Goal: Task Accomplishment & Management: Manage account settings

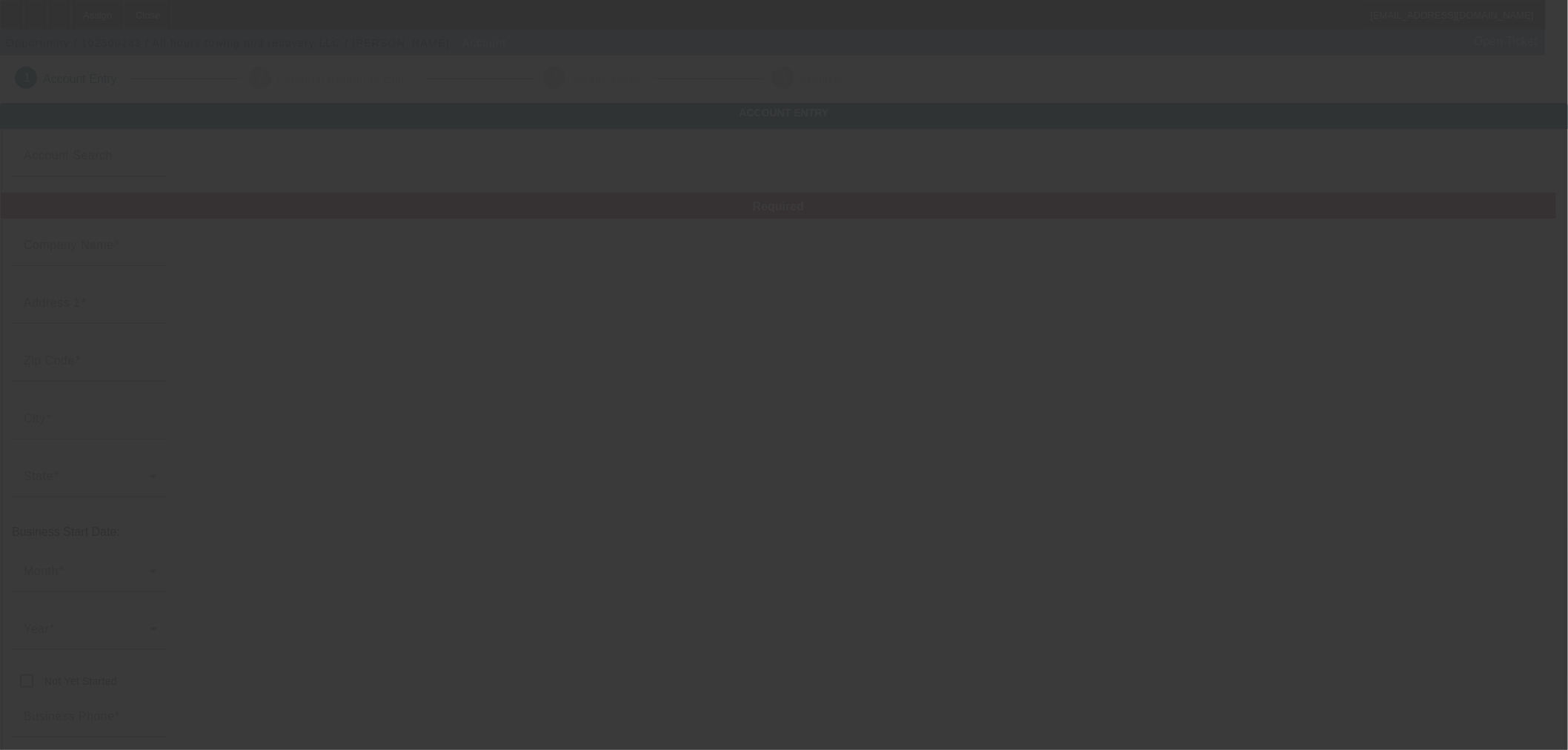
type input "Currency"
type input "All hours towing and recovery LLC"
type input "2800 S 76th St"
type input "53219"
type input "West Allis"
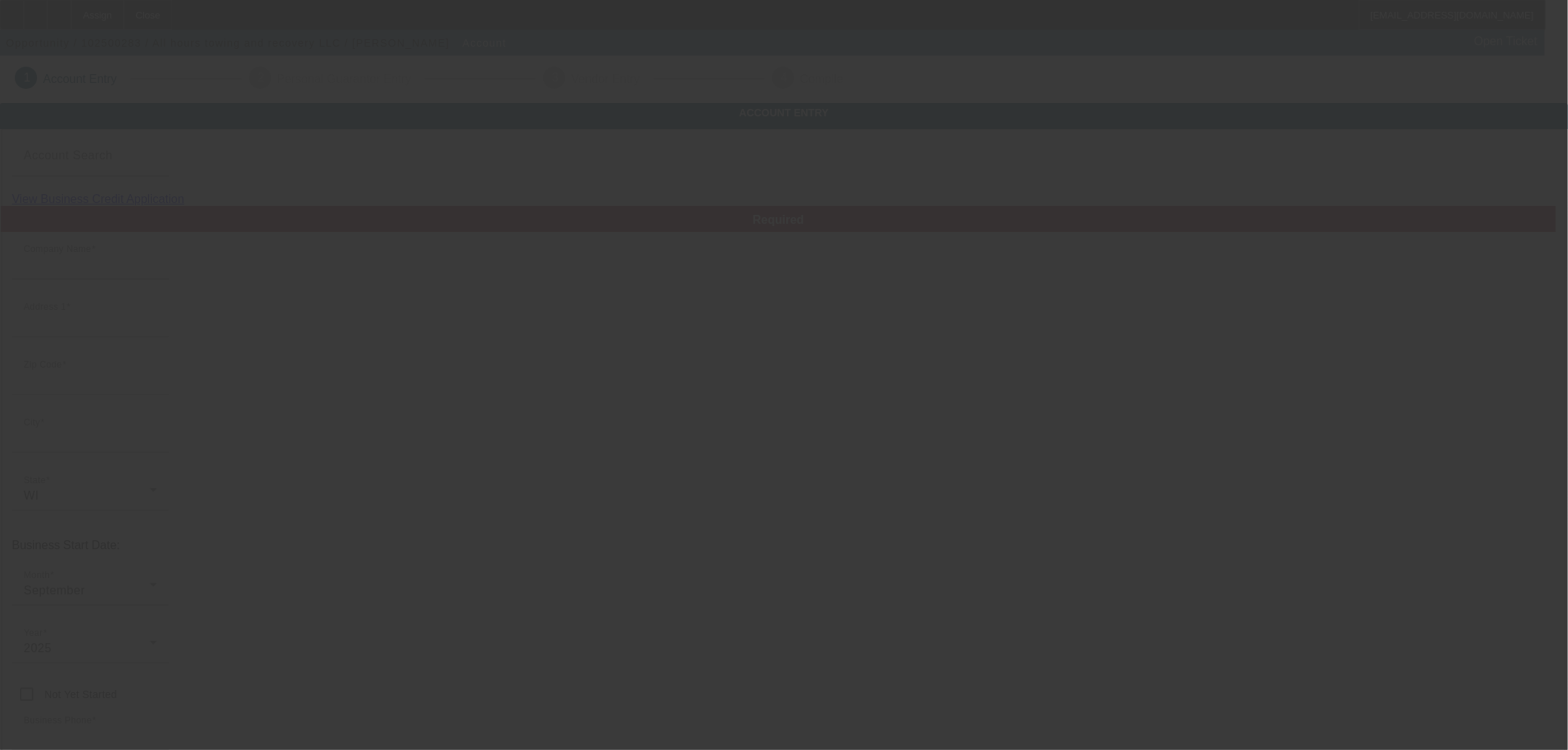
type input "[PHONE_NUMBER]"
type input "omarcolon81@gmail.com"
type input "Milwaukee"
type input "[US_EMPLOYER_IDENTIFICATION_NUMBER]"
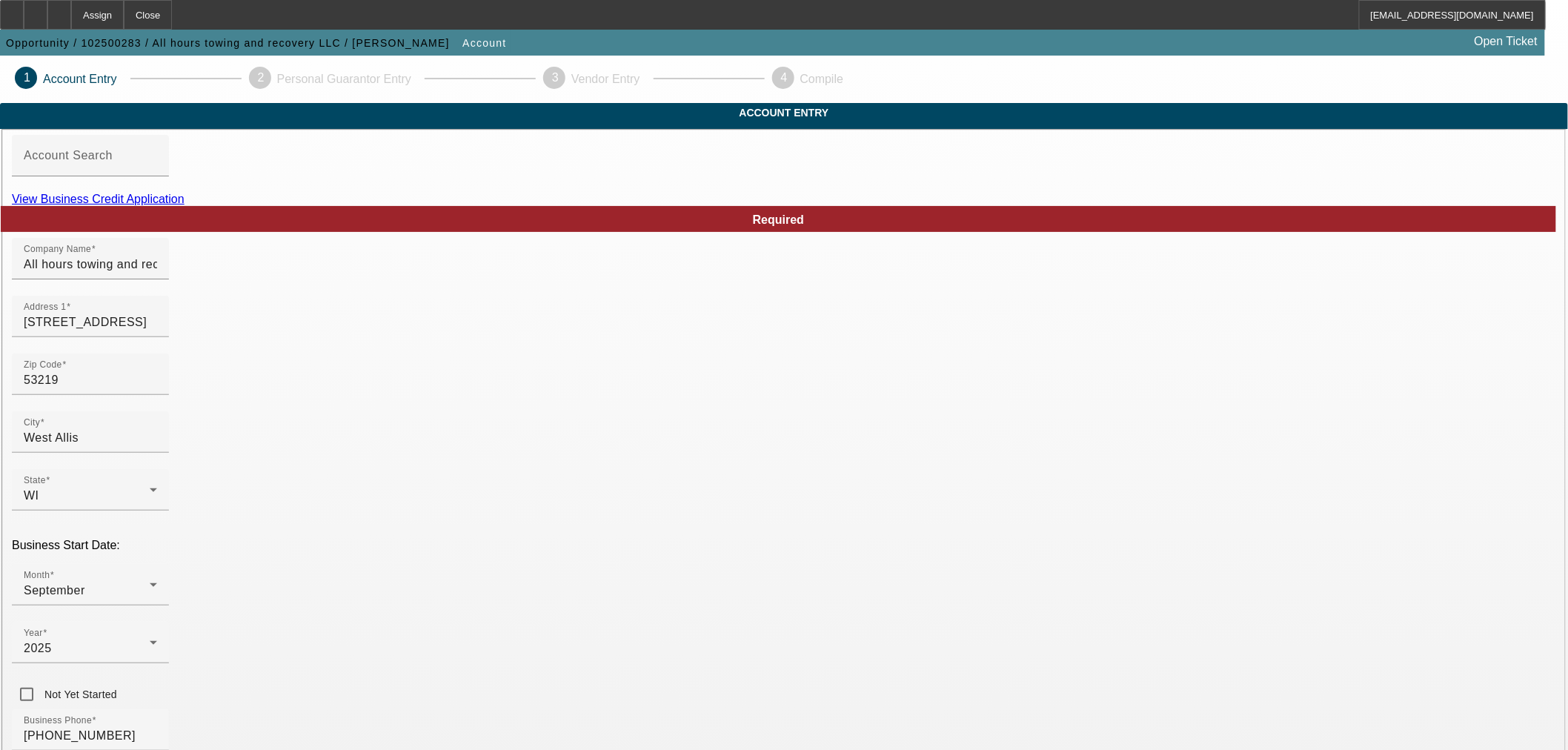
click at [184, 205] on link "View Business Credit Application" at bounding box center [98, 199] width 172 height 13
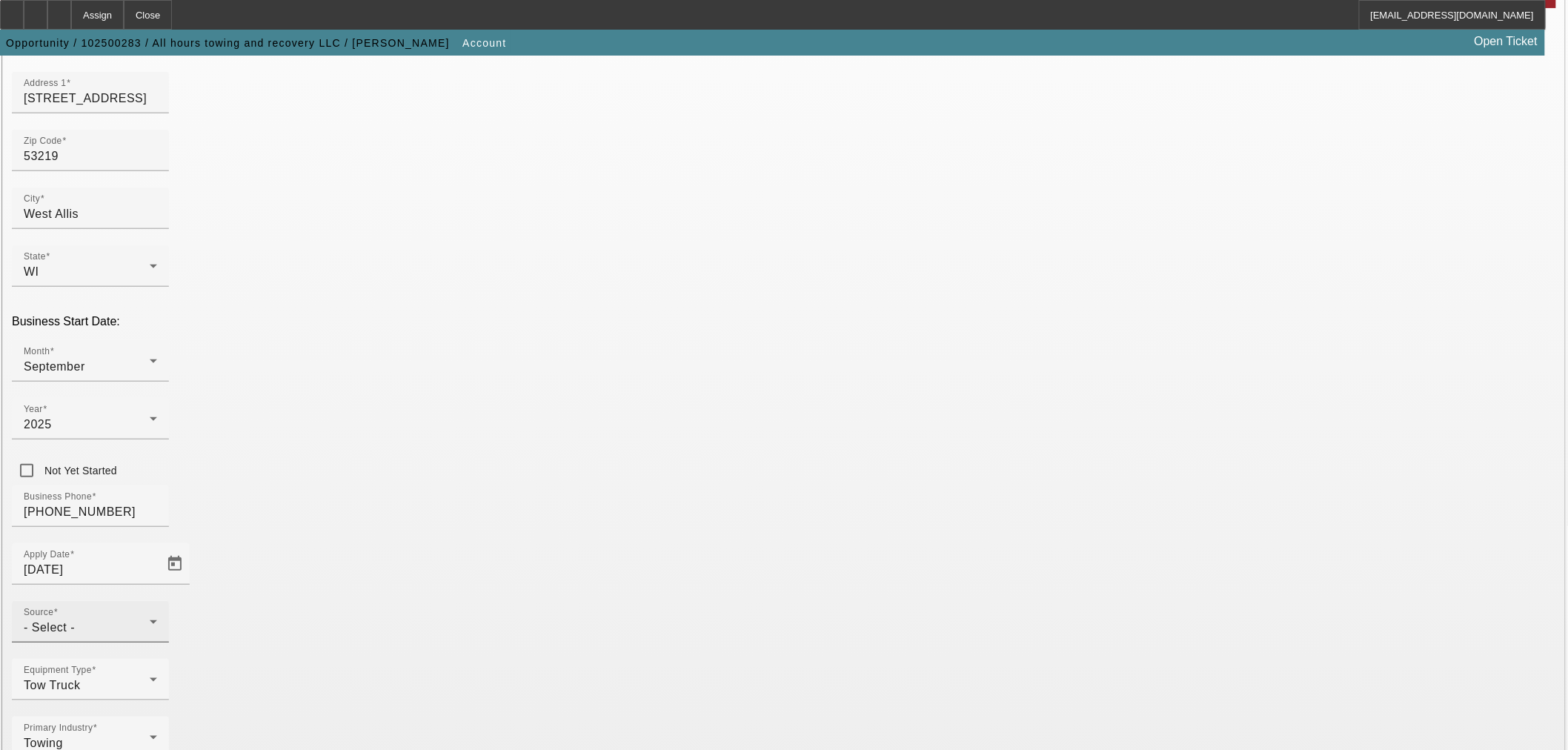
scroll to position [274, 0]
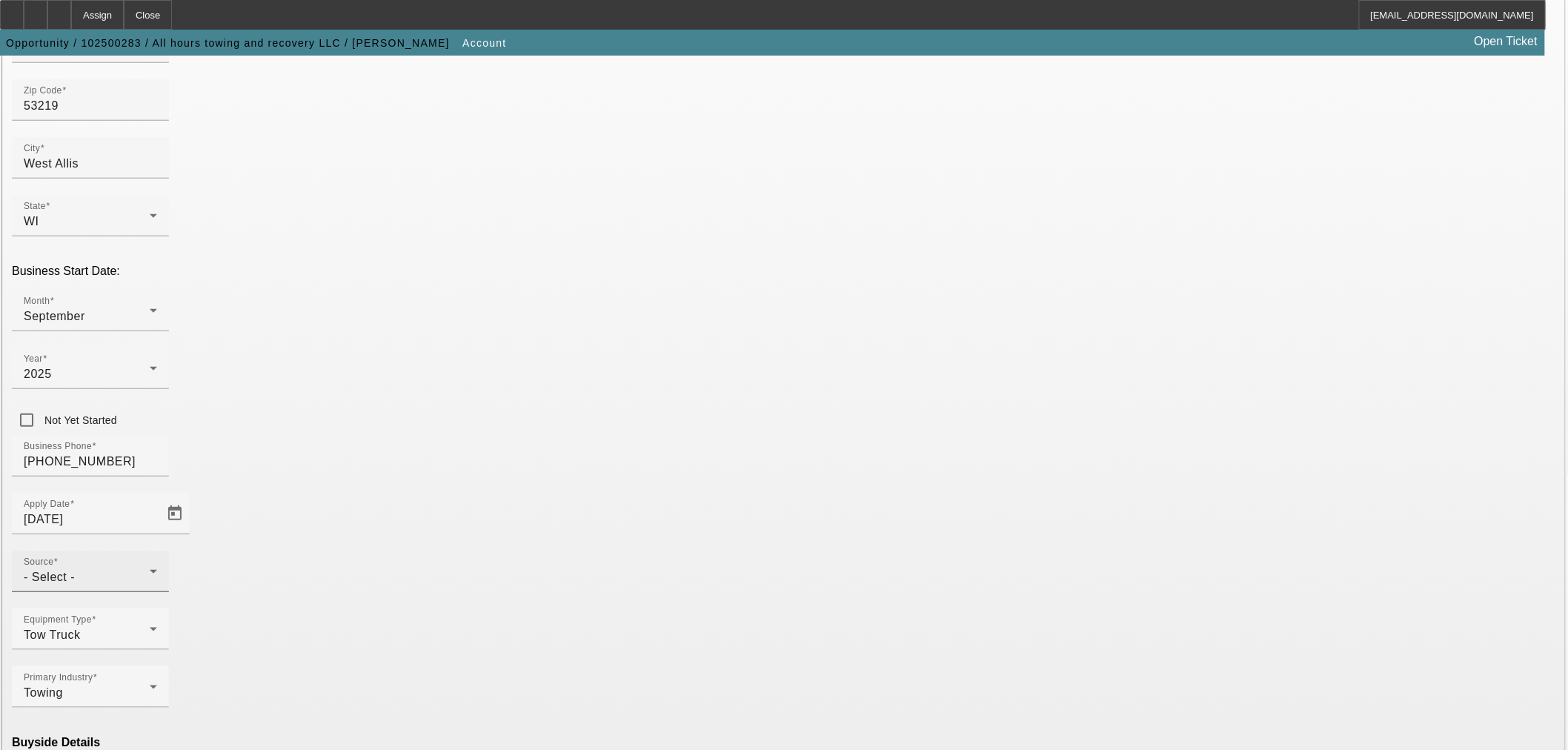
click at [149, 568] on div "- Select -" at bounding box center [86, 577] width 126 height 18
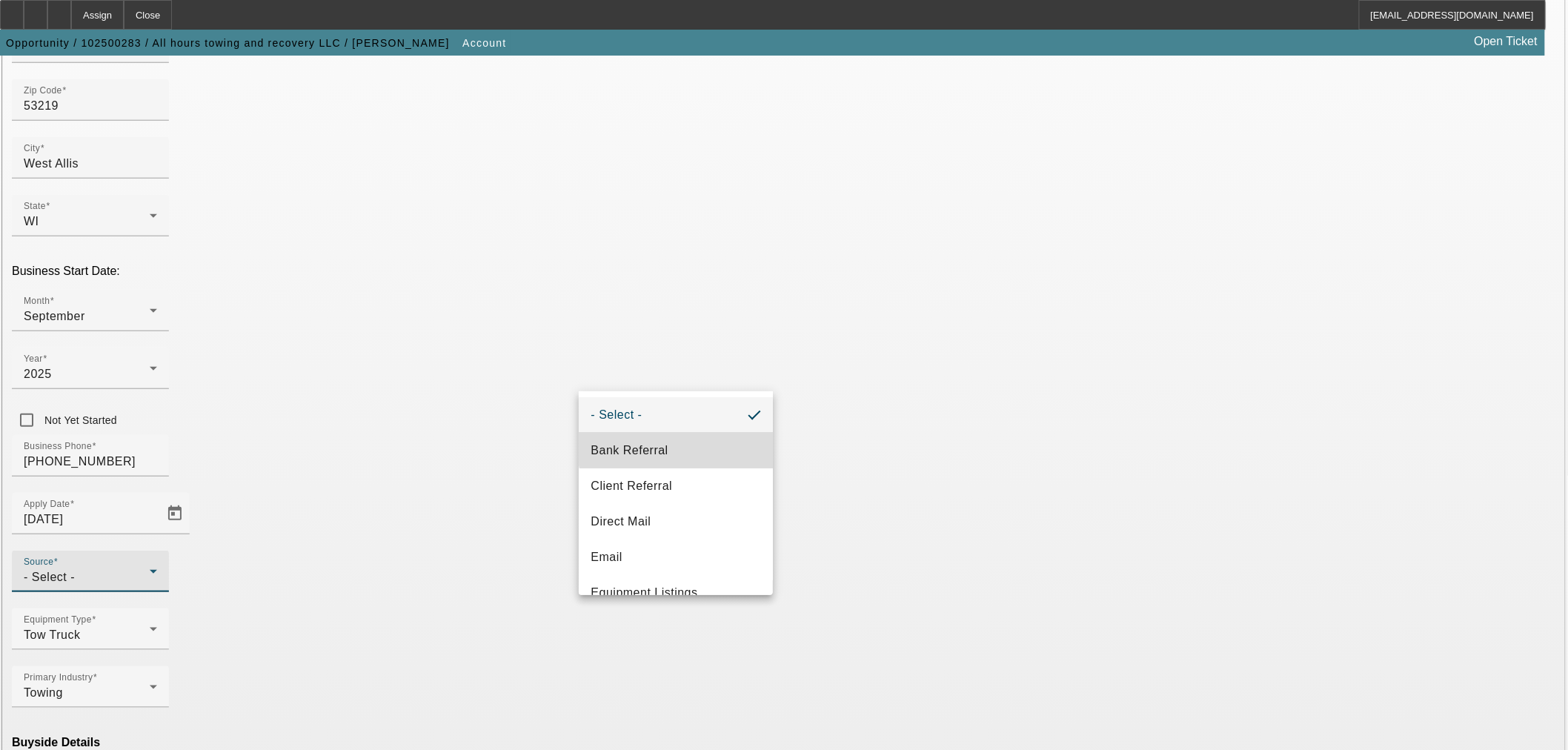
click at [678, 445] on mat-option "Bank Referral" at bounding box center [676, 450] width 194 height 36
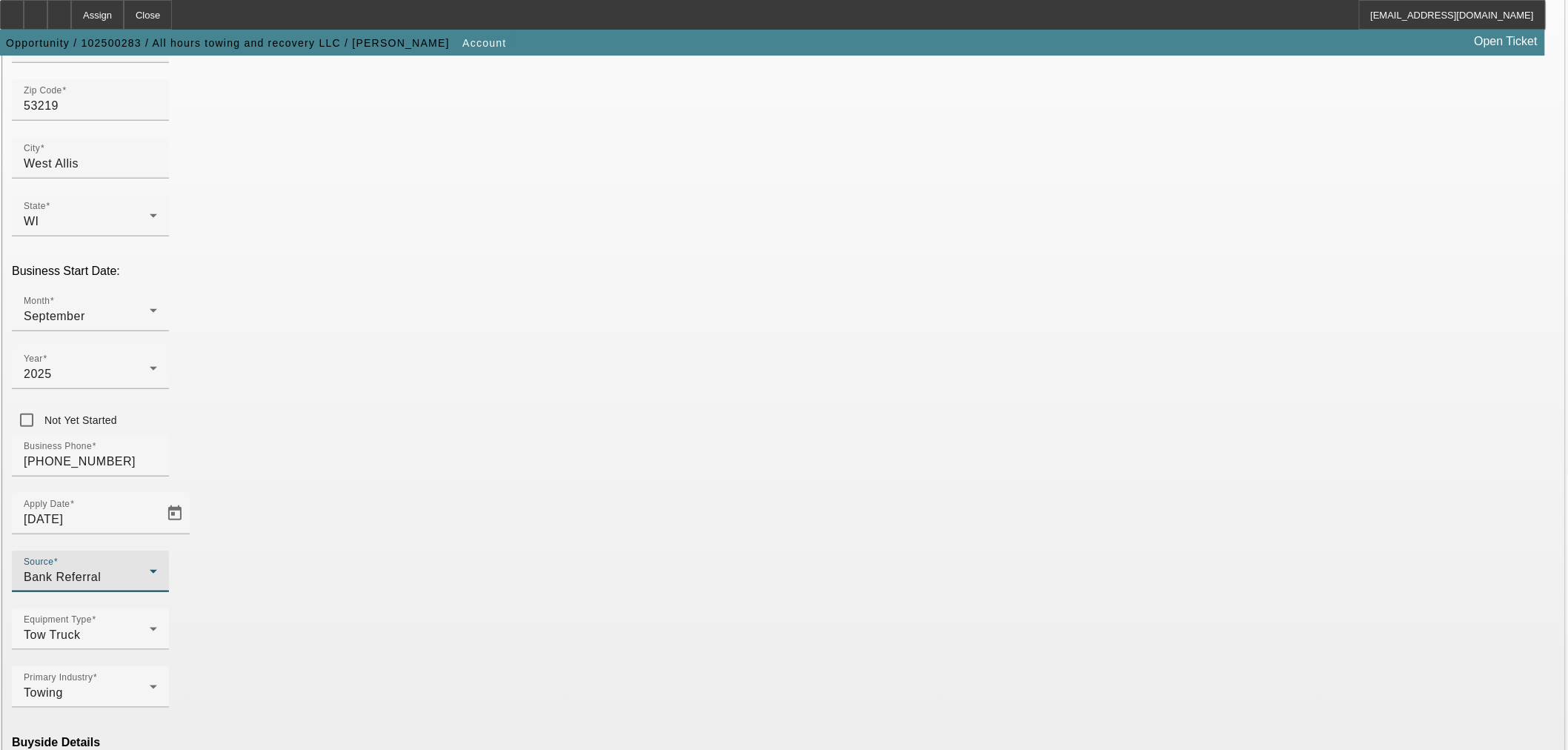
scroll to position [276, 0]
click at [462, 620] on mat-option "Ineligible" at bounding box center [460, 620] width 194 height 36
click at [654, 715] on mat-option "Currency" at bounding box center [676, 708] width 194 height 36
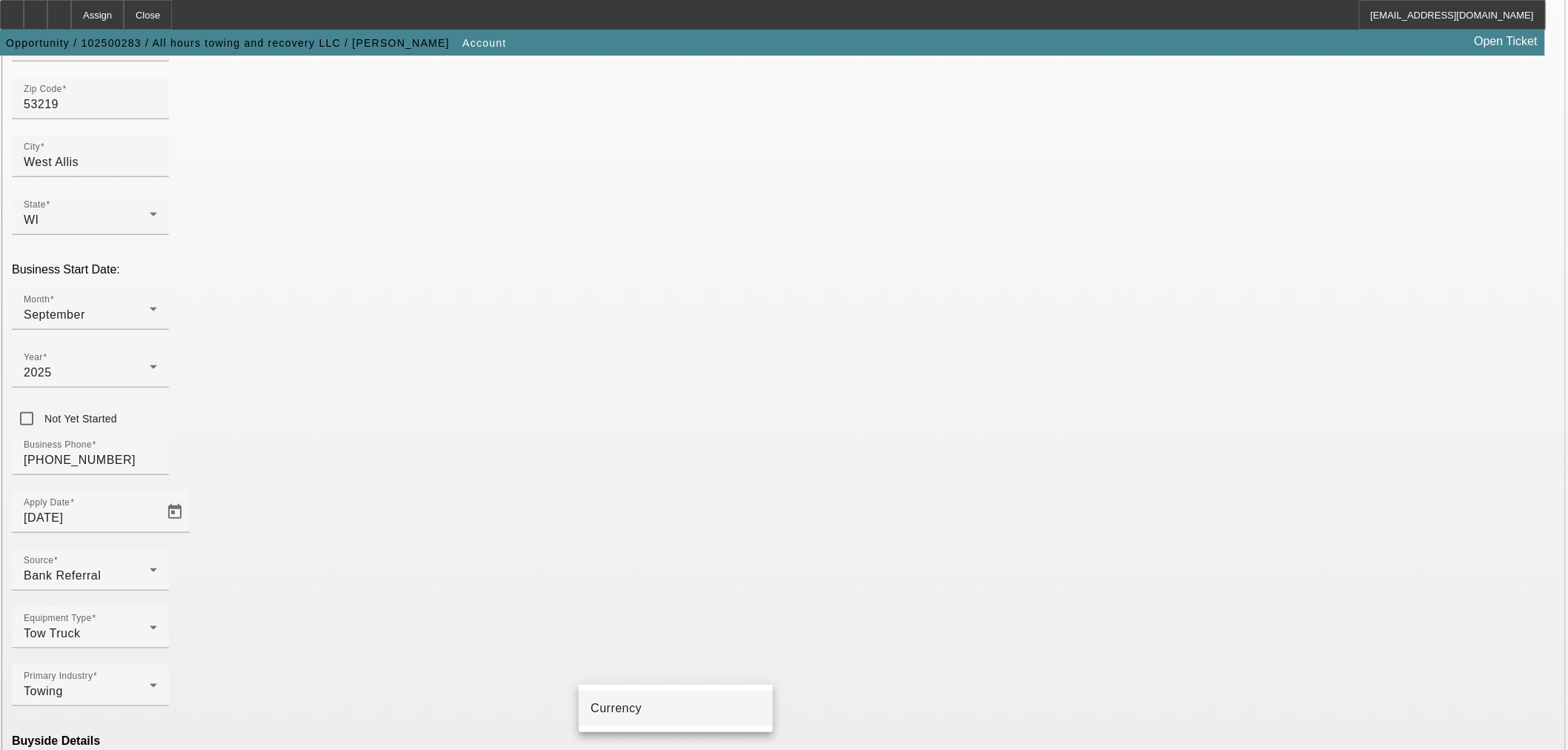
type input "Currency"
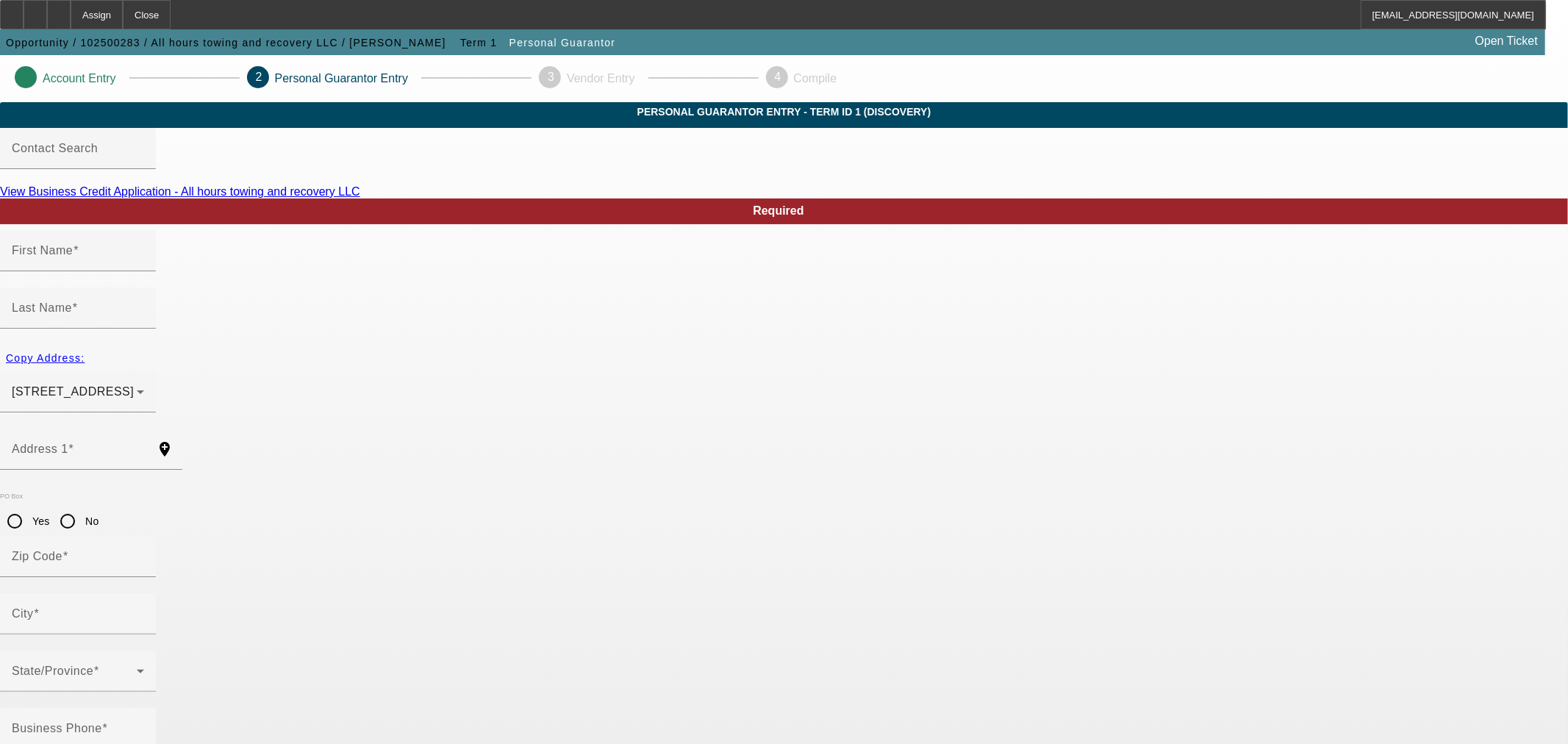
type input "Christopher"
type input "Colon"
type input "2555 S 76th St"
radio input "true"
type input "53219"
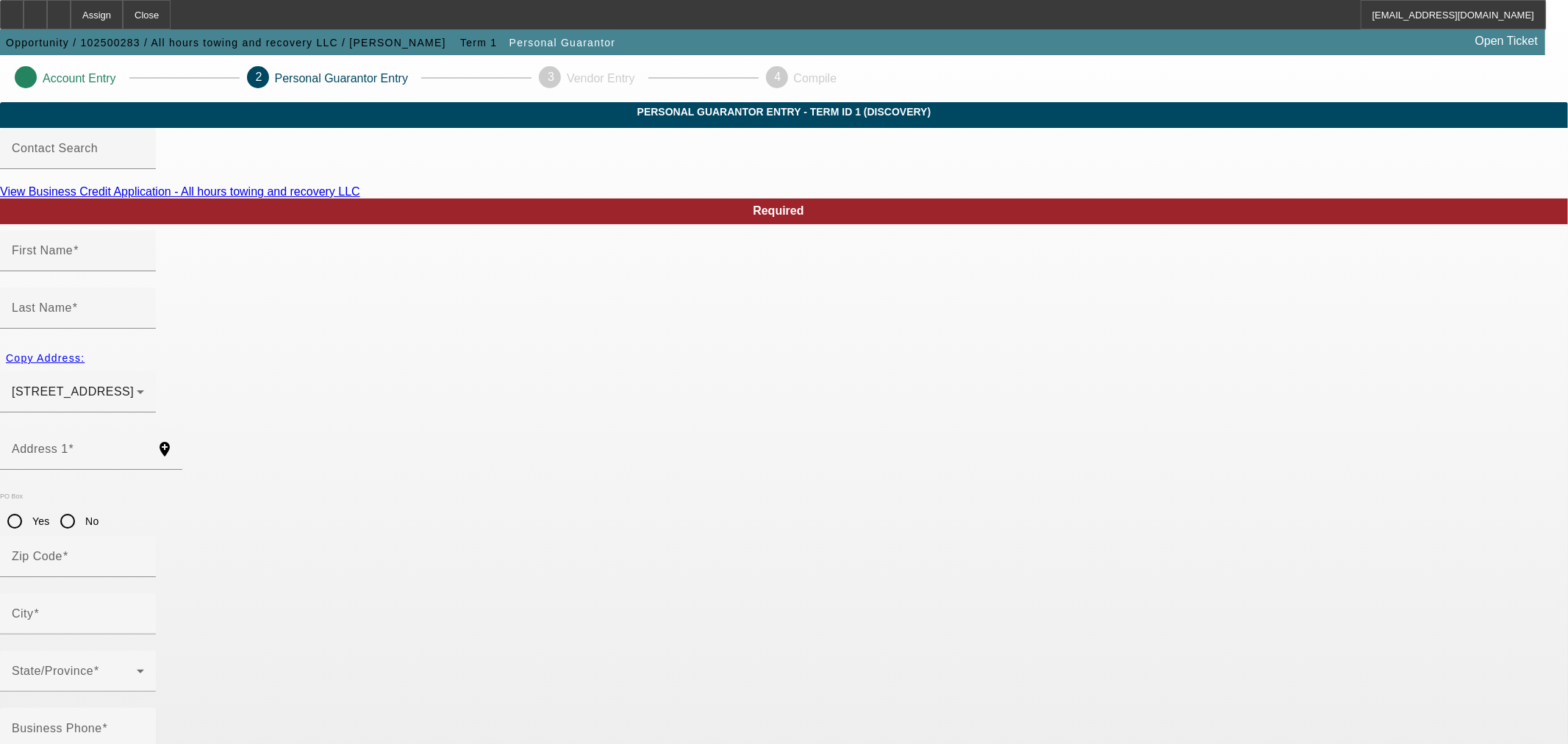
type input "West Allis"
type input "(920) 298-3805"
type input "100"
type input "348-76-0840"
type input "omarcolon81@gmail.com"
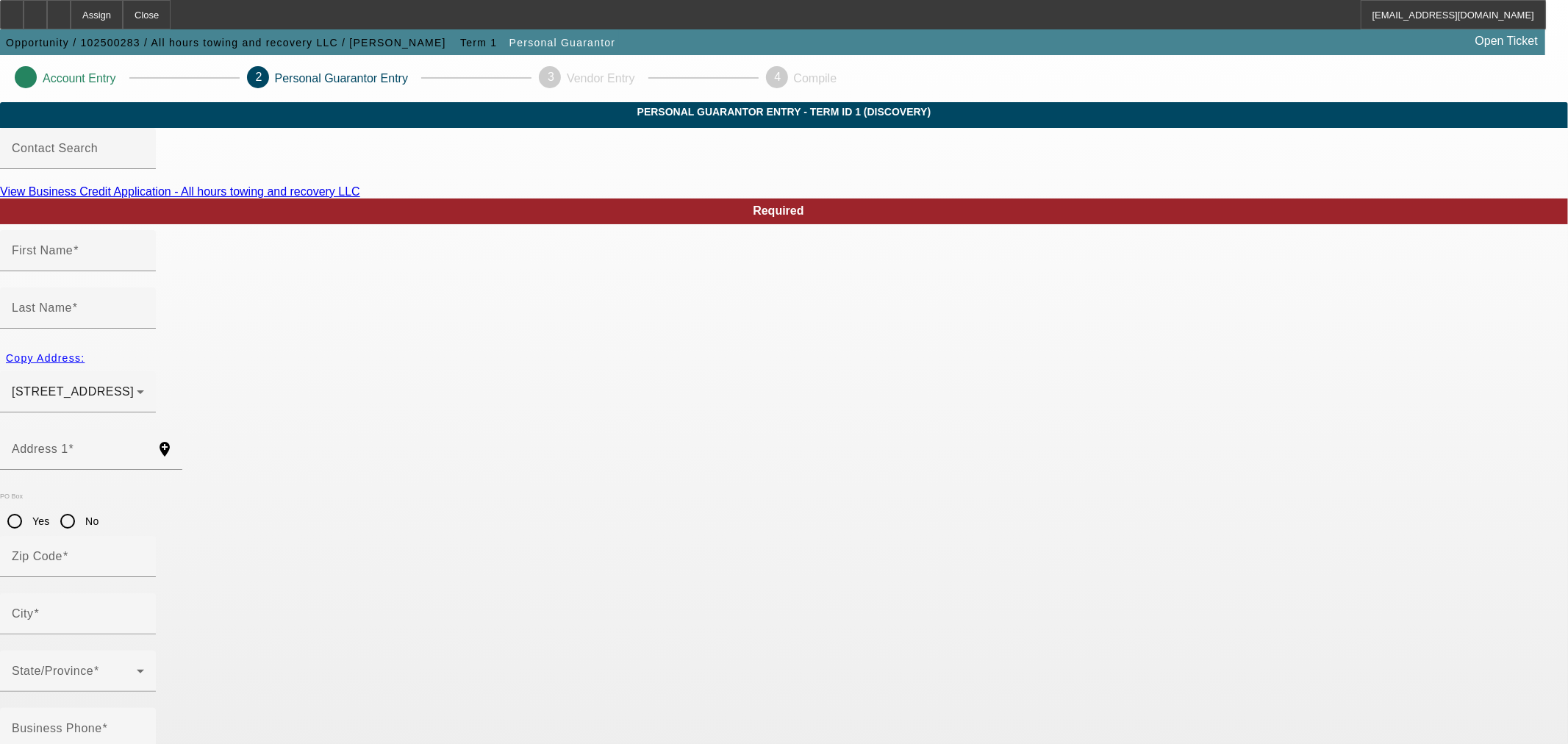
type input "(773) 425-1104"
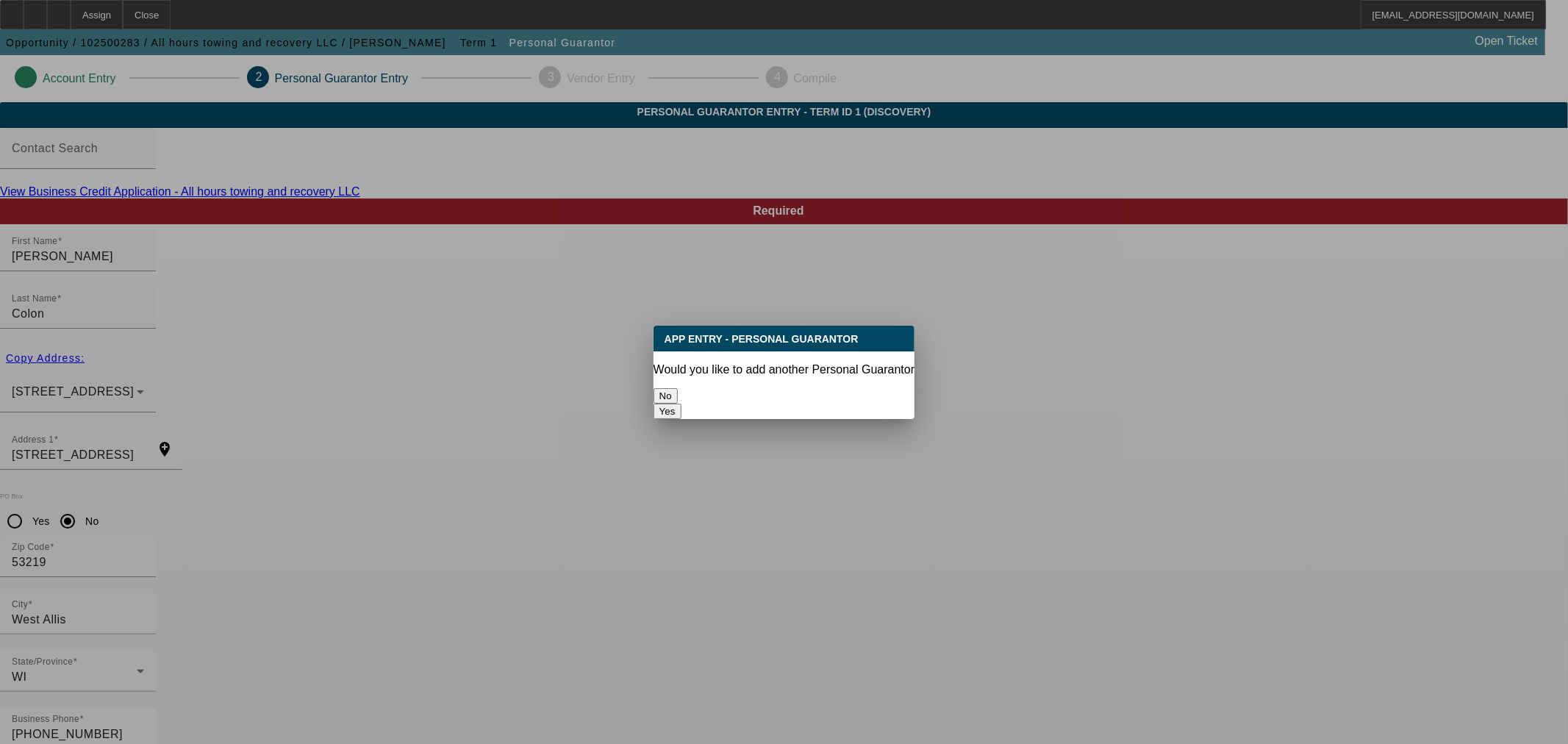
click at [678, 393] on button "No" at bounding box center [666, 396] width 24 height 16
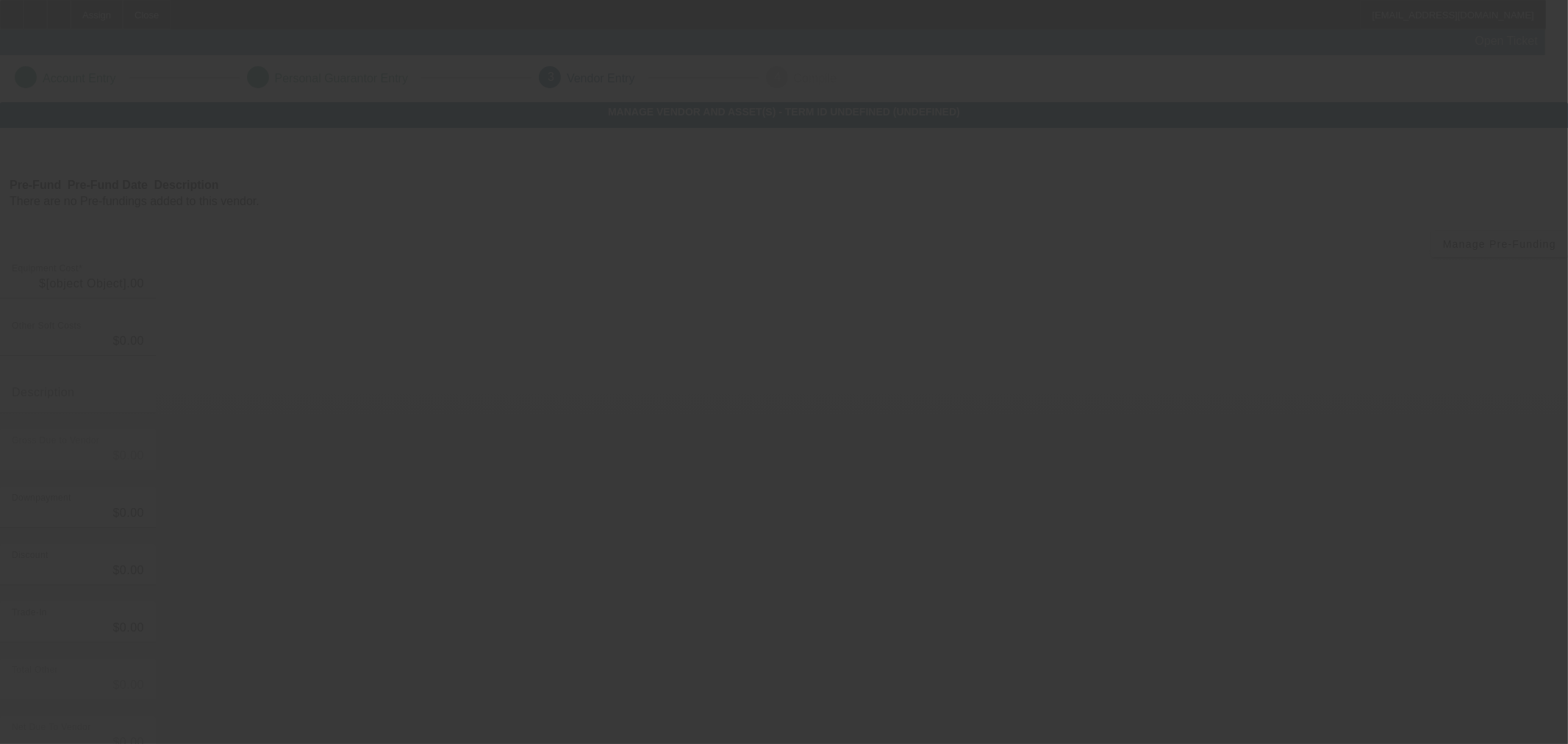
type input "$75,000.00"
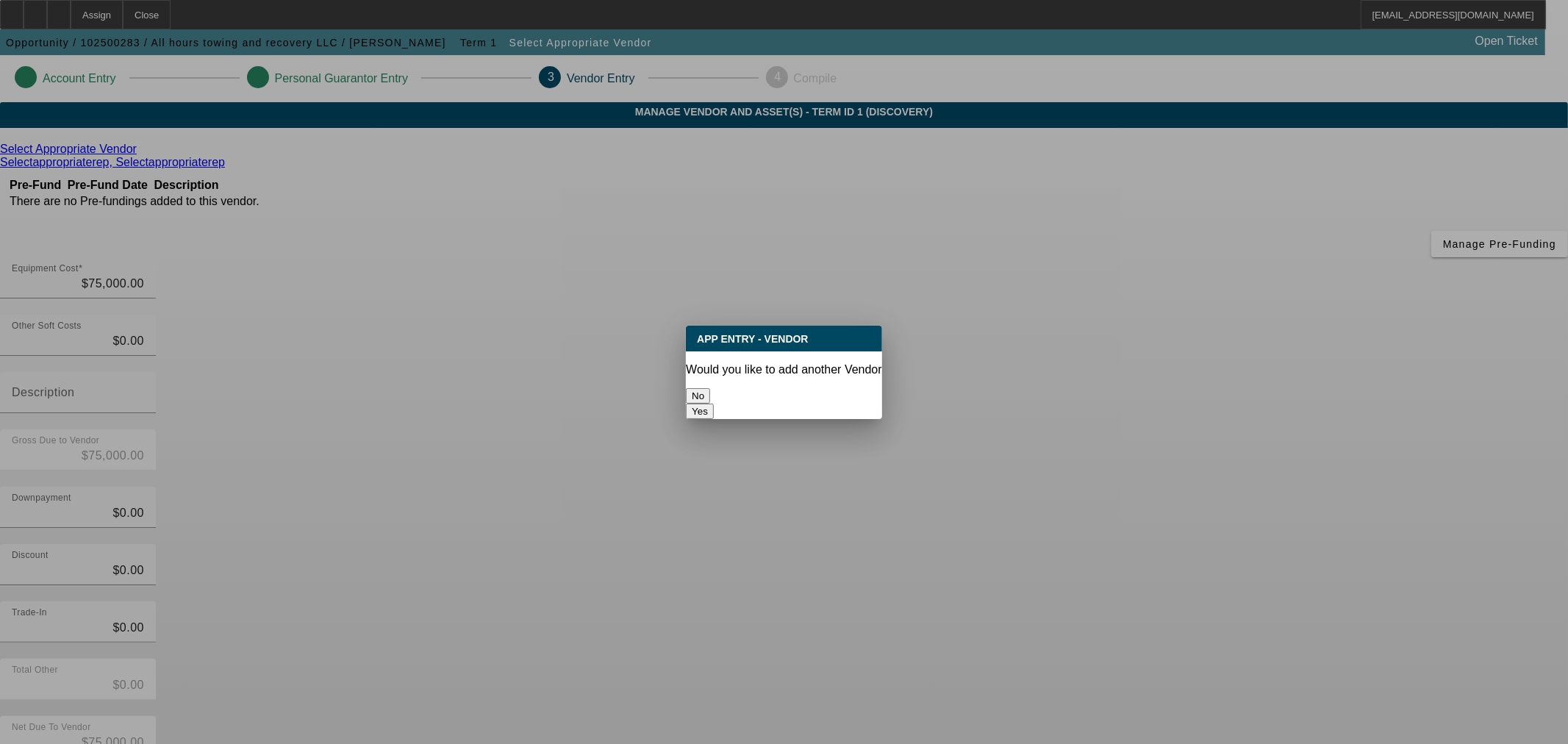
click at [710, 400] on button "No" at bounding box center [698, 396] width 24 height 16
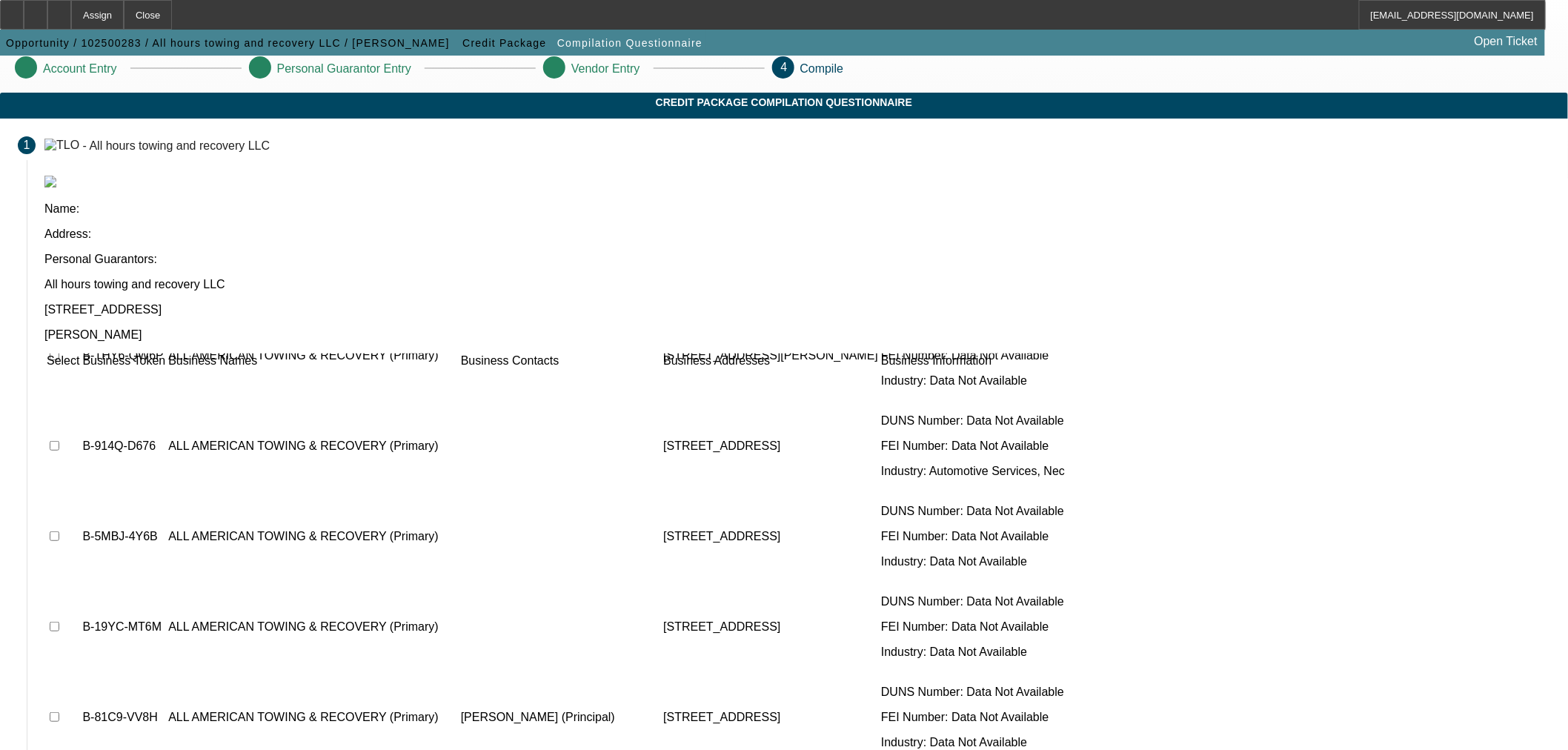
scroll to position [13, 0]
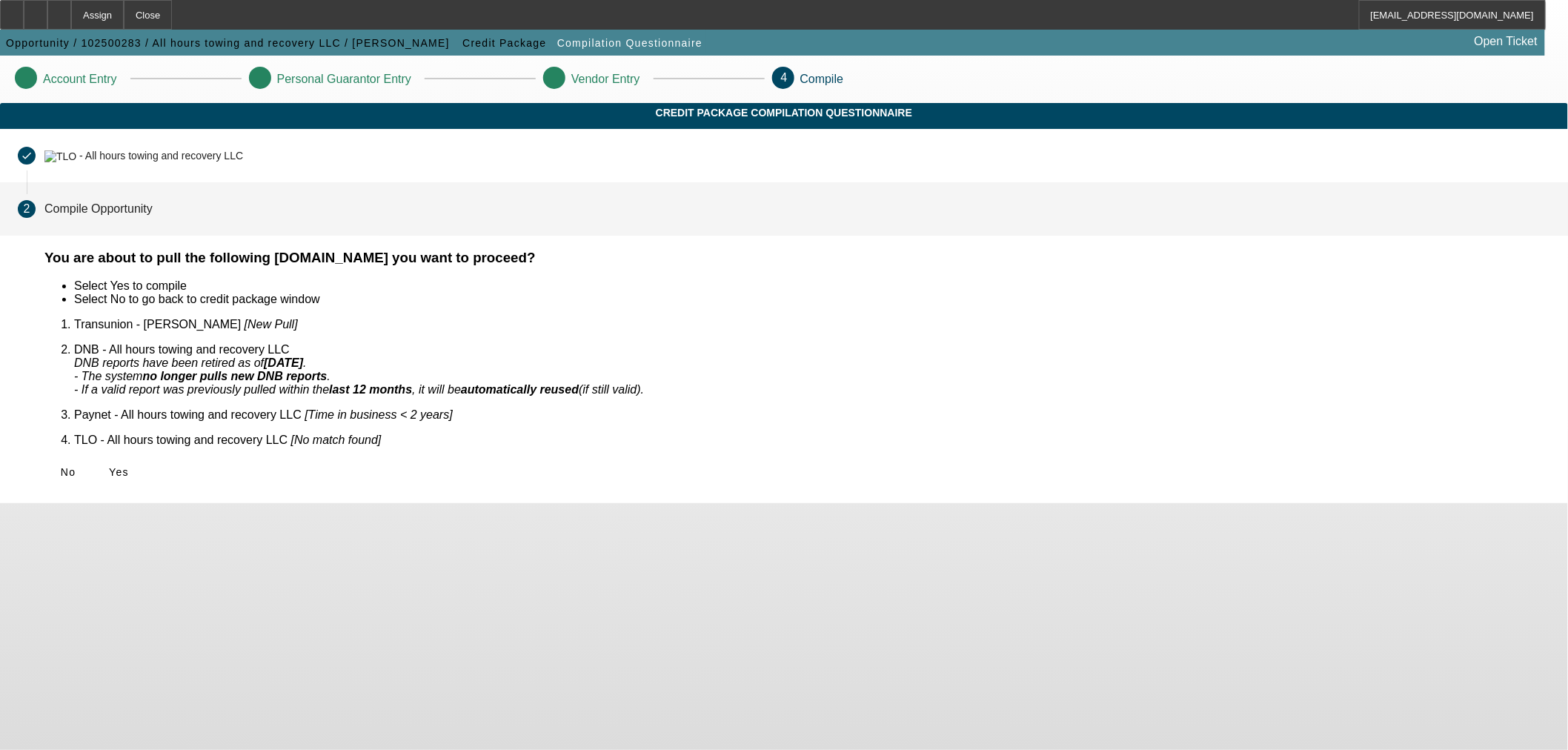
scroll to position [0, 0]
click at [129, 466] on span "Yes" at bounding box center [119, 472] width 20 height 12
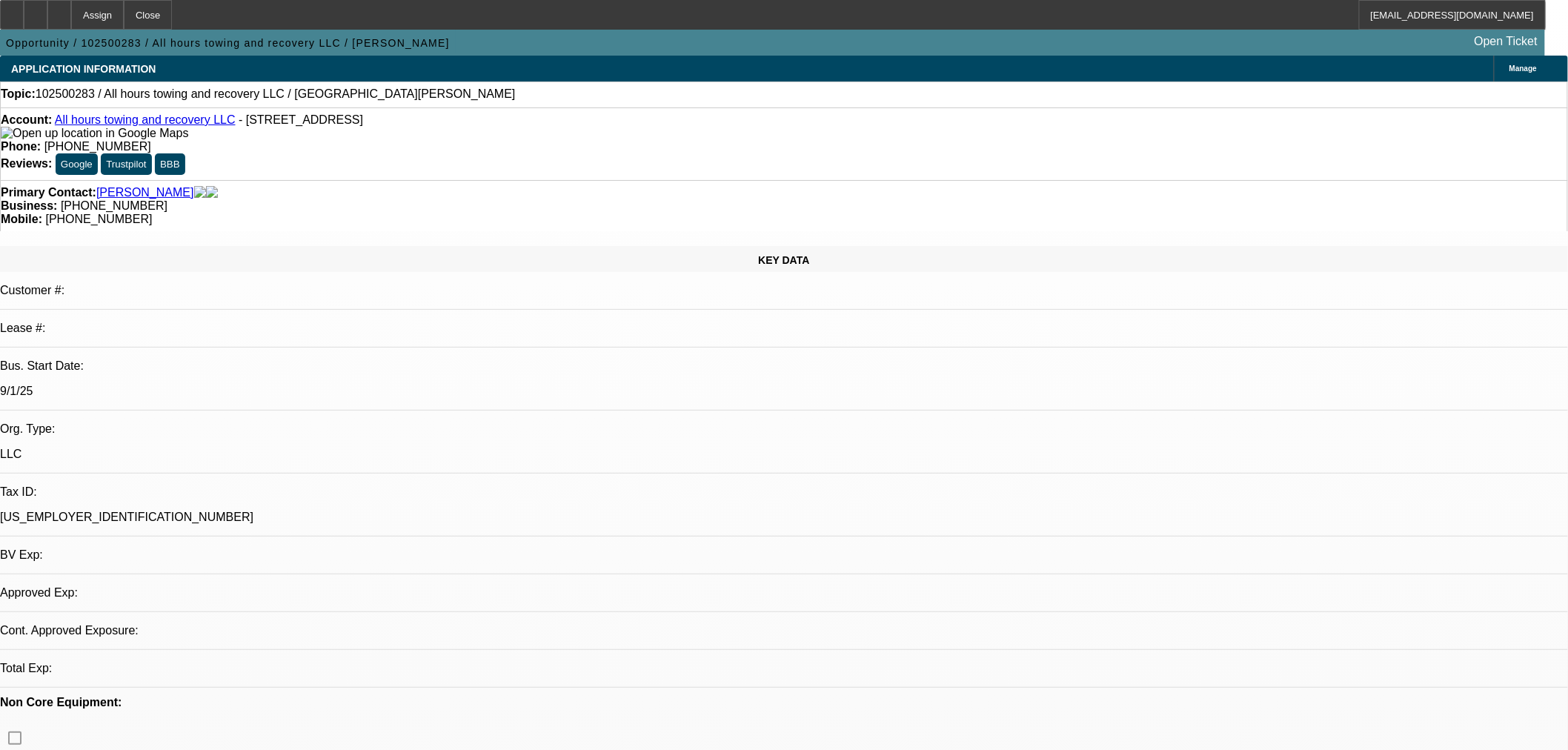
select select "0"
select select "2"
select select "0"
select select "6"
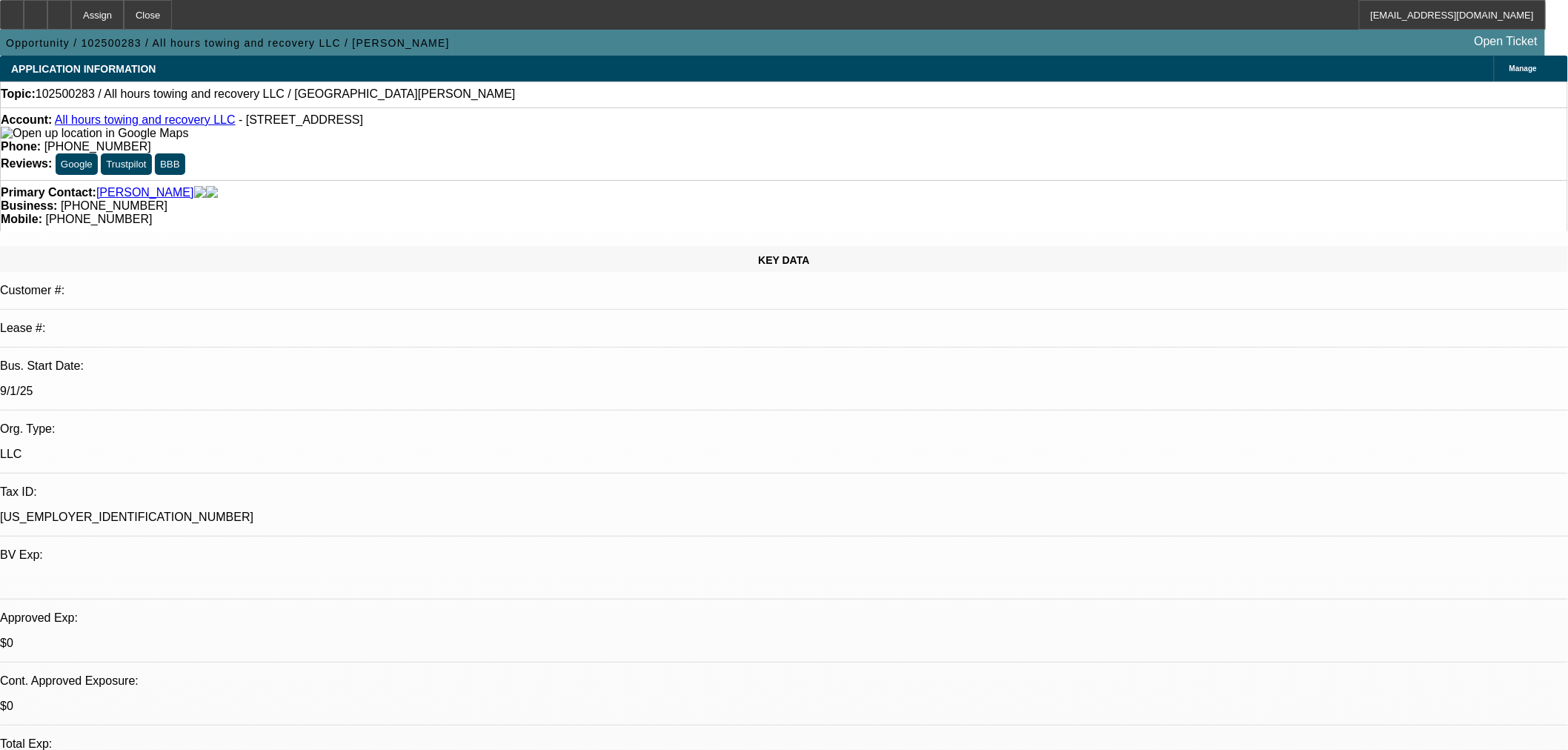
drag, startPoint x: 1257, startPoint y: 539, endPoint x: 1176, endPoint y: 443, distance: 125.6
copy tr "Looking for max longest term between 800-1.5k in payments and wants to payoff e…"
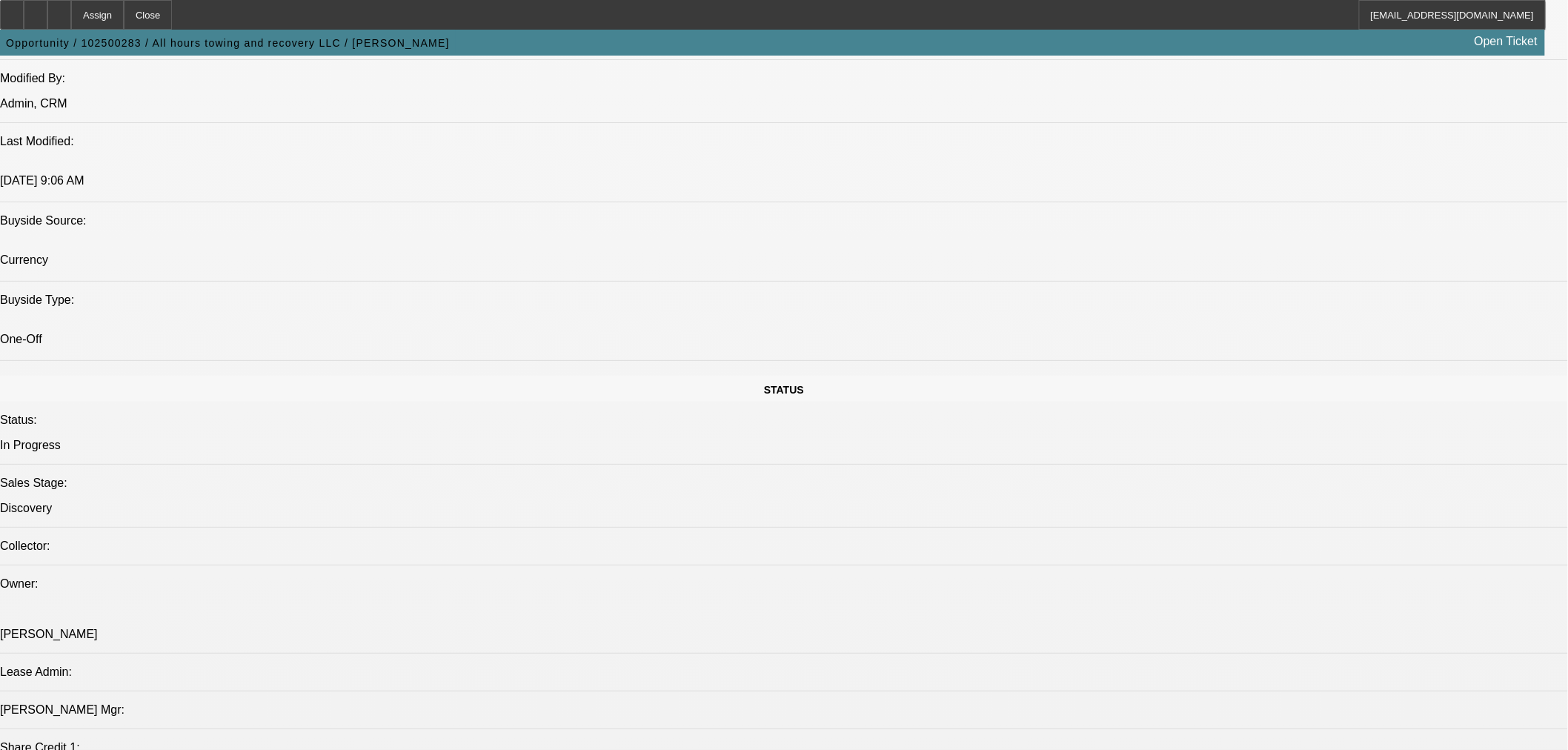
scroll to position [1373, 0]
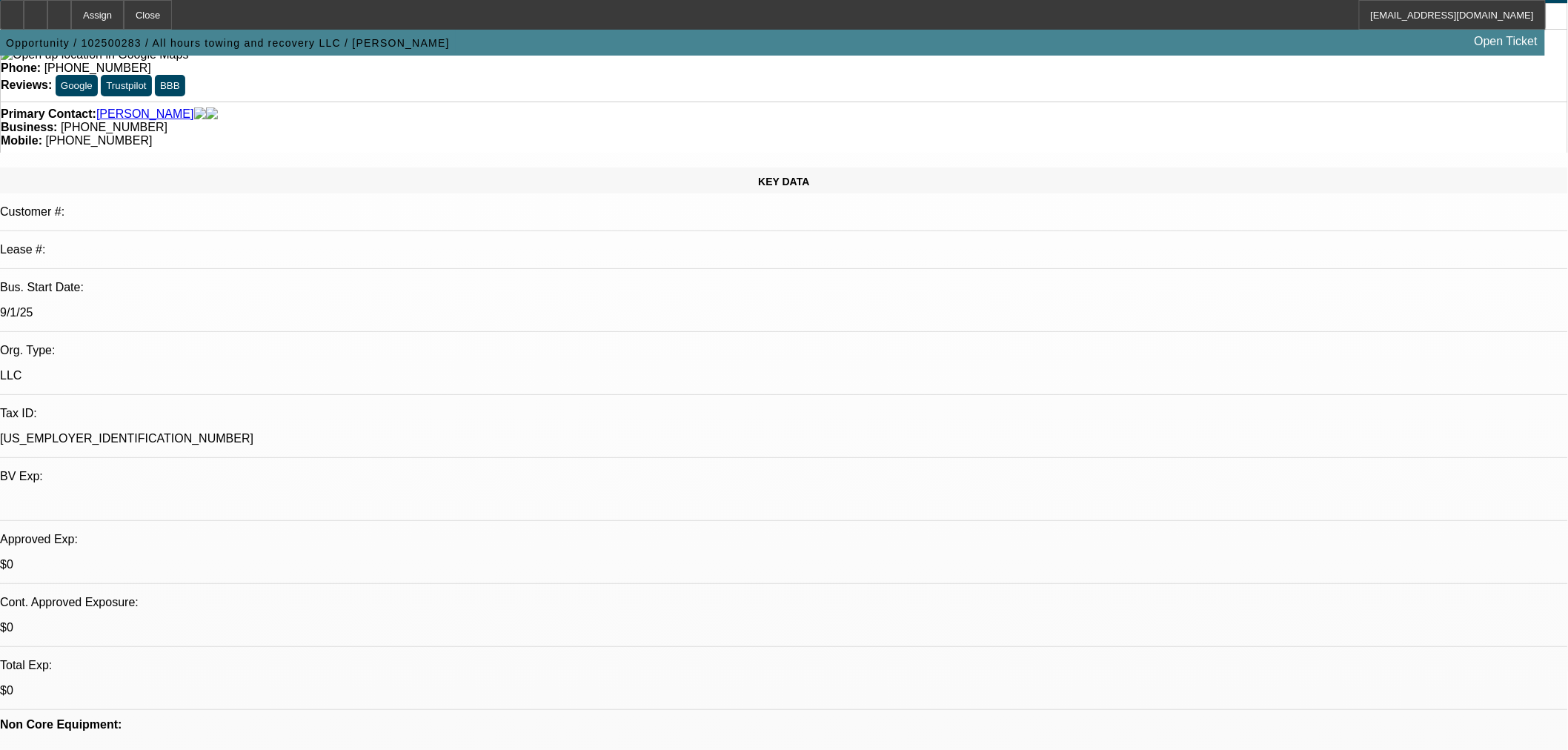
scroll to position [22, 0]
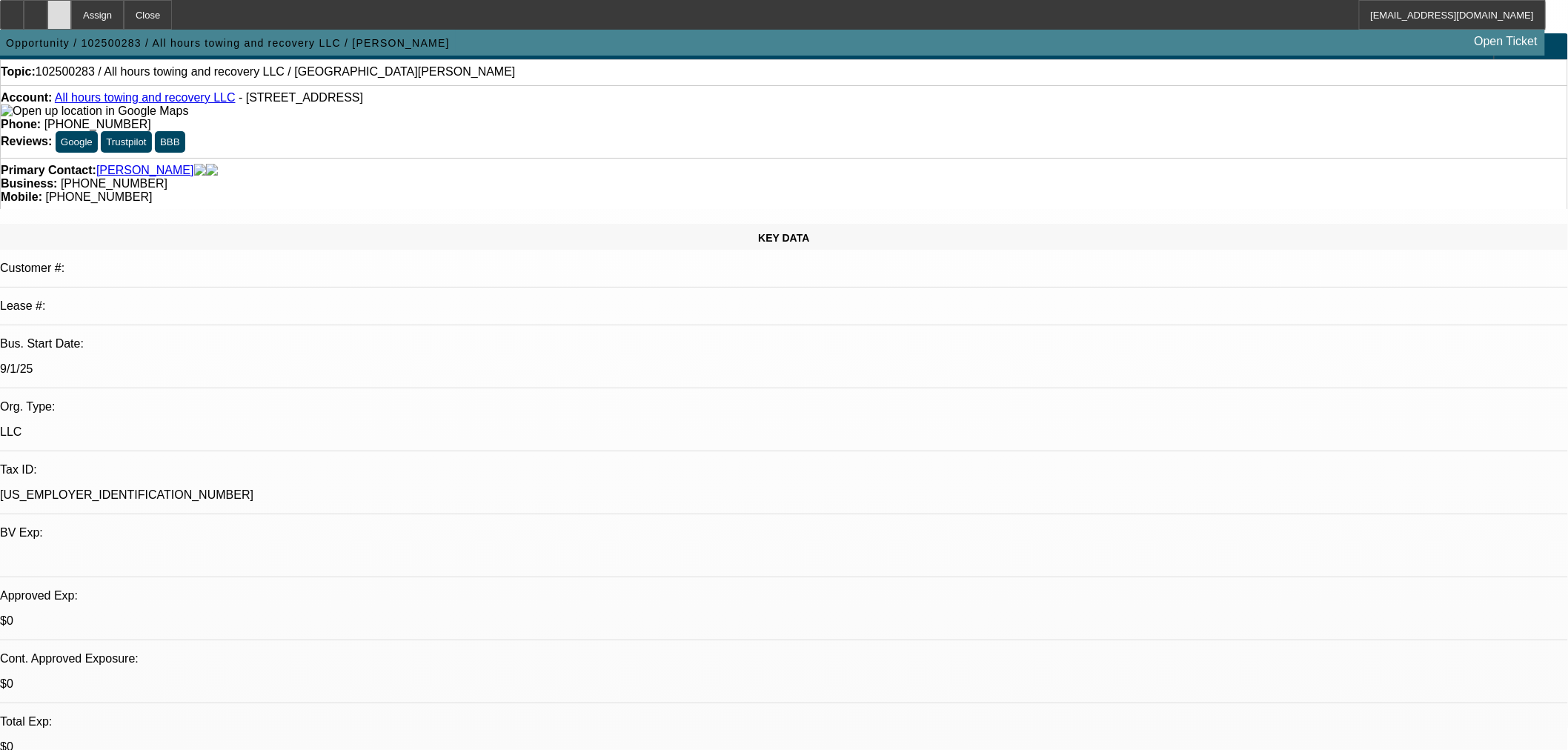
click at [59, 9] on icon at bounding box center [59, 9] width 0 height 0
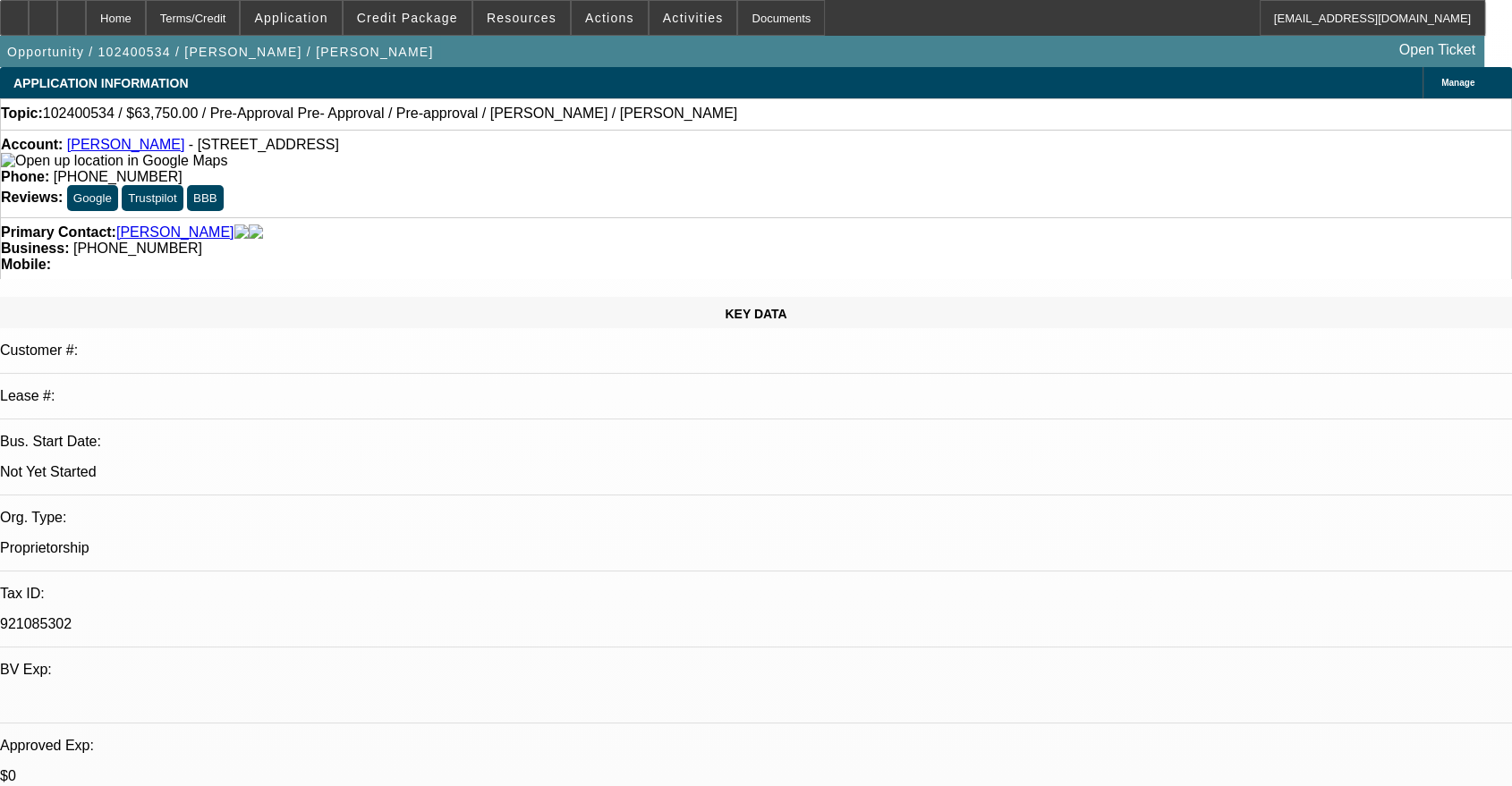
select select "0.15"
select select "2"
select select "0"
select select "6"
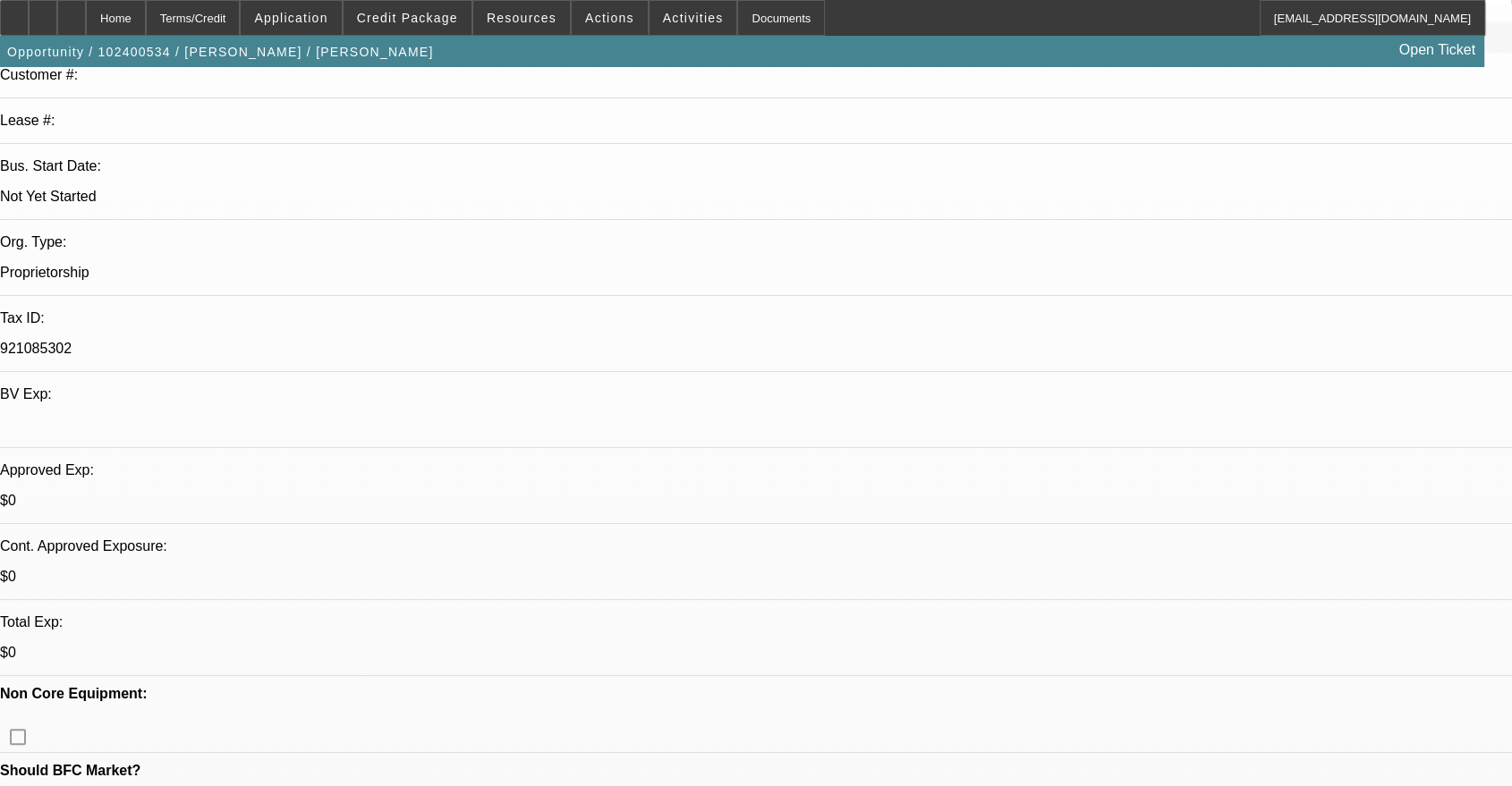
scroll to position [331, 0]
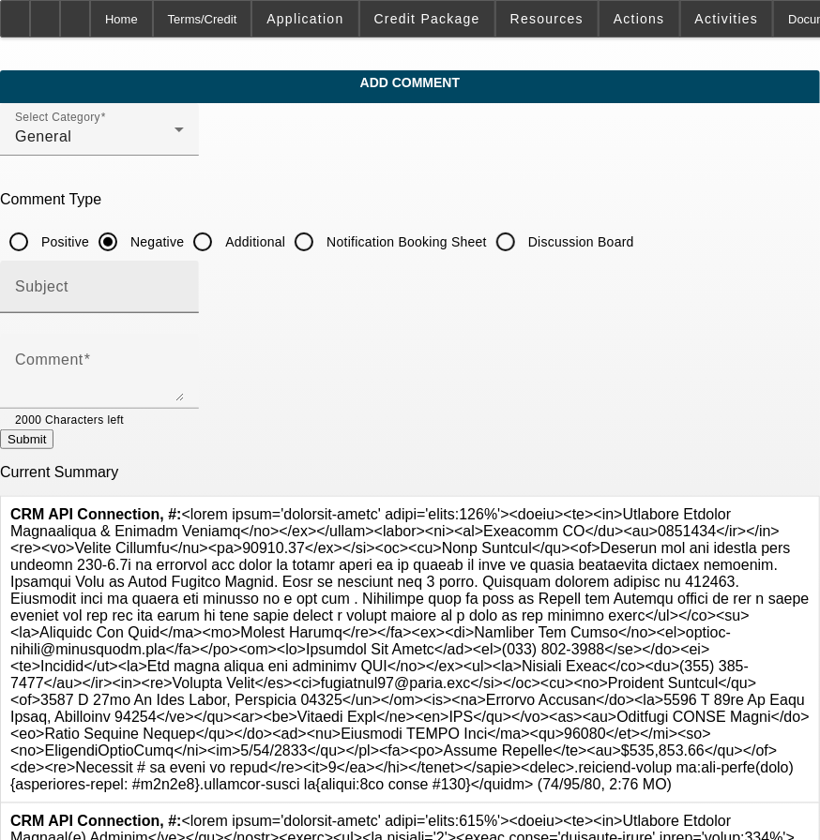
drag, startPoint x: 281, startPoint y: 237, endPoint x: 264, endPoint y: 266, distance: 33.6
click at [221, 237] on input "Additional" at bounding box center [203, 242] width 38 height 38
radio input "true"
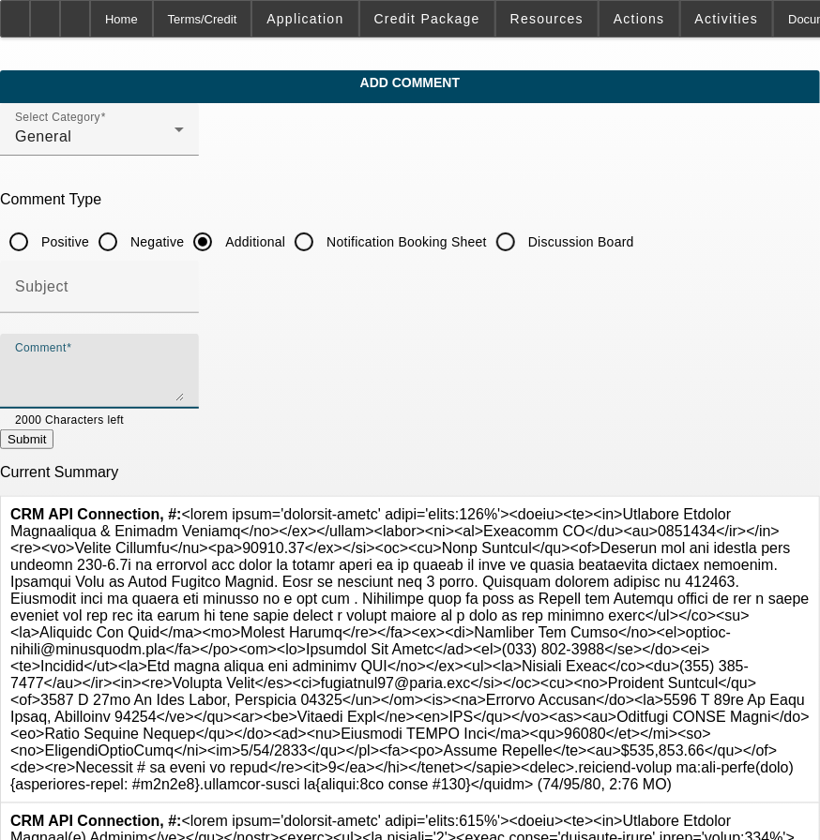
click at [184, 356] on textarea "Comment" at bounding box center [99, 378] width 169 height 45
paste textarea "Looking for max longest term between 800-1.5k in payments and wants to payoff e…"
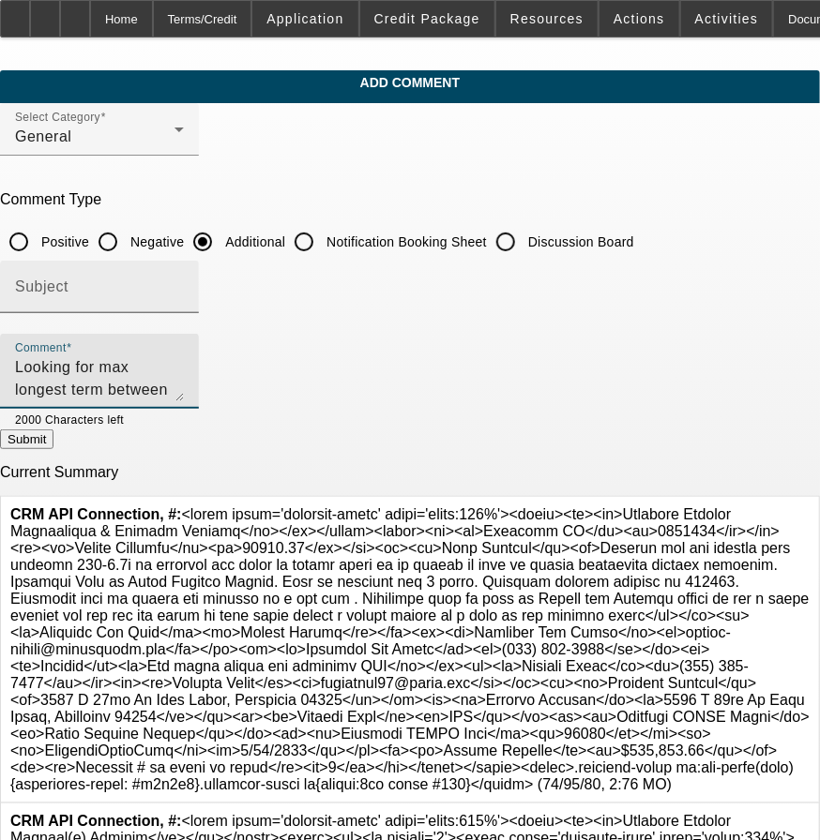
scroll to position [63, 0]
type textarea "Looking for max longest term between 800-1.5k in payments and wants to payoff e…"
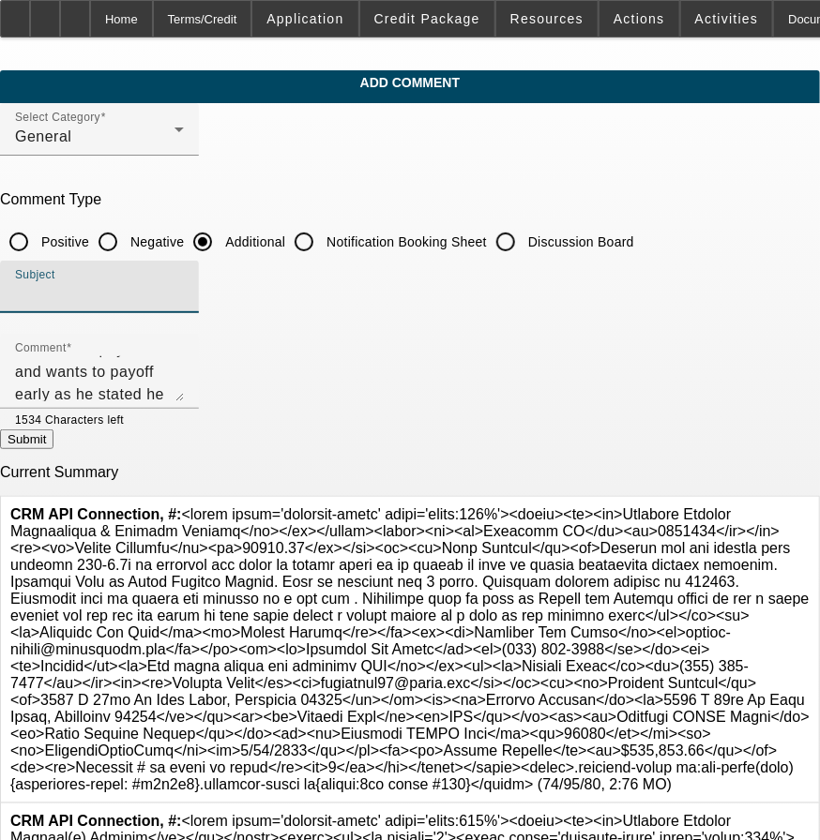
click at [184, 293] on input "Subject" at bounding box center [99, 294] width 169 height 23
type input "Reps Write up"
click at [53, 443] on button "Submit" at bounding box center [26, 439] width 53 height 20
radio input "true"
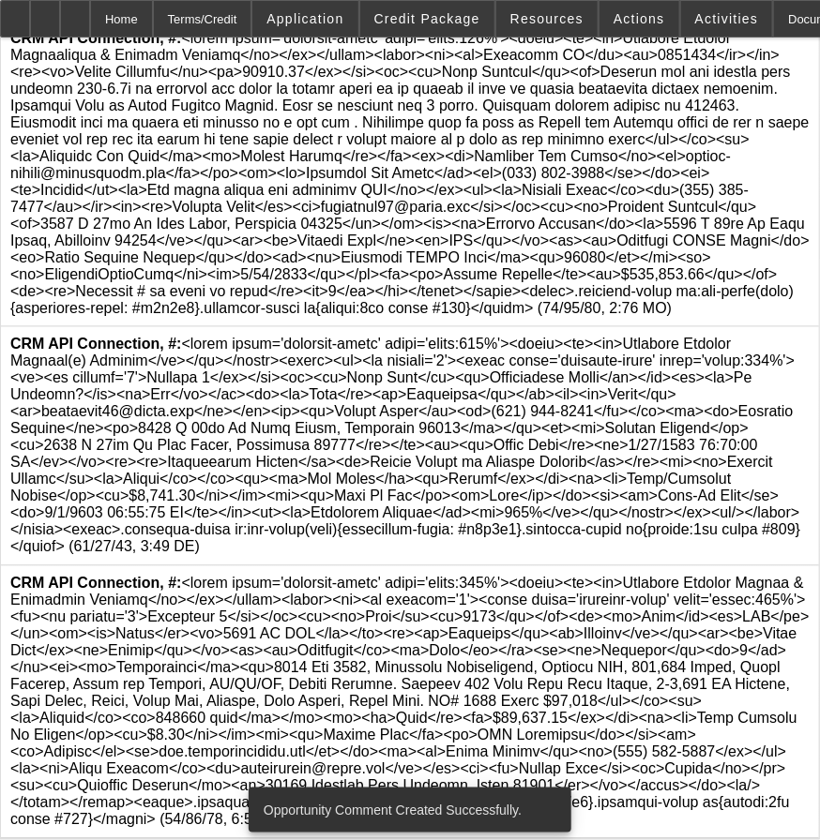
scroll to position [640, 0]
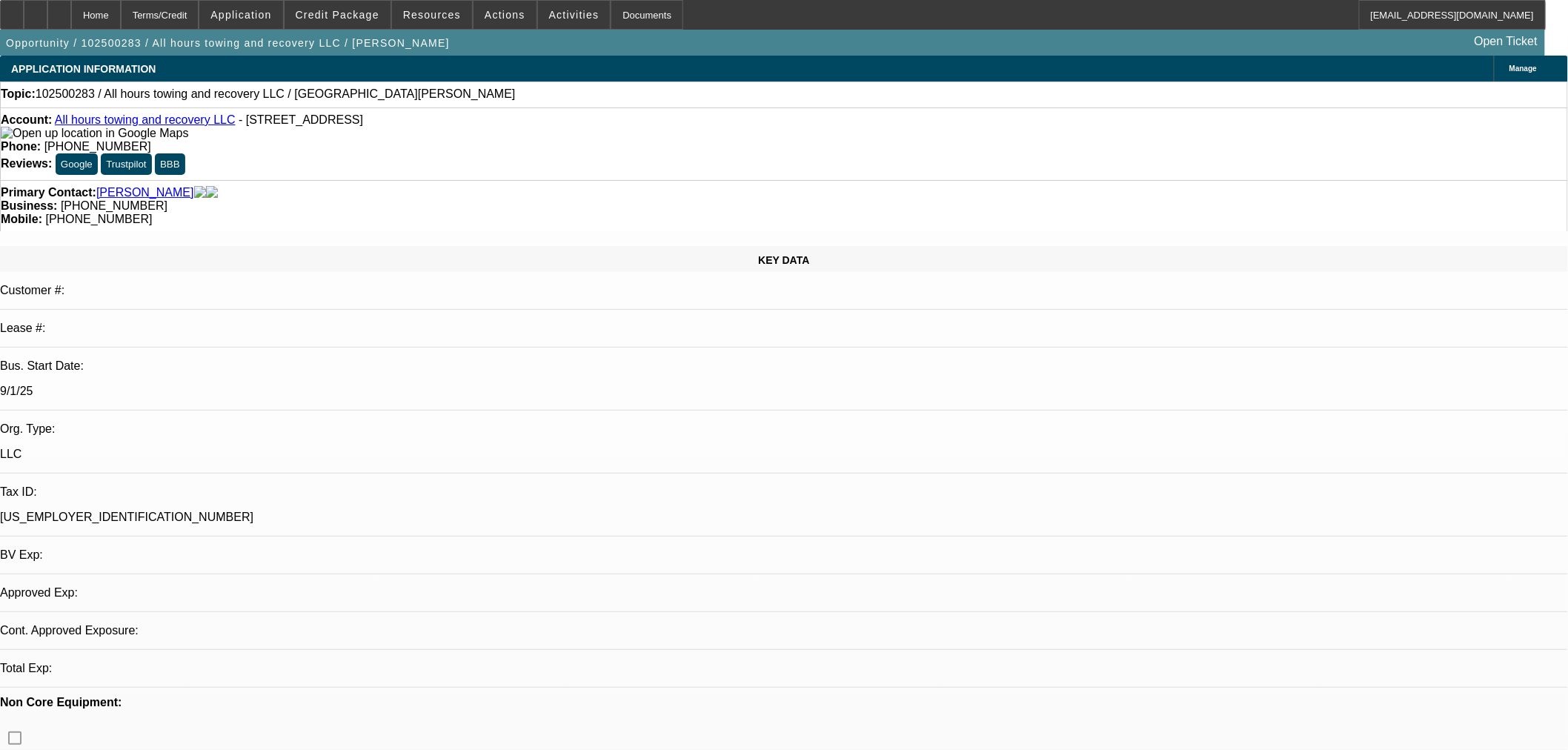
select select "0"
select select "2"
select select "0"
select select "6"
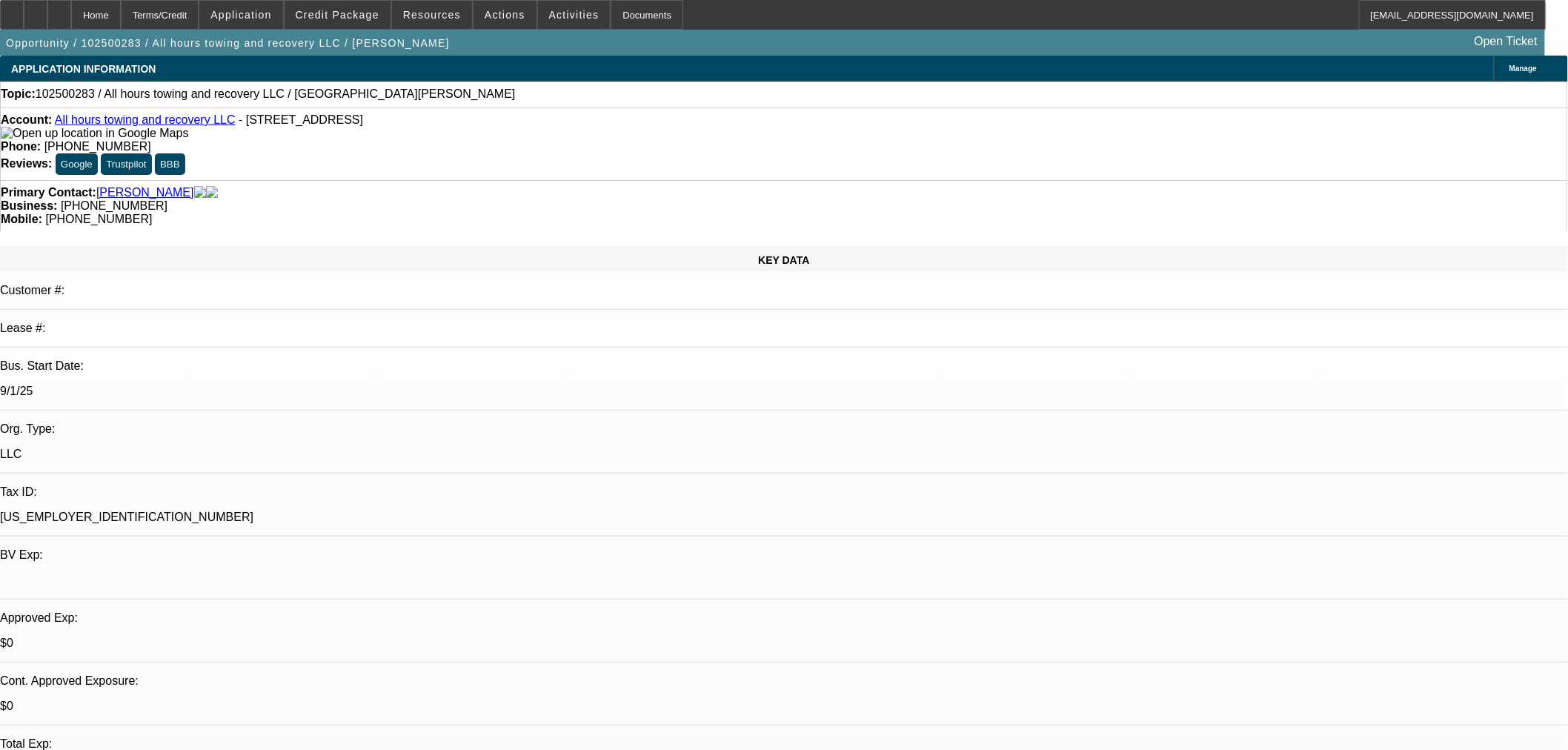
select select "0"
select select "2"
select select "0"
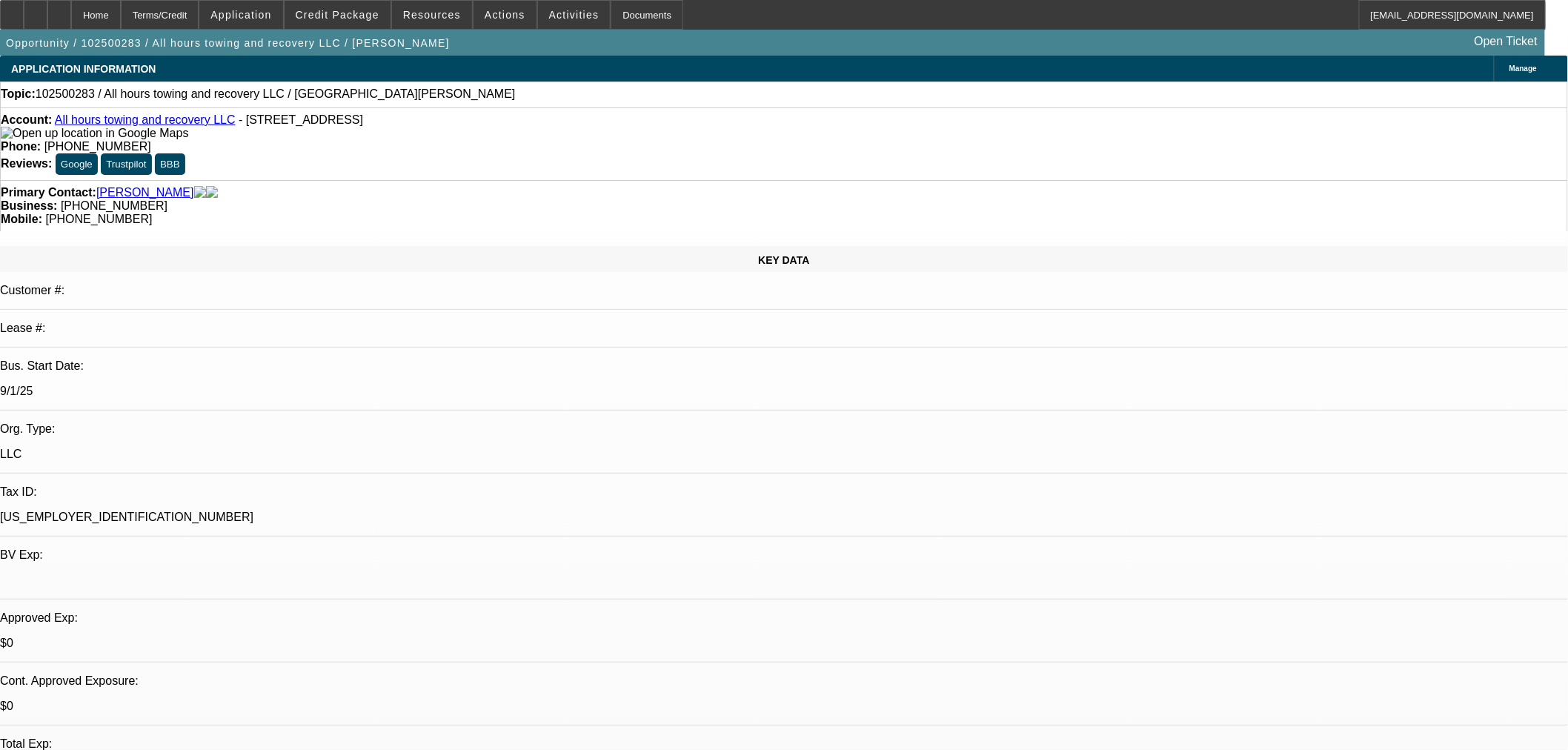
select select "6"
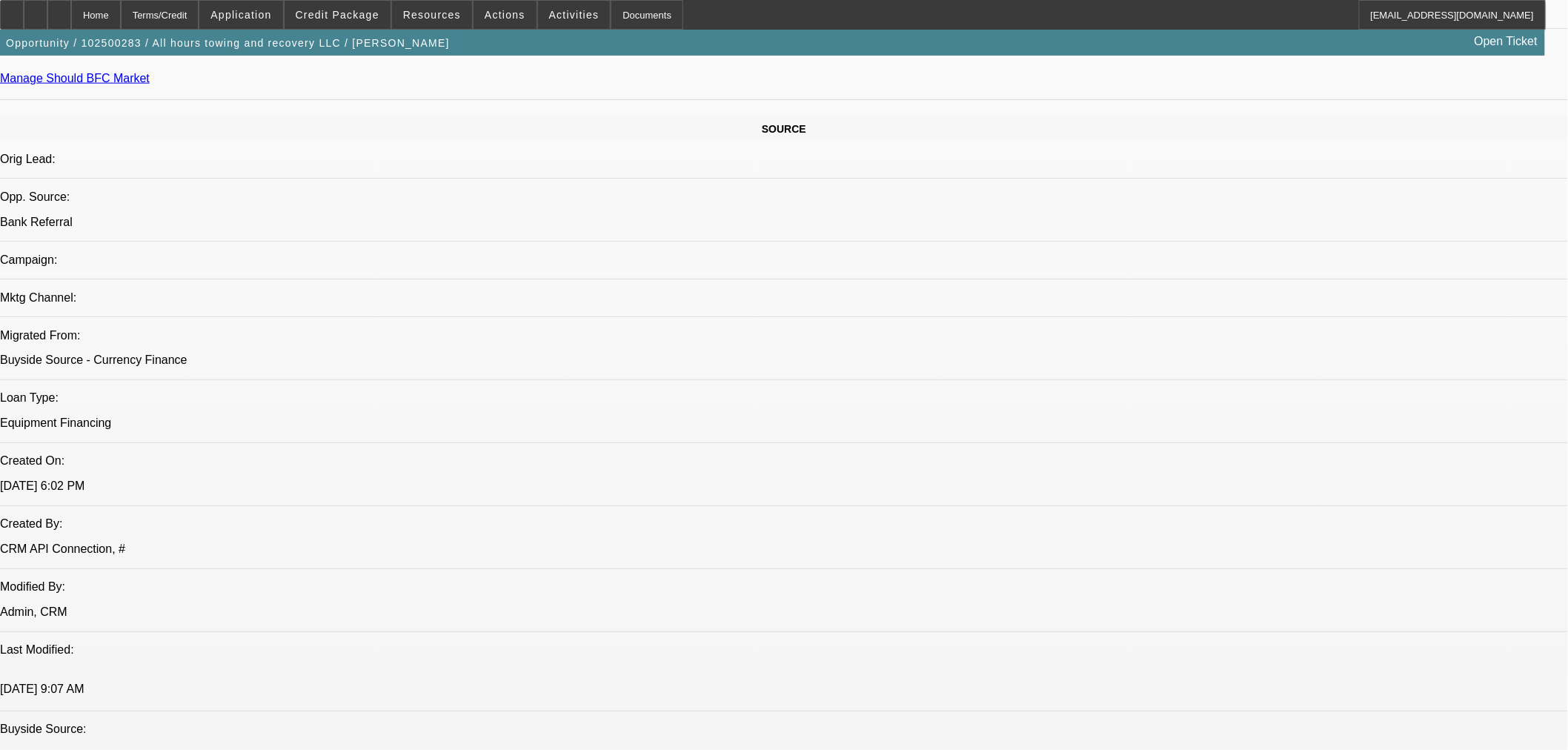
scroll to position [1098, 0]
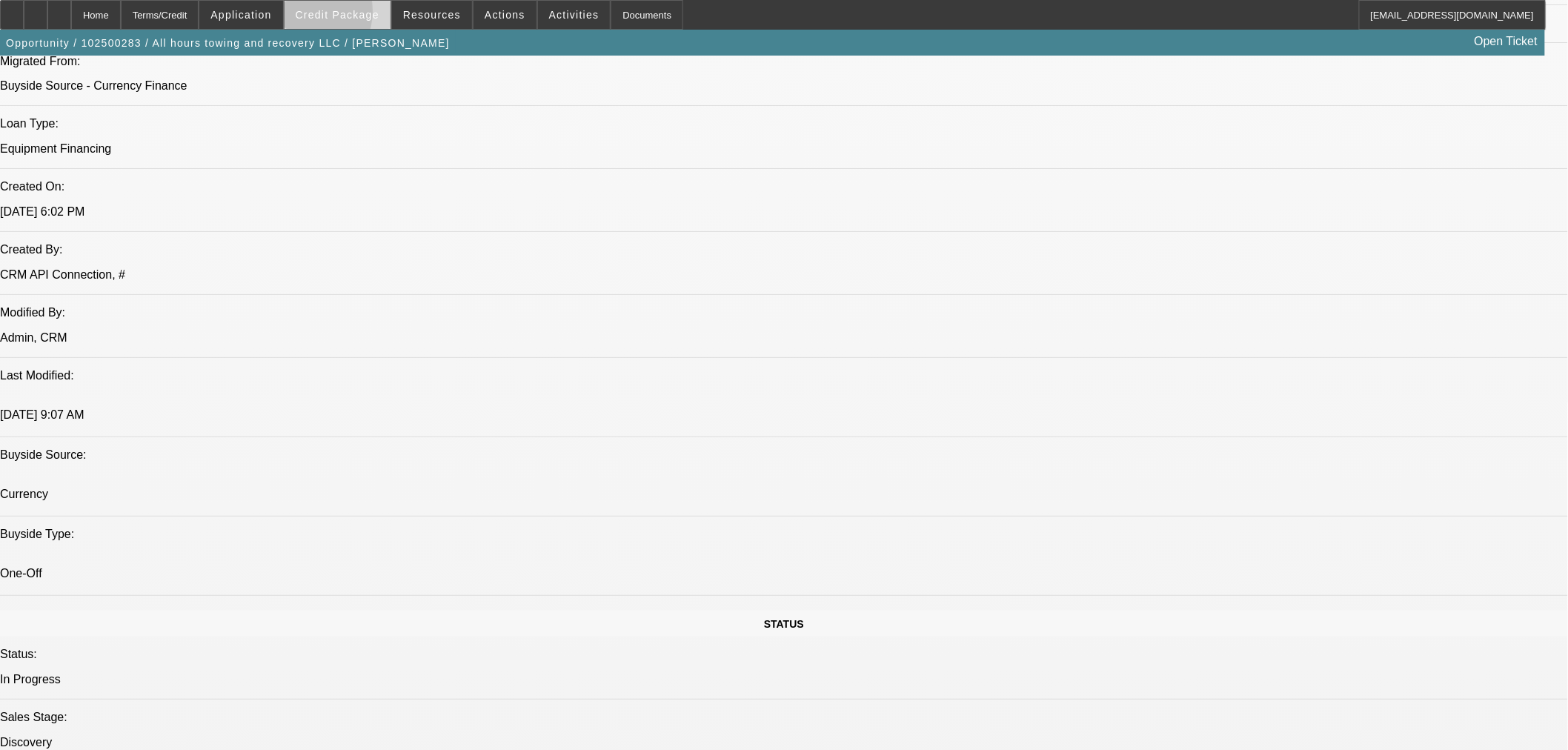
click at [320, 15] on span "Credit Package" at bounding box center [337, 14] width 84 height 12
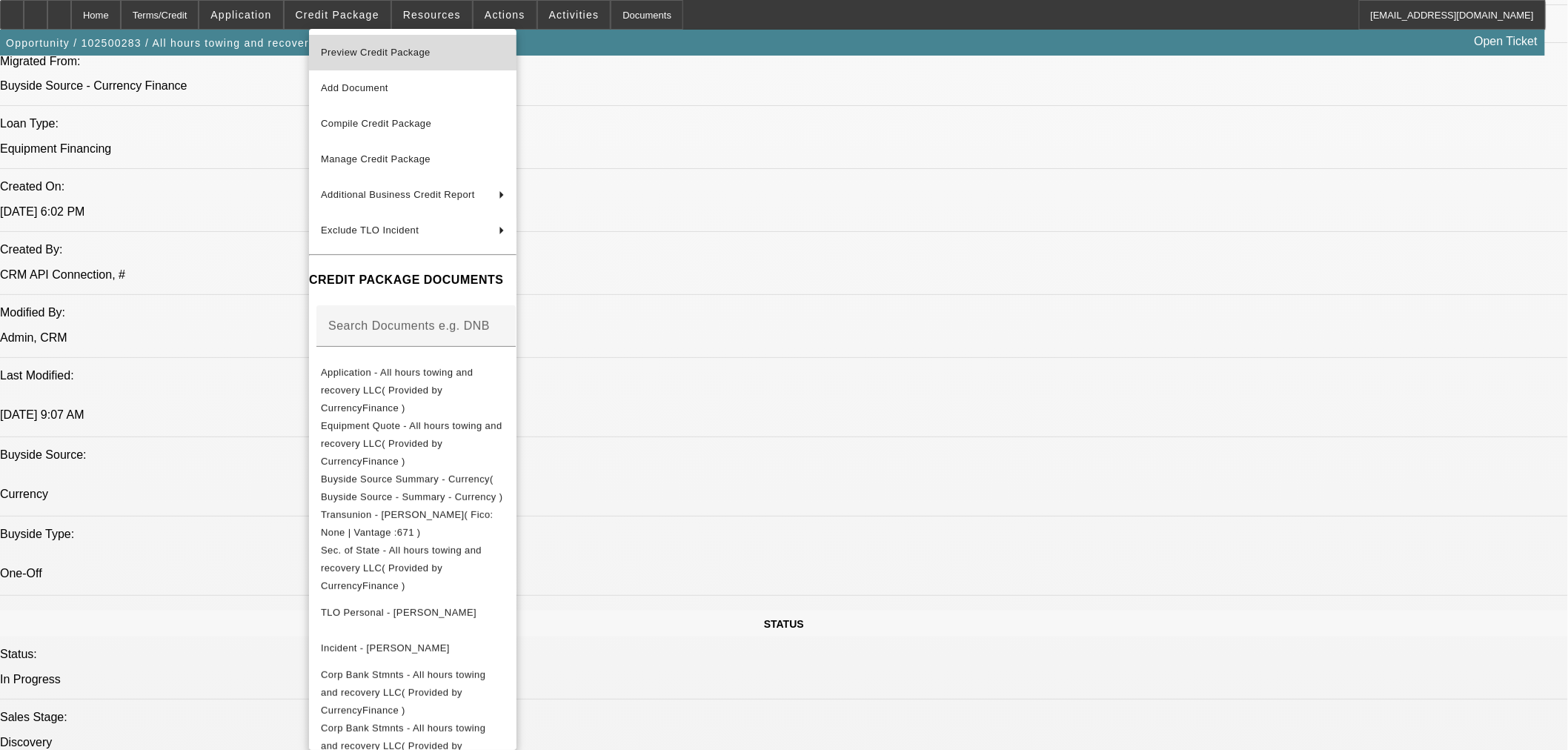
click at [371, 52] on span "Preview Credit Package" at bounding box center [375, 52] width 110 height 11
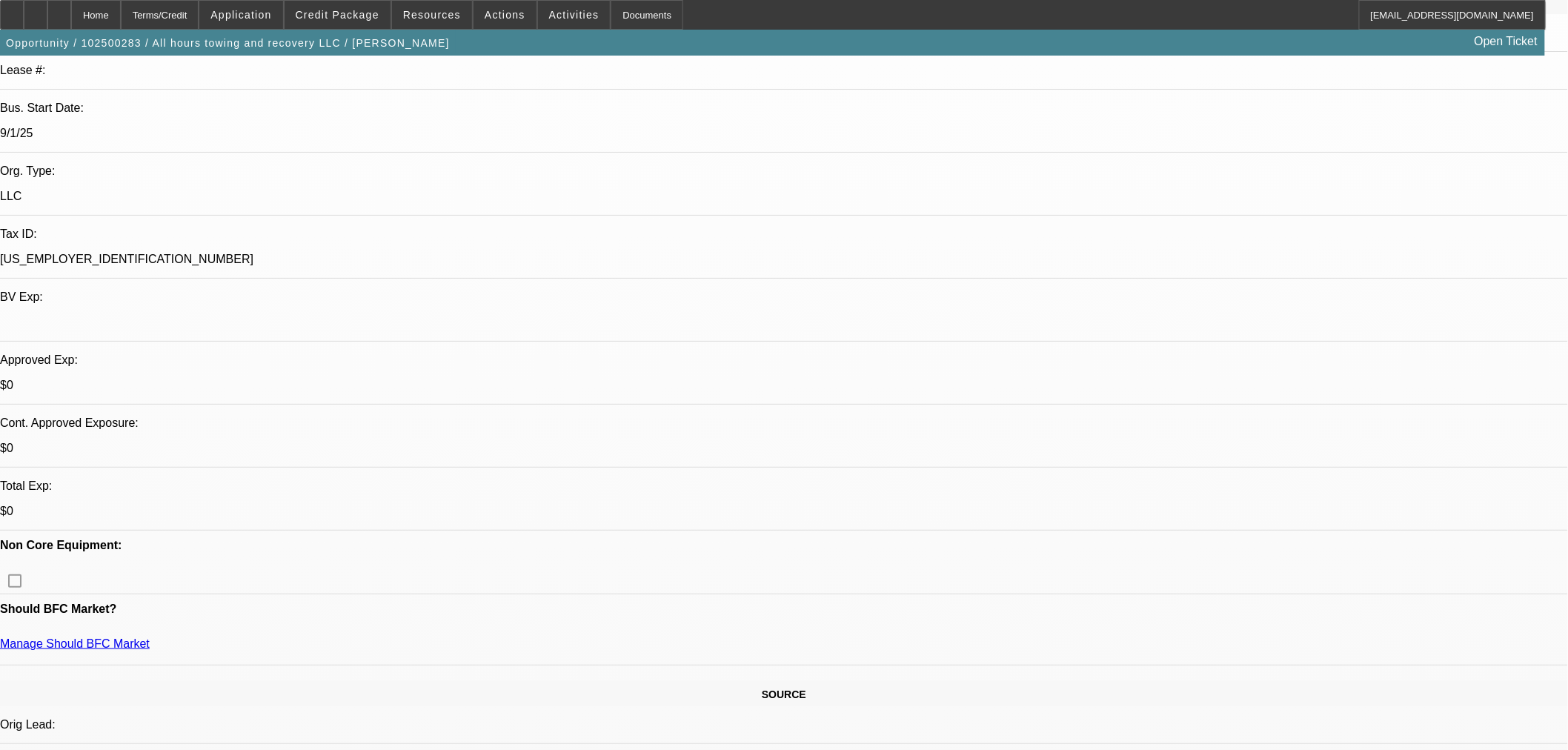
scroll to position [274, 0]
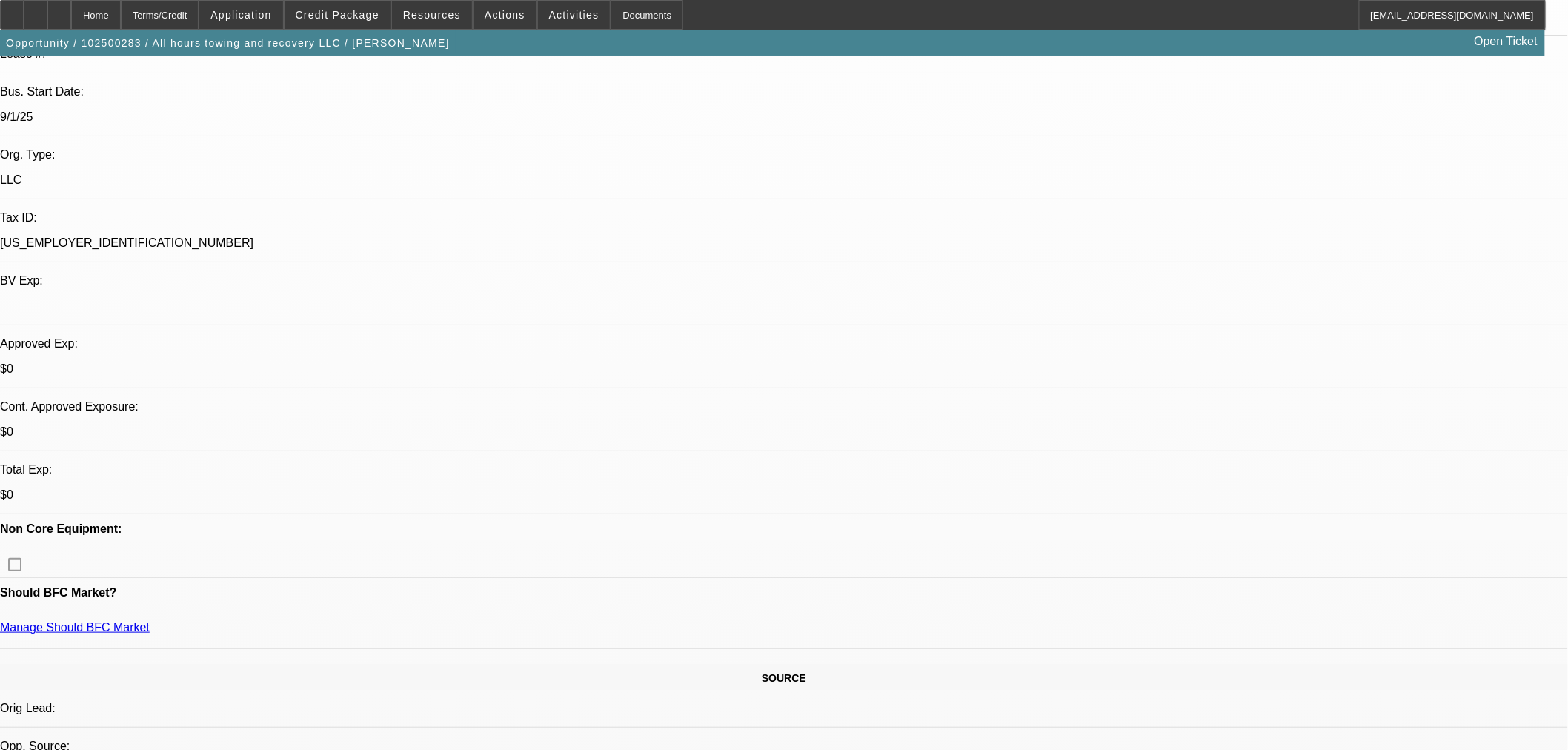
drag, startPoint x: 1354, startPoint y: 482, endPoint x: 1179, endPoint y: 482, distance: 175.0
copy td "joshua-duncan@gocurrency.com"
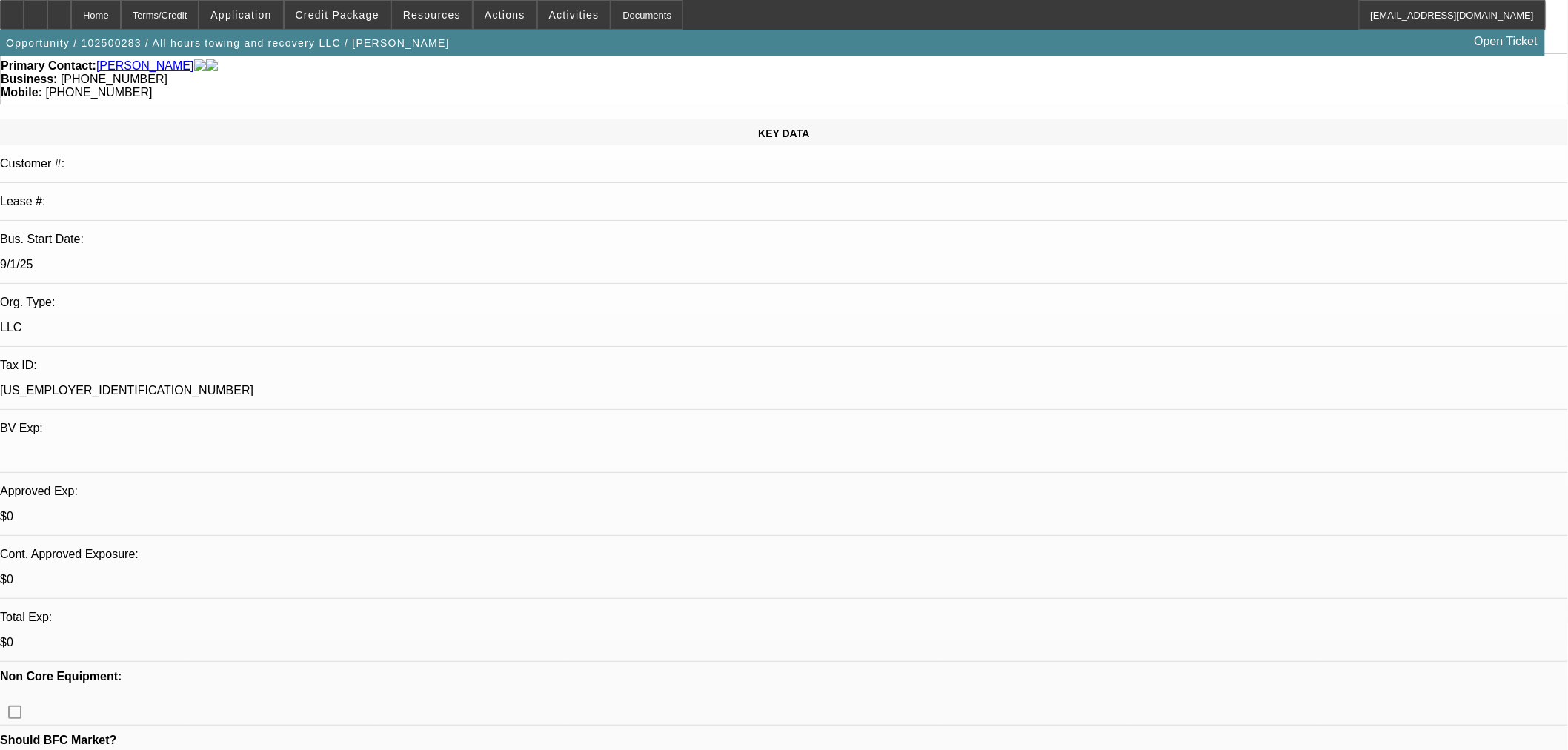
scroll to position [0, 0]
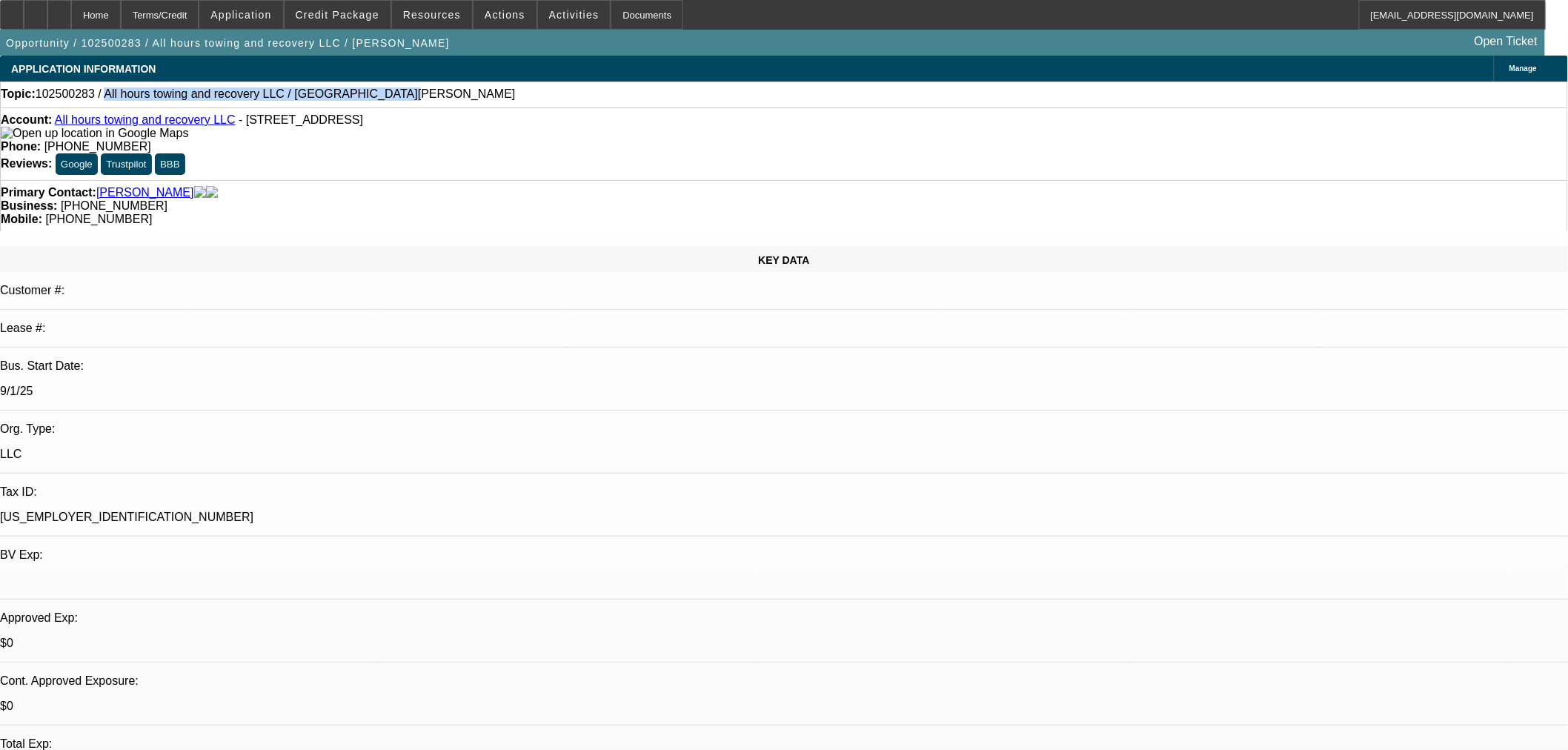
drag, startPoint x: 362, startPoint y: 91, endPoint x: 107, endPoint y: 104, distance: 255.3
click at [107, 101] on div "Topic: 102500283 / All hours towing and recovery LLC / Colon, Christopher" at bounding box center [784, 94] width 1566 height 13
copy span "All hours towing and recovery LLC / Colon, Christopher"
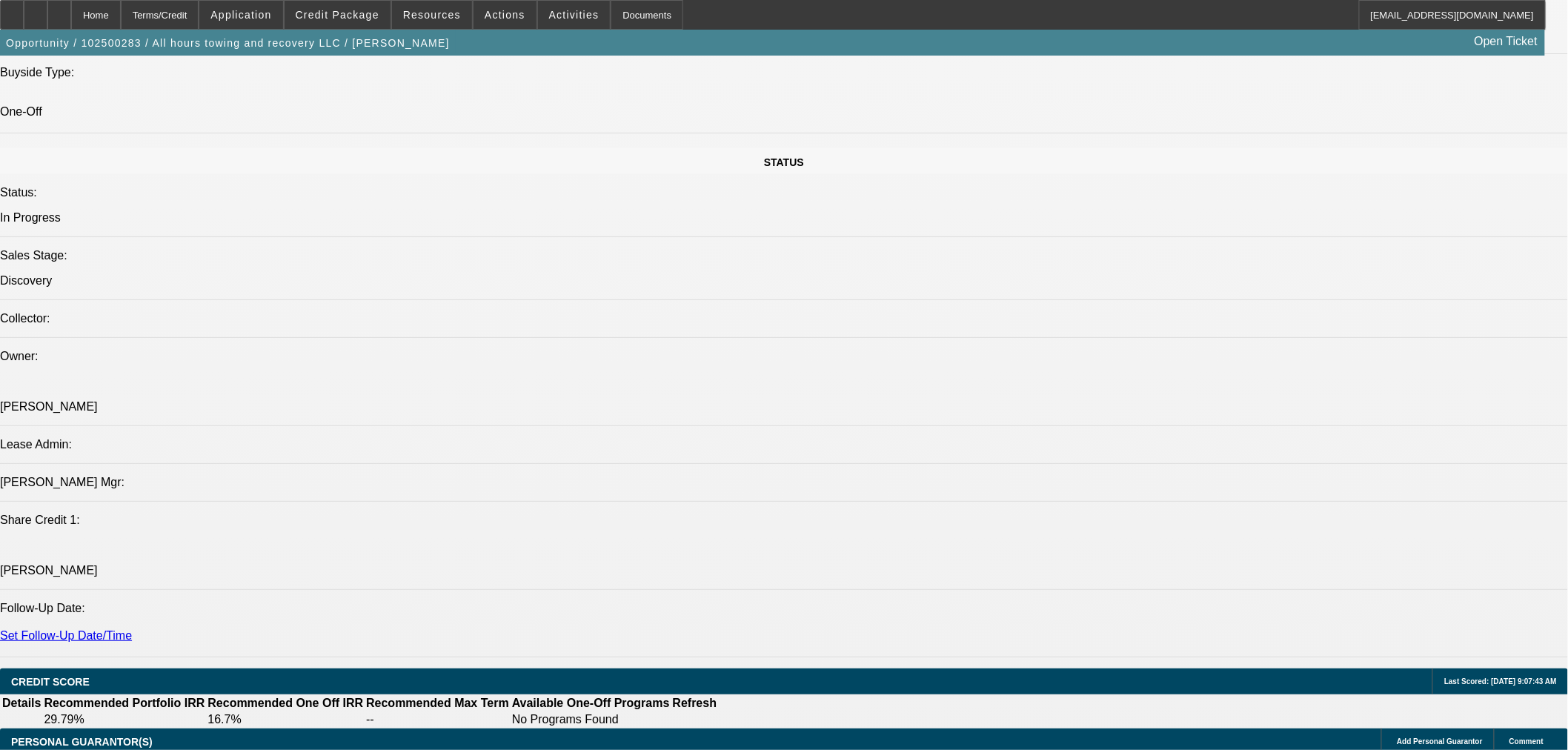
scroll to position [1509, 0]
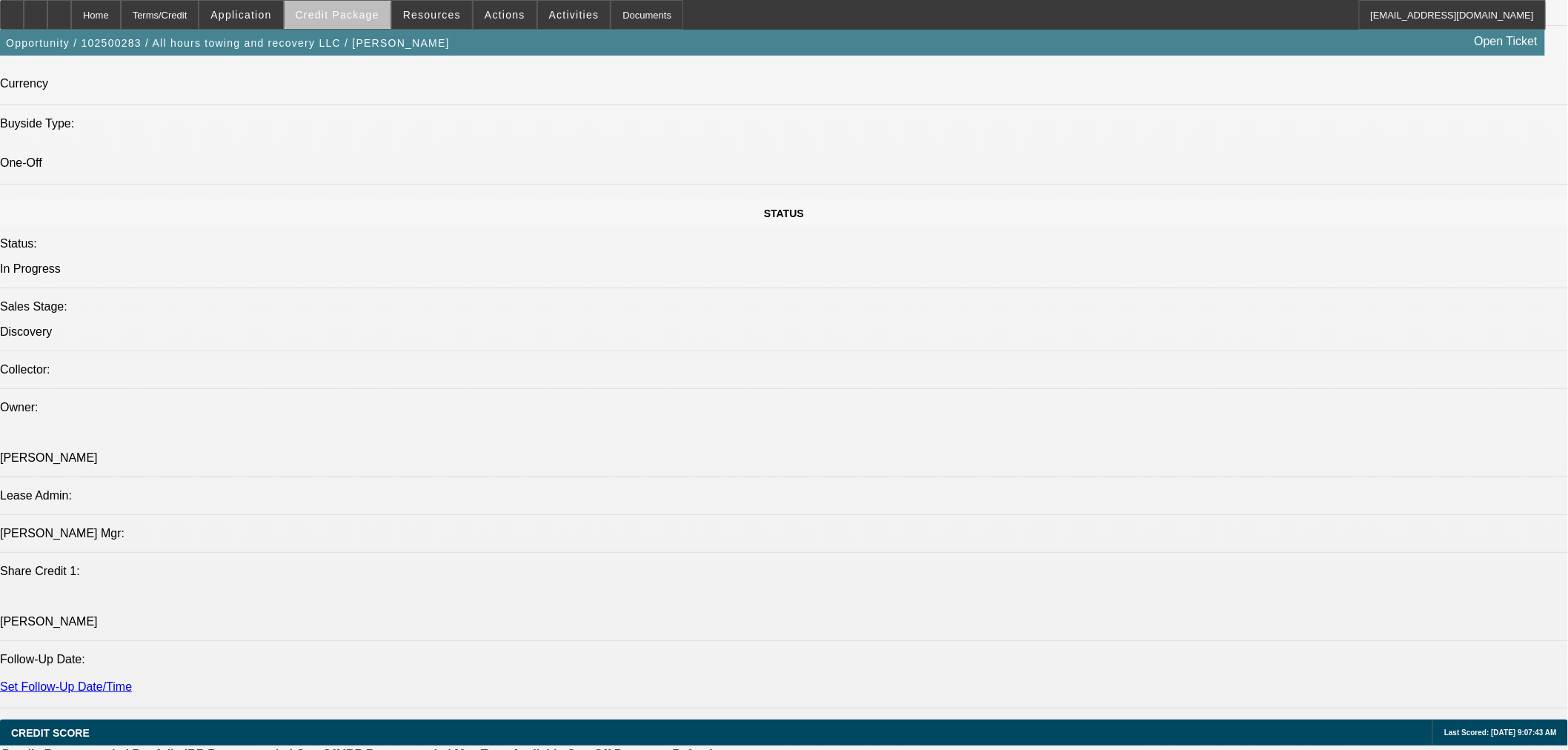
click at [367, 17] on span "Credit Package" at bounding box center [337, 14] width 84 height 12
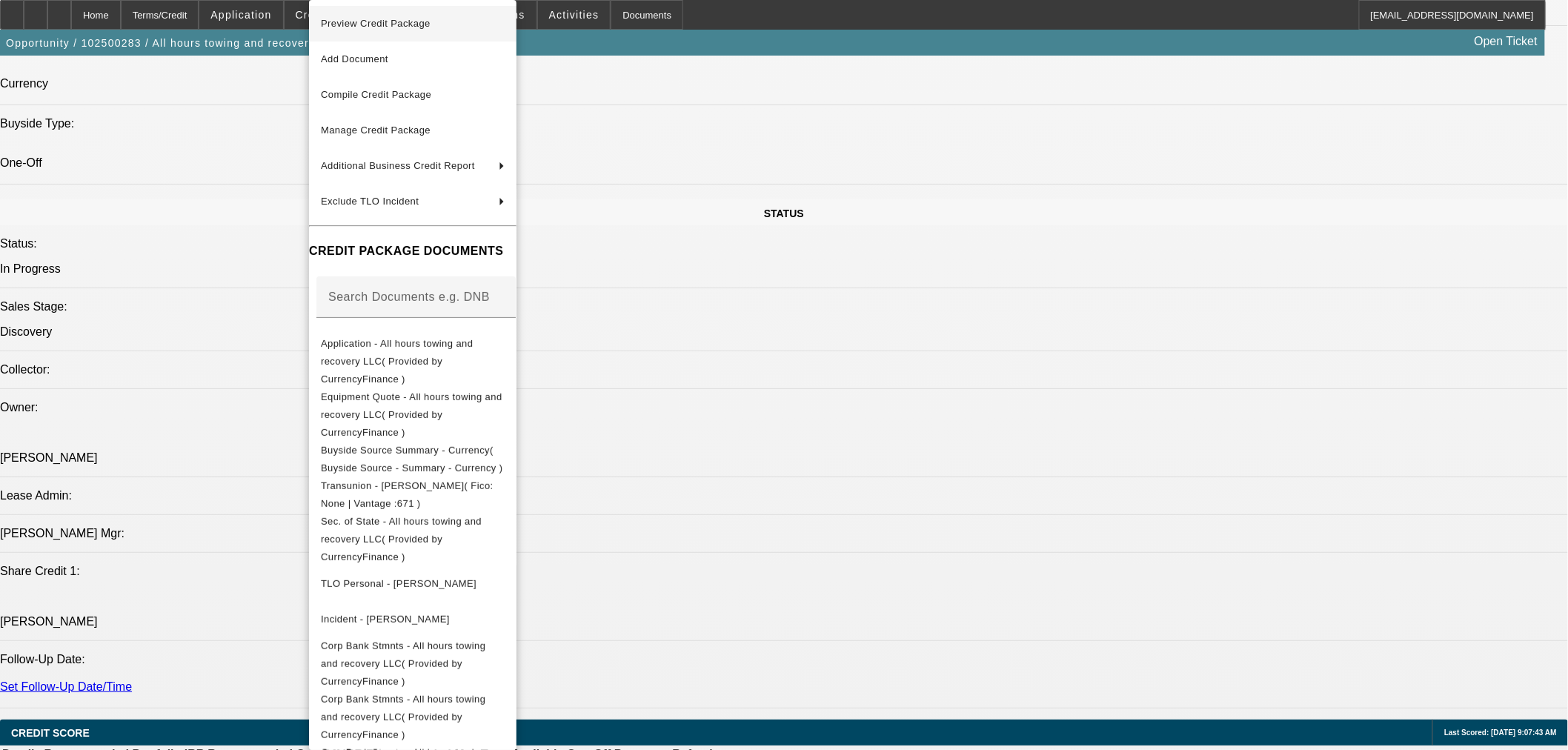
click at [401, 35] on button "Preview Credit Package" at bounding box center [413, 24] width 208 height 36
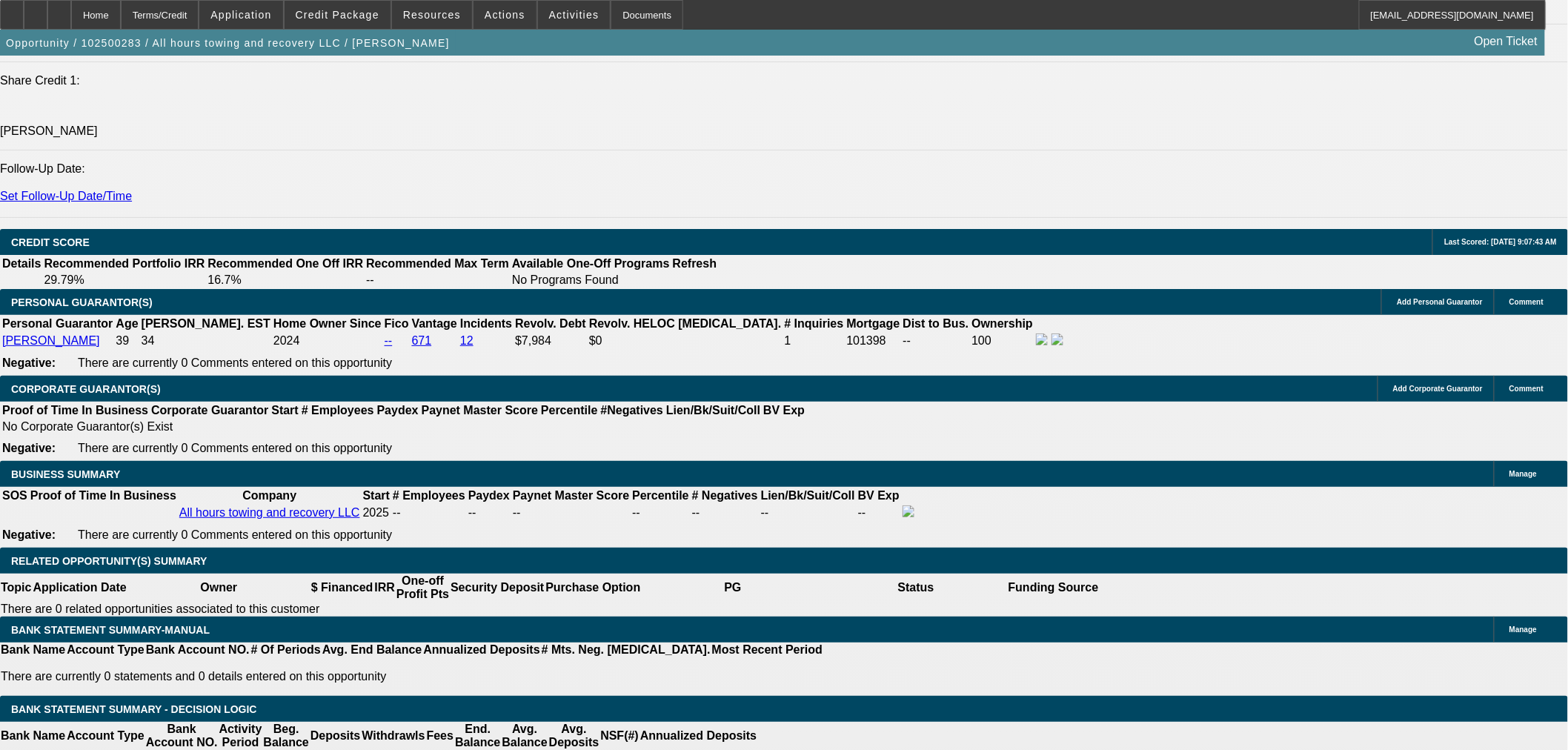
scroll to position [2058, 0]
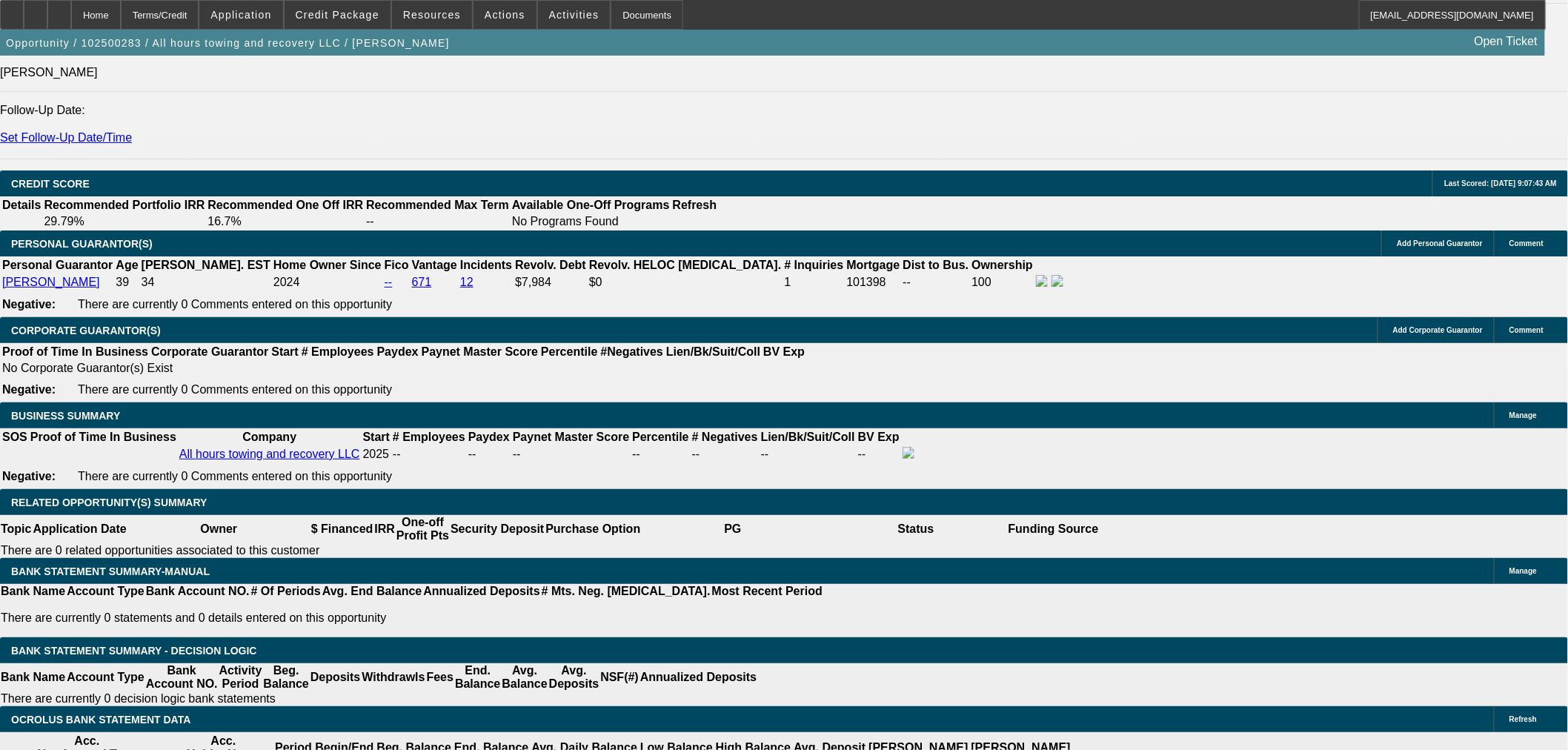
type input "4"
type input "UNKNOWN"
type input "40"
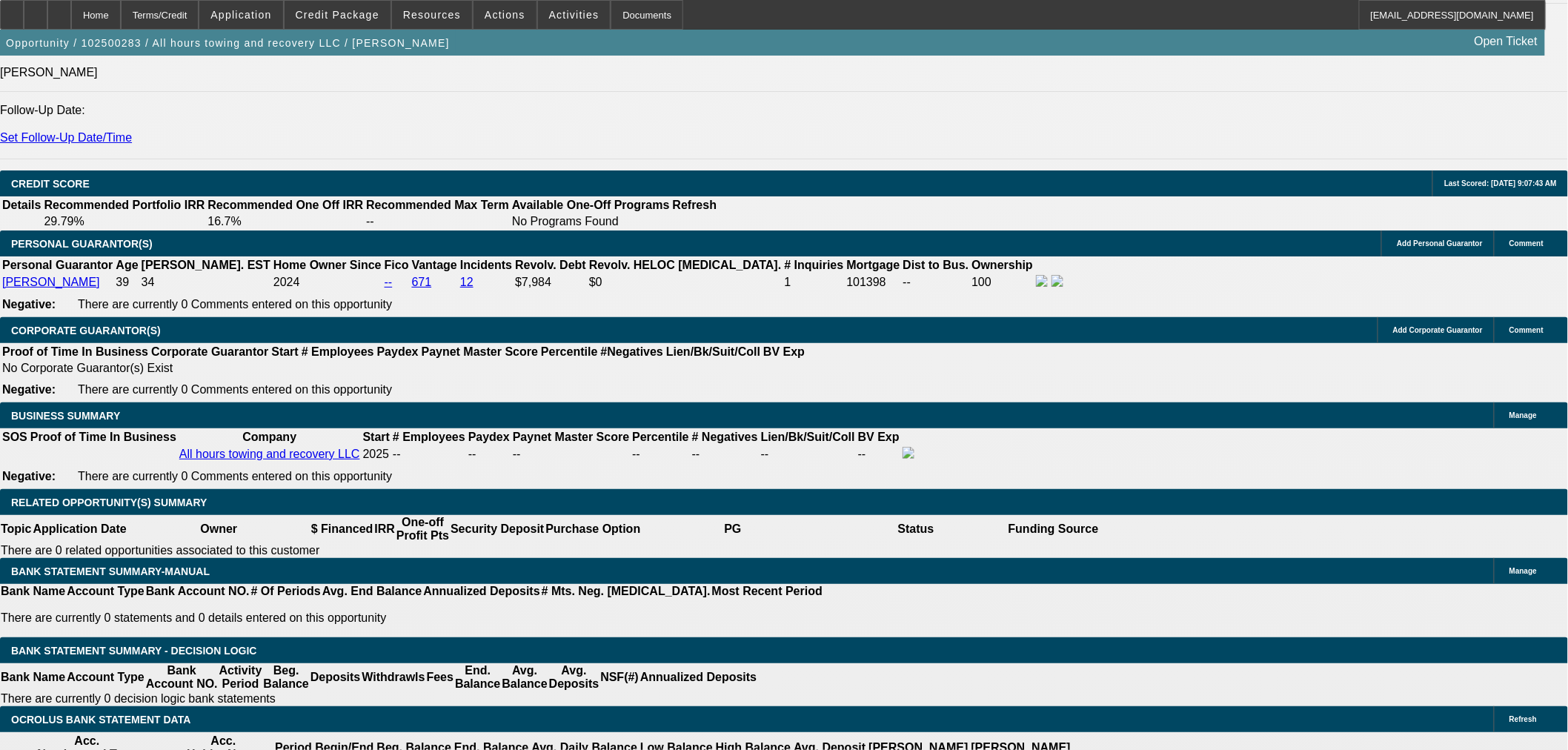
type input "2"
type input "$1,939.76"
type input "$3,879.52"
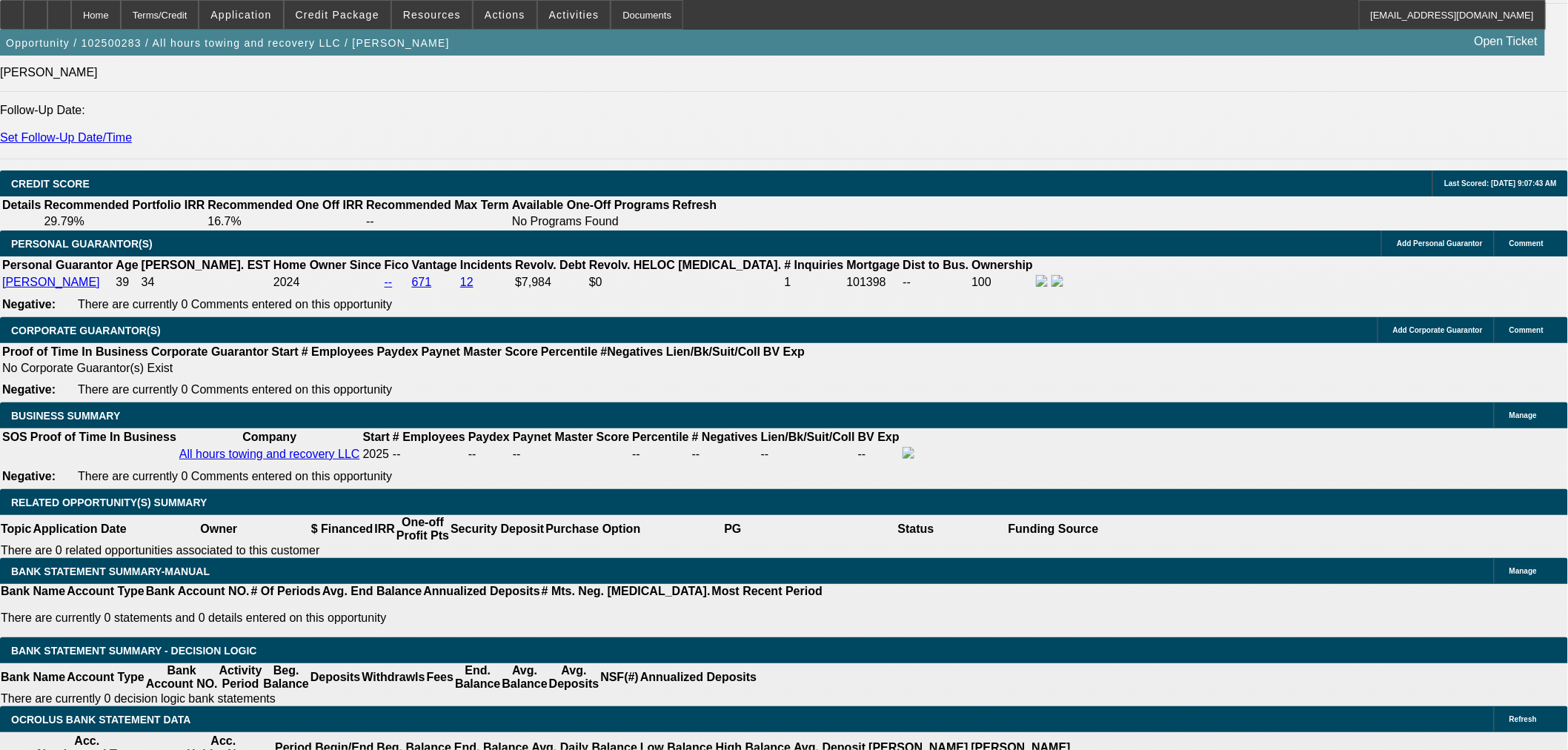
type input "25"
type input "$2,781.91"
type input "$5,563.82"
type input "25"
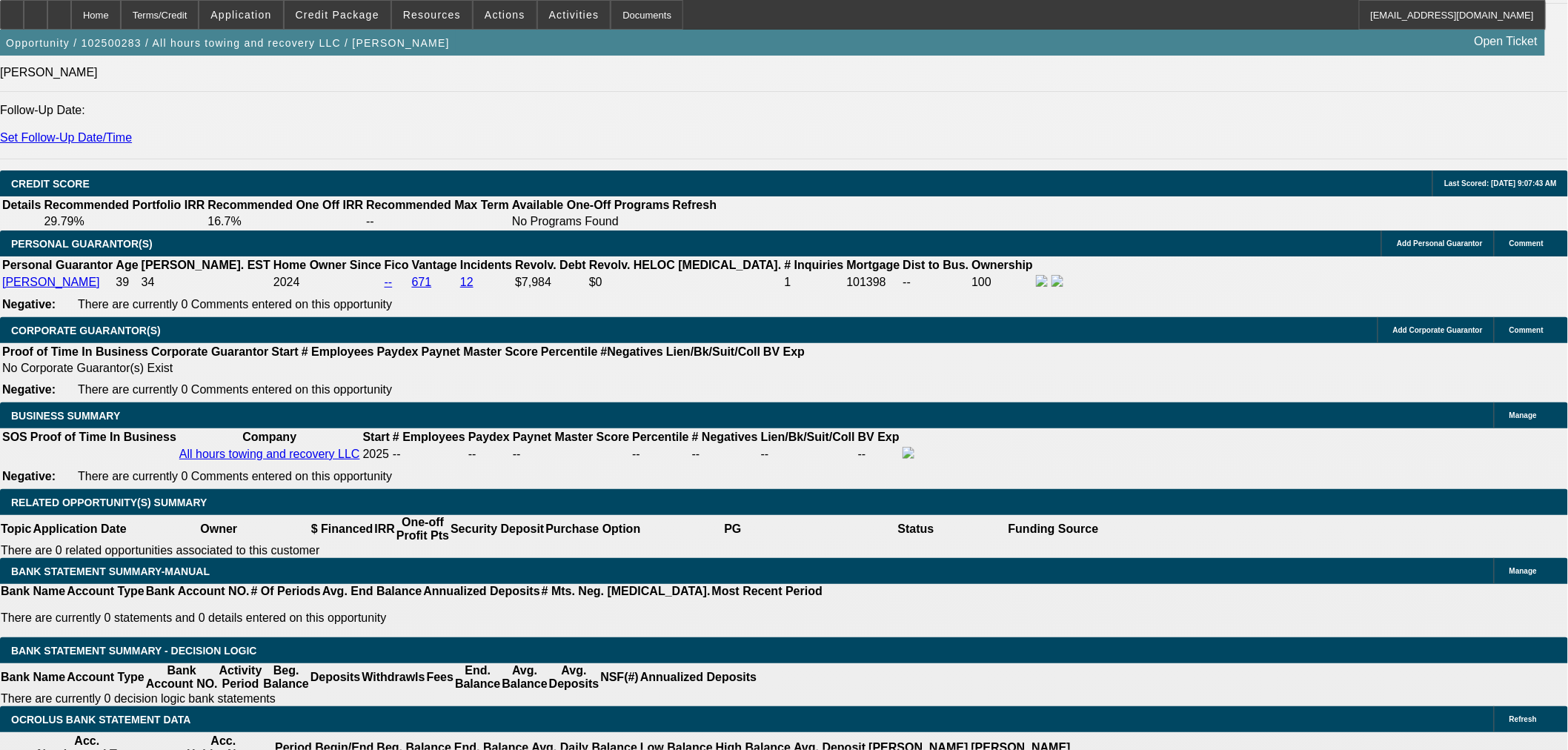
type input "$0.00"
select select "0.2"
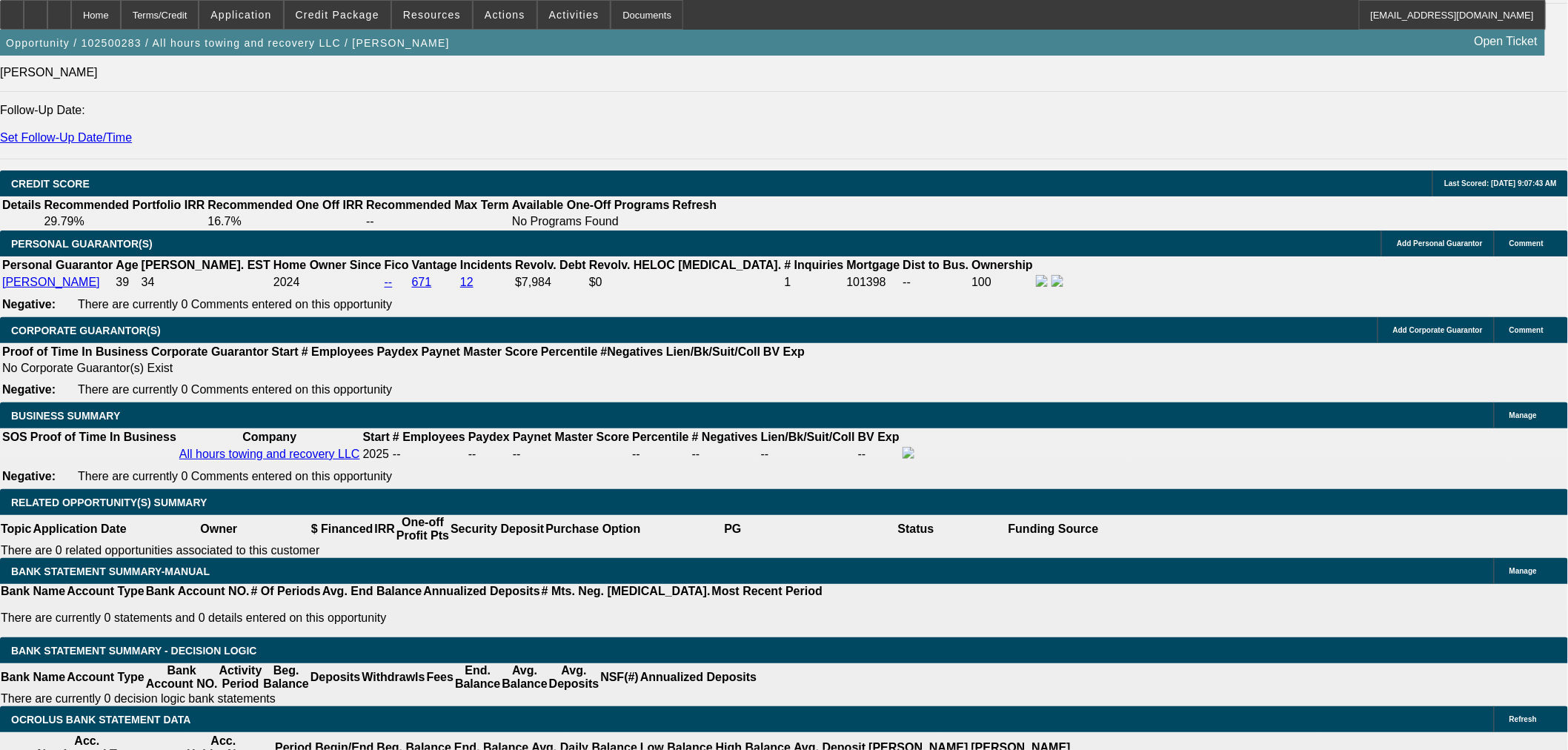
type input "$15,000.00"
type input "$2,225.53"
type input "$4,451.06"
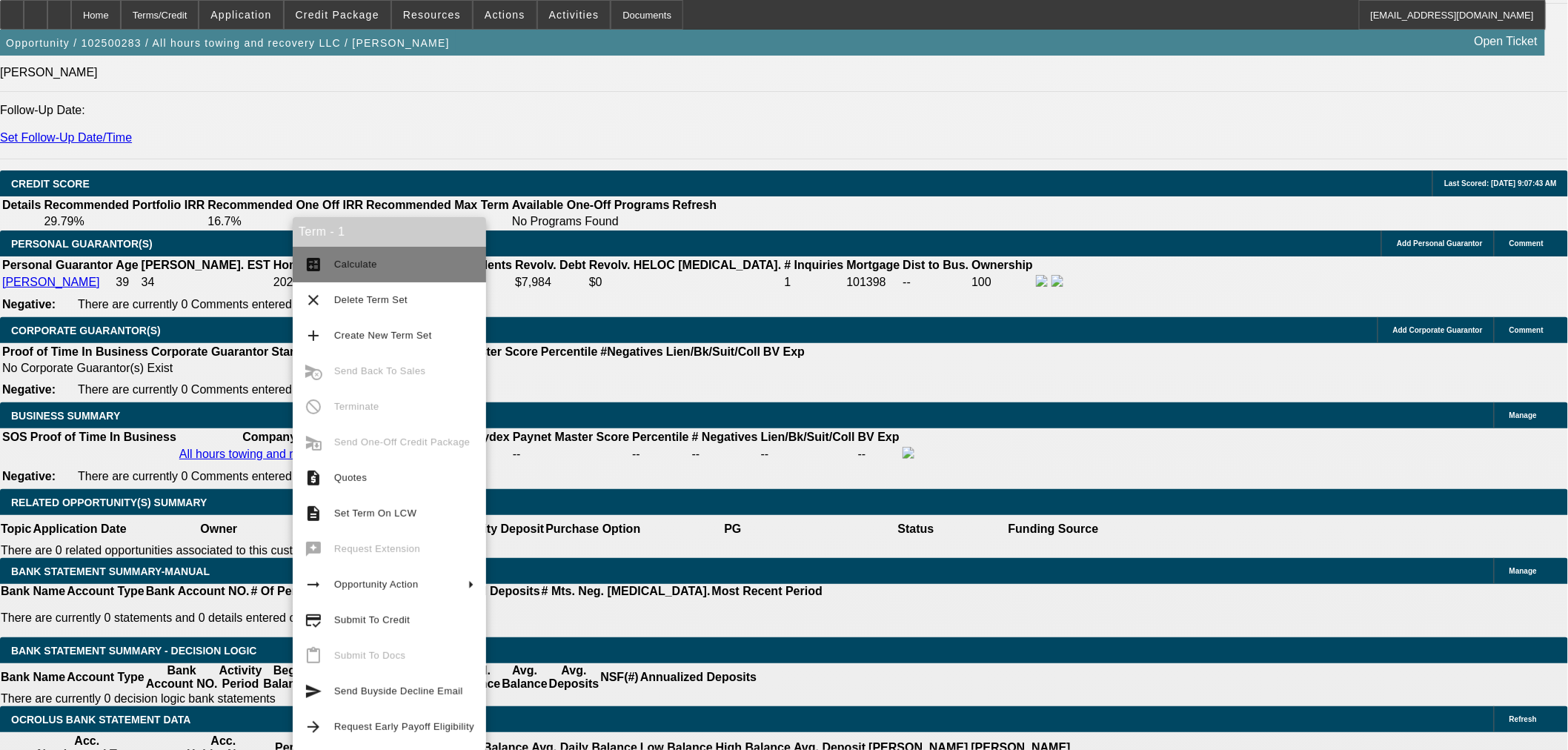
click at [360, 272] on span "Calculate" at bounding box center [404, 265] width 140 height 18
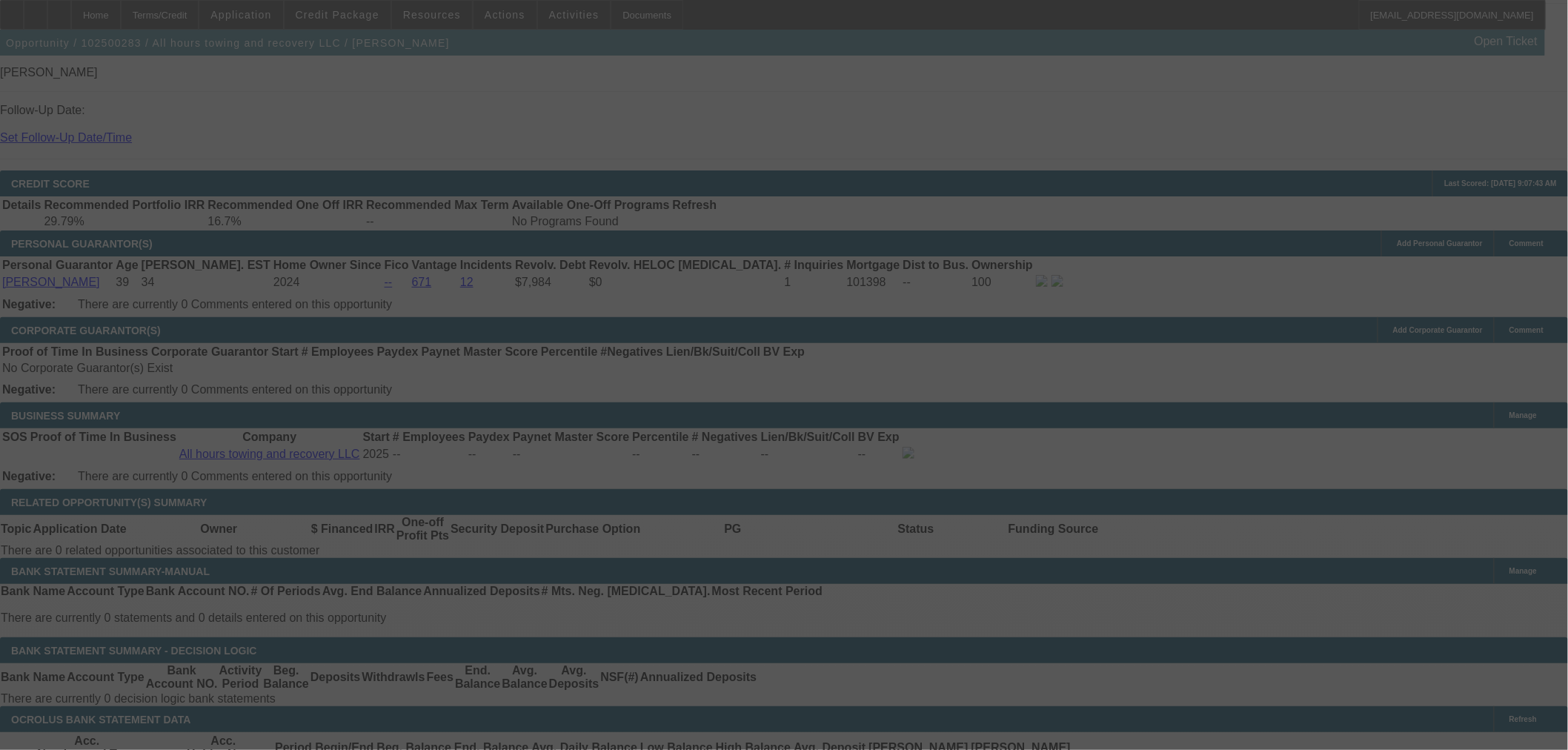
select select "0.2"
select select "2"
select select "0"
select select "6"
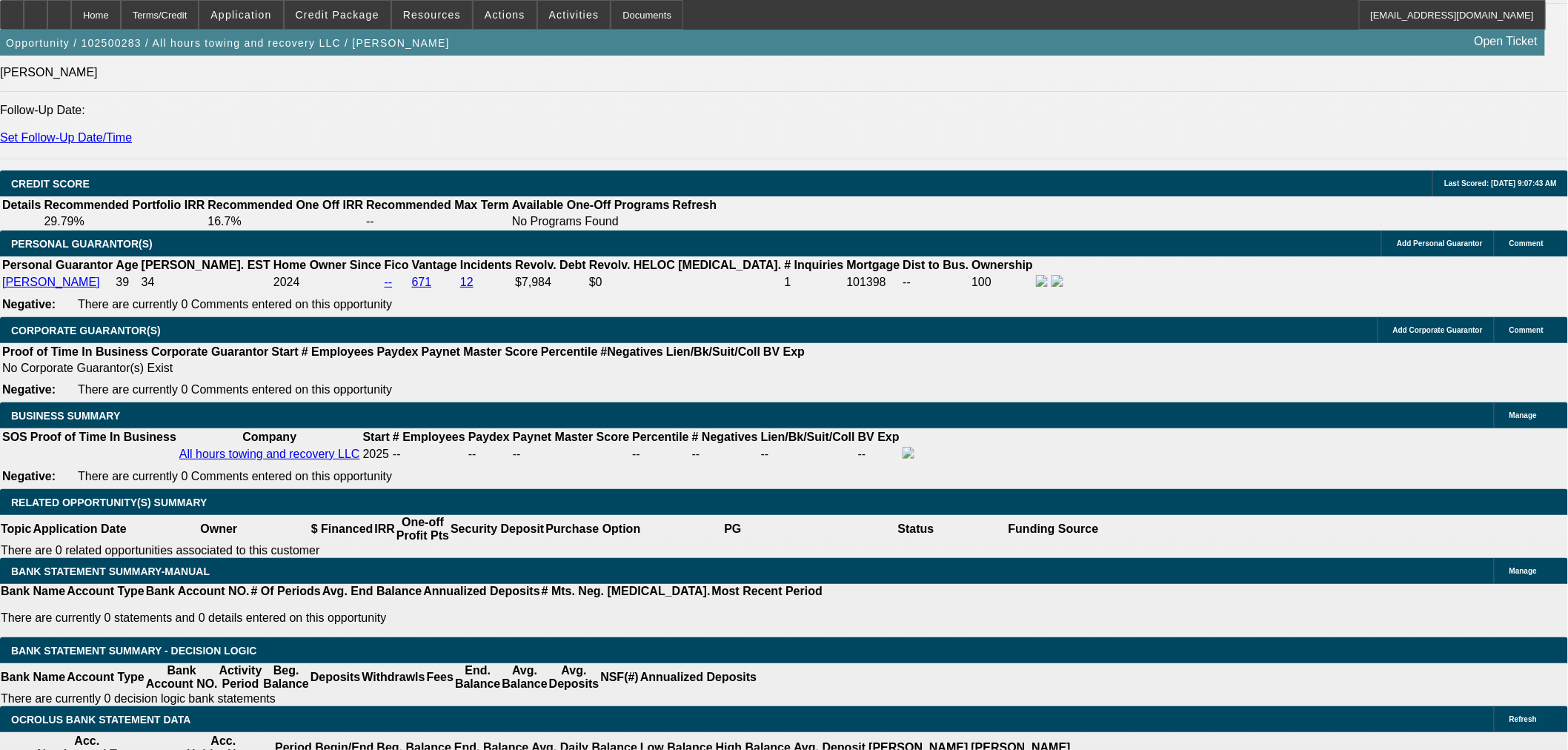
type input "6"
type input "UNKNOWN"
type input "$10,741.69"
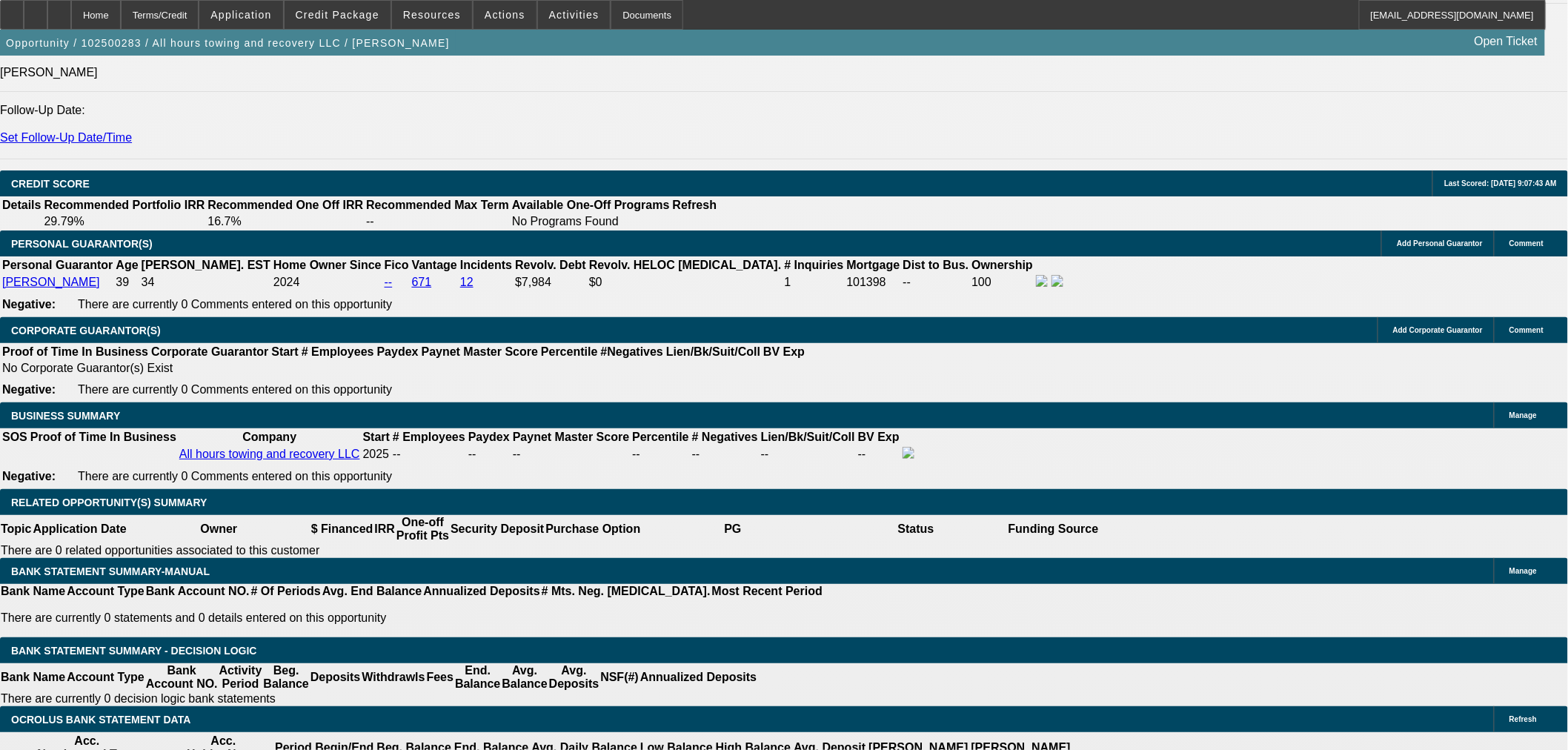
type input "$21,483.38"
type input "60"
type input "$1,761.08"
type input "$3,522.16"
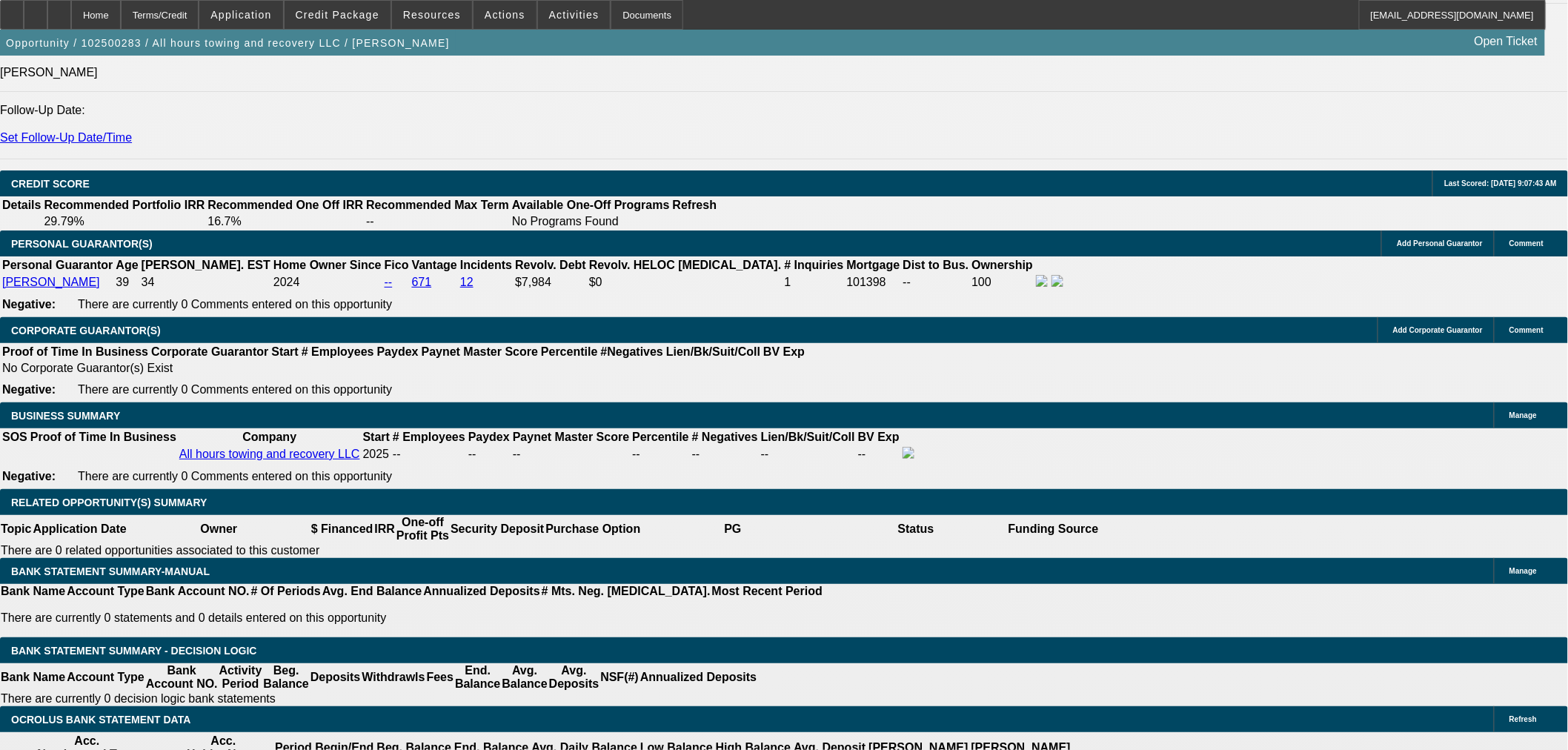
type input "4"
type input "$15,789.30"
type input "$31,578.60"
type input "40"
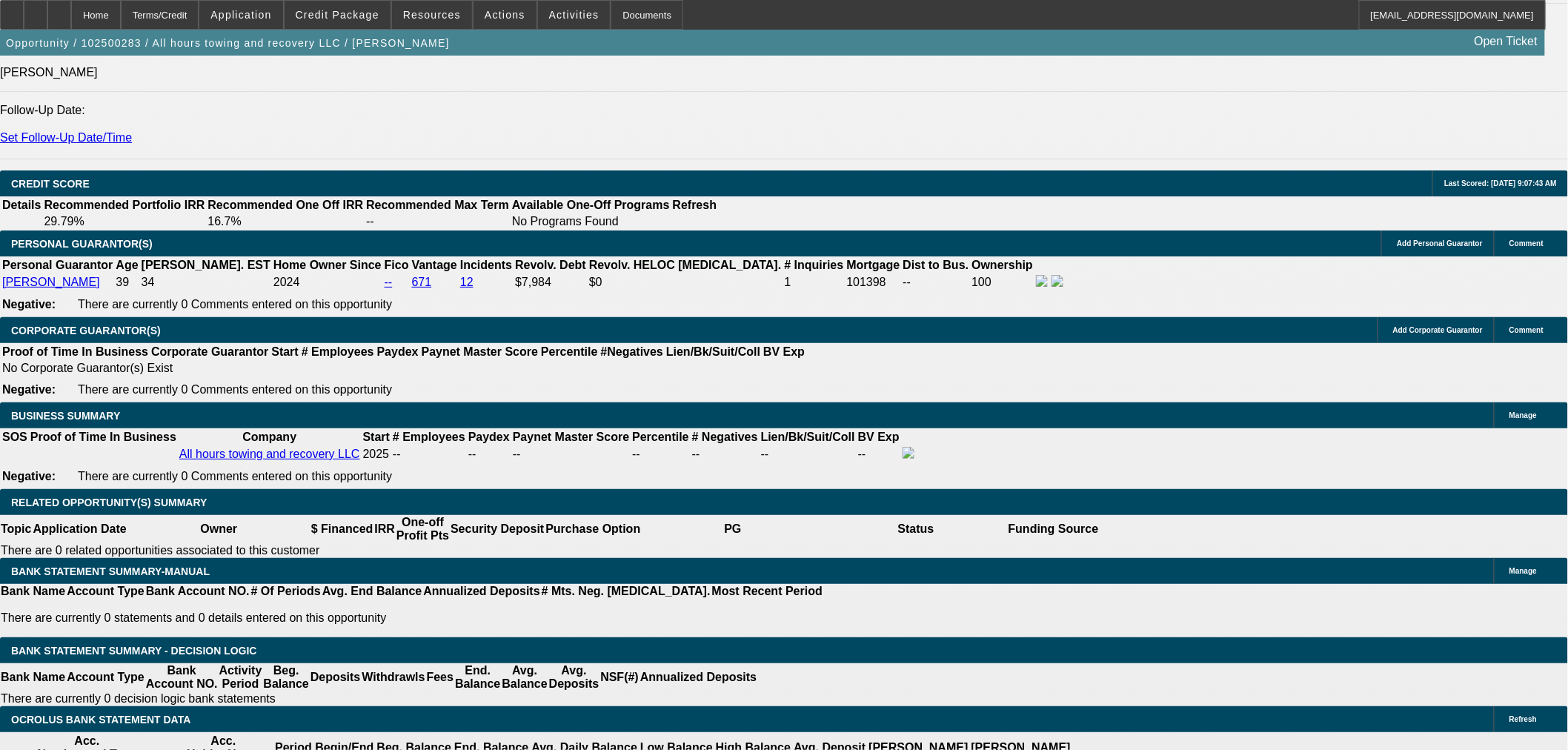
type input "$2,225.53"
type input "$4,451.06"
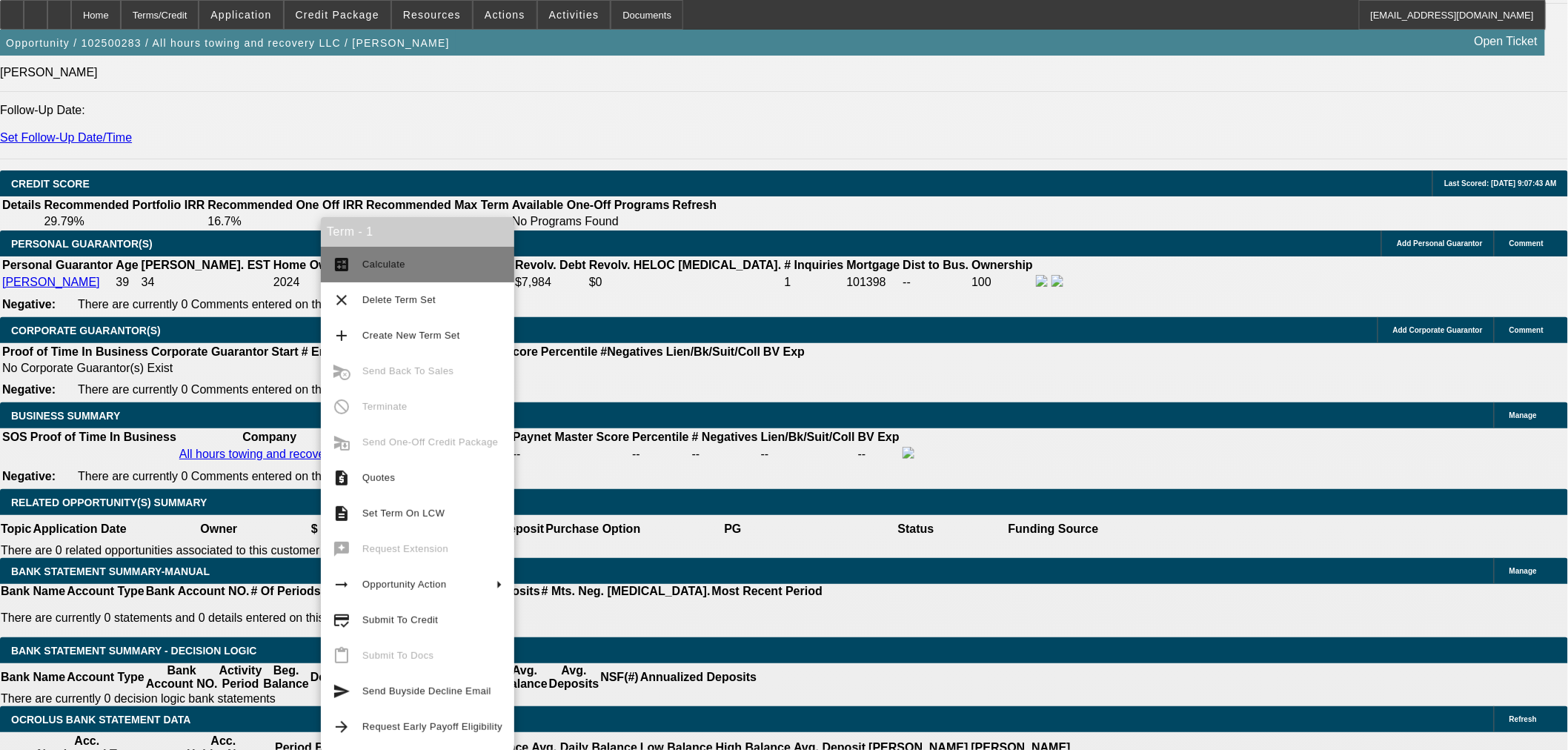
click at [359, 266] on button "calculate Calculate" at bounding box center [417, 264] width 194 height 36
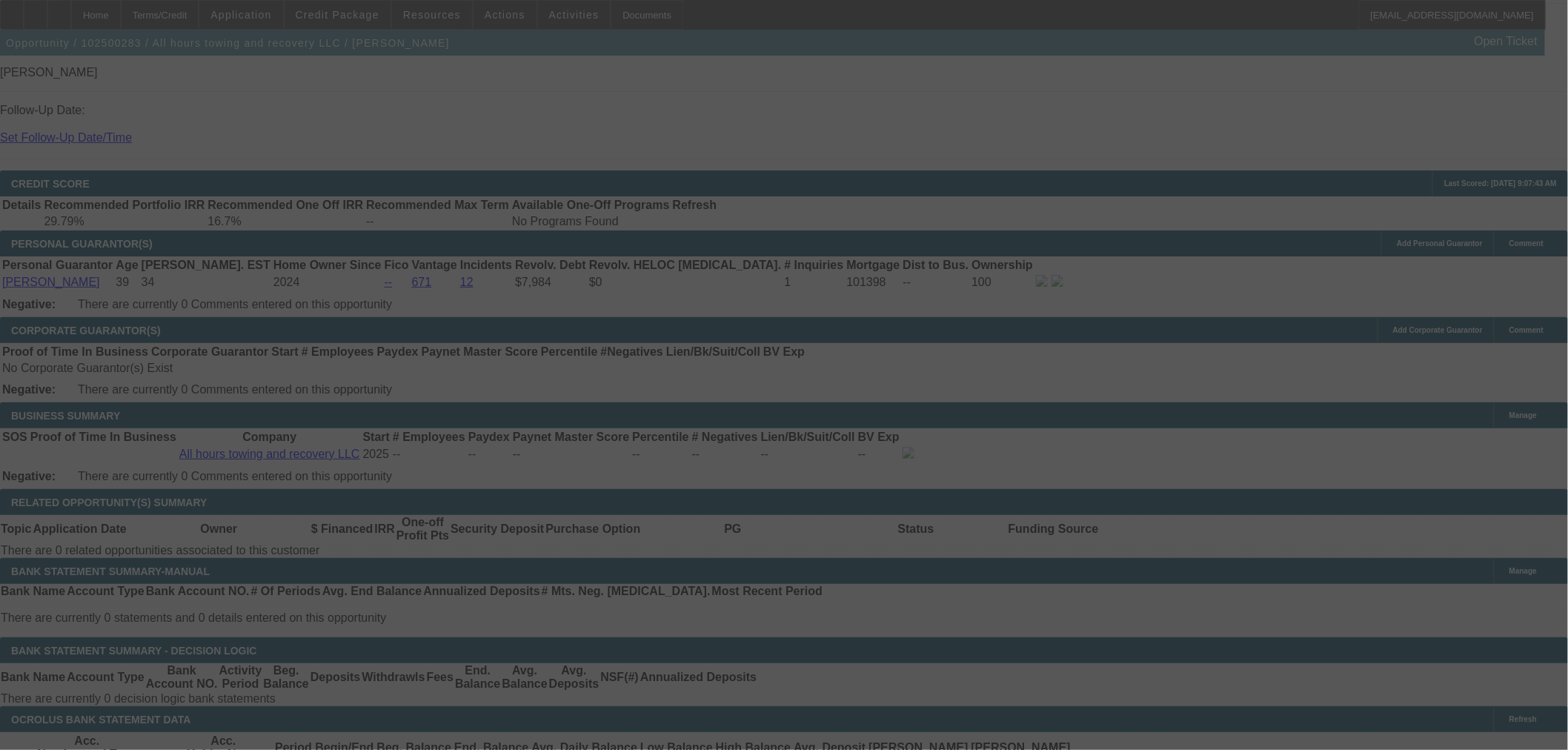
select select "0.2"
select select "2"
select select "0"
select select "6"
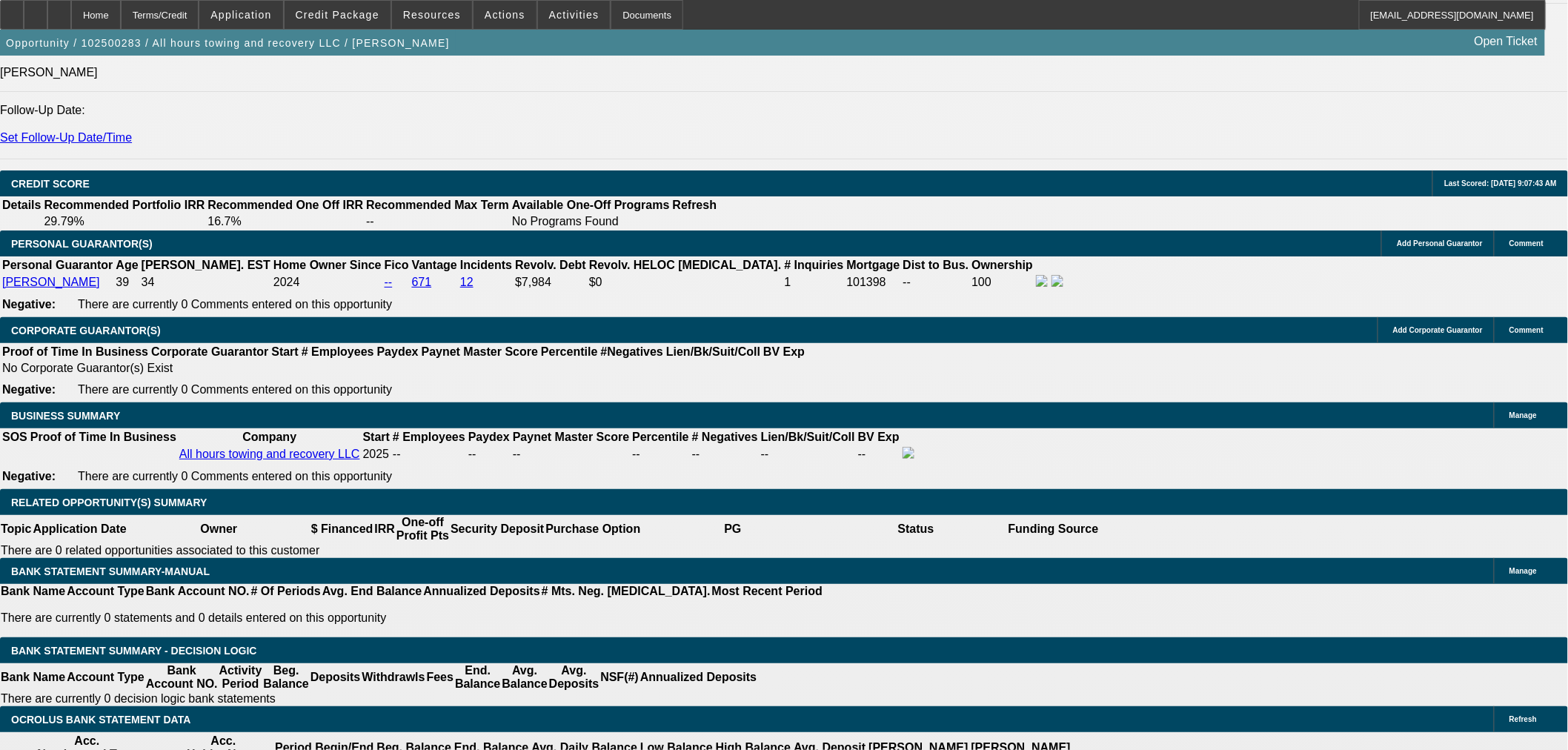
scroll to position [0, 0]
click at [482, 20] on span at bounding box center [505, 14] width 63 height 36
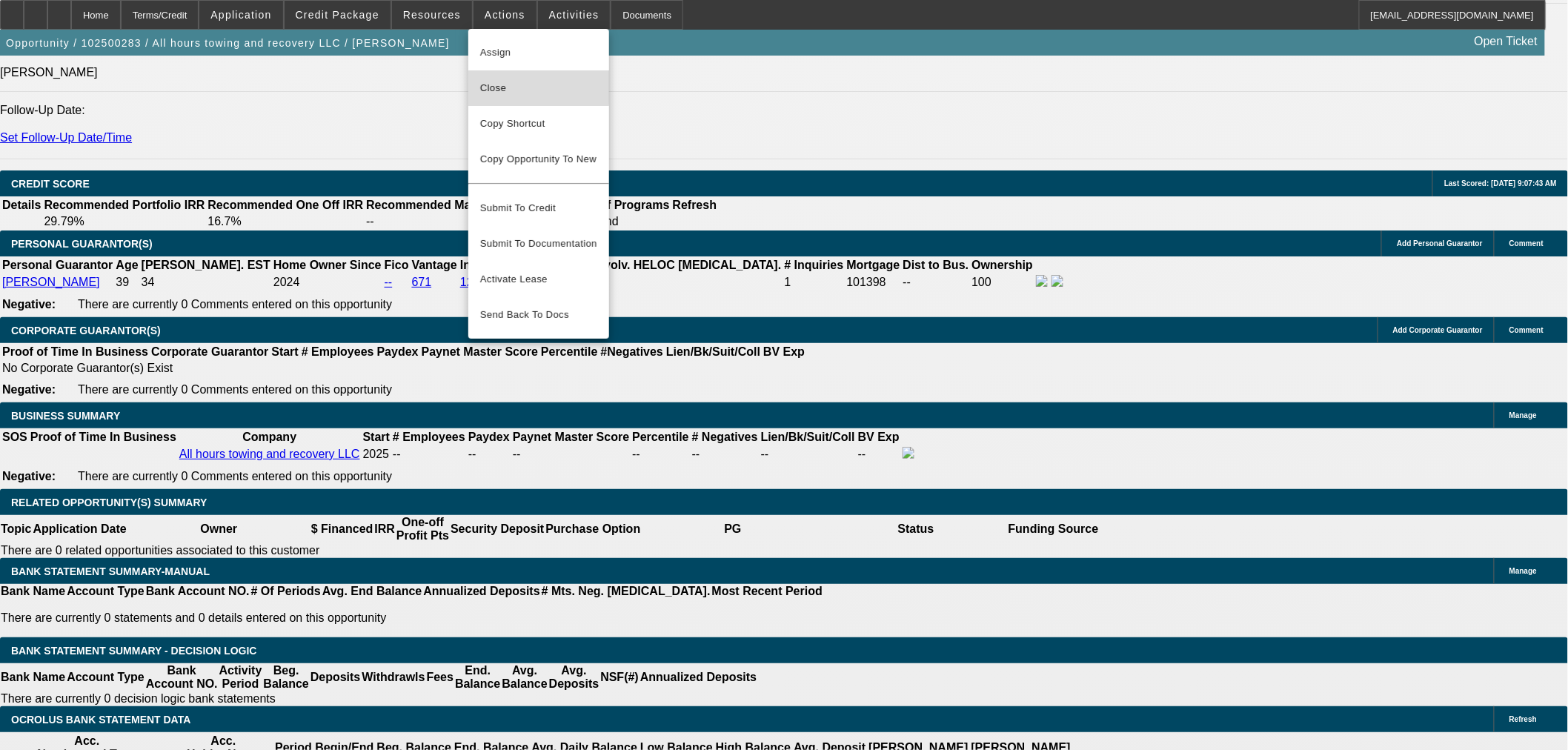
click at [509, 79] on span "Close" at bounding box center [539, 88] width 117 height 18
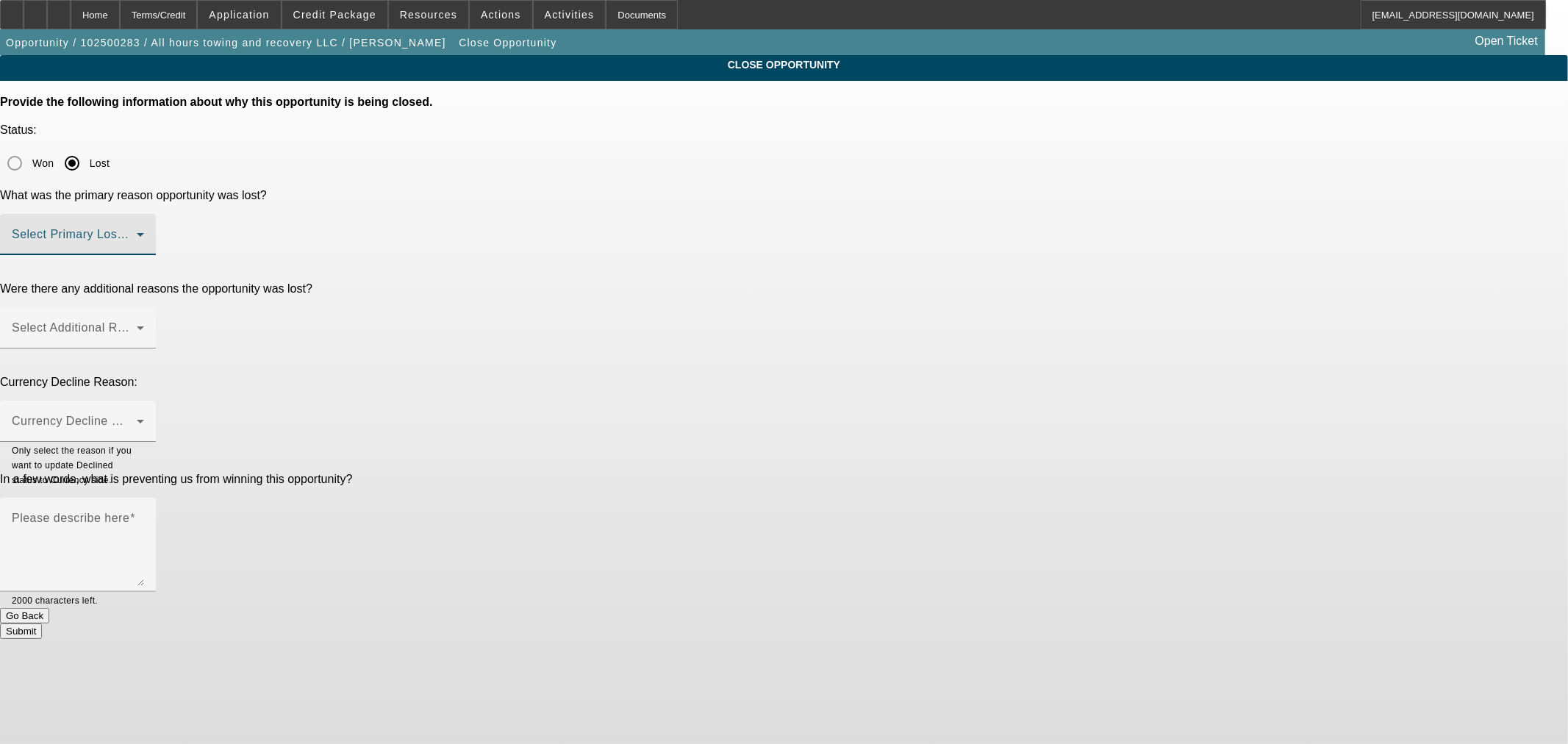
click at [136, 231] on span at bounding box center [74, 240] width 125 height 18
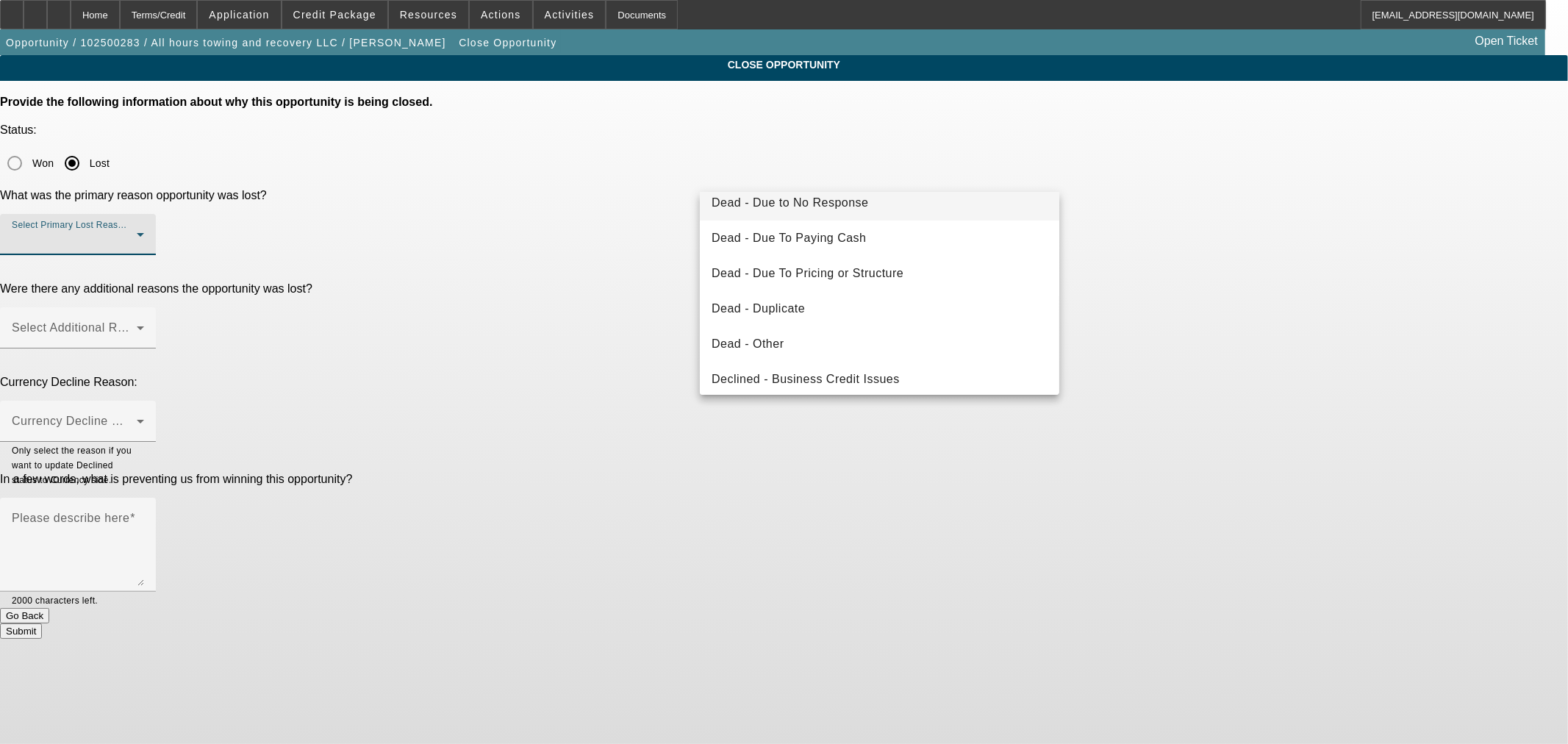
scroll to position [136, 0]
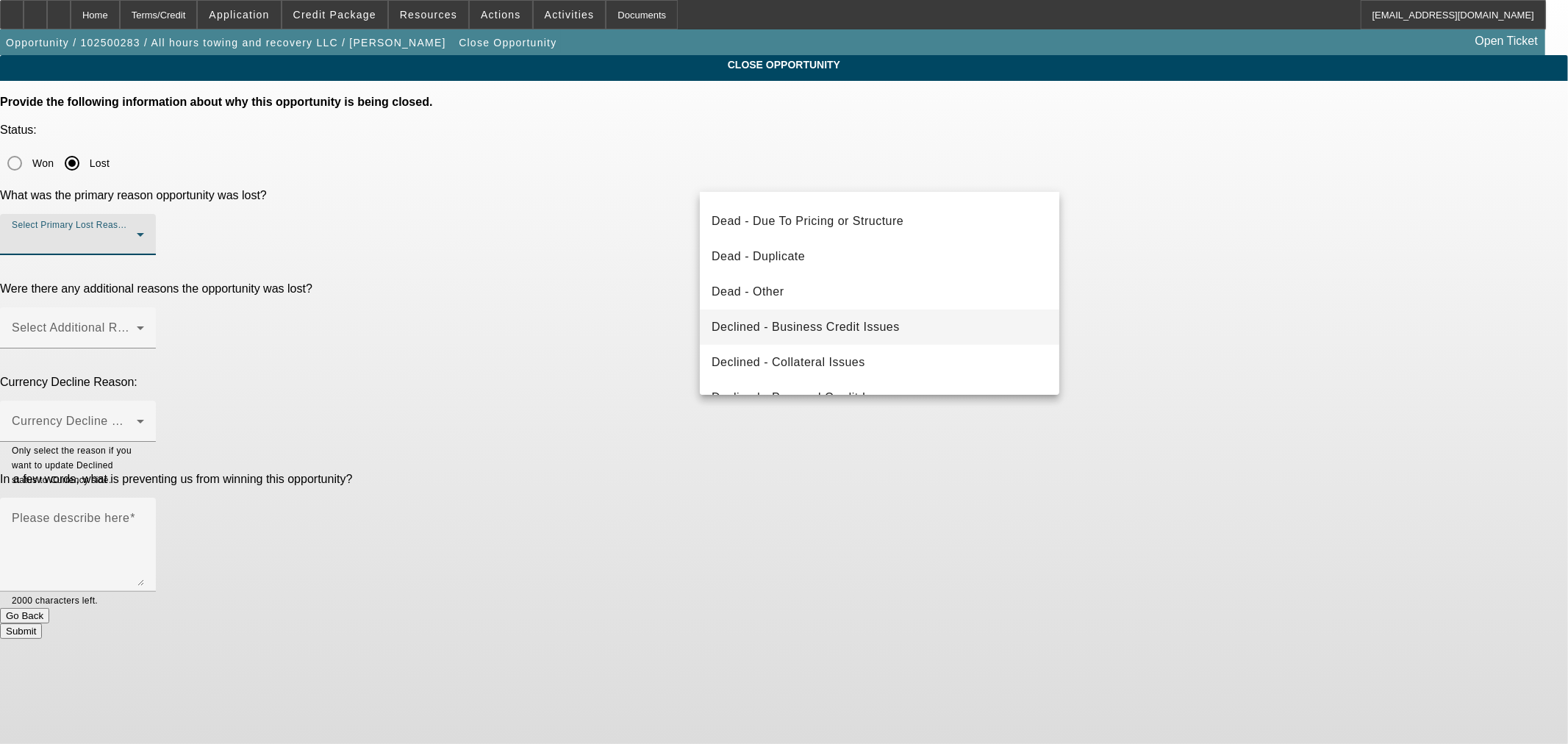
click at [868, 325] on span "Declined - Business Credit Issues" at bounding box center [806, 327] width 188 height 18
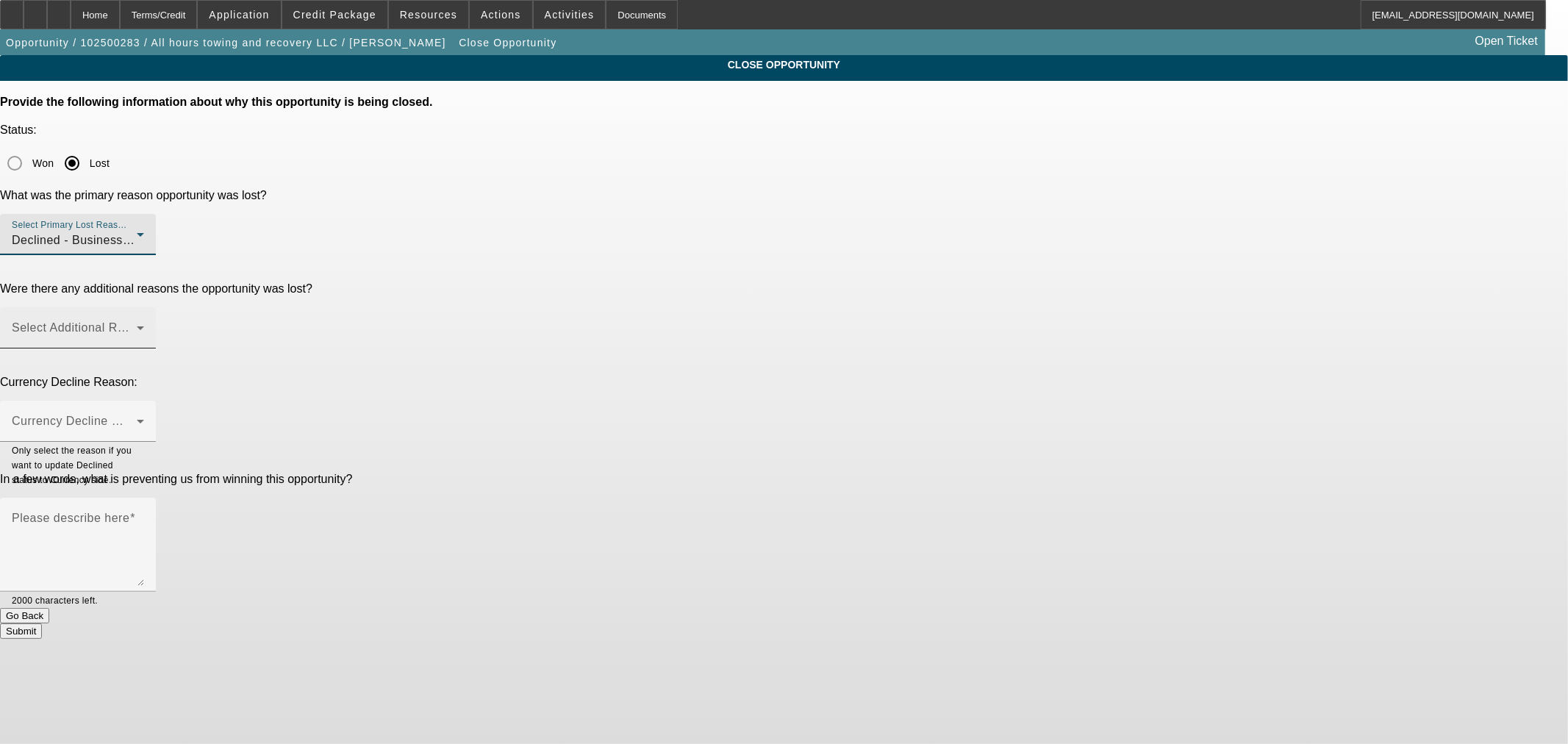
click at [136, 325] on span at bounding box center [74, 333] width 125 height 18
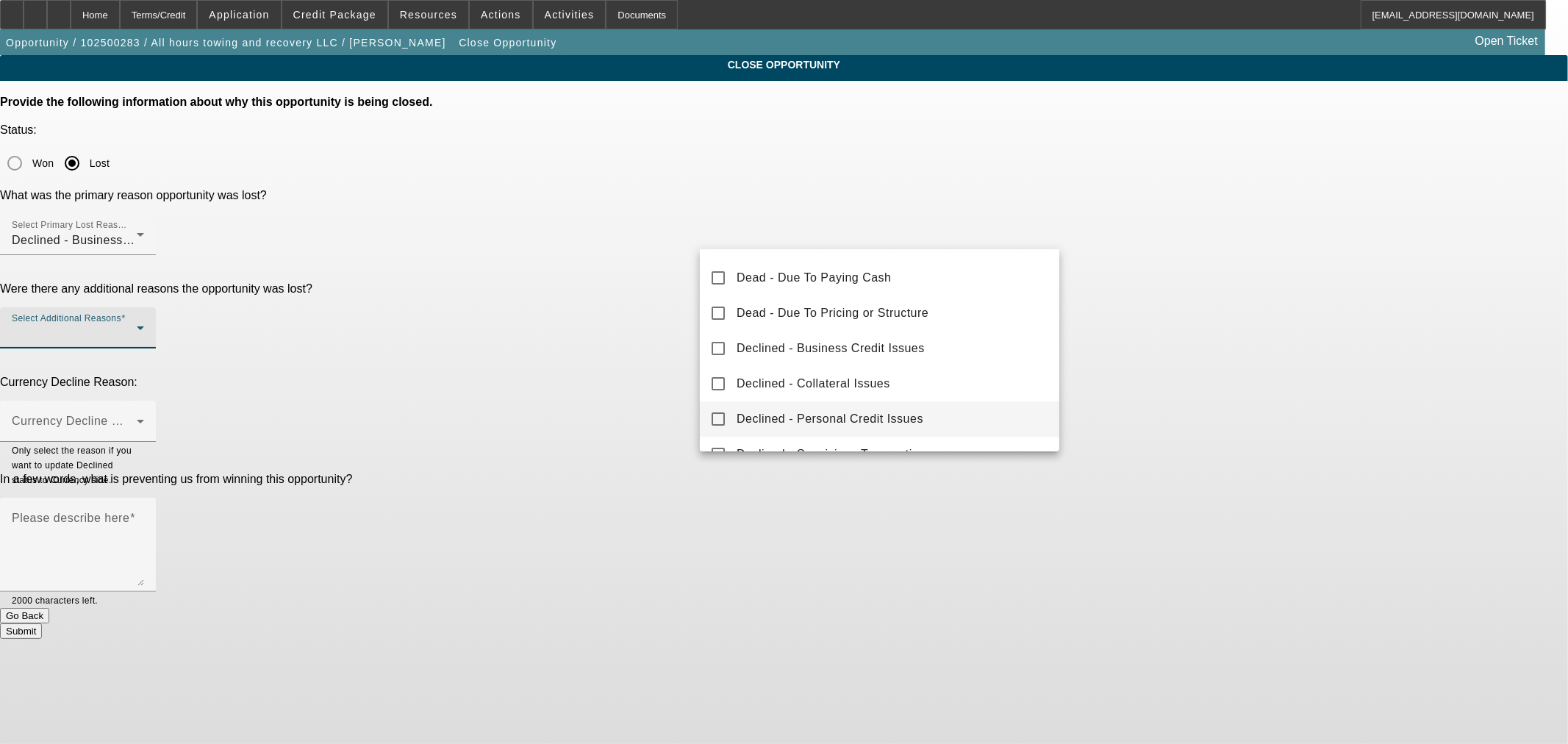
click at [861, 422] on span "Declined - Personal Credit Issues" at bounding box center [830, 419] width 187 height 18
click at [613, 306] on div at bounding box center [784, 372] width 1568 height 744
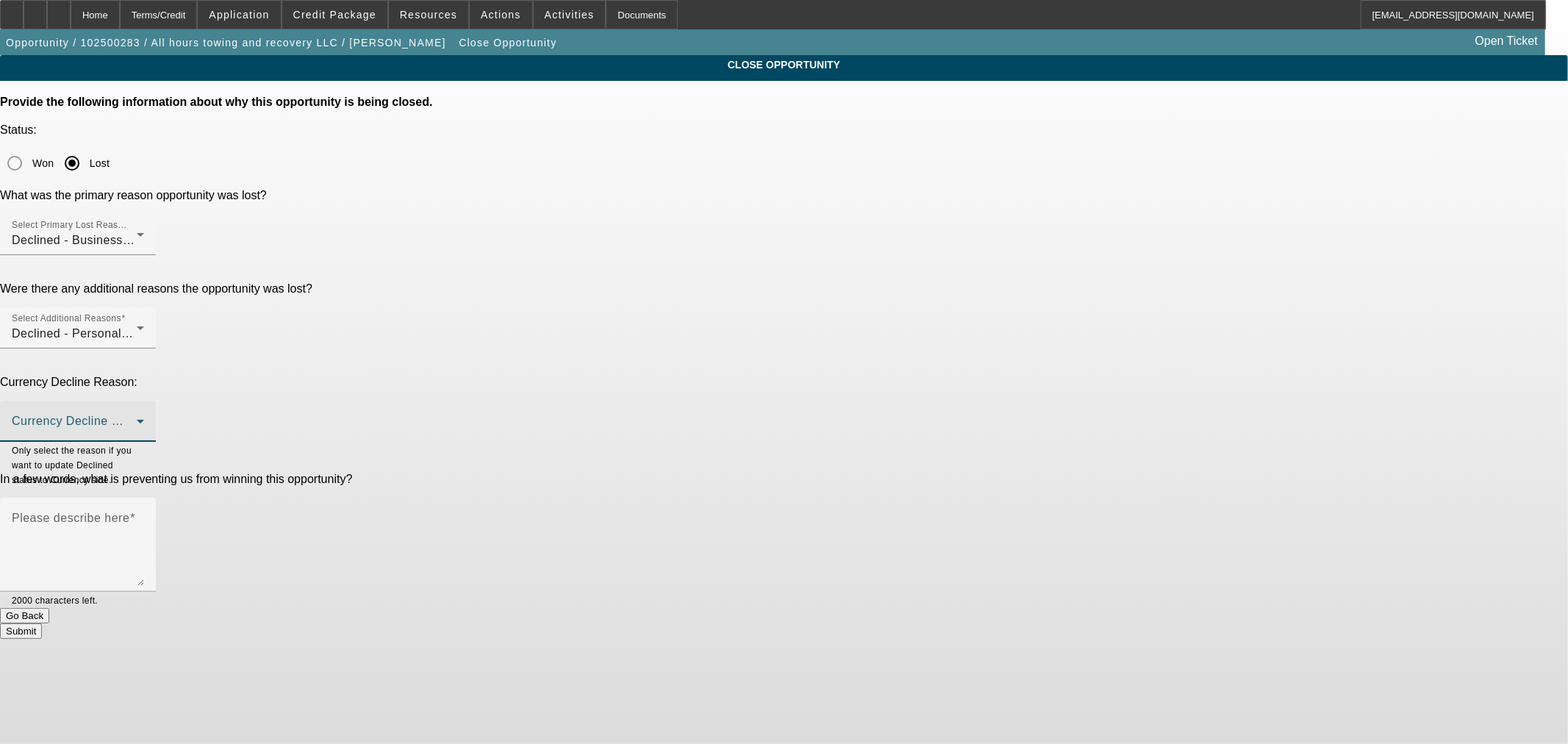
click at [136, 419] on span at bounding box center [74, 427] width 125 height 18
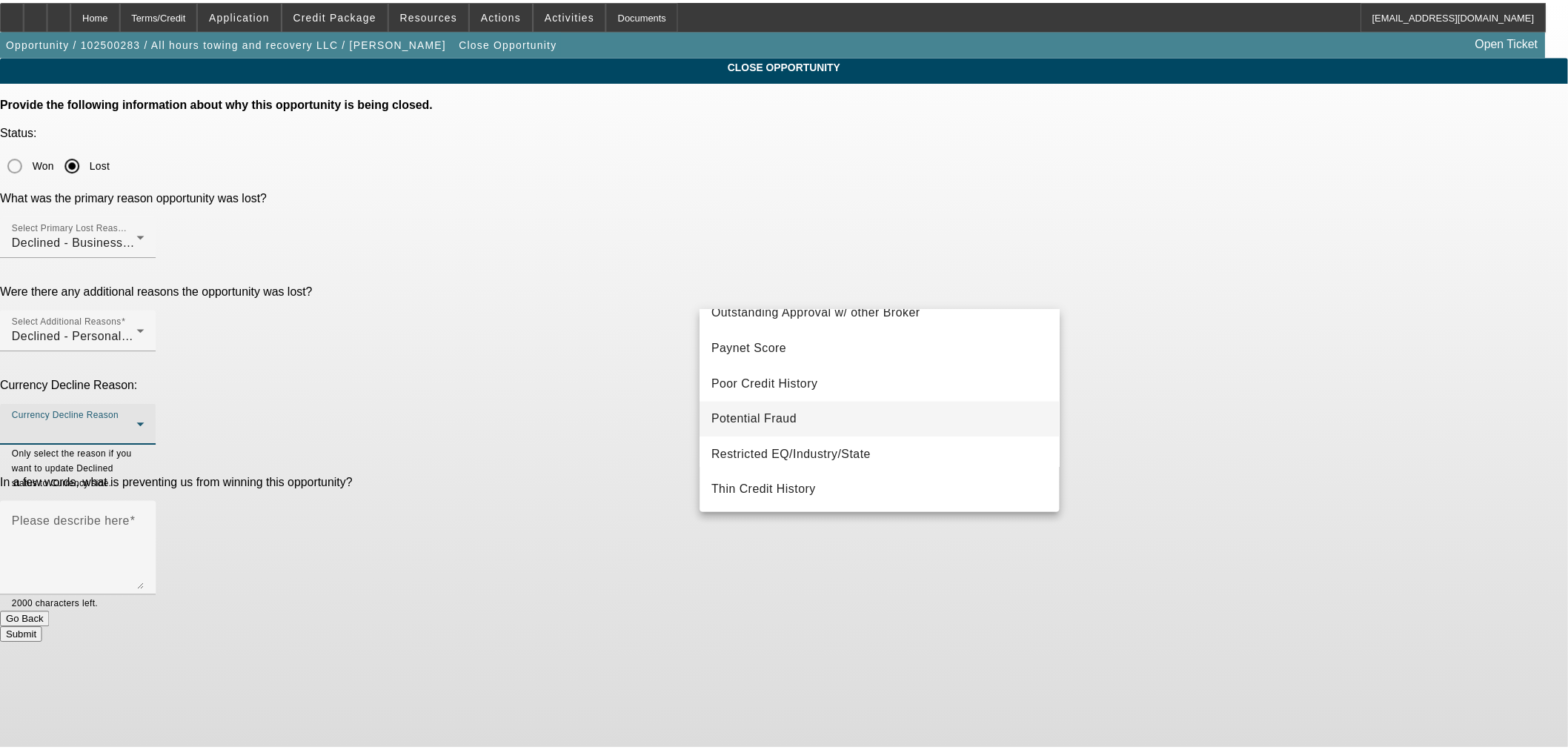
scroll to position [412, 0]
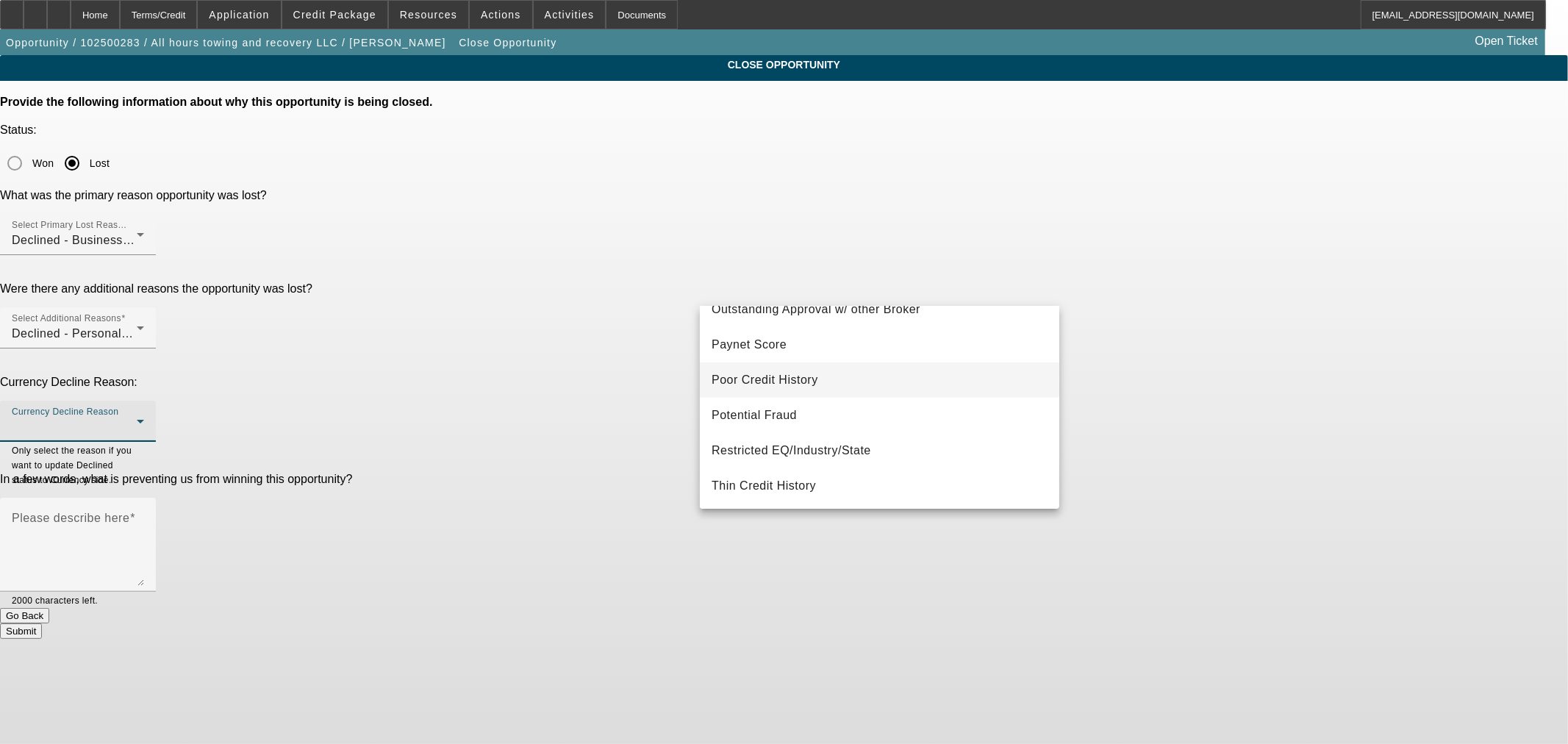
click at [879, 384] on mat-option "Poor Credit History" at bounding box center [880, 379] width 360 height 35
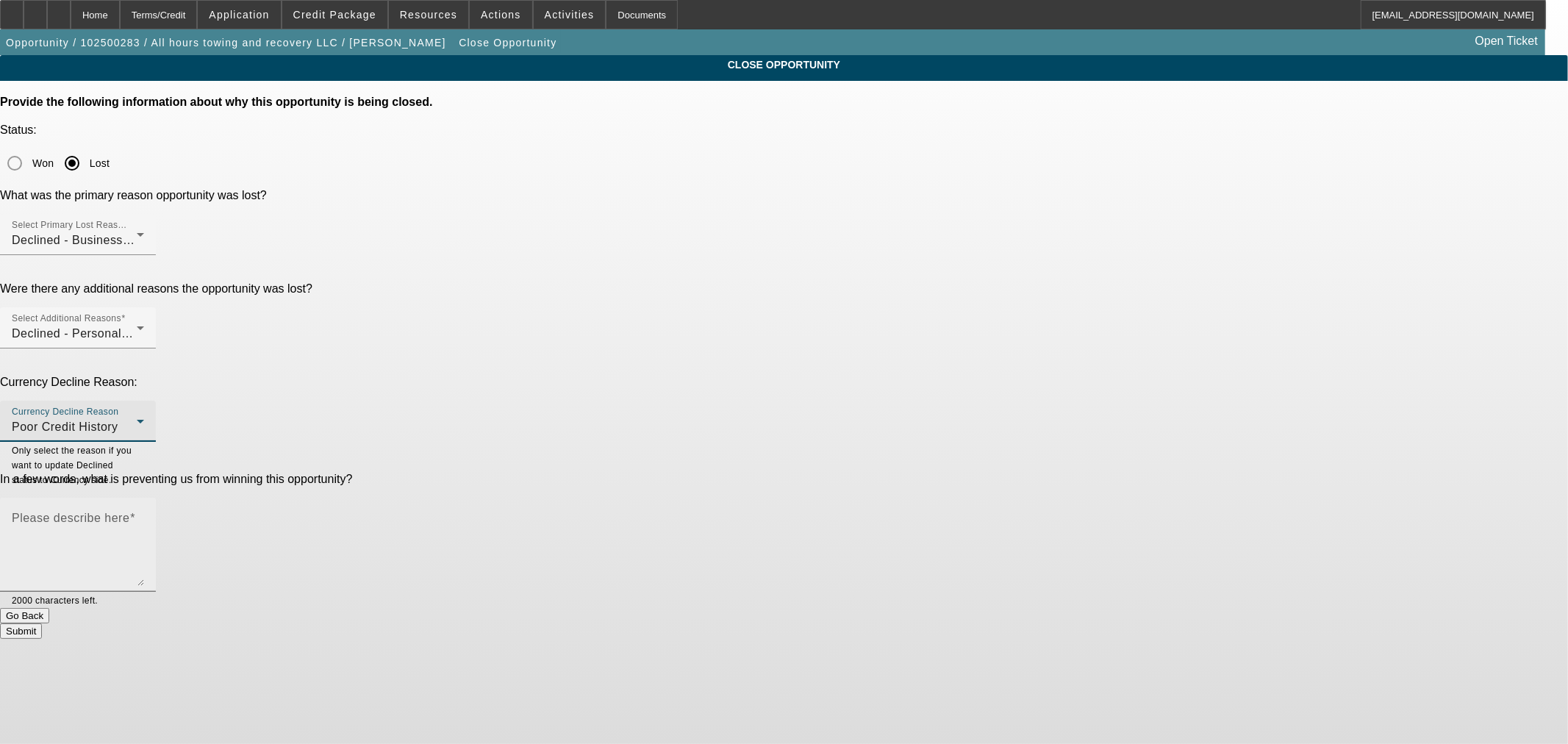
click at [129, 512] on mat-label "Please describe here" at bounding box center [71, 518] width 118 height 13
click at [144, 515] on textarea "Please describe here" at bounding box center [78, 550] width 132 height 71
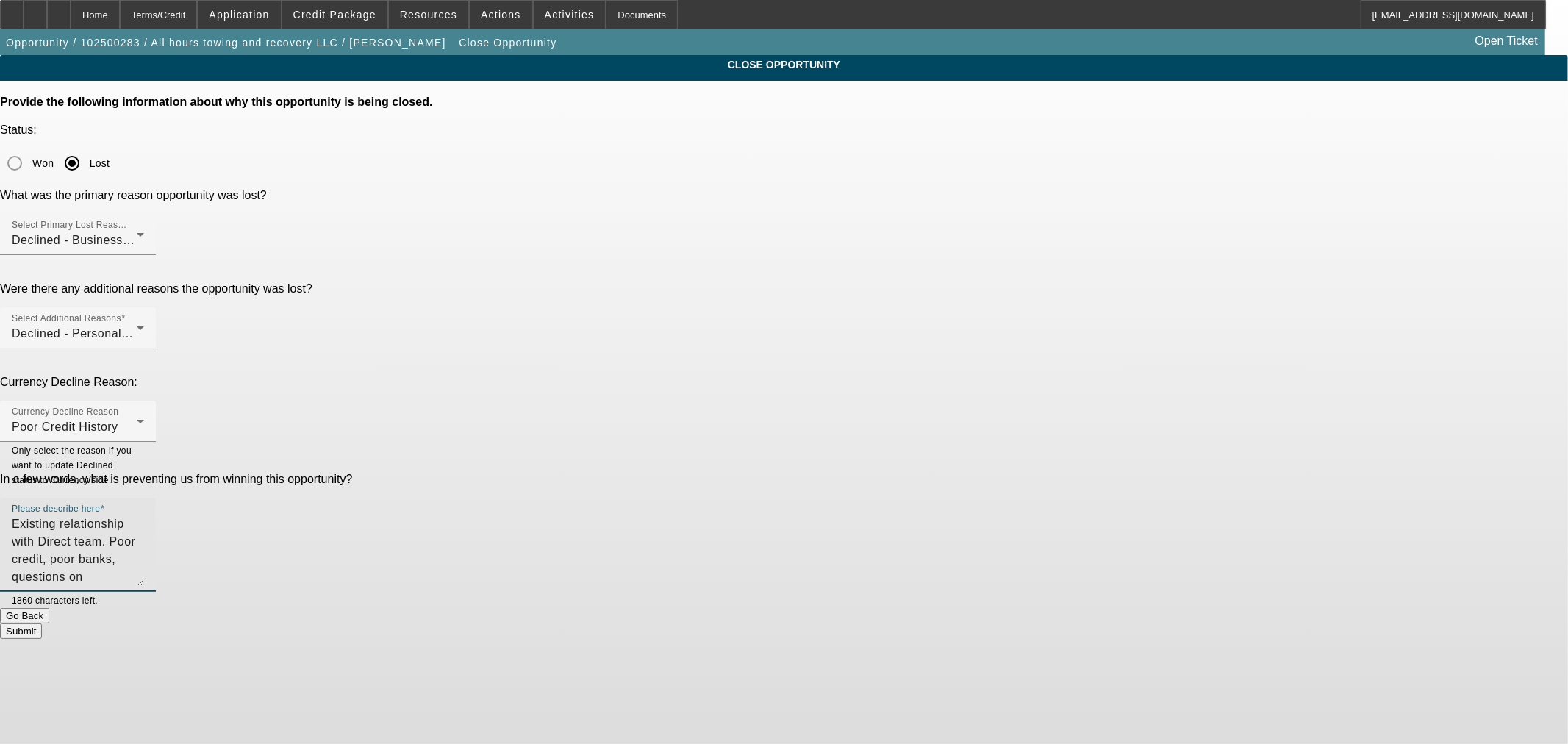
type textarea "Existing relationship with Direct team. Poor credit, poor banks, questions on C…"
click at [42, 623] on button "Submit" at bounding box center [20, 631] width 42 height 16
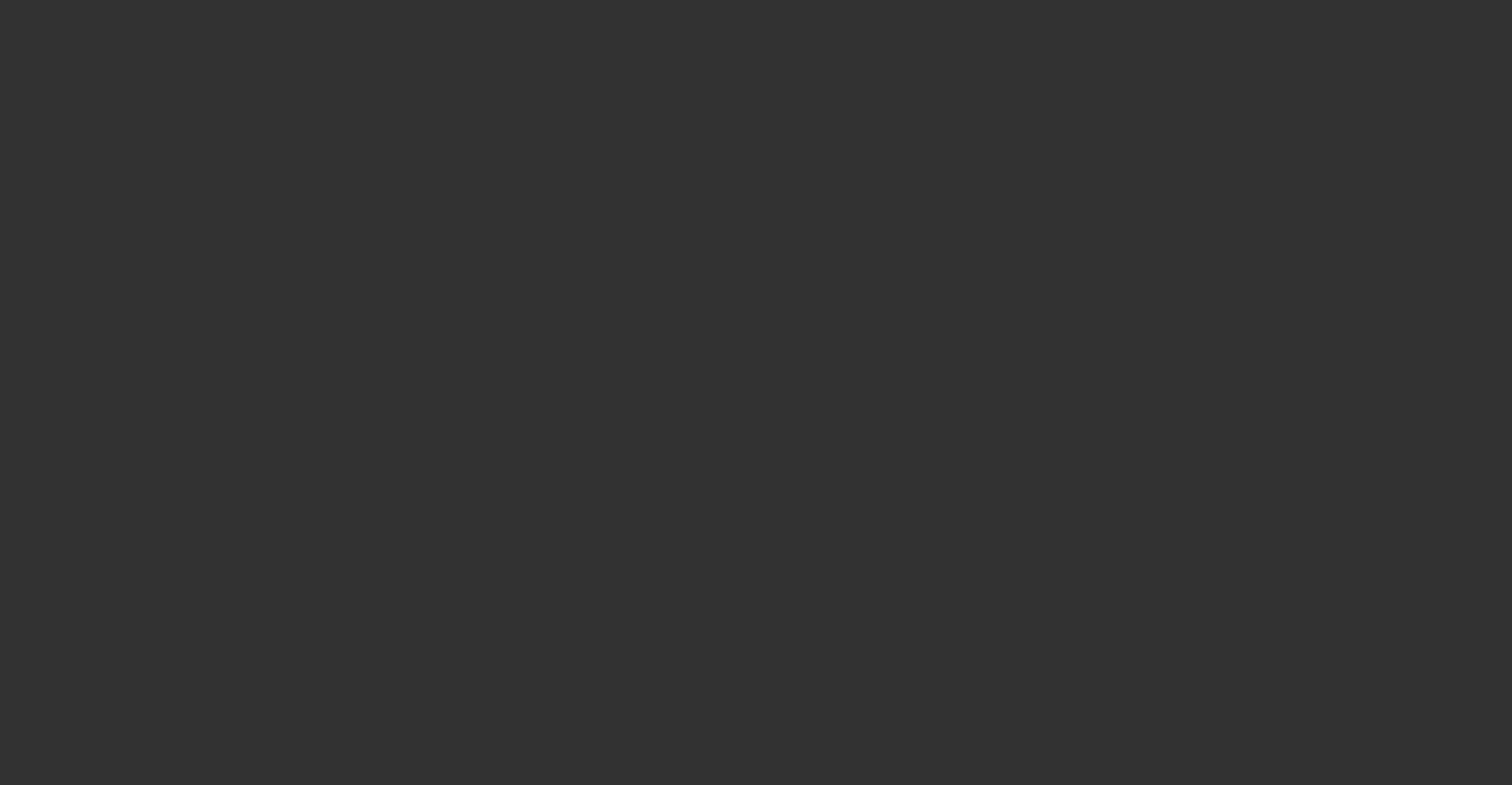
select select "0.15"
select select "2"
select select "0"
select select "6"
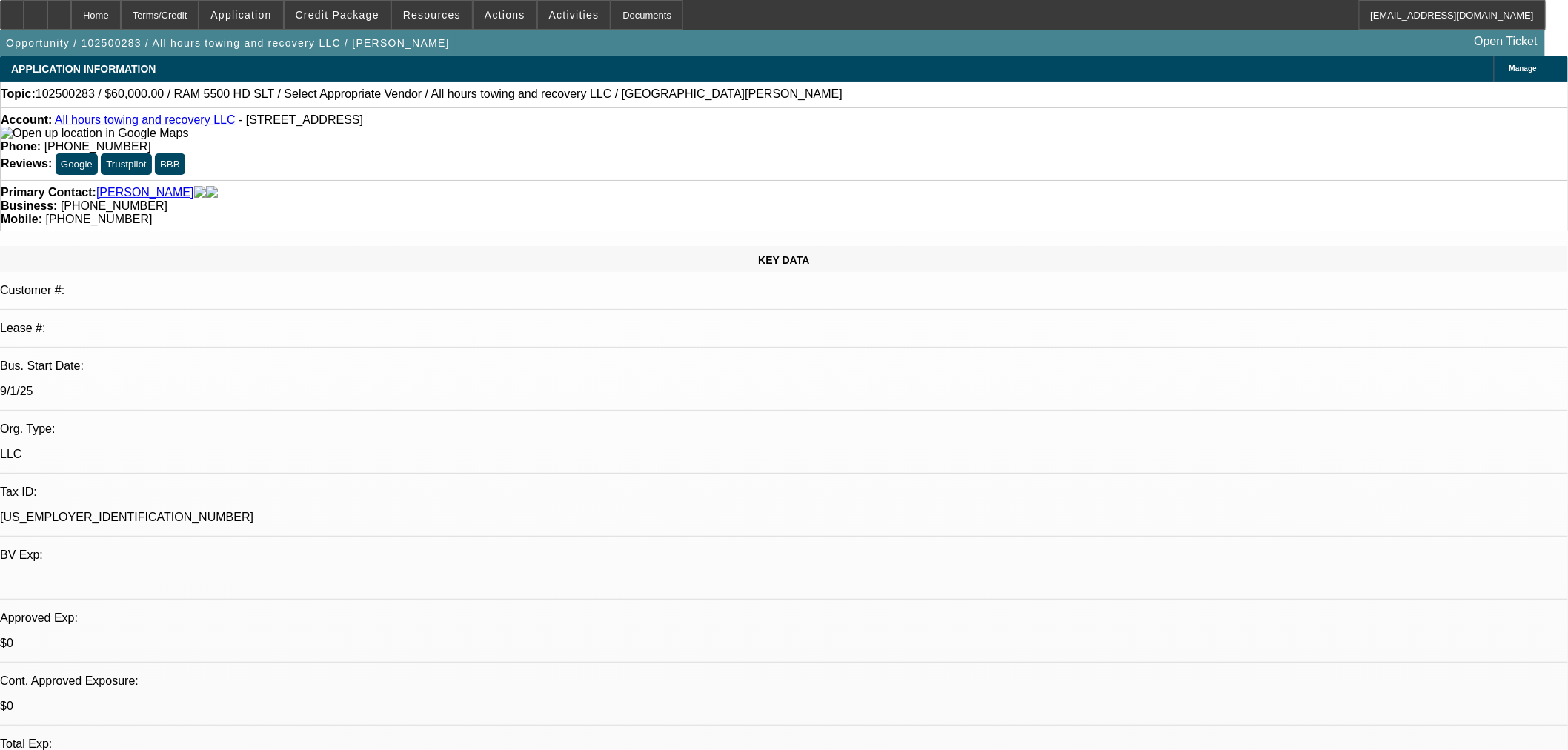
select select "0.2"
select select "2"
select select "0"
select select "6"
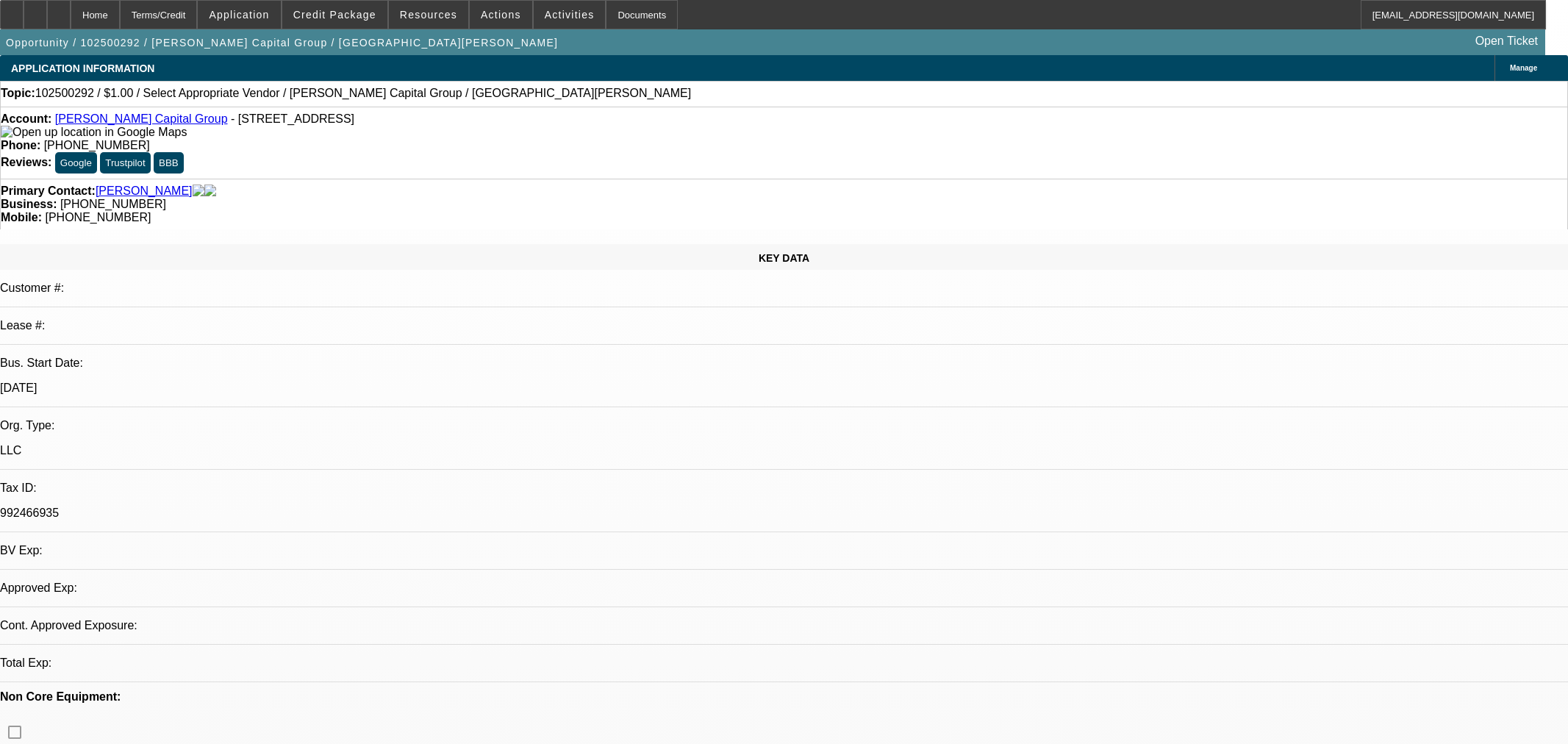
select select "0"
select select "2"
select select "0.1"
select select "1"
select select "2"
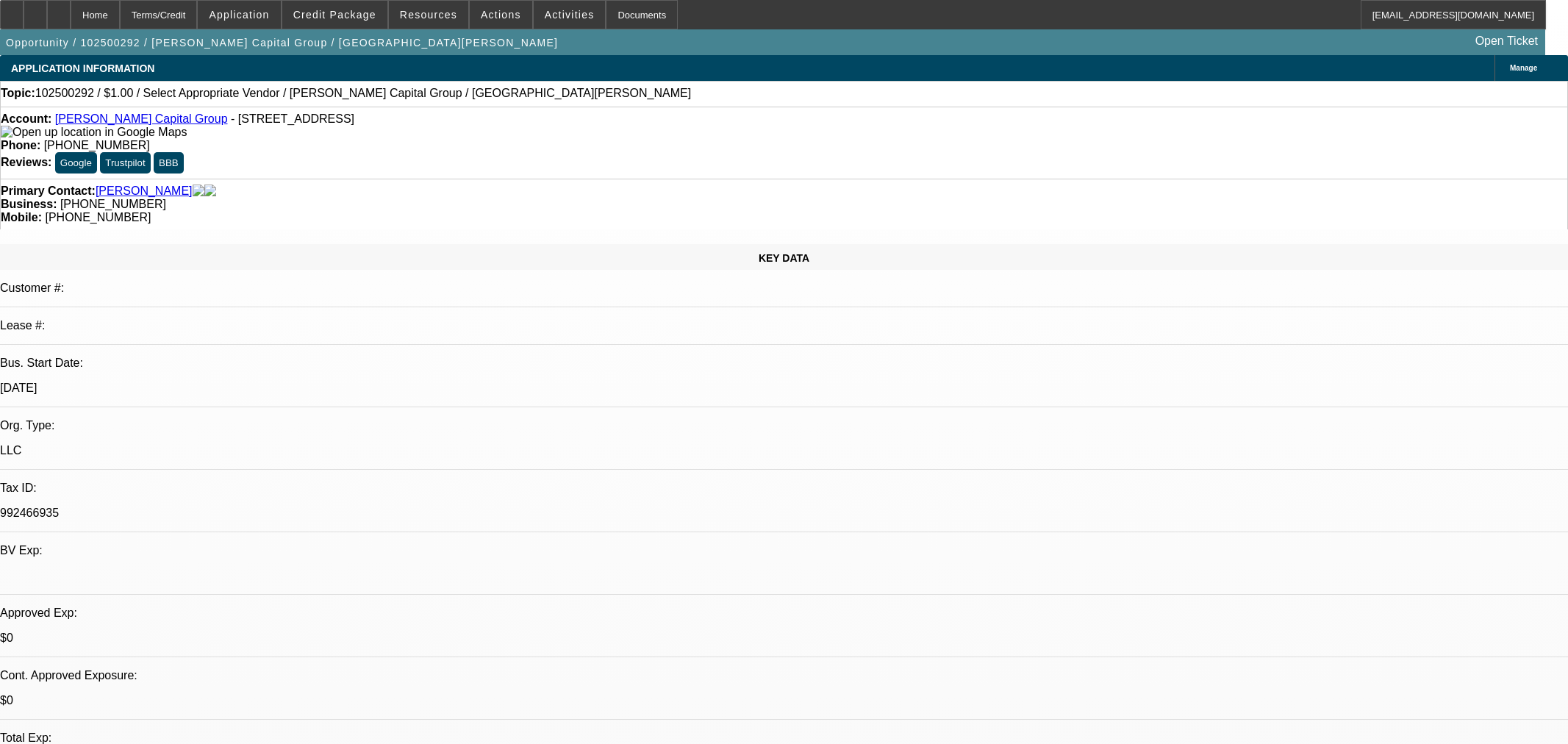
select select "4"
click at [339, 25] on span at bounding box center [335, 14] width 105 height 35
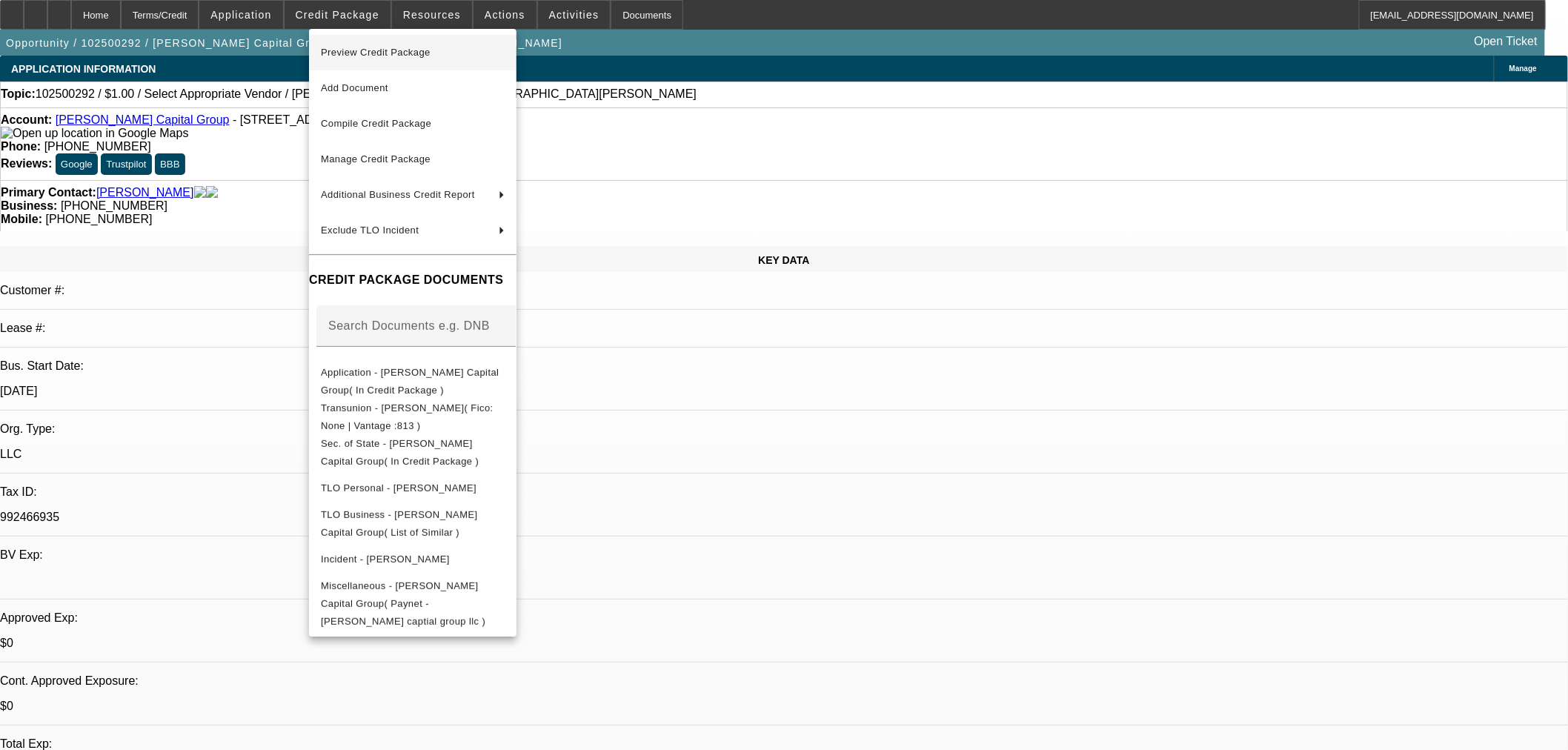
click at [352, 55] on span "Preview Credit Package" at bounding box center [375, 52] width 110 height 11
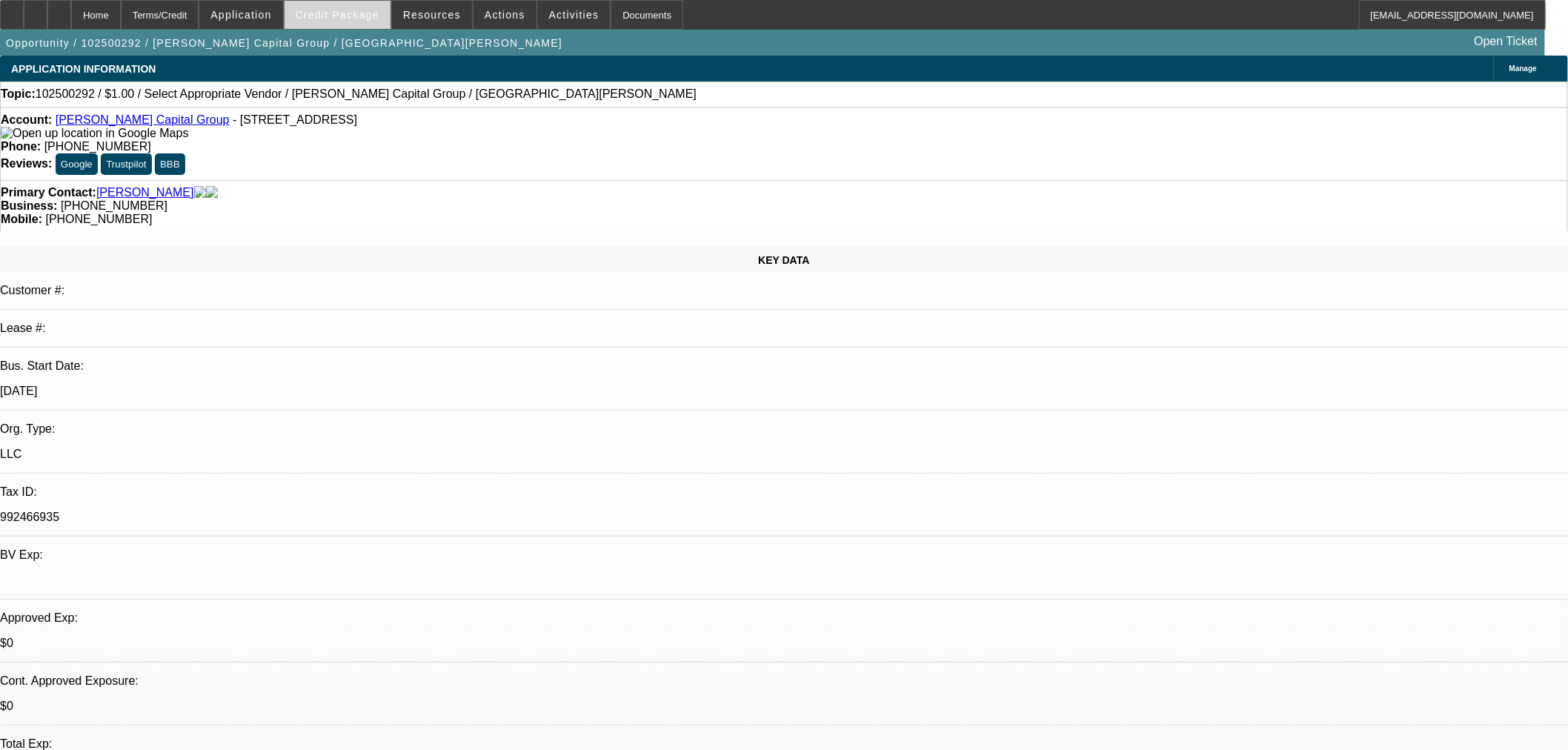
click at [352, 13] on span "Credit Package" at bounding box center [337, 14] width 84 height 12
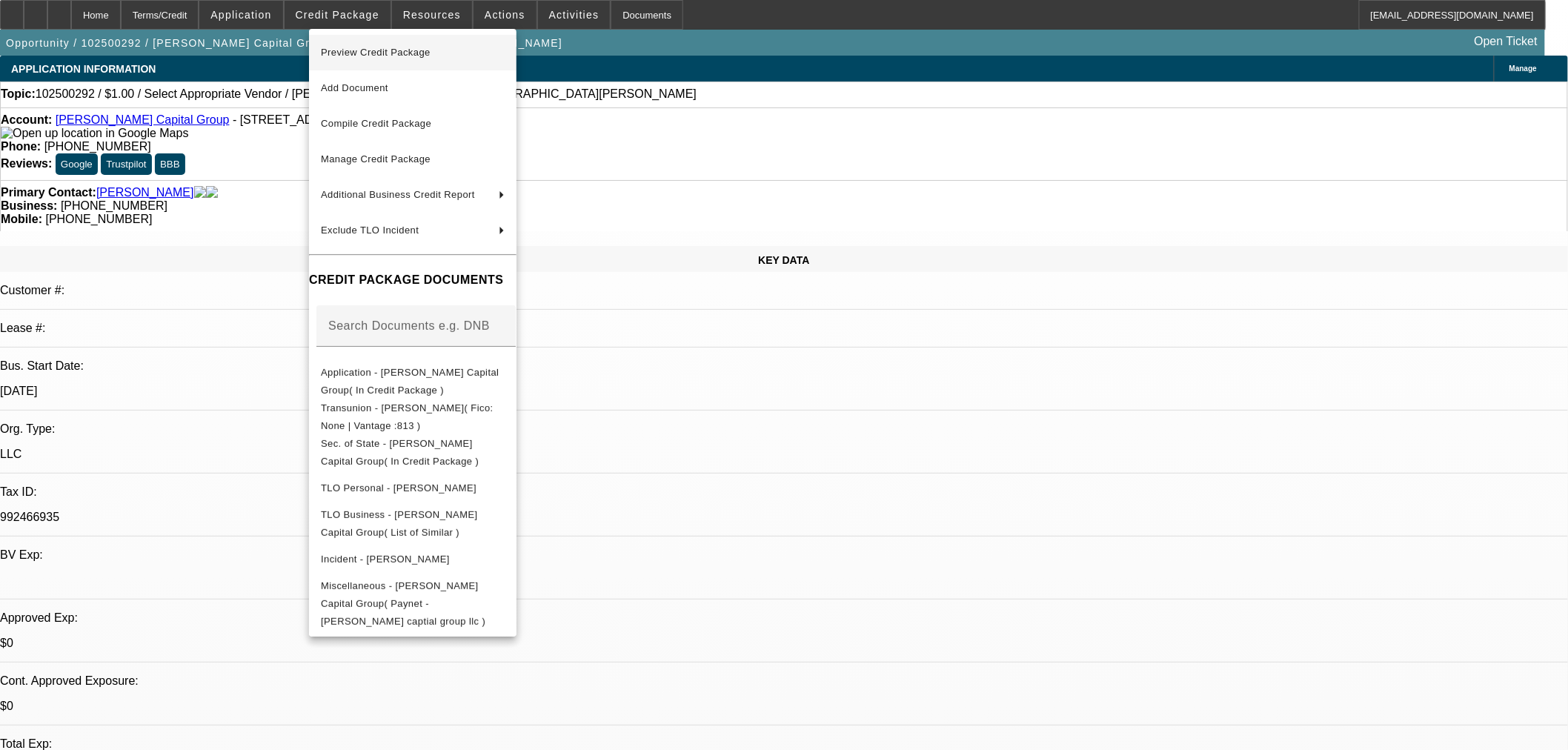
click at [356, 48] on span "Preview Credit Package" at bounding box center [375, 52] width 110 height 11
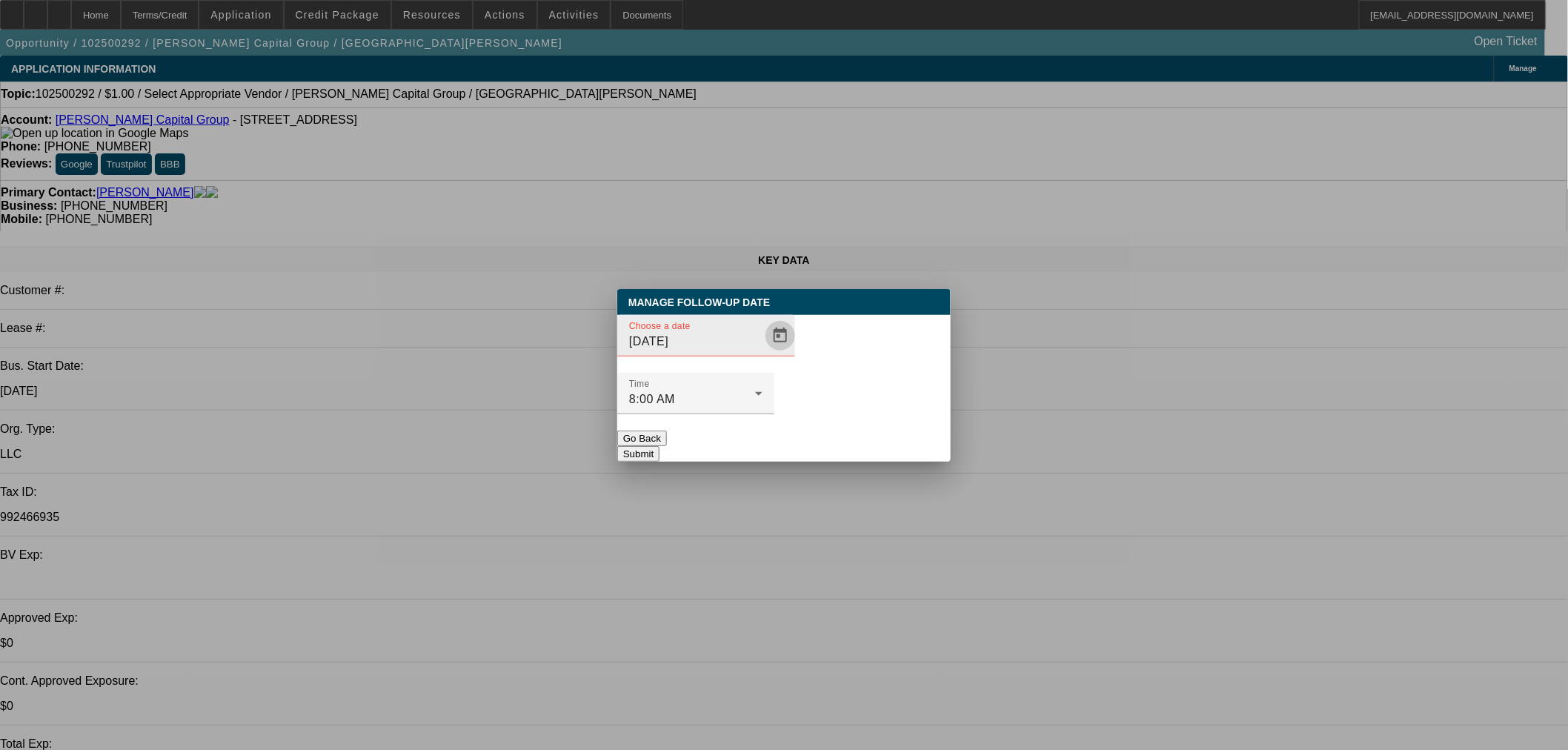
click at [763, 353] on span "Open calendar" at bounding box center [780, 335] width 36 height 36
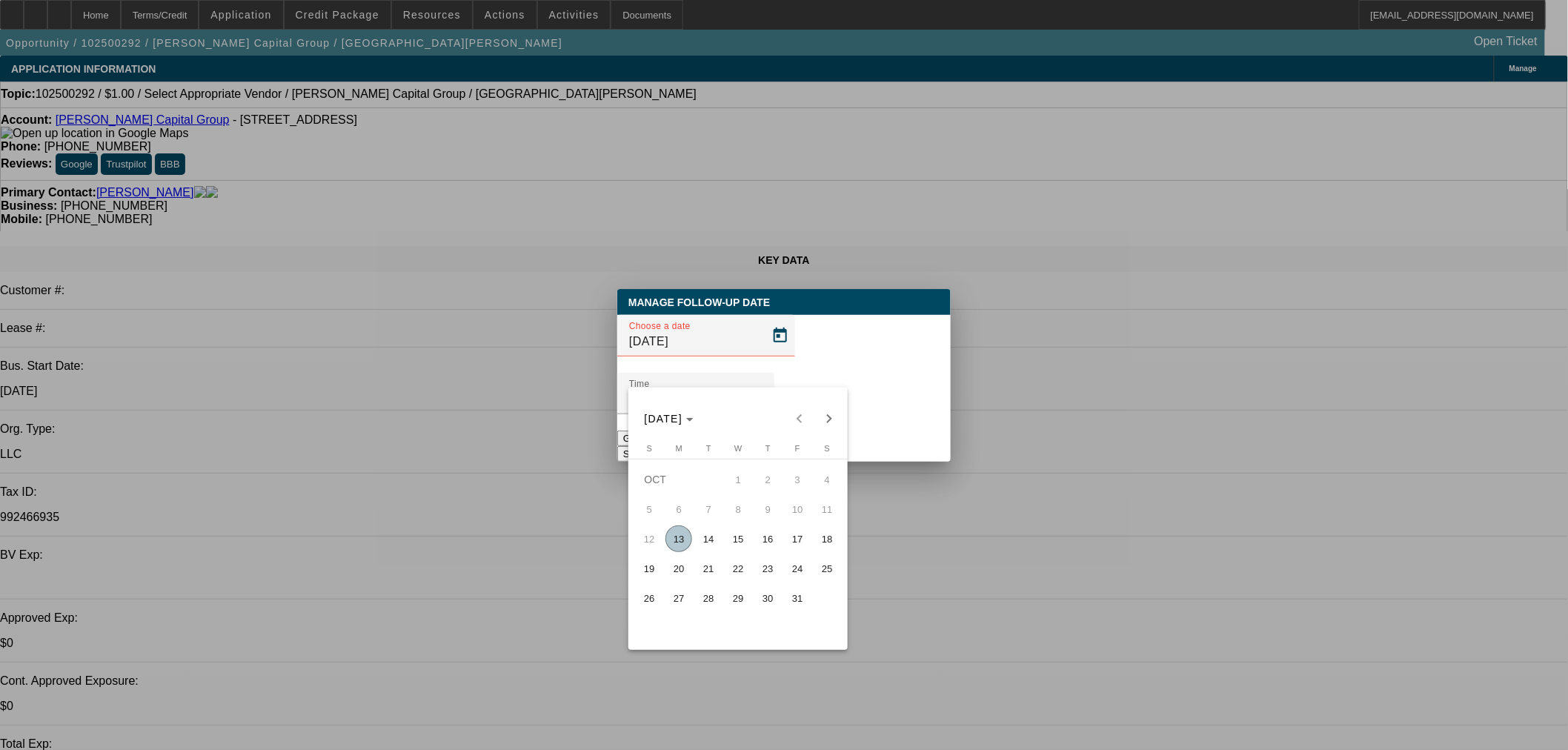
click at [684, 545] on span "13" at bounding box center [679, 539] width 27 height 27
type input "[DATE]"
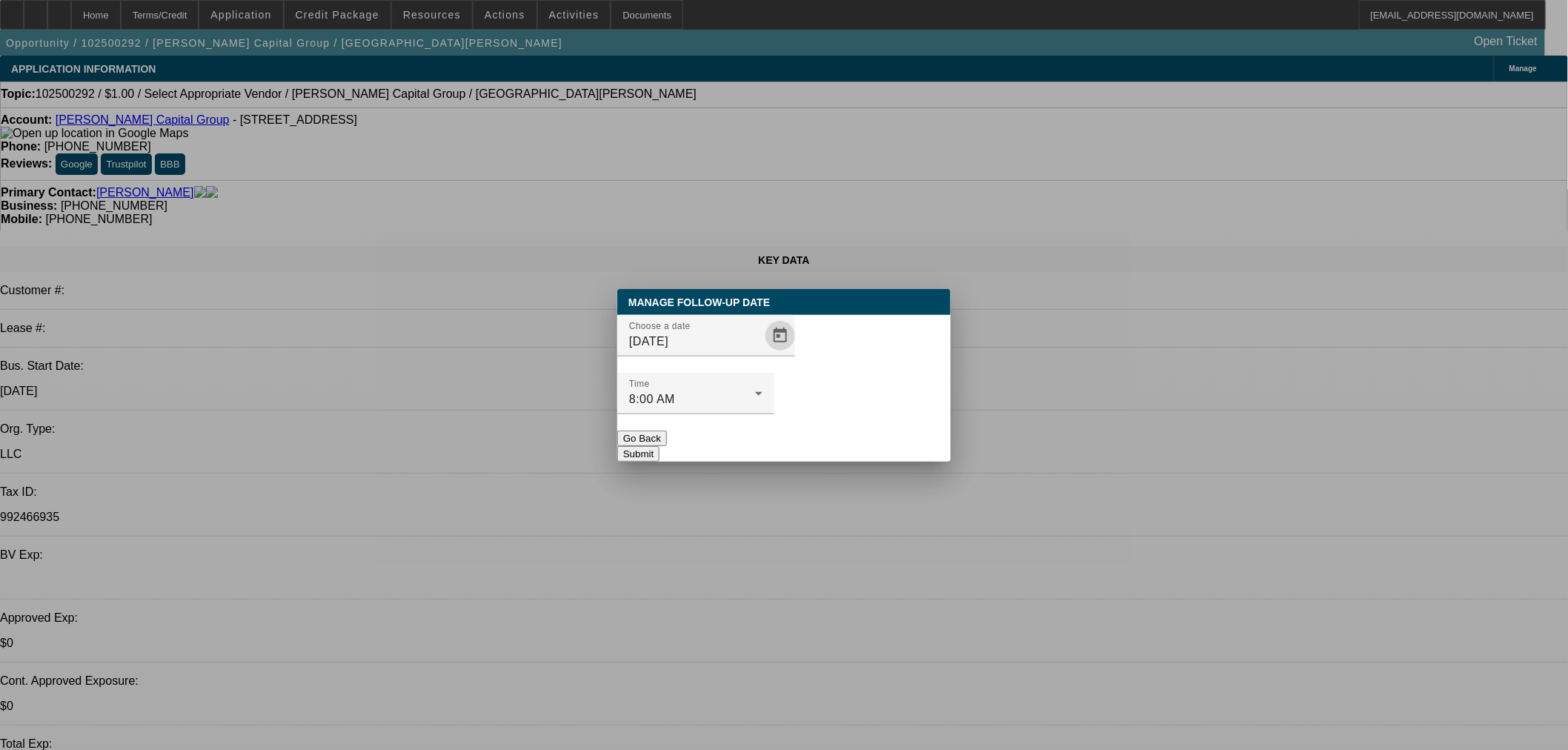
click at [660, 447] on button "Submit" at bounding box center [638, 454] width 42 height 16
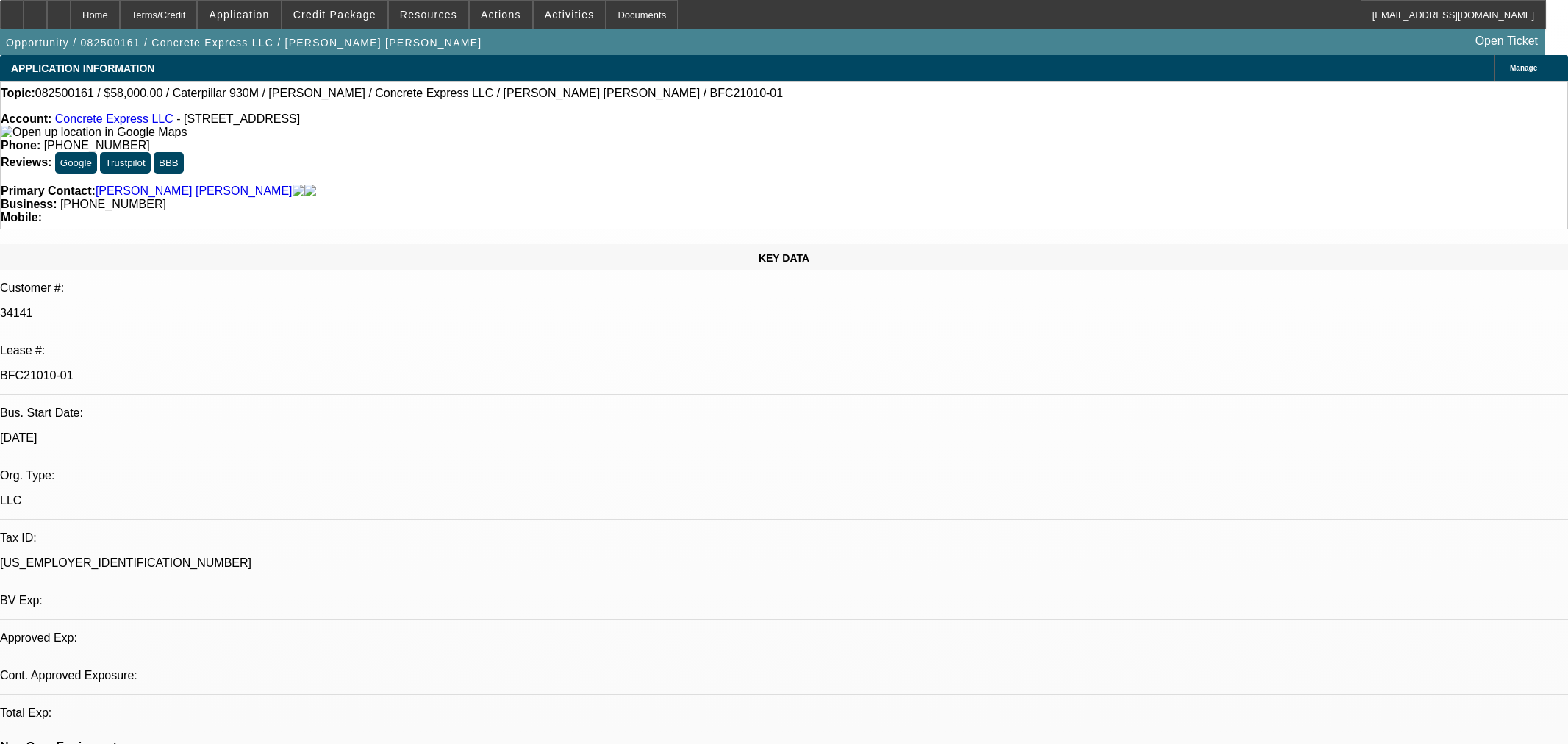
select select "0"
select select "2"
select select "0"
select select "6"
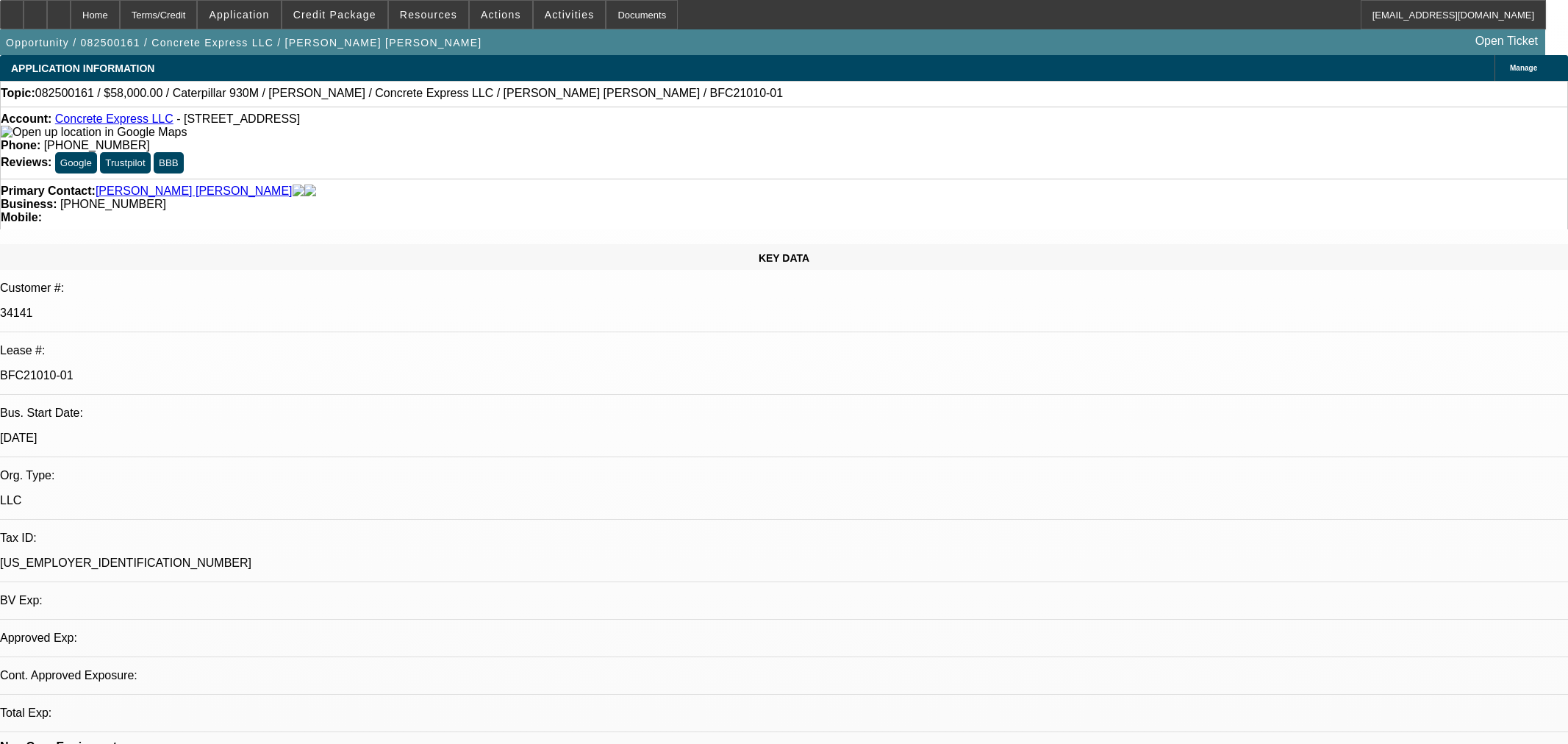
select select "0"
select select "2"
select select "0"
select select "6"
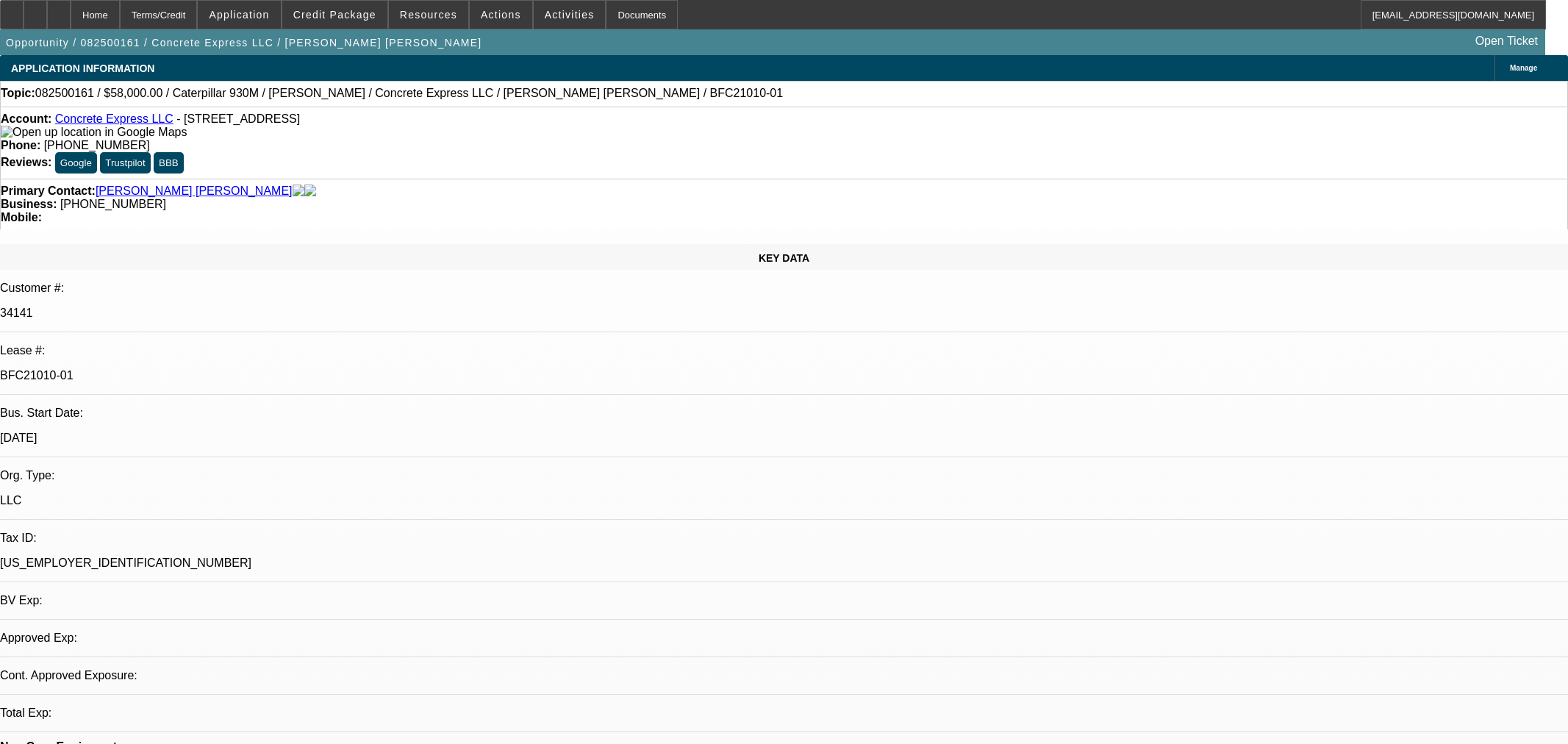
select select "0.15"
select select "2"
select select "0"
select select "6"
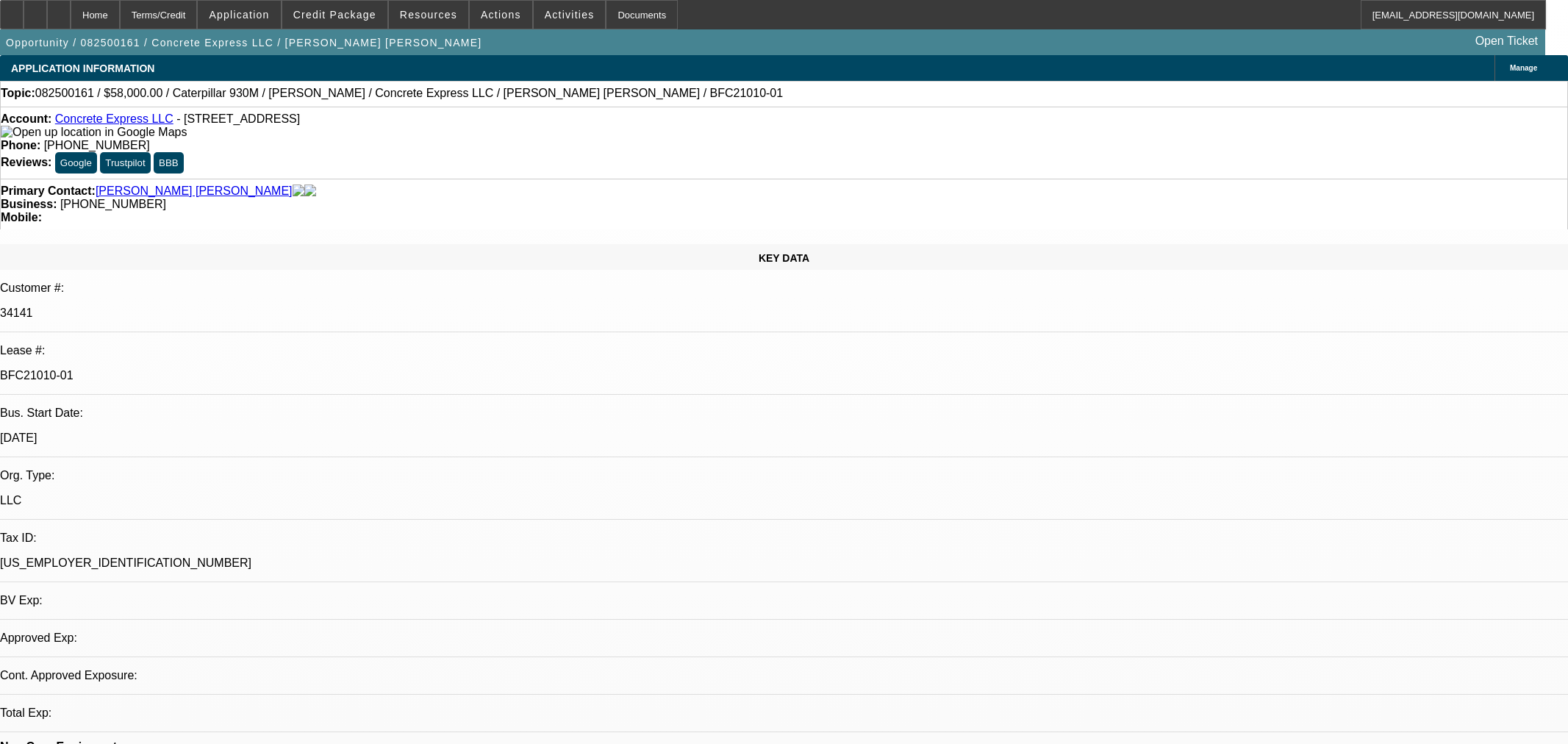
select select "0.15"
select select "2"
select select "0"
select select "6"
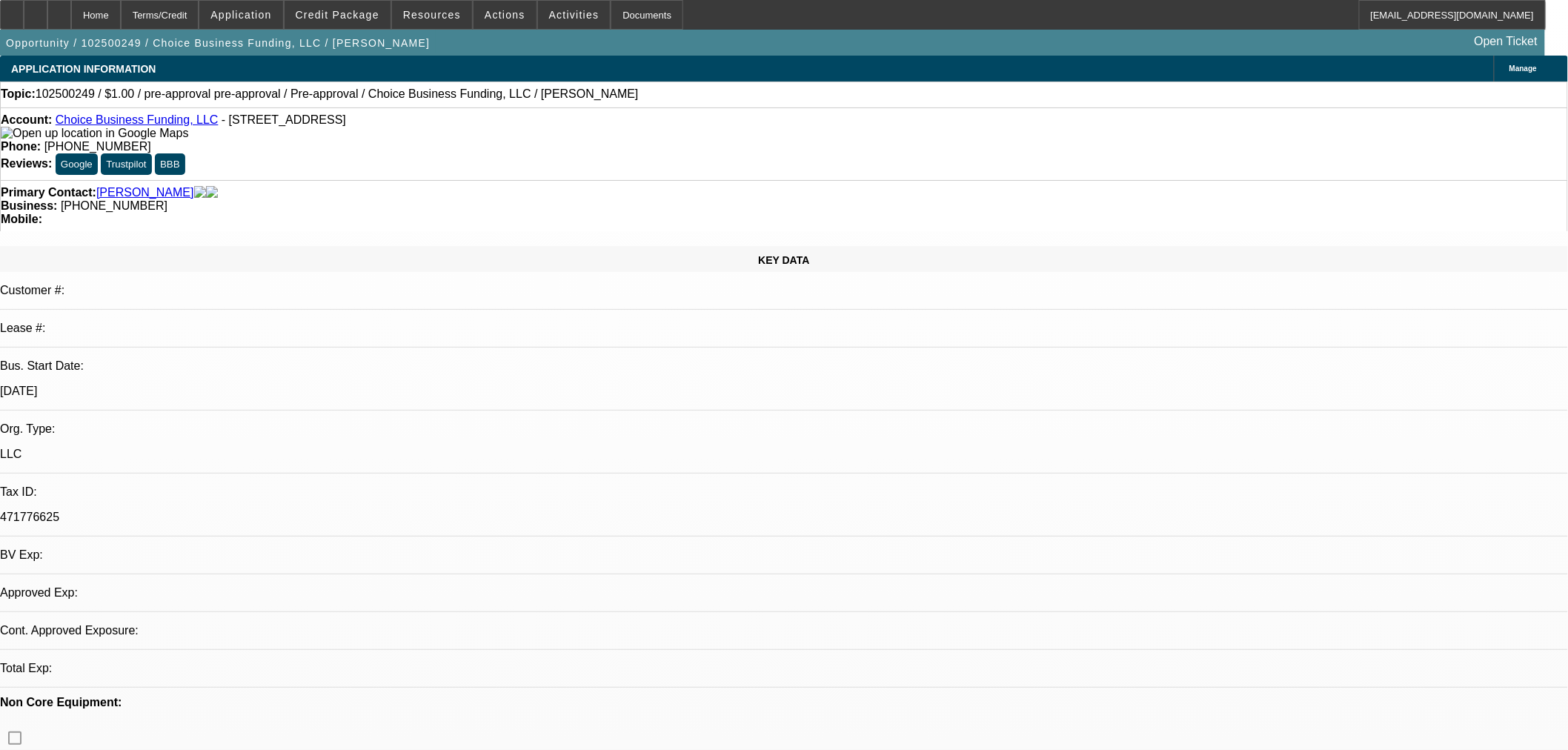
select select "0"
select select "2"
select select "0"
select select "6"
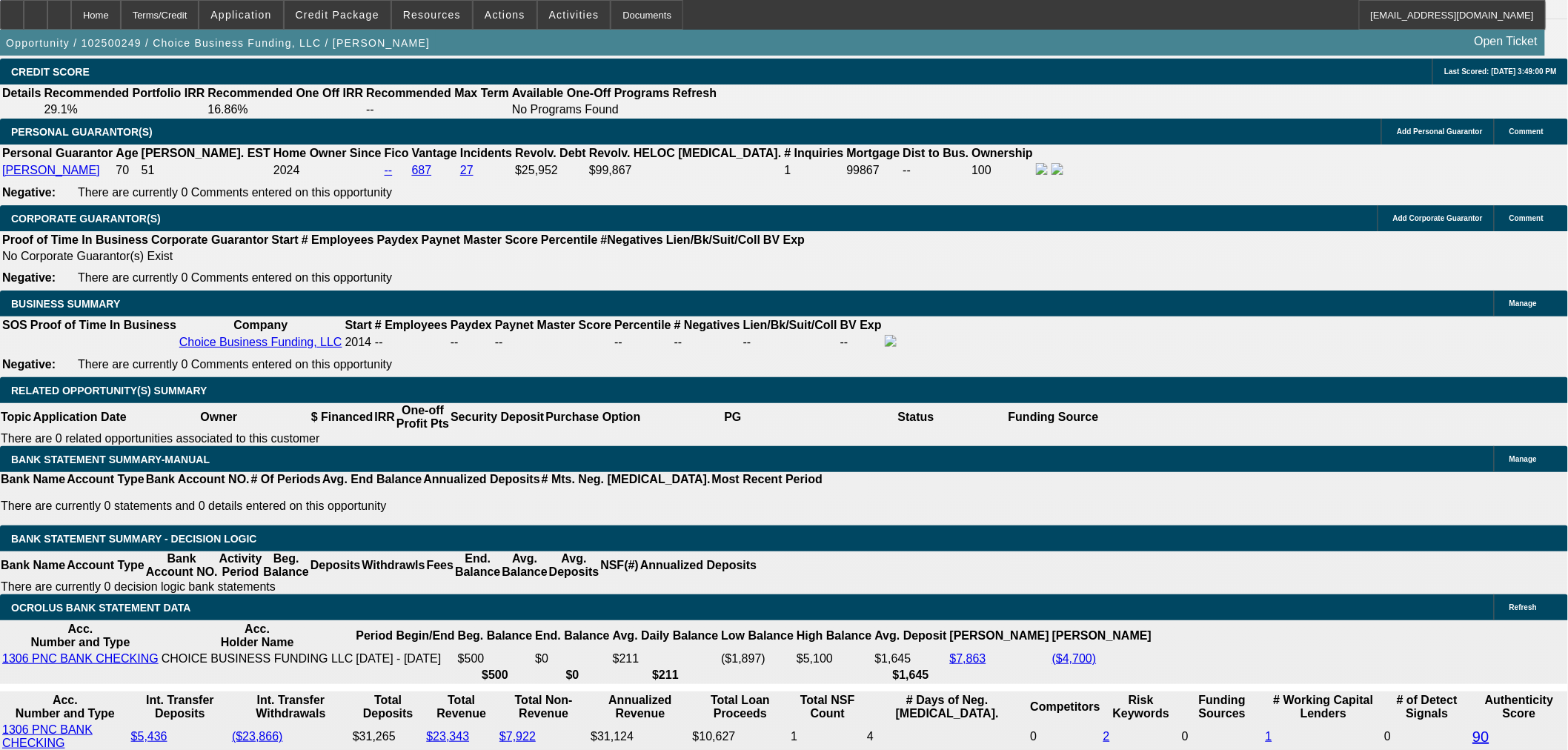
scroll to position [2058, 0]
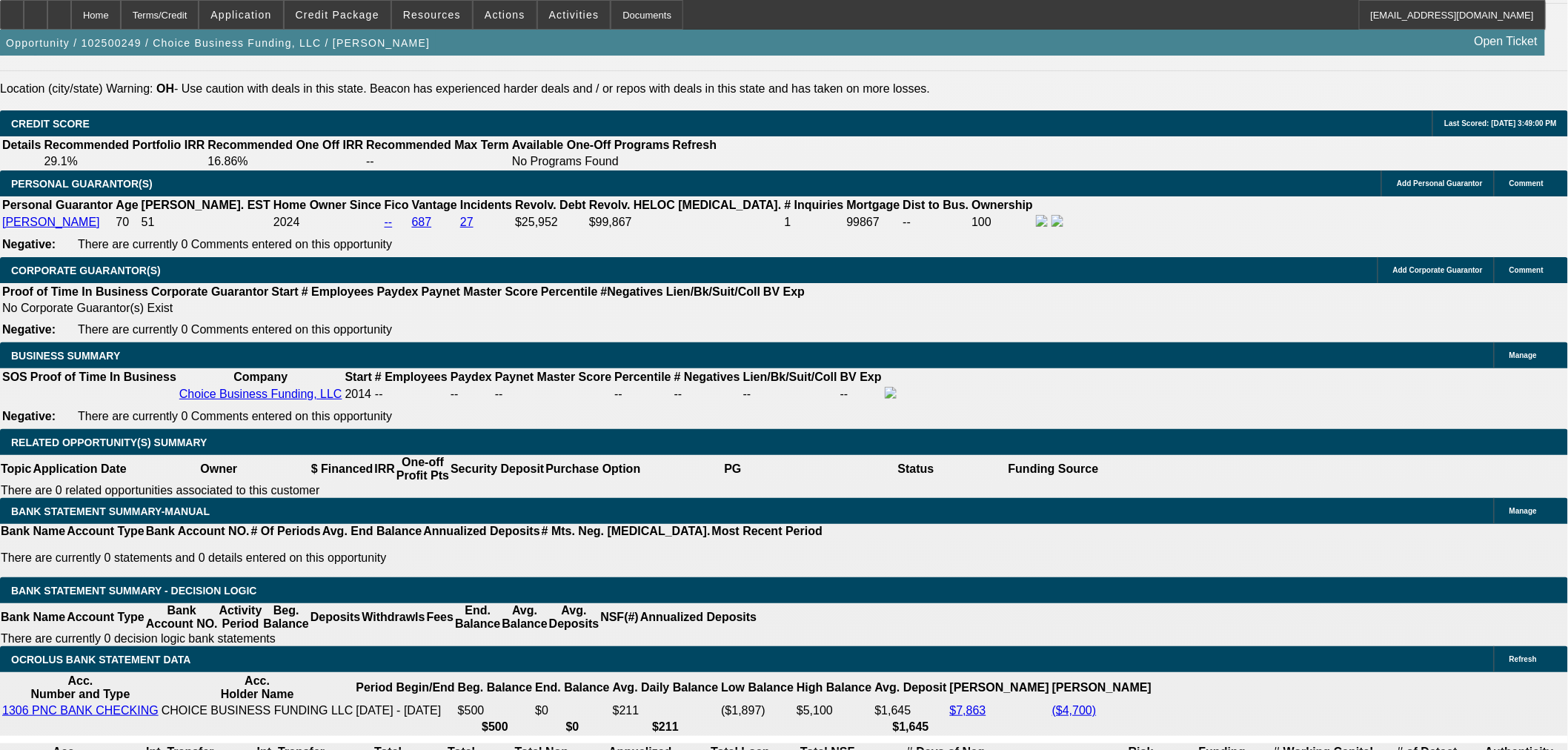
drag, startPoint x: 277, startPoint y: 300, endPoint x: 463, endPoint y: 300, distance: 186.0
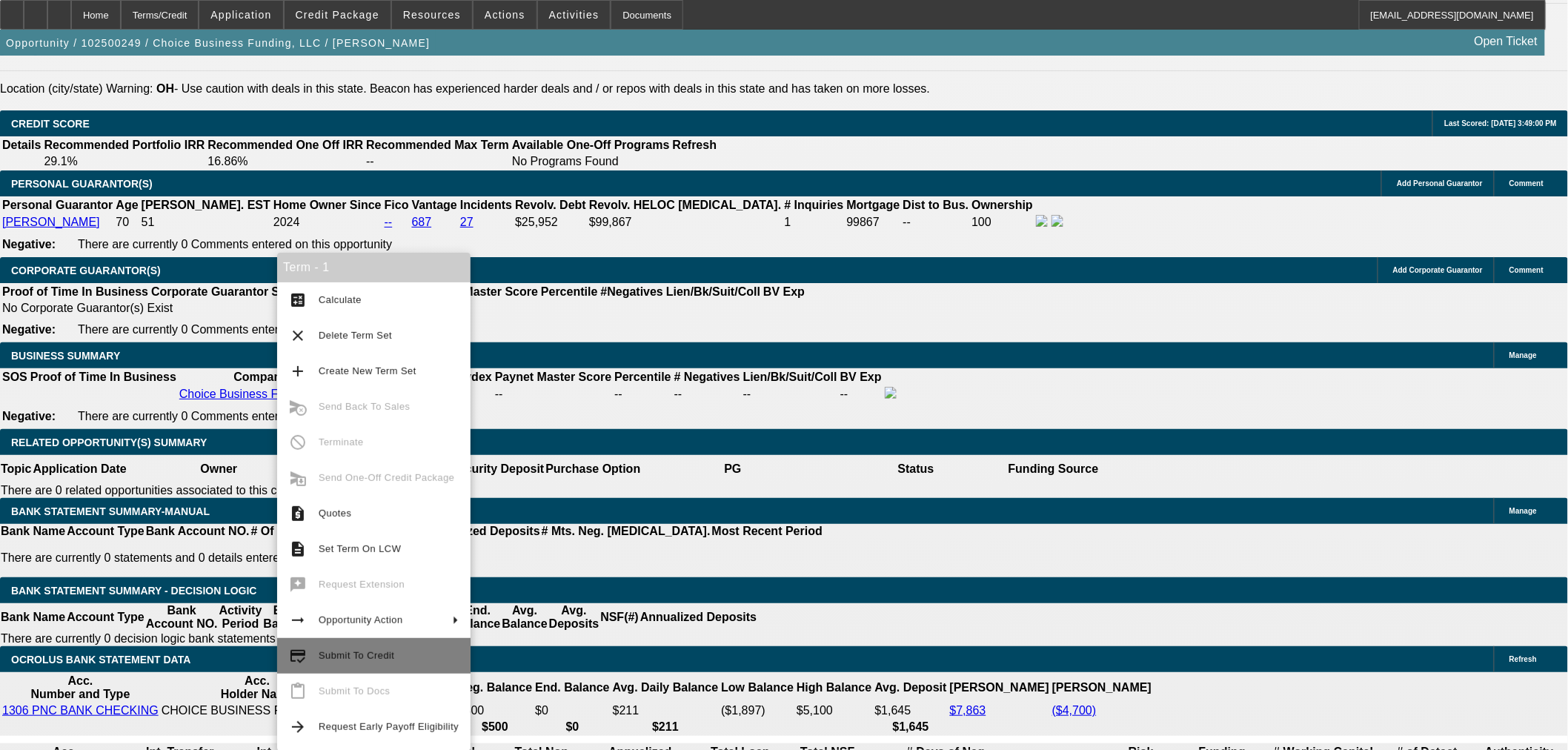
click at [393, 649] on span "Submit To Credit" at bounding box center [388, 656] width 140 height 18
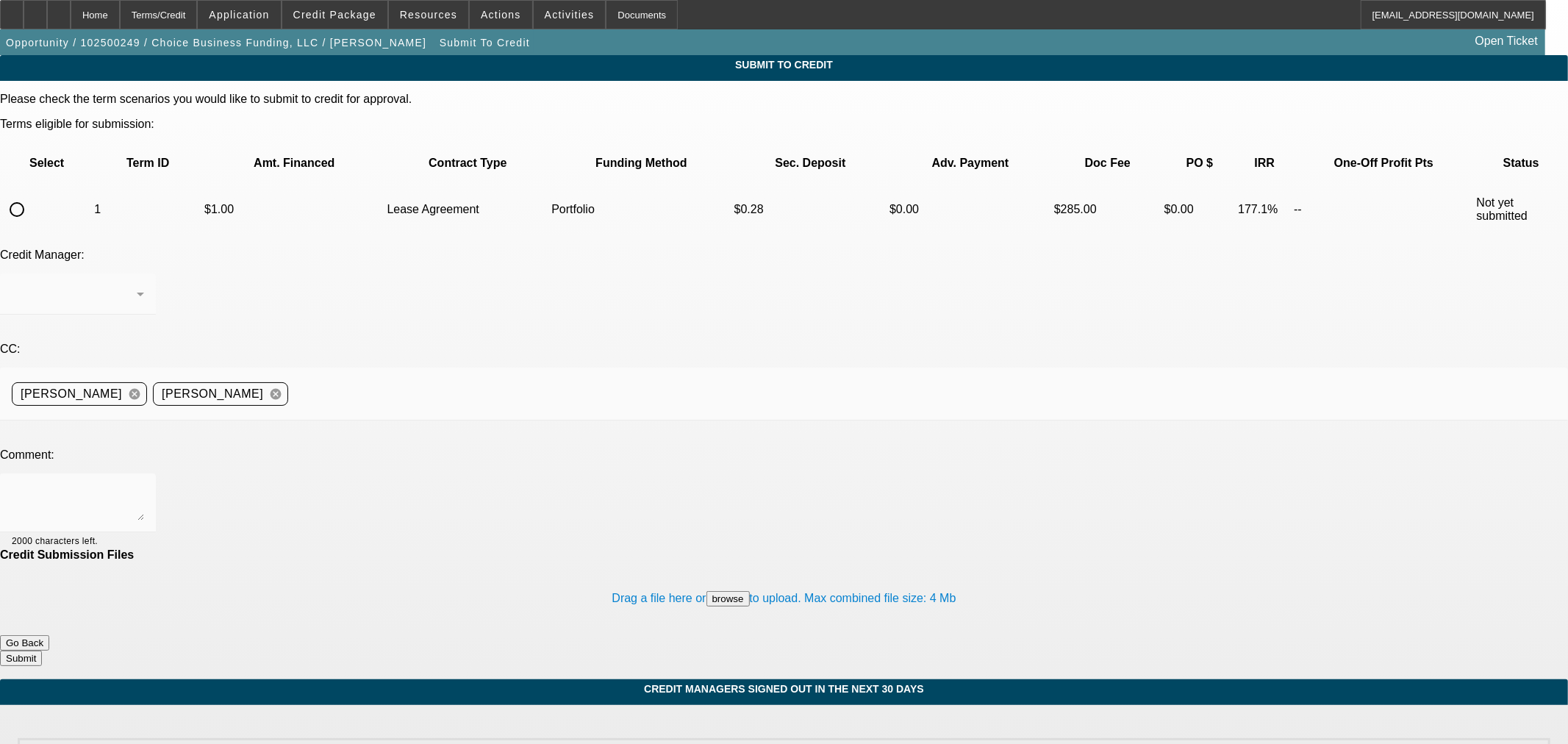
click at [31, 194] on input "radio" at bounding box center [17, 209] width 30 height 30
radio input "true"
click at [144, 274] on div "[PERSON_NAME]" at bounding box center [78, 294] width 132 height 42
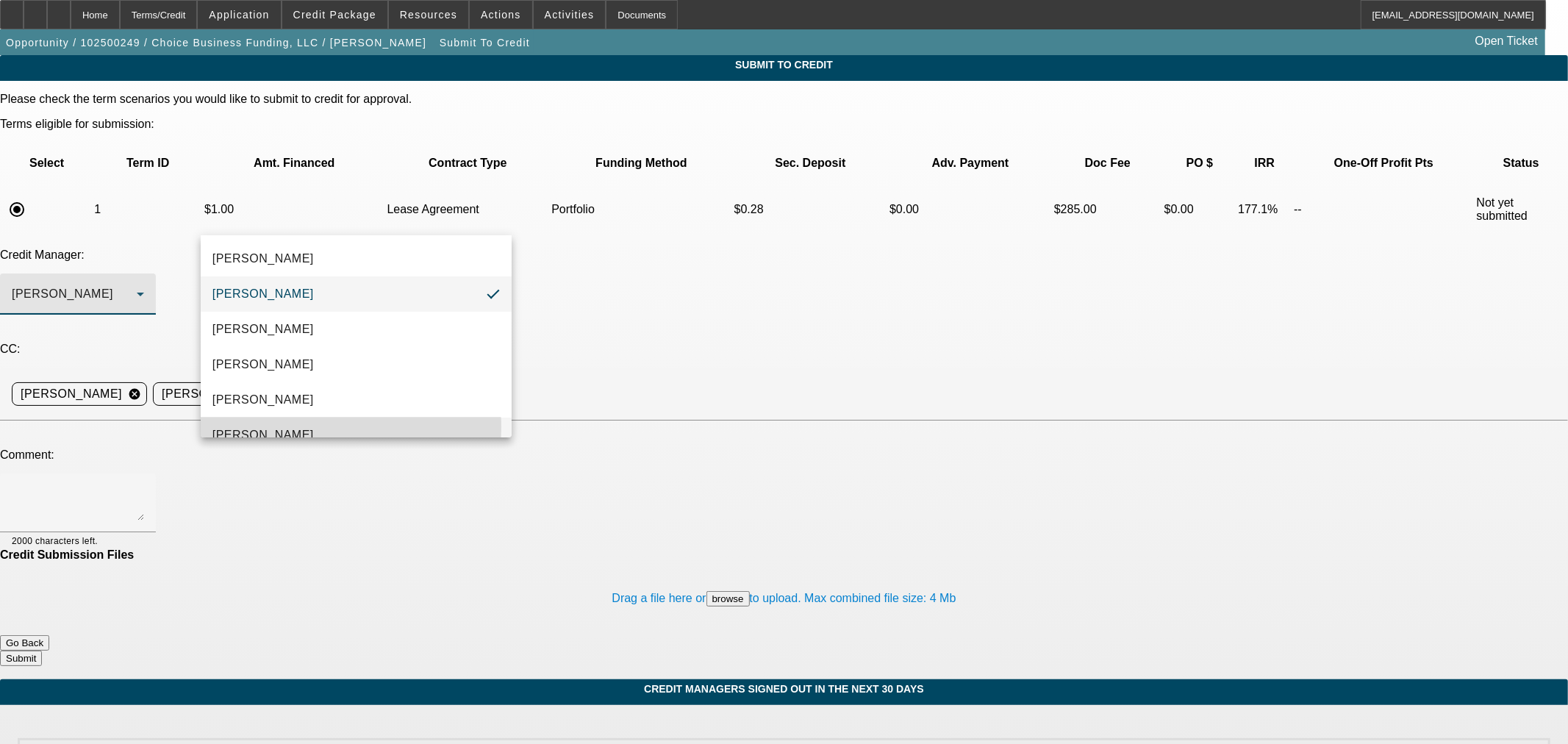
click at [300, 427] on mat-option "[PERSON_NAME]" at bounding box center [356, 435] width 311 height 35
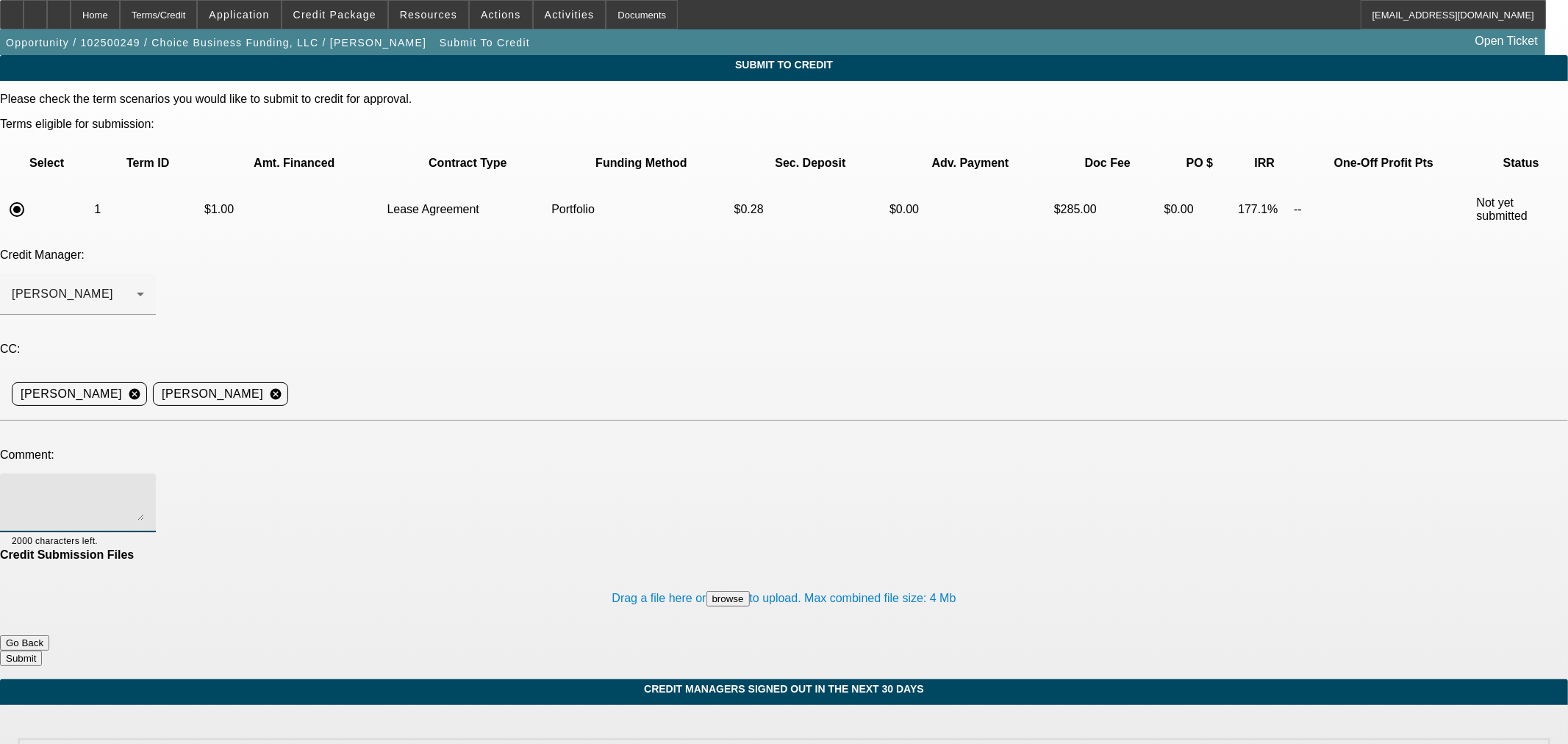
click at [144, 485] on textarea at bounding box center [78, 503] width 132 height 35
paste textarea "[PERSON_NAME], please review this broker application. [PERSON_NAME] got into co…"
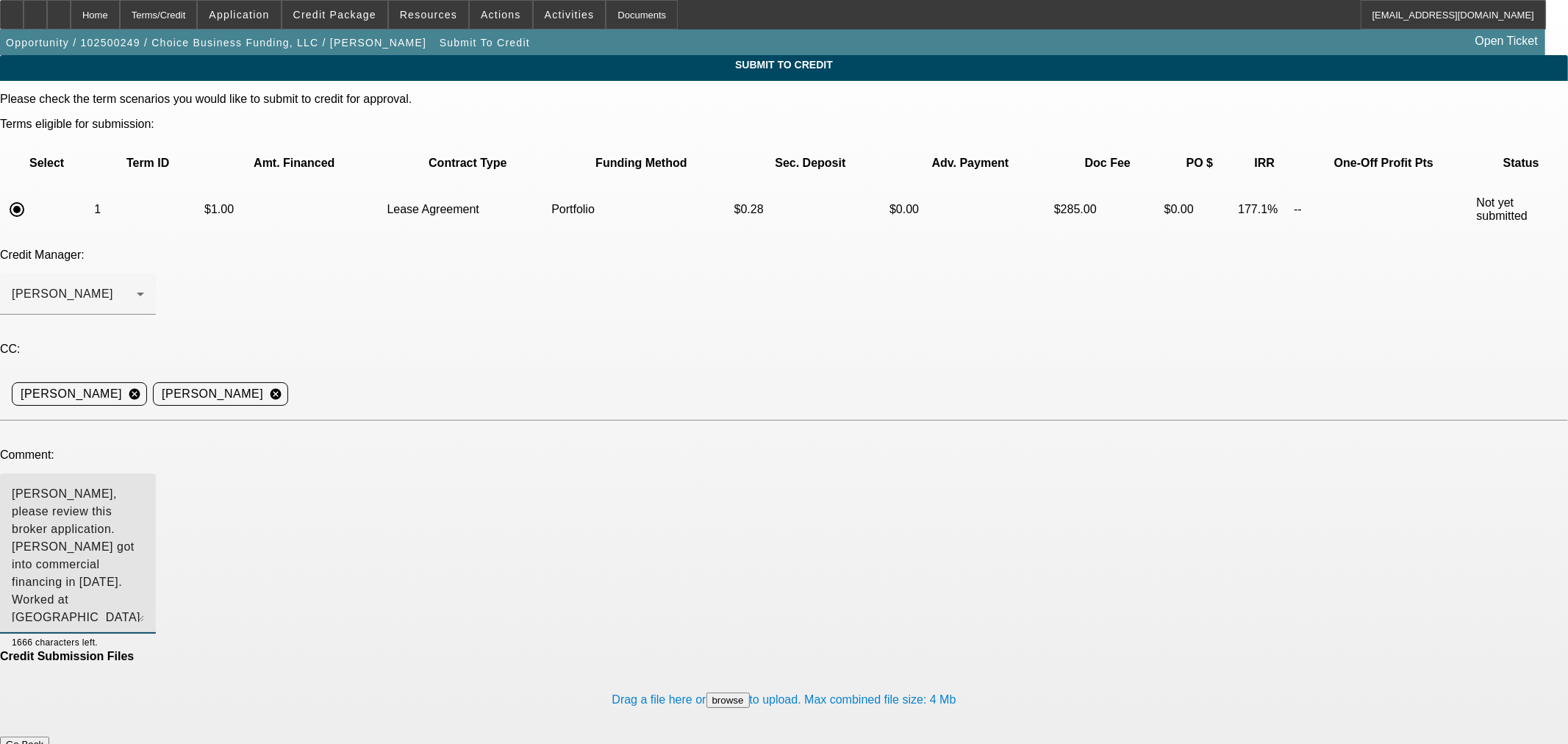
drag, startPoint x: 996, startPoint y: 364, endPoint x: 985, endPoint y: 481, distance: 117.5
click at [144, 485] on textarea "[PERSON_NAME], please review this broker application. [PERSON_NAME] got into co…" at bounding box center [78, 553] width 132 height 136
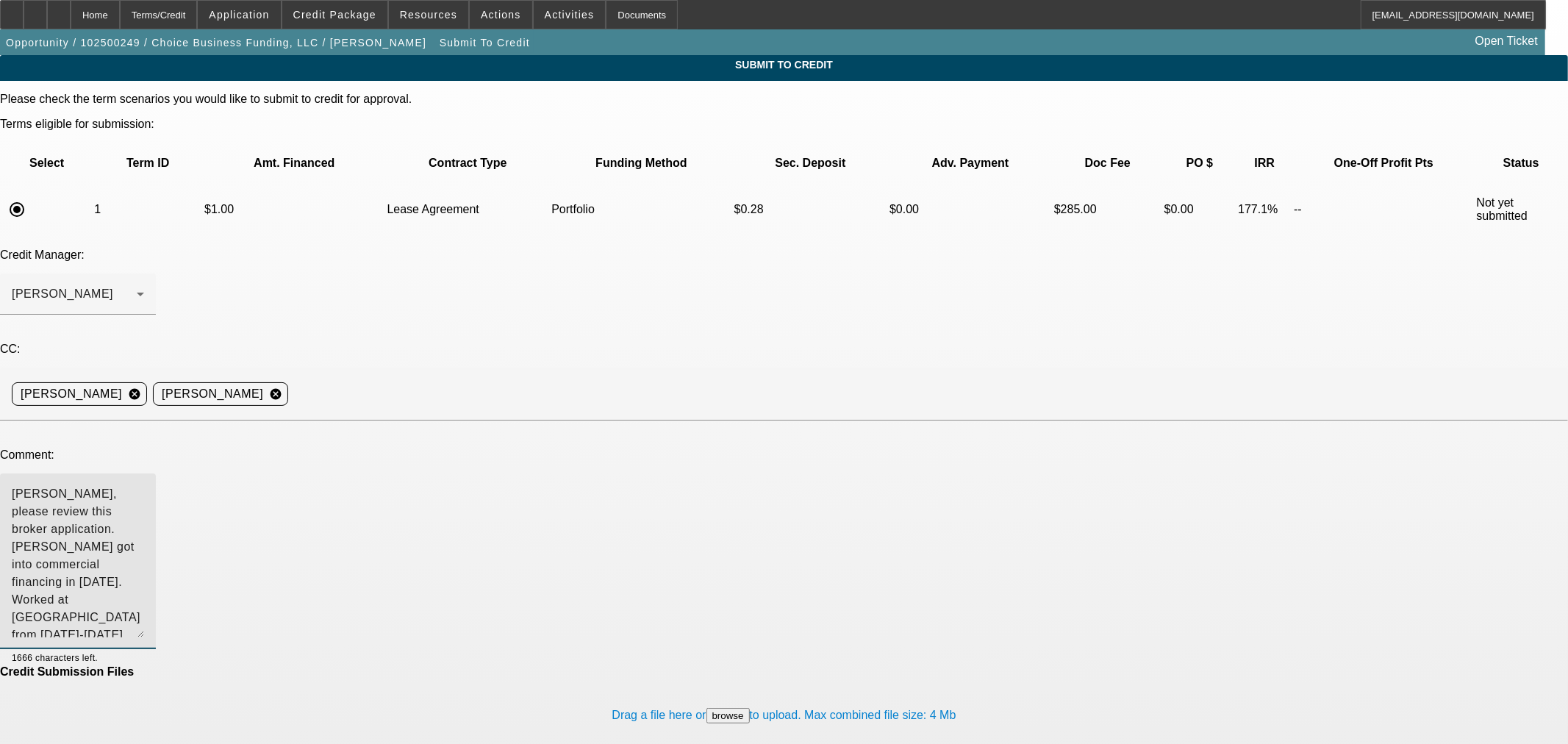
click at [144, 485] on textarea "[PERSON_NAME], please review this broker application. [PERSON_NAME] got into co…" at bounding box center [78, 561] width 132 height 152
click at [144, 485] on textarea "BUYSIDE [PERSON_NAME] APPLICAITON CHOICE BUSINESS FUNDING - [PERSON_NAME], plea…" at bounding box center [78, 561] width 132 height 152
paste textarea "Company Website - - [URL][DOMAIN_NAME] ([DATE] 4:41 PM) [PERSON_NAME]: [PERSON_…"
drag, startPoint x: 632, startPoint y: 375, endPoint x: 296, endPoint y: 388, distance: 336.3
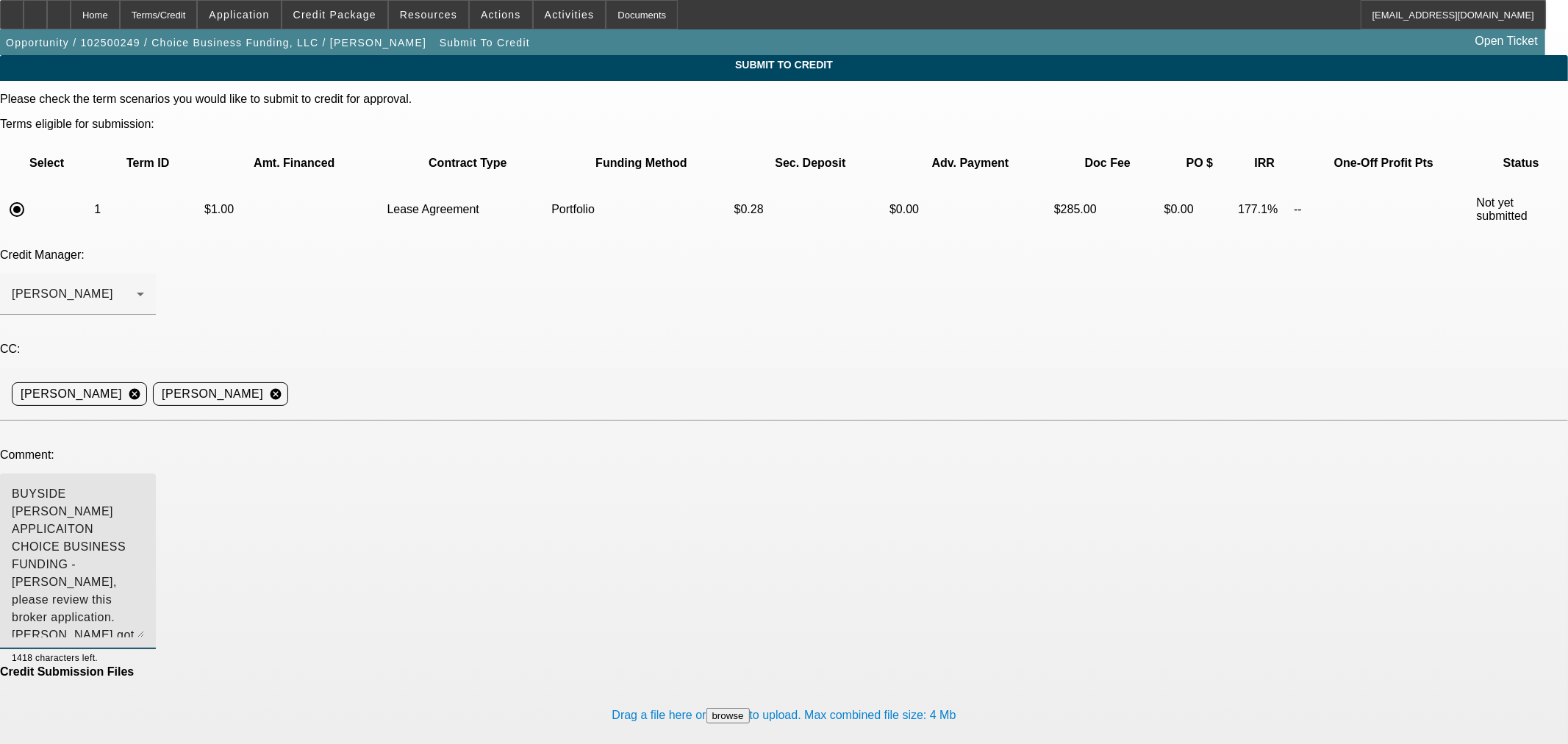
click at [144, 485] on textarea "BUYSIDE [PERSON_NAME] APPLICAITON CHOICE BUSINESS FUNDING - [PERSON_NAME], plea…" at bounding box center [78, 561] width 132 height 152
type textarea "BUYSIDE [PERSON_NAME] APPLICAITON CHOICE BUSINESS FUNDING - [PERSON_NAME], plea…"
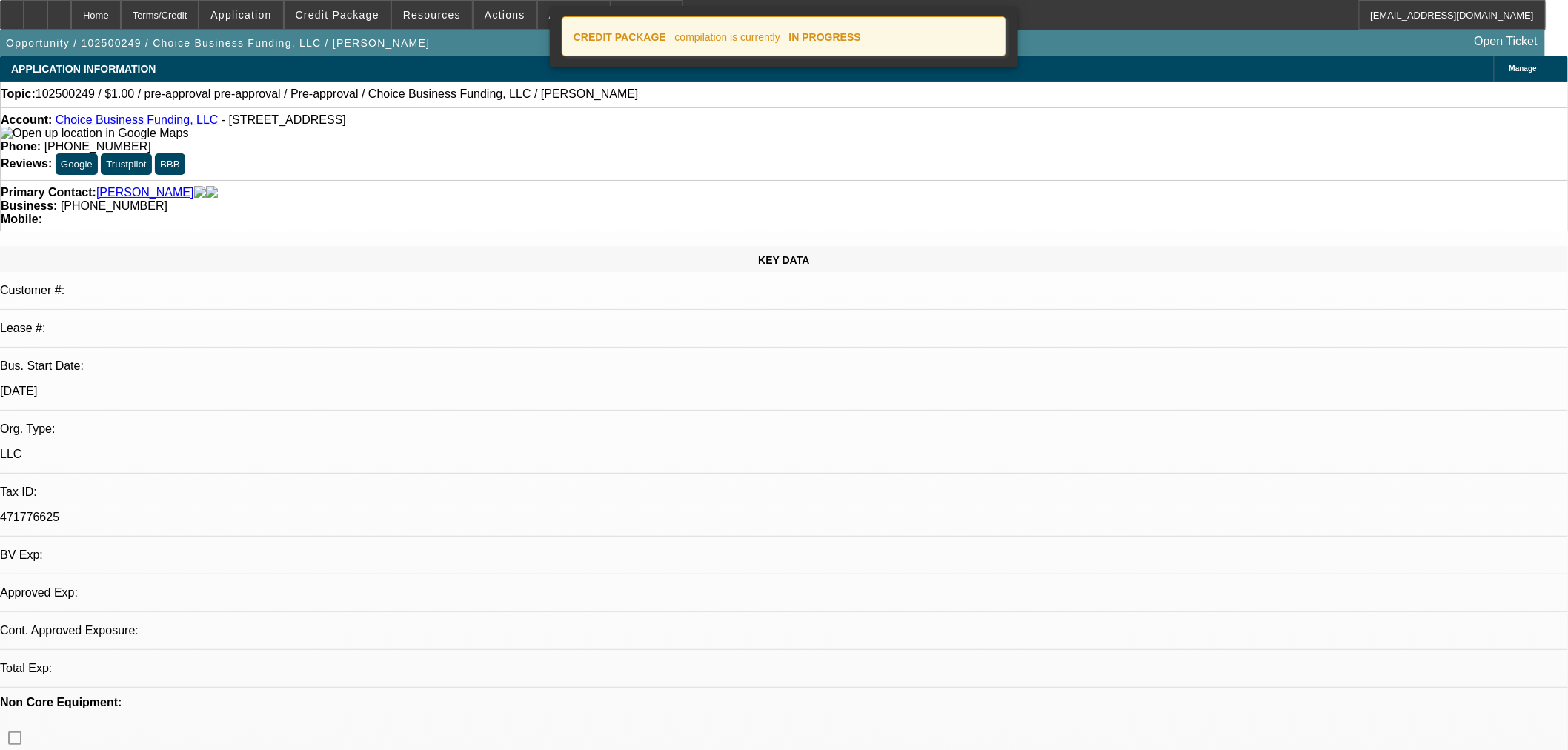
select select "0"
select select "2"
select select "0"
select select "6"
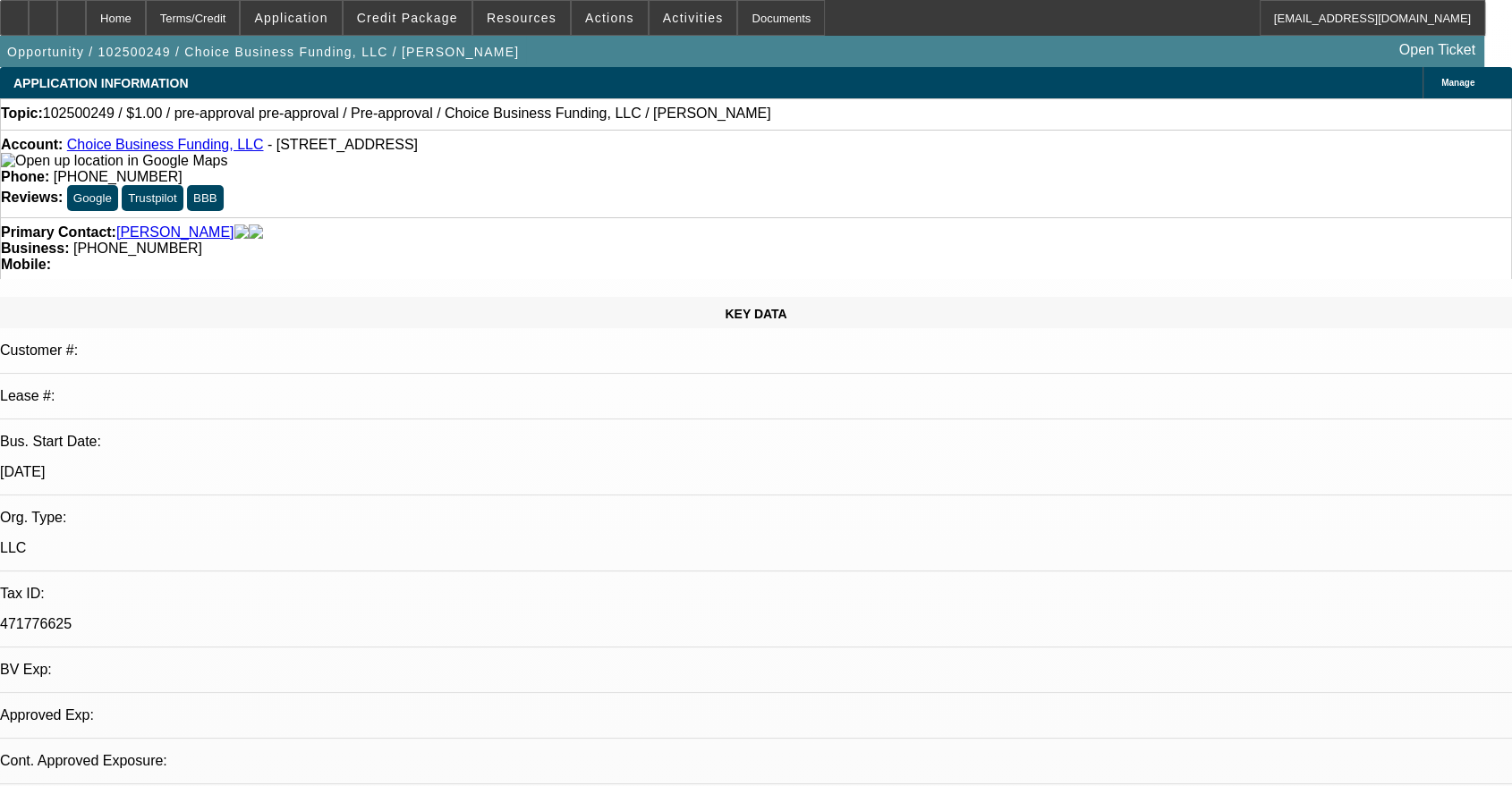
select select "0"
select select "2"
select select "0"
select select "6"
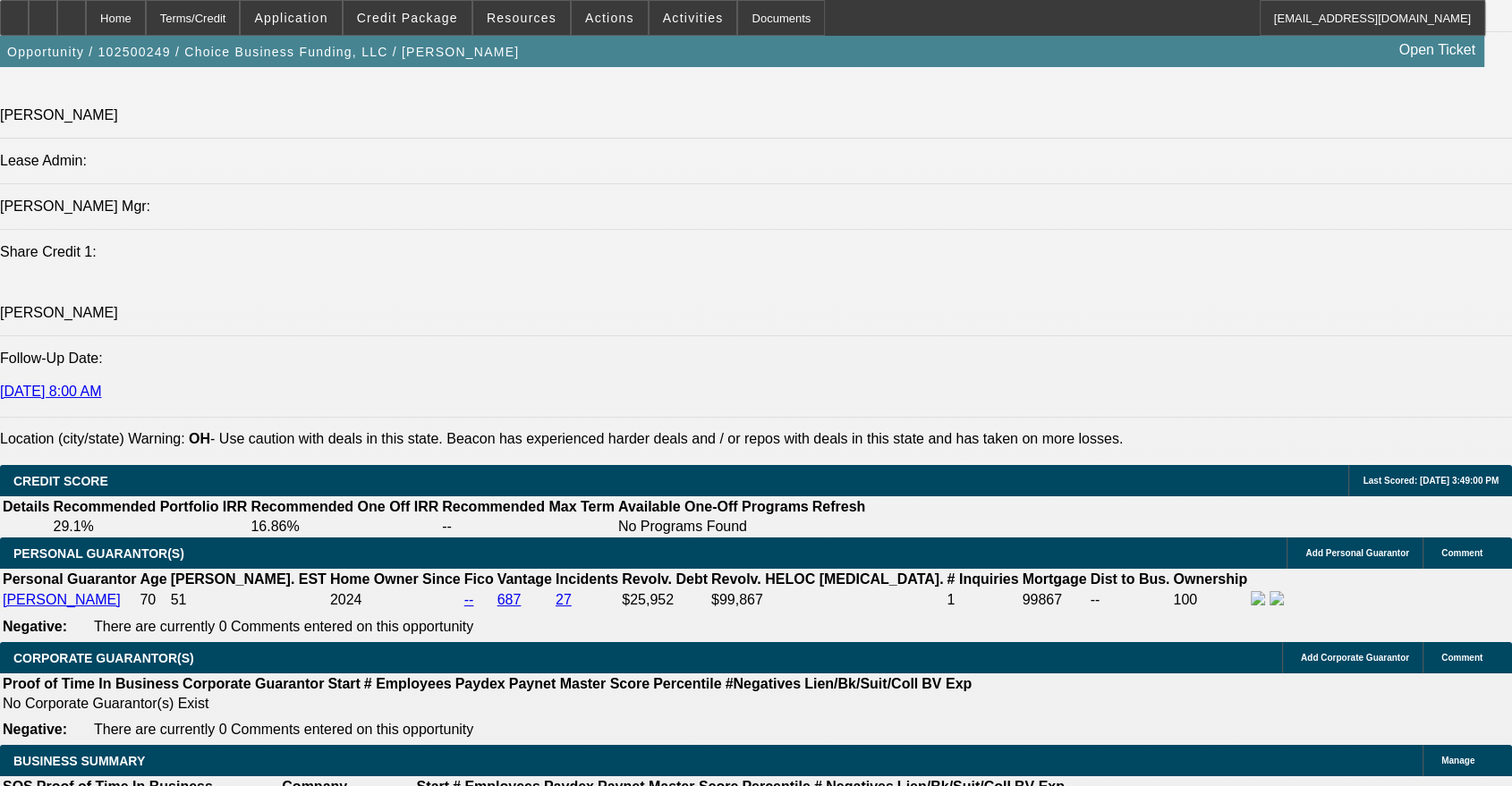
scroll to position [2153, 0]
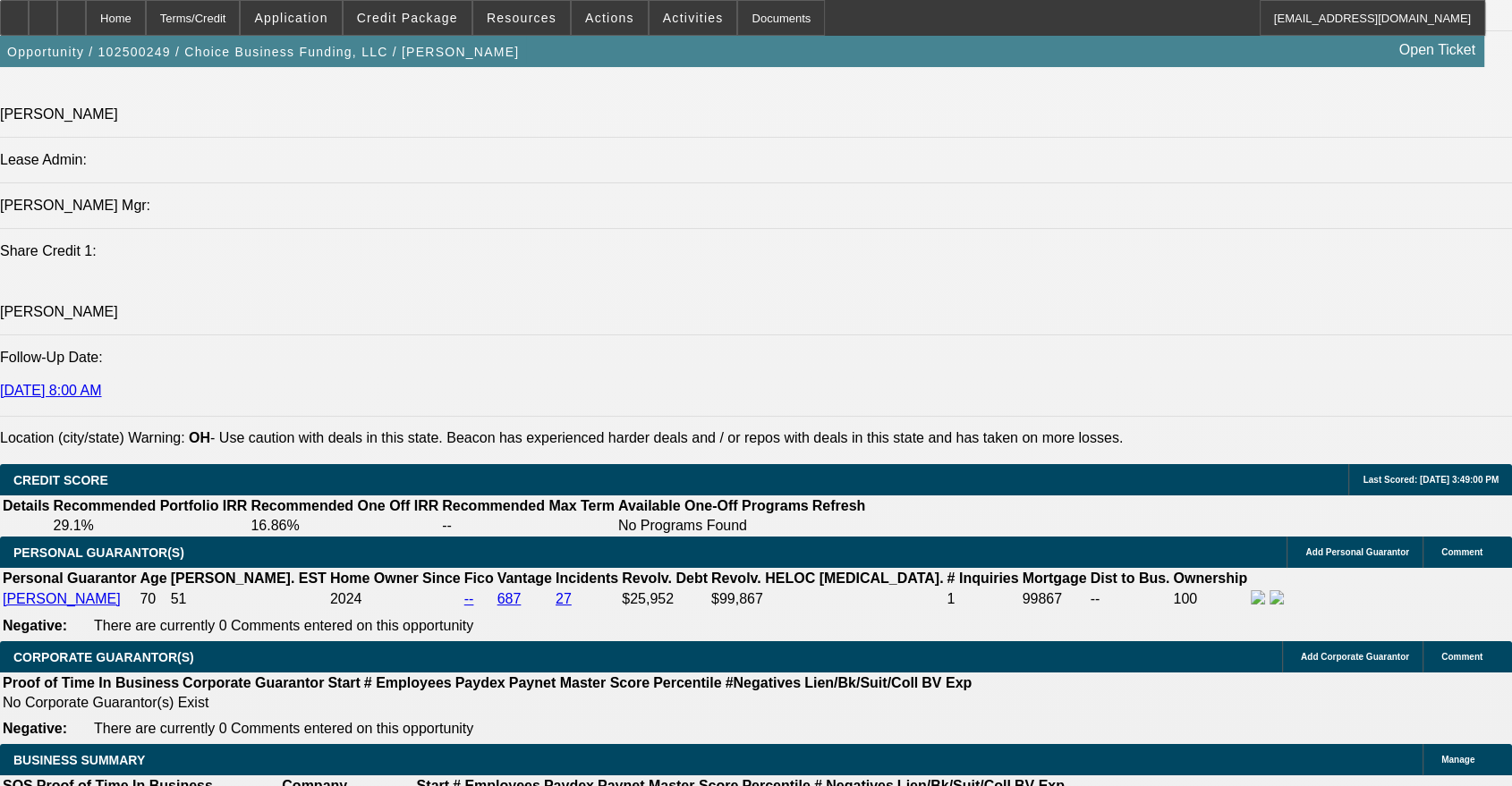
drag, startPoint x: 425, startPoint y: 485, endPoint x: 139, endPoint y: 470, distance: 286.4
copy div "Company Website - - https://www.fundsbychoice.com/ (10/9/25, 4:41 PM) Rustebakk…"
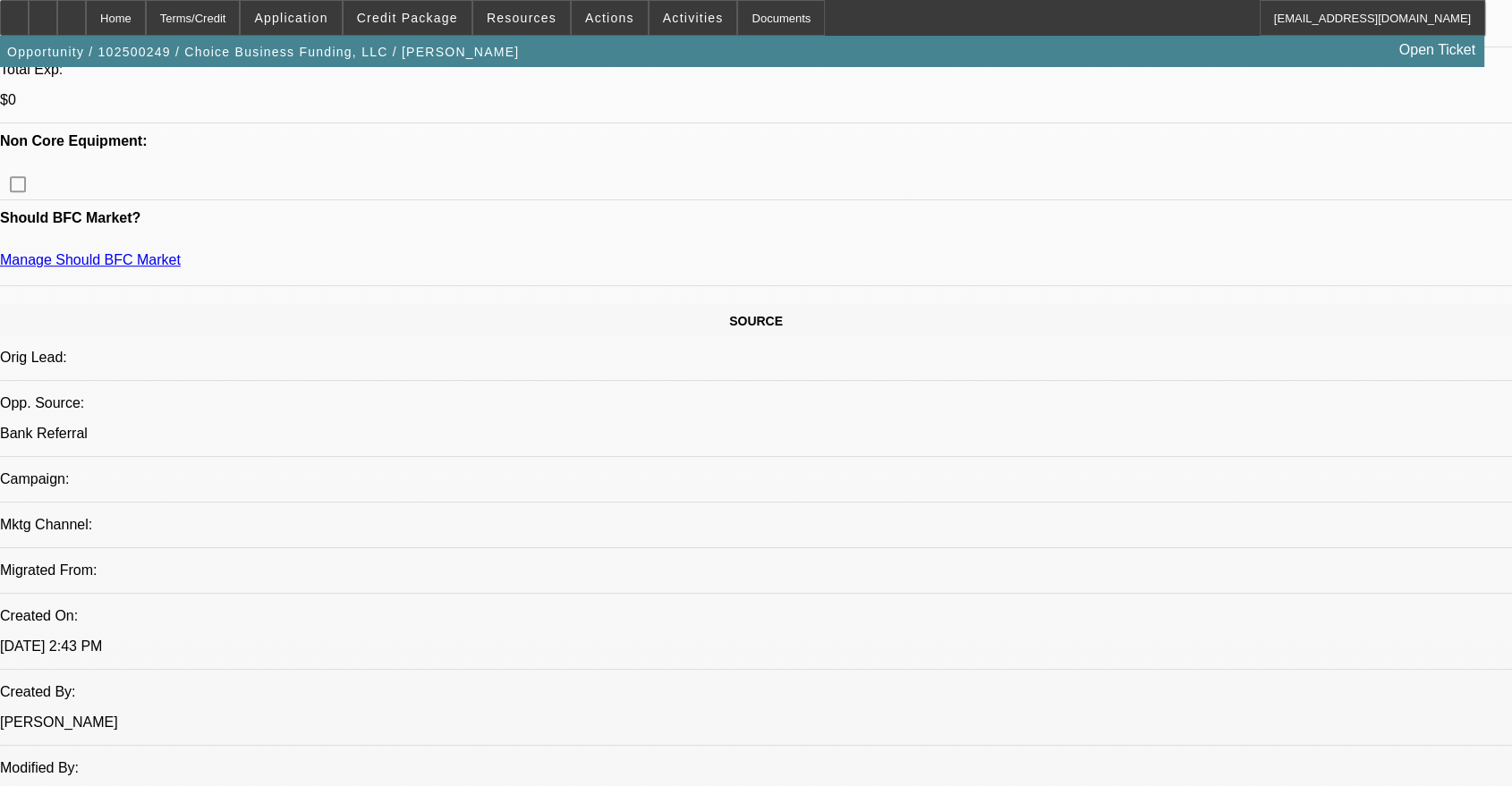
scroll to position [165, 0]
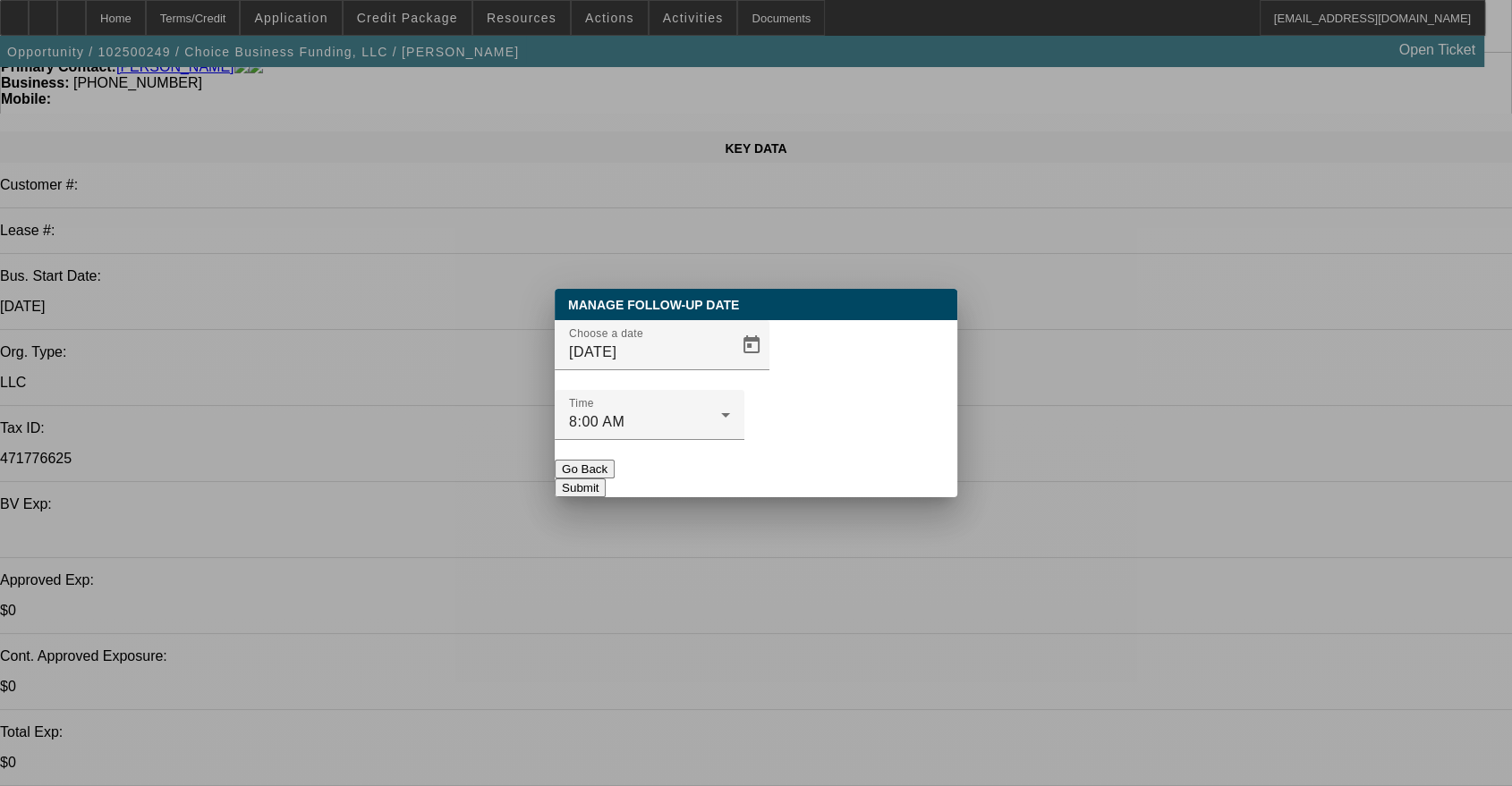
scroll to position [0, 0]
click at [730, 366] on span "Open calendar" at bounding box center [751, 344] width 43 height 43
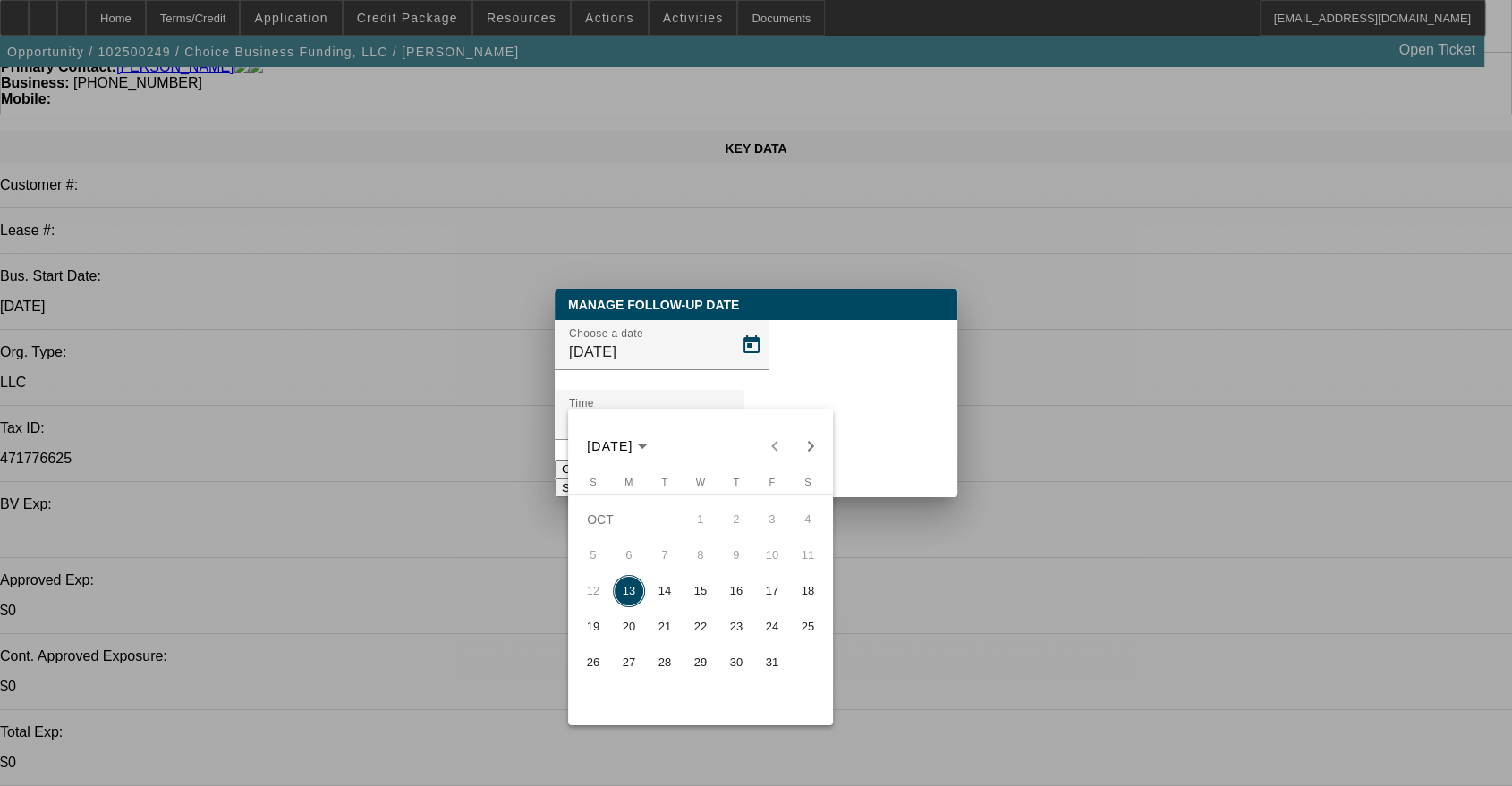
drag, startPoint x: 669, startPoint y: 592, endPoint x: 816, endPoint y: 492, distance: 177.8
click at [668, 592] on span "14" at bounding box center [665, 591] width 32 height 32
type input "10/14/2025"
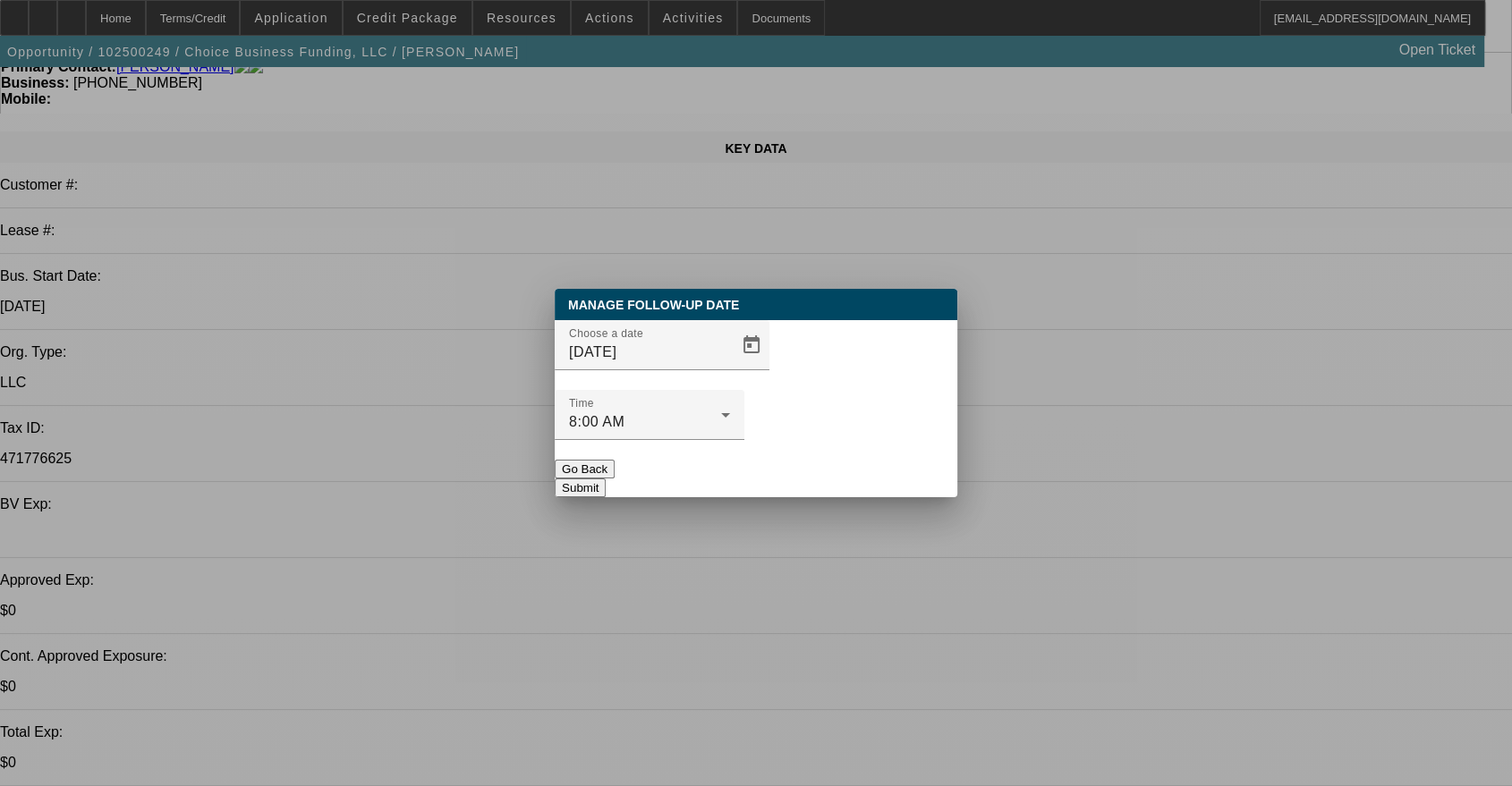
click at [606, 479] on button "Submit" at bounding box center [579, 488] width 51 height 19
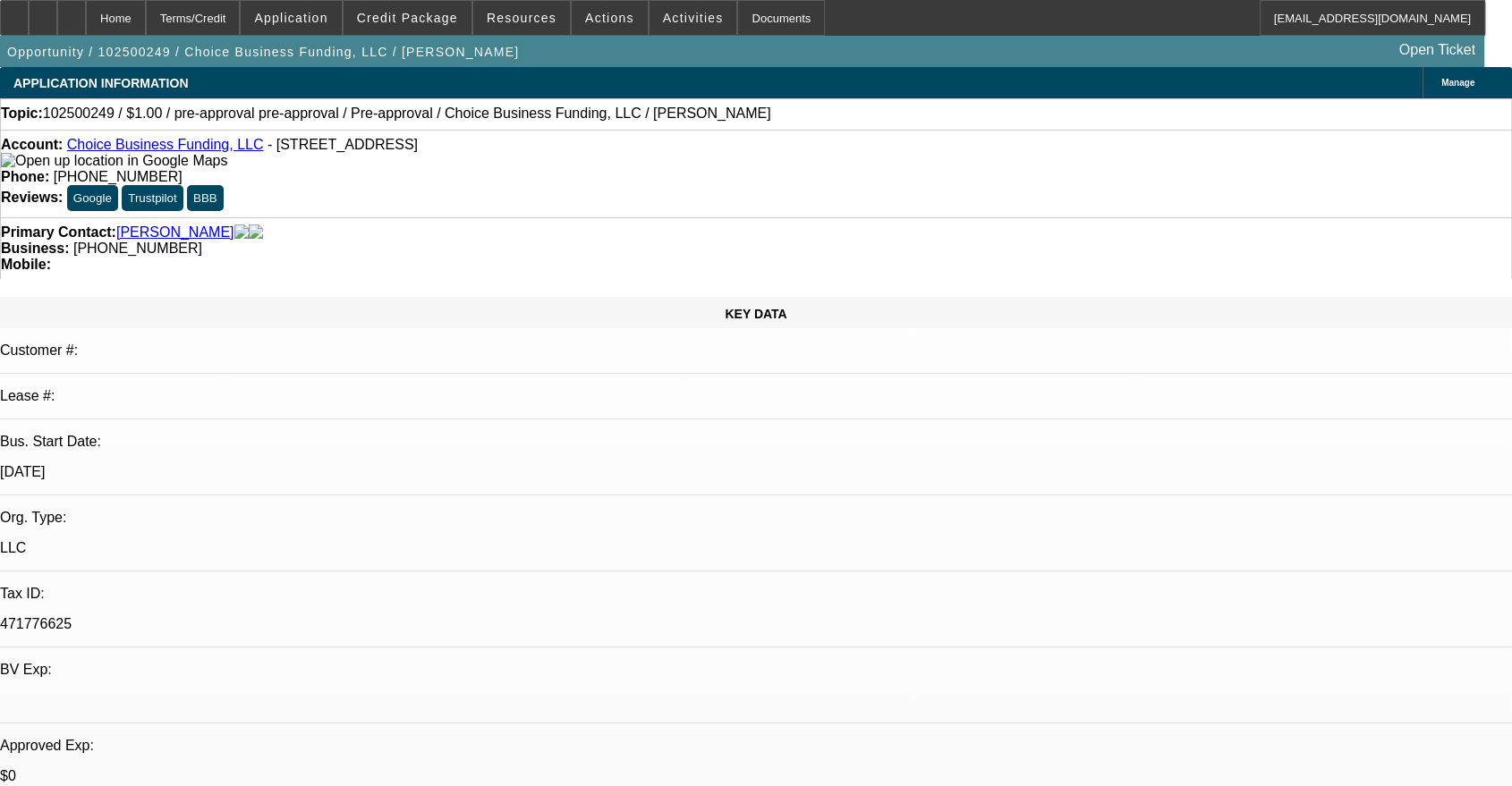
scroll to position [165, 0]
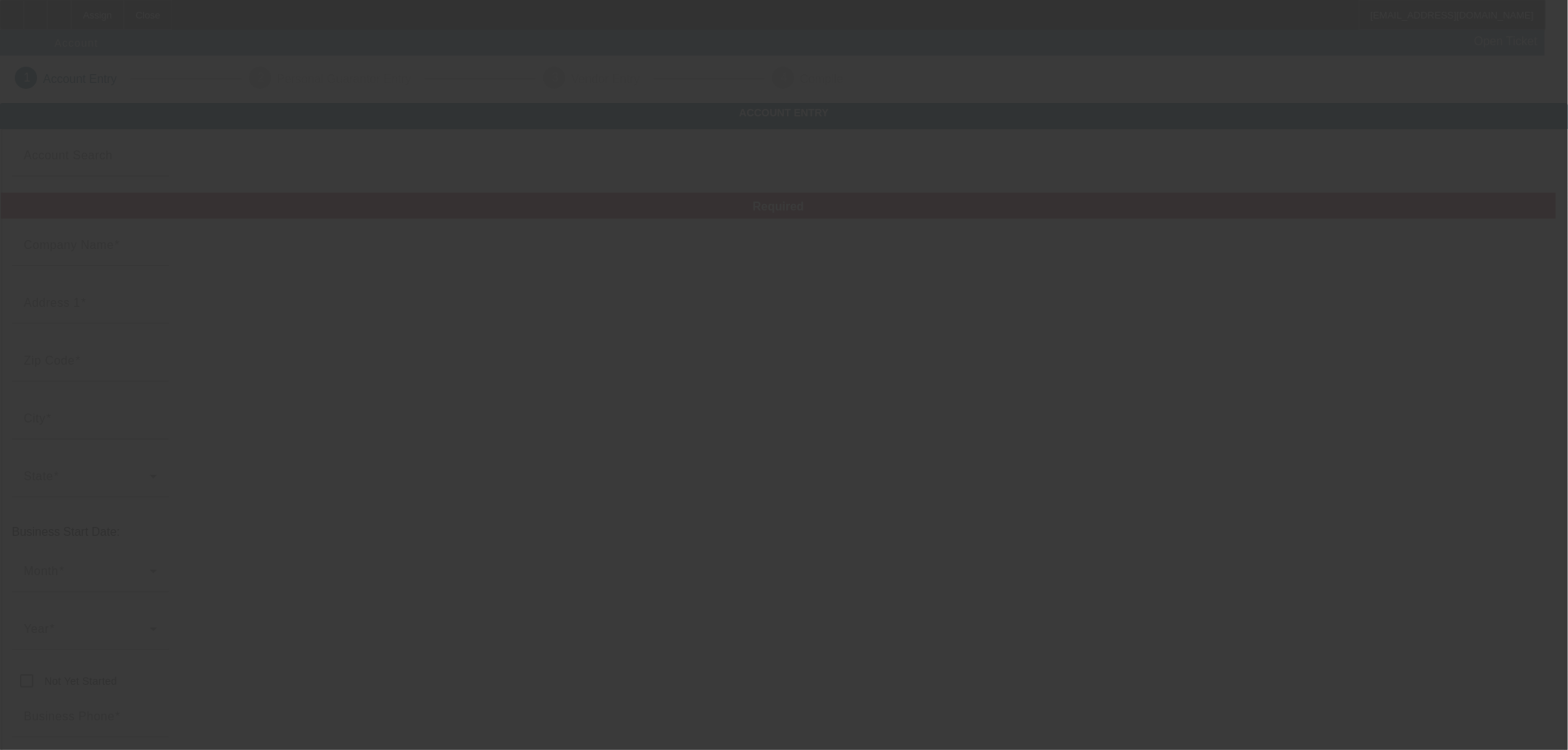
type input "Currency"
type input "[PERSON_NAME] Modify"
type input "[STREET_ADDRESS][PERSON_NAME]"
type input "43512"
type input "Defiance"
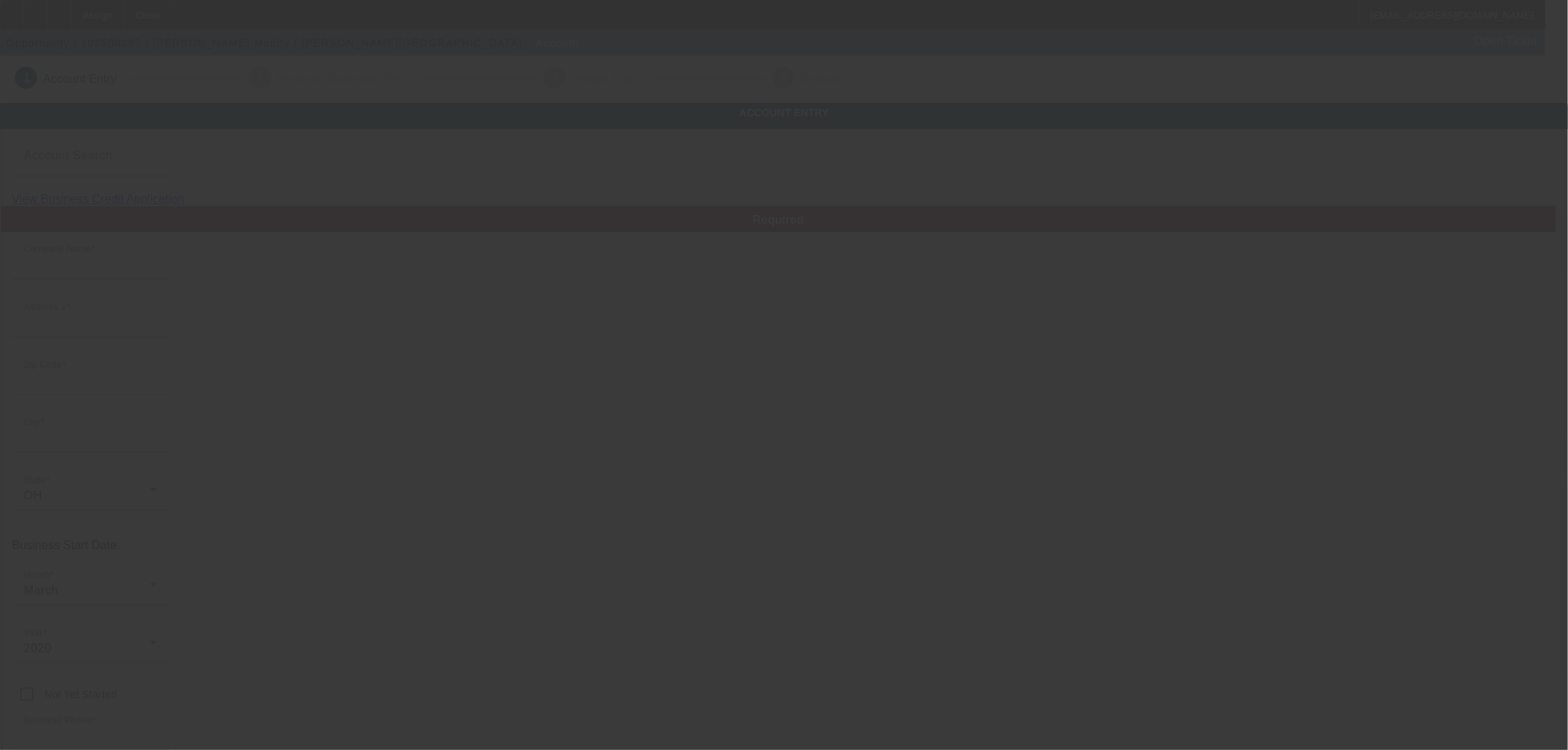
type input "[PHONE_NUMBER]"
type input "[EMAIL_ADDRESS][DOMAIN_NAME]"
type input "Defiance"
type input "[US_EMPLOYER_IDENTIFICATION_NUMBER]"
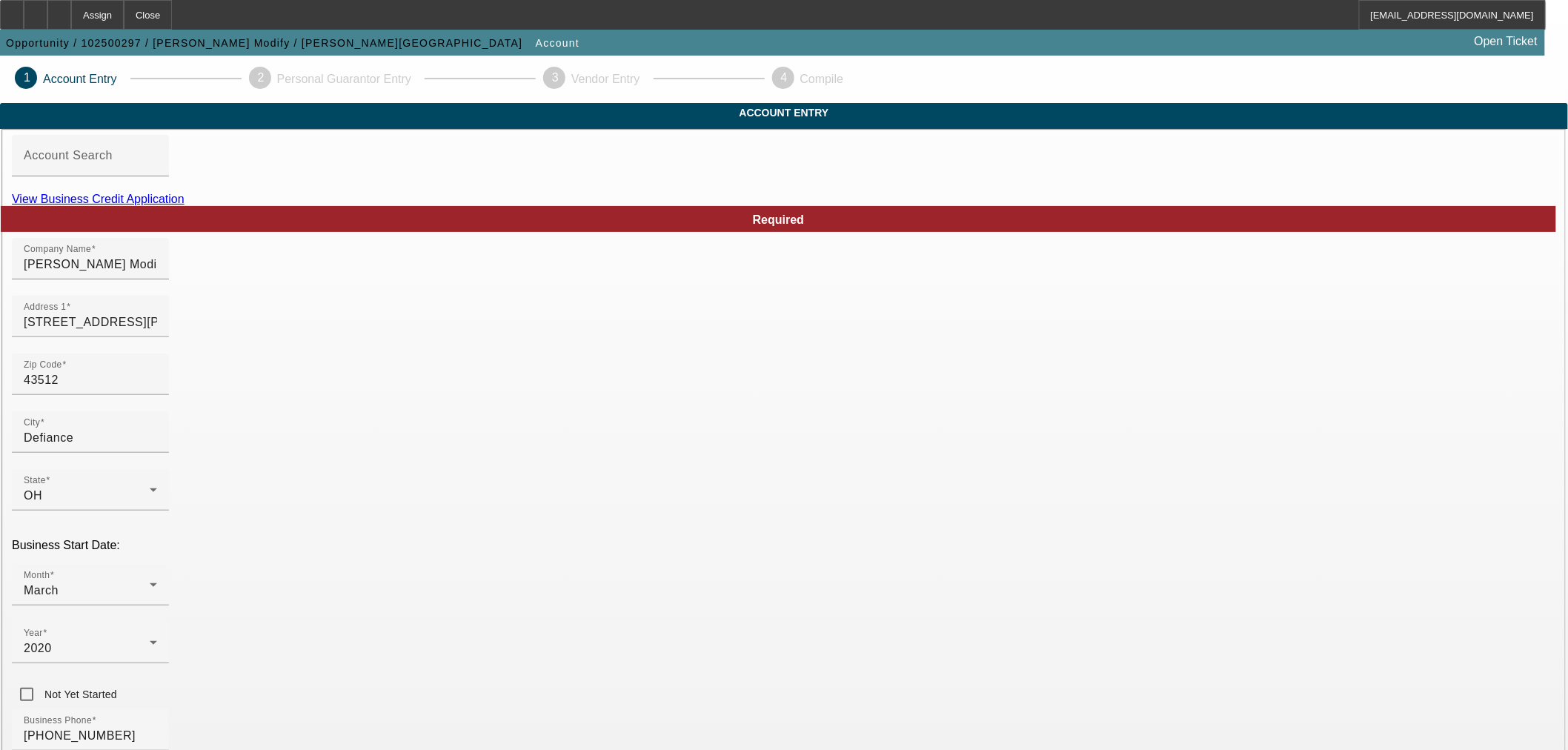
click at [184, 205] on link "View Business Credit Application" at bounding box center [98, 199] width 172 height 13
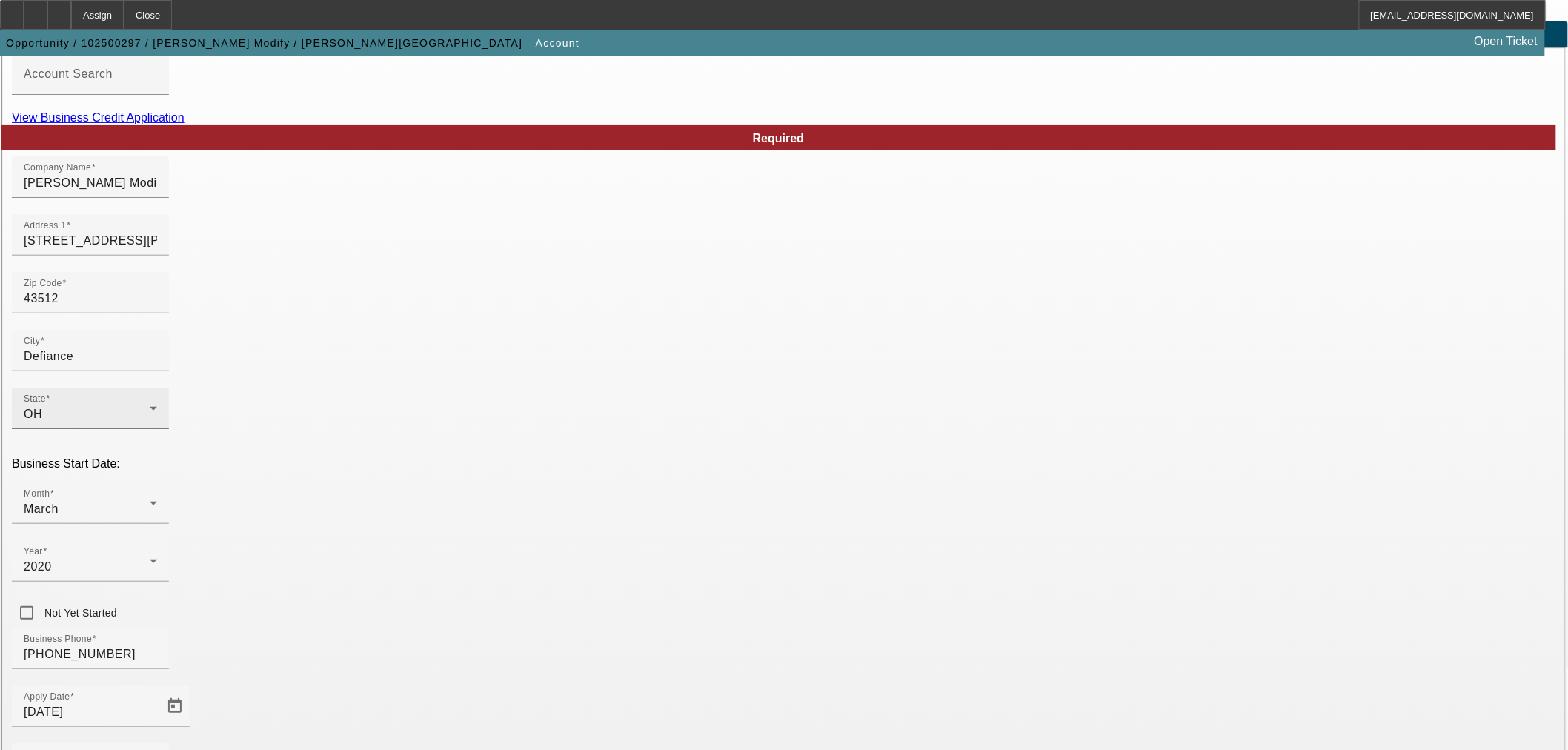
scroll to position [137, 0]
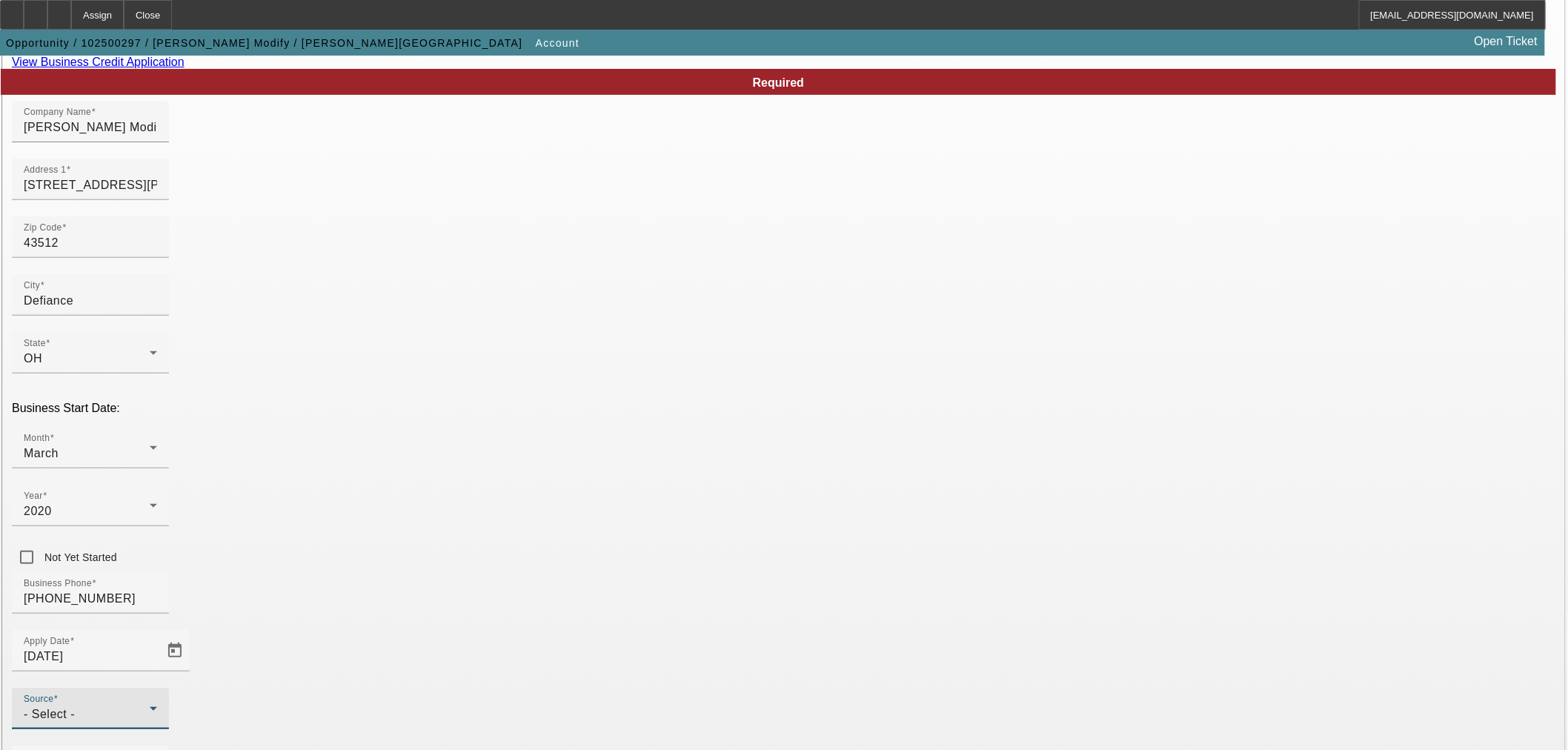
click at [149, 706] on div "- Select -" at bounding box center [86, 714] width 126 height 18
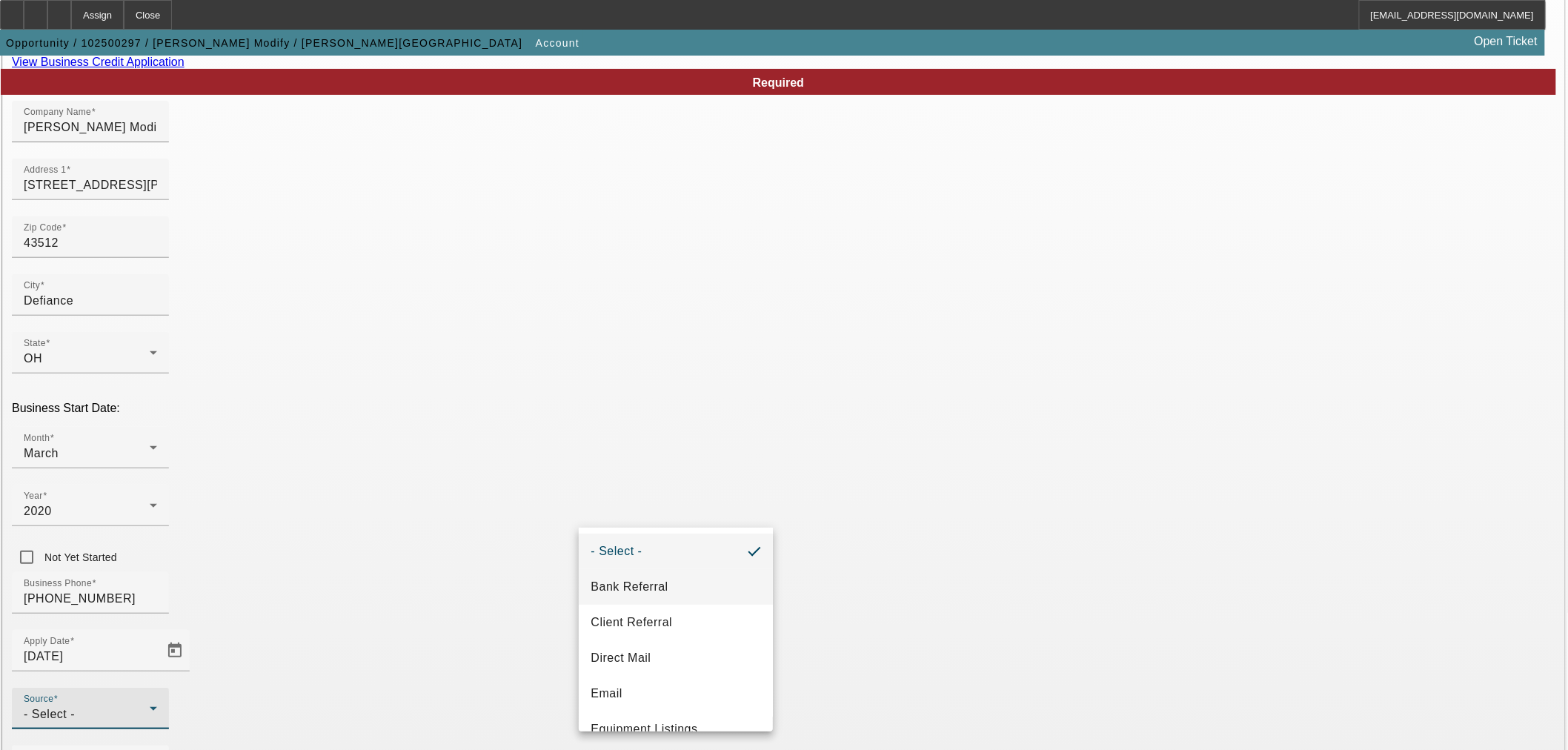
click at [625, 579] on span "Bank Referral" at bounding box center [629, 586] width 77 height 18
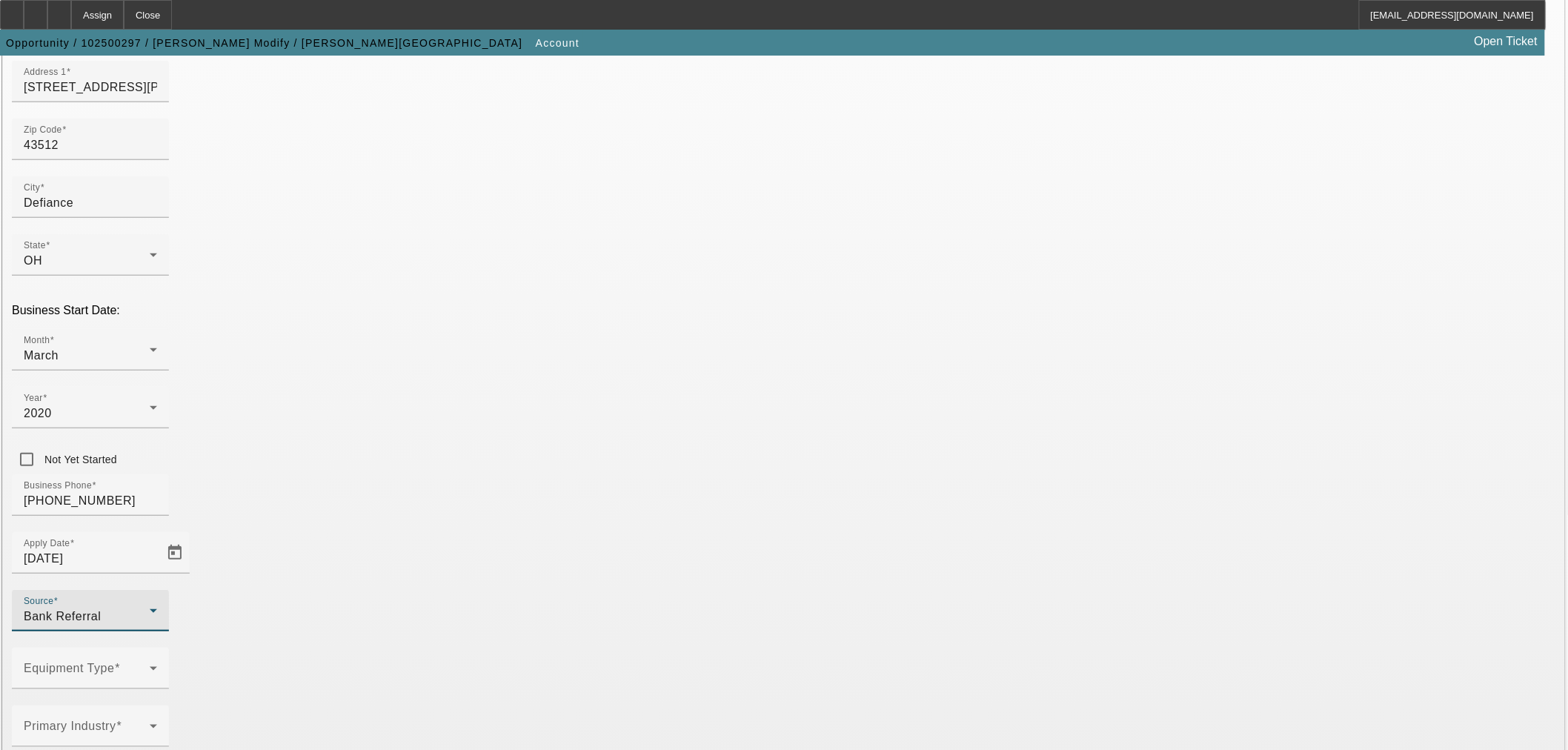
scroll to position [276, 0]
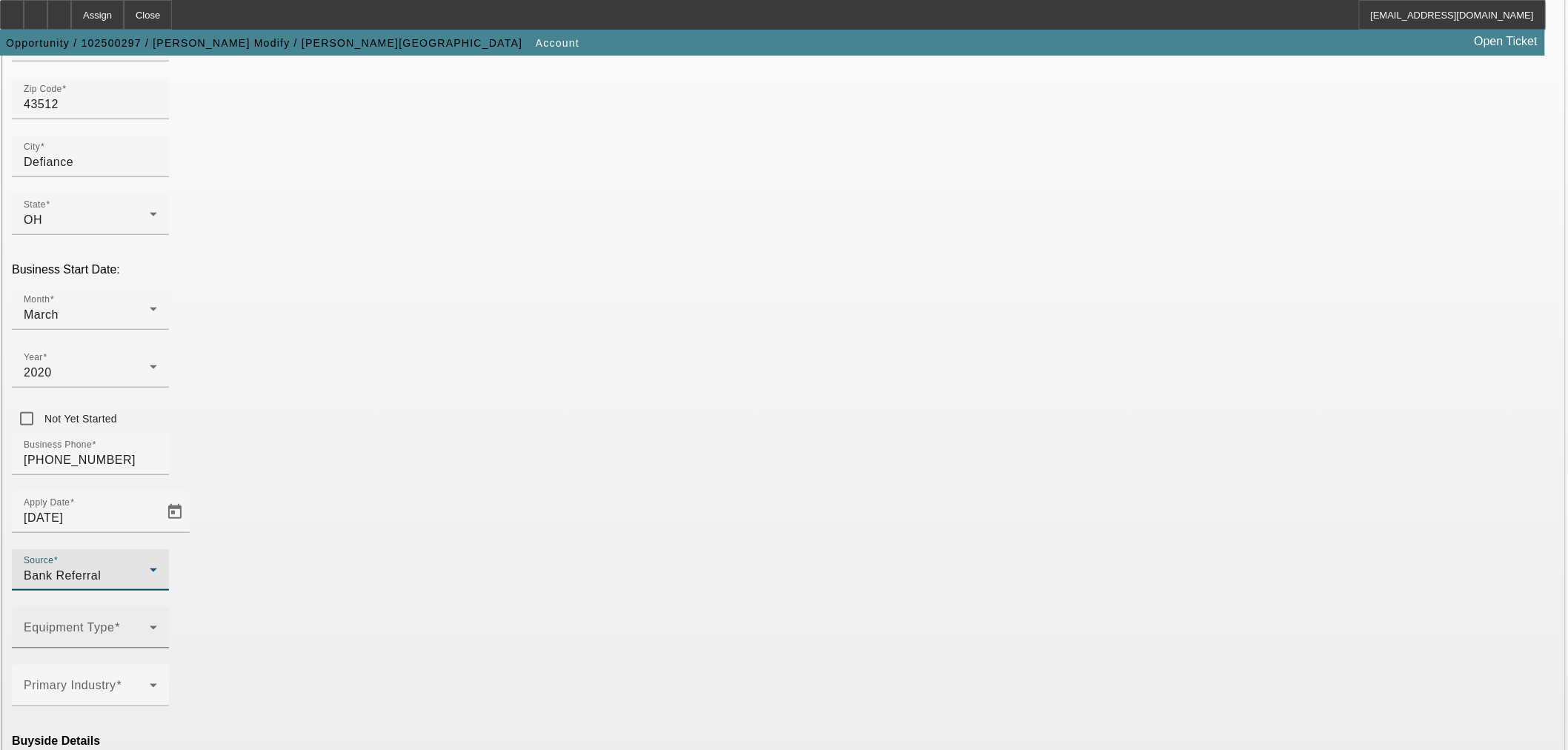
click at [149, 624] on span at bounding box center [86, 633] width 126 height 18
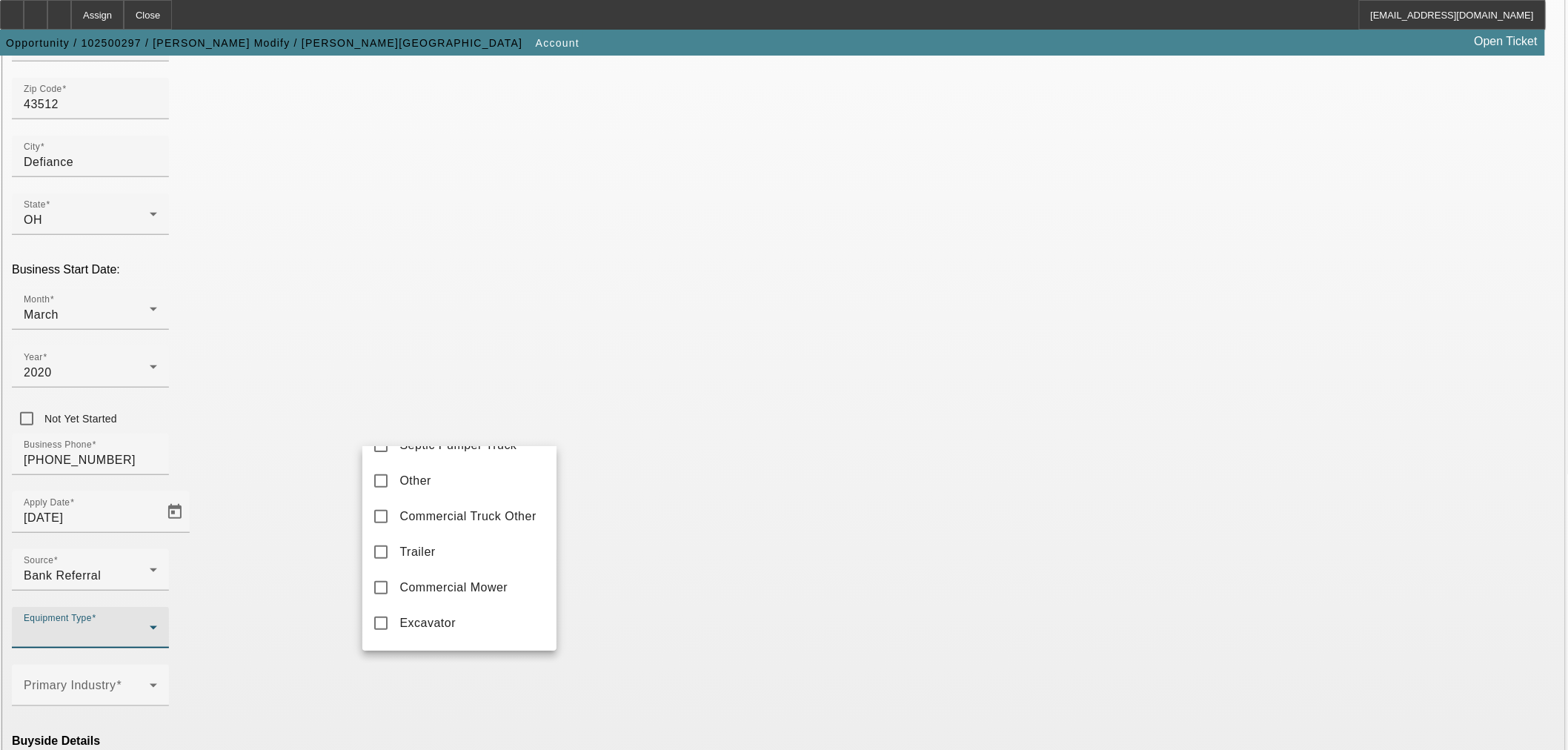
scroll to position [411, 0]
click at [434, 495] on span "Excavator" at bounding box center [427, 486] width 56 height 18
click at [639, 469] on div at bounding box center [784, 375] width 1568 height 750
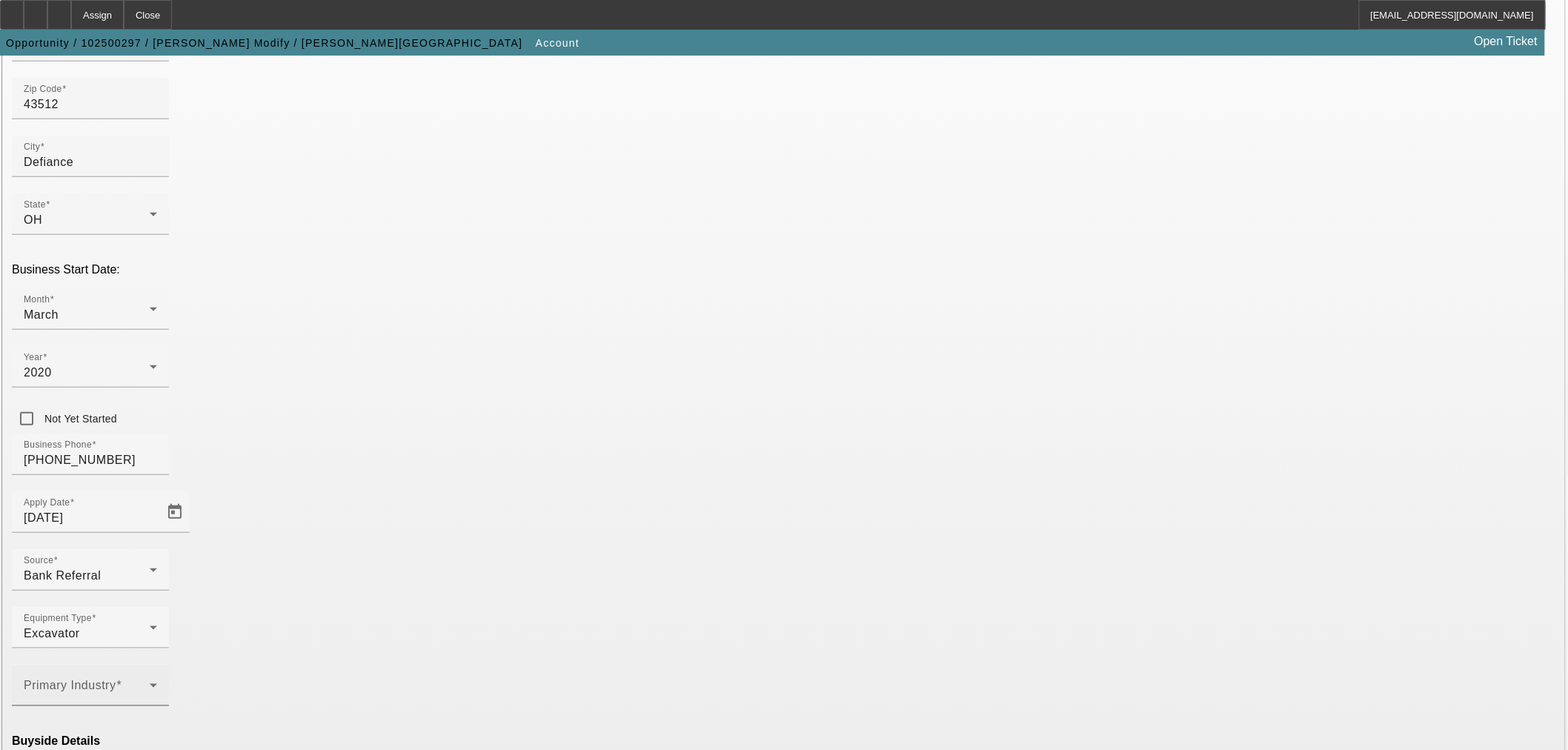
click at [157, 665] on div "Primary Industry" at bounding box center [90, 685] width 134 height 42
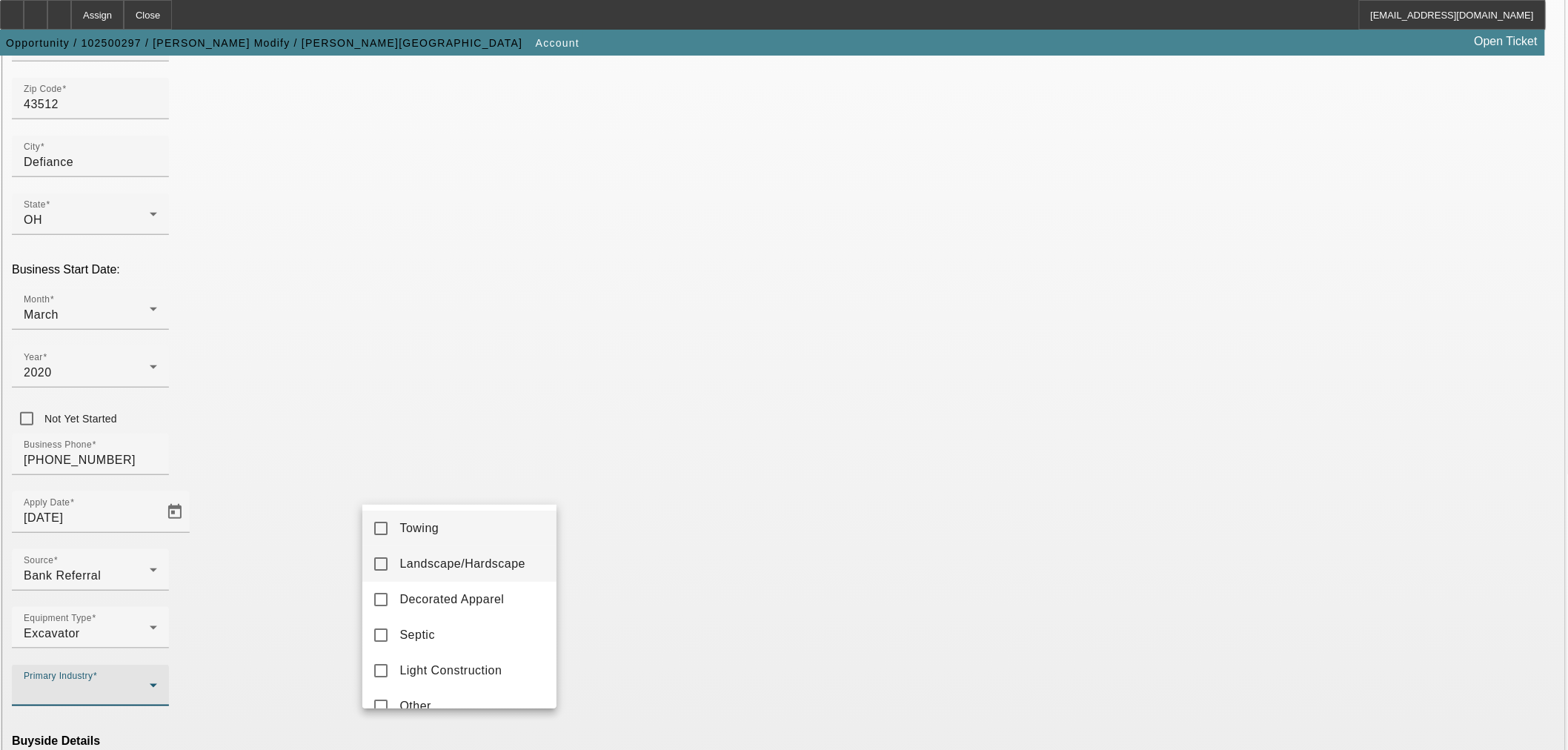
click at [441, 562] on span "Landscape/Hardscape" at bounding box center [462, 563] width 126 height 18
click at [615, 468] on div at bounding box center [784, 375] width 1568 height 750
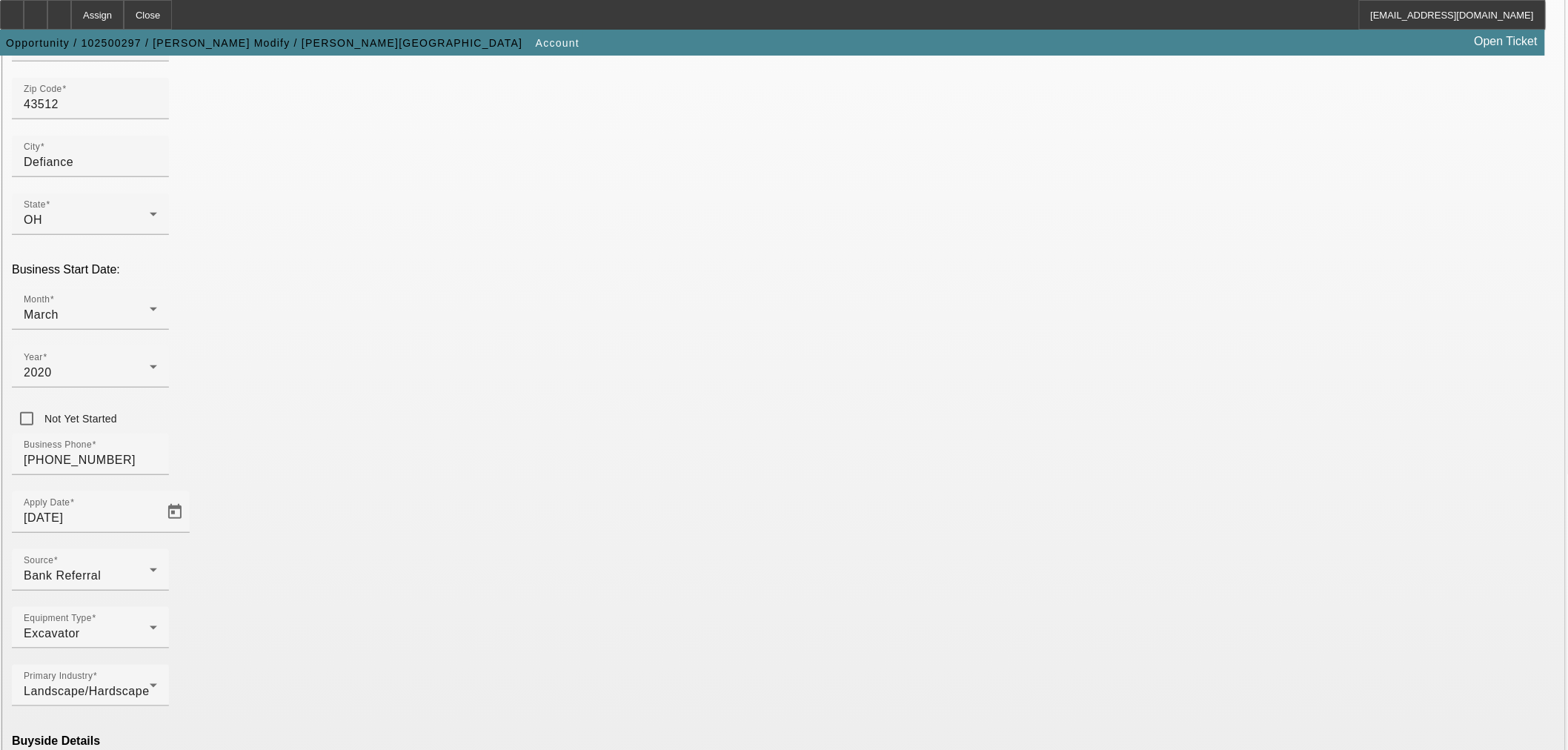
click at [447, 609] on mat-option "Ineligible" at bounding box center [460, 620] width 194 height 36
click at [647, 714] on mat-option "Currency" at bounding box center [676, 708] width 194 height 36
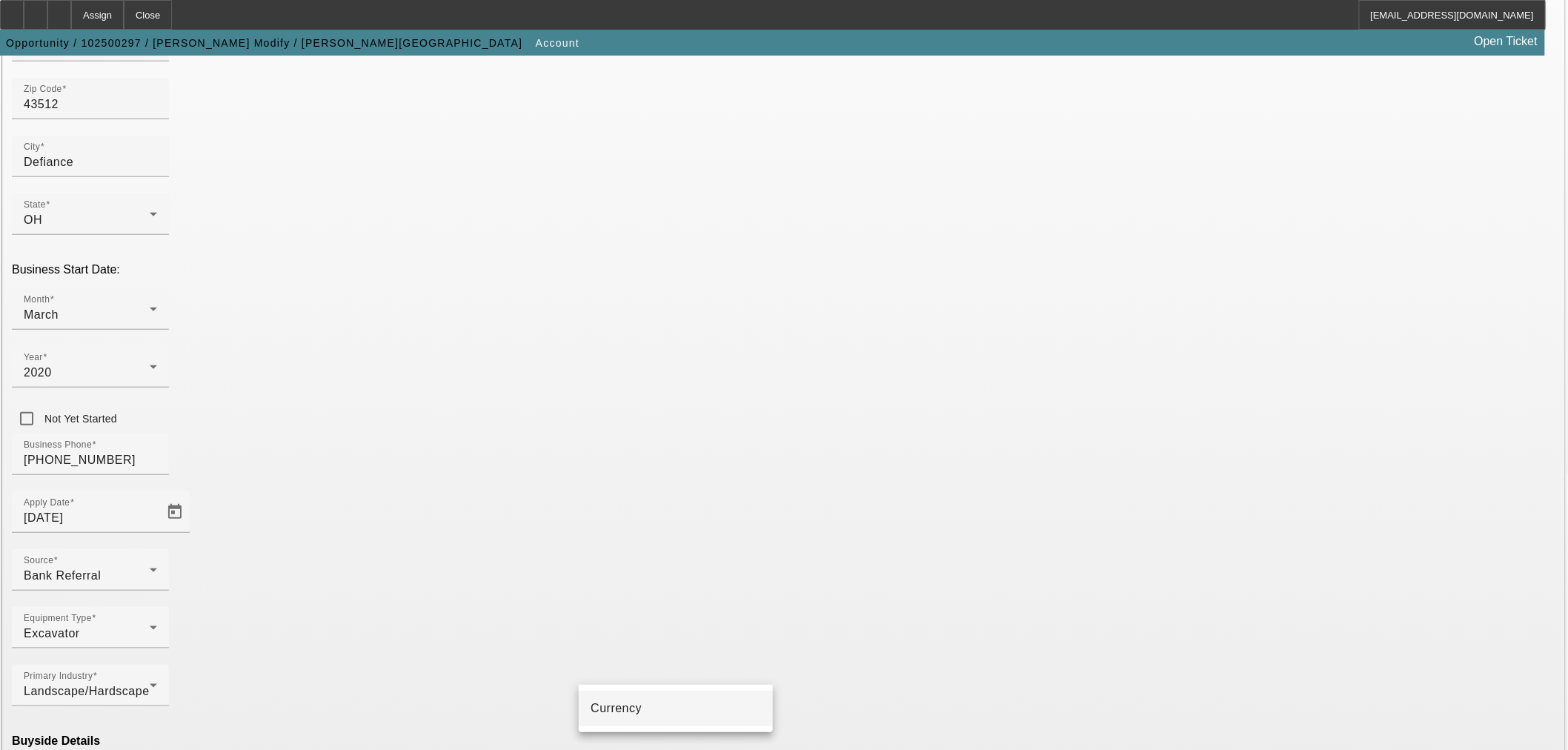
type input "Currency"
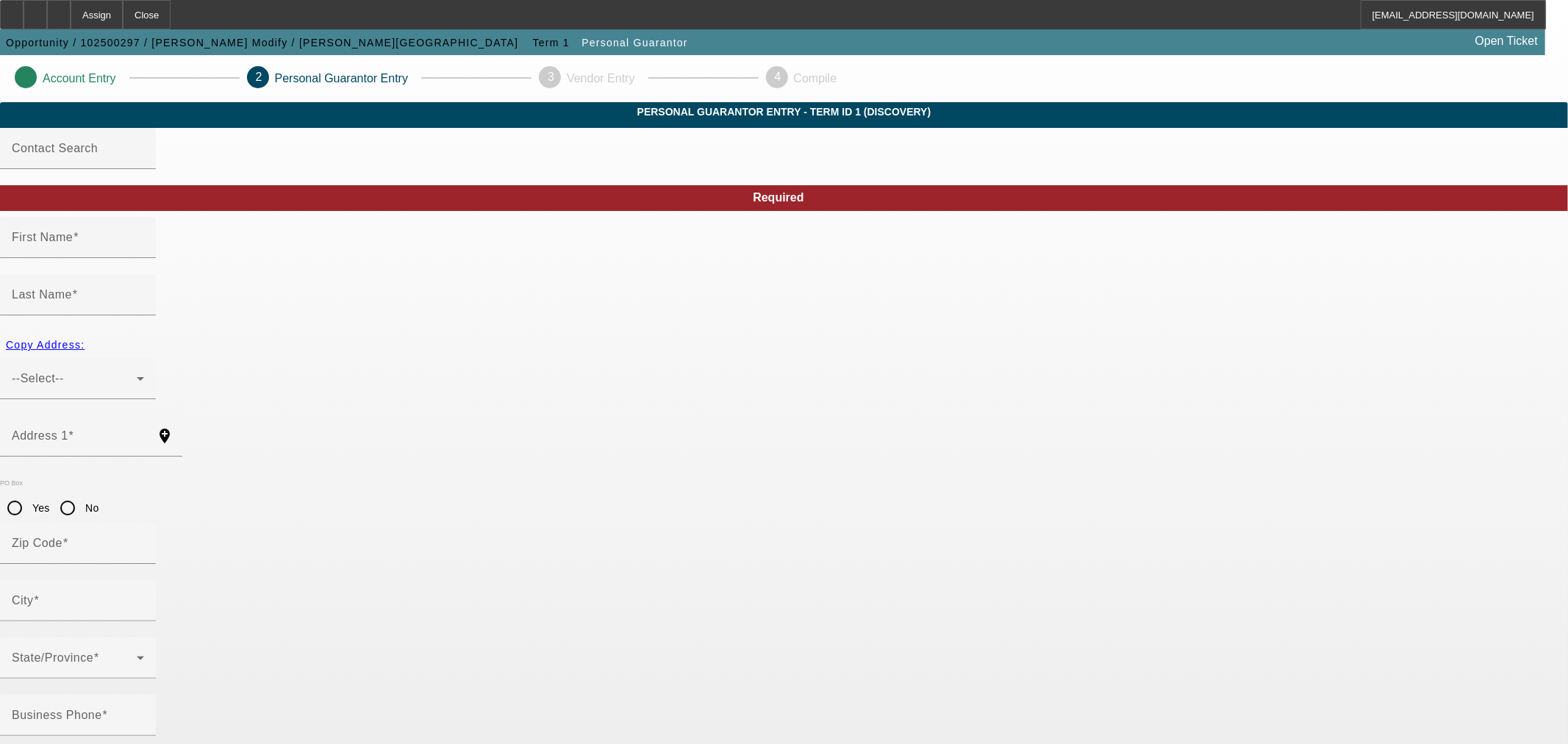
type input "Israel"
type input "Miller"
type input "[STREET_ADDRESS][PERSON_NAME]"
radio input "true"
type input "43512"
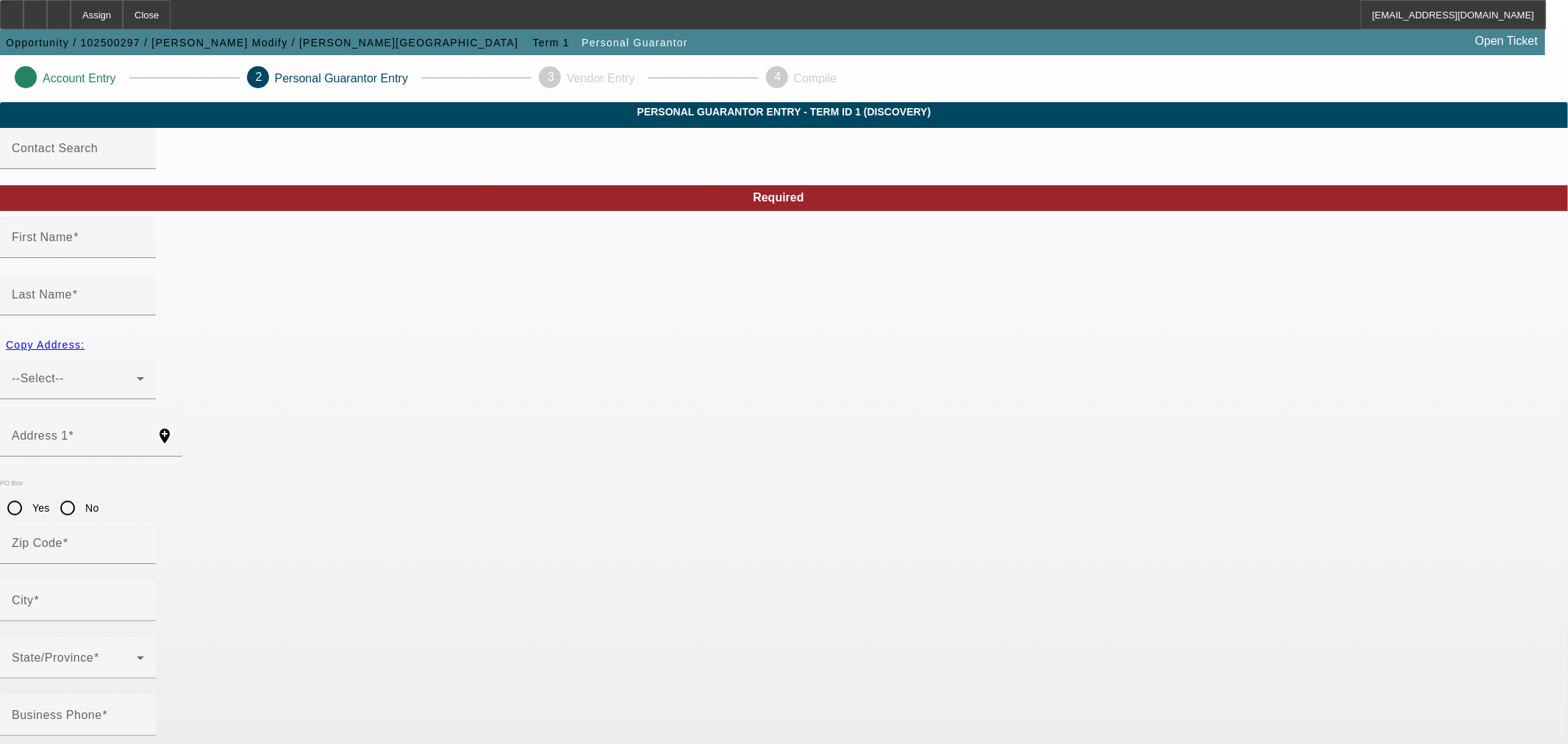
type input "Defiance"
type input "[PHONE_NUMBER]"
type input "100"
type input "278-84-9618"
type input "[EMAIL_ADDRESS][DOMAIN_NAME]"
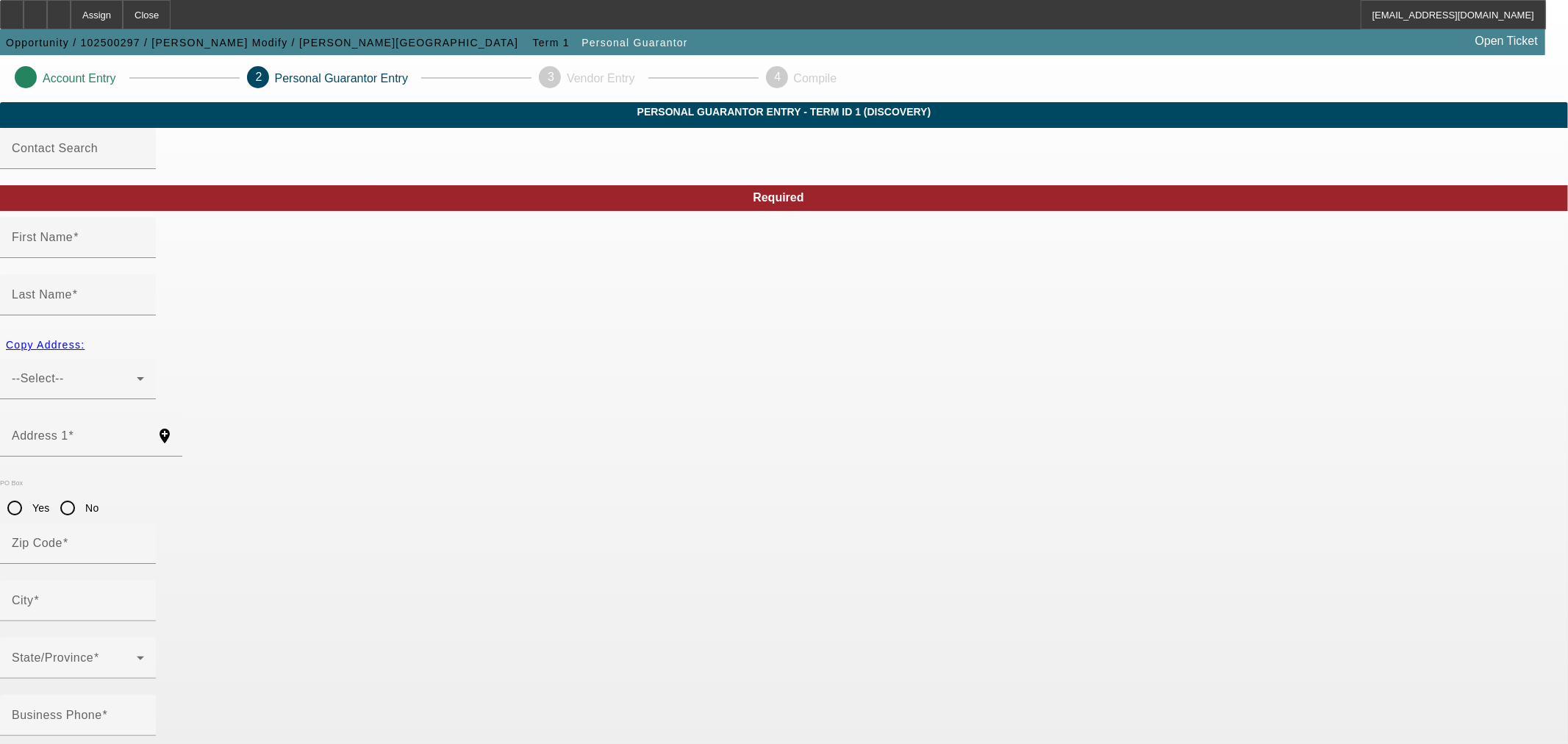
type input "S"
type input "[PHONE_NUMBER]"
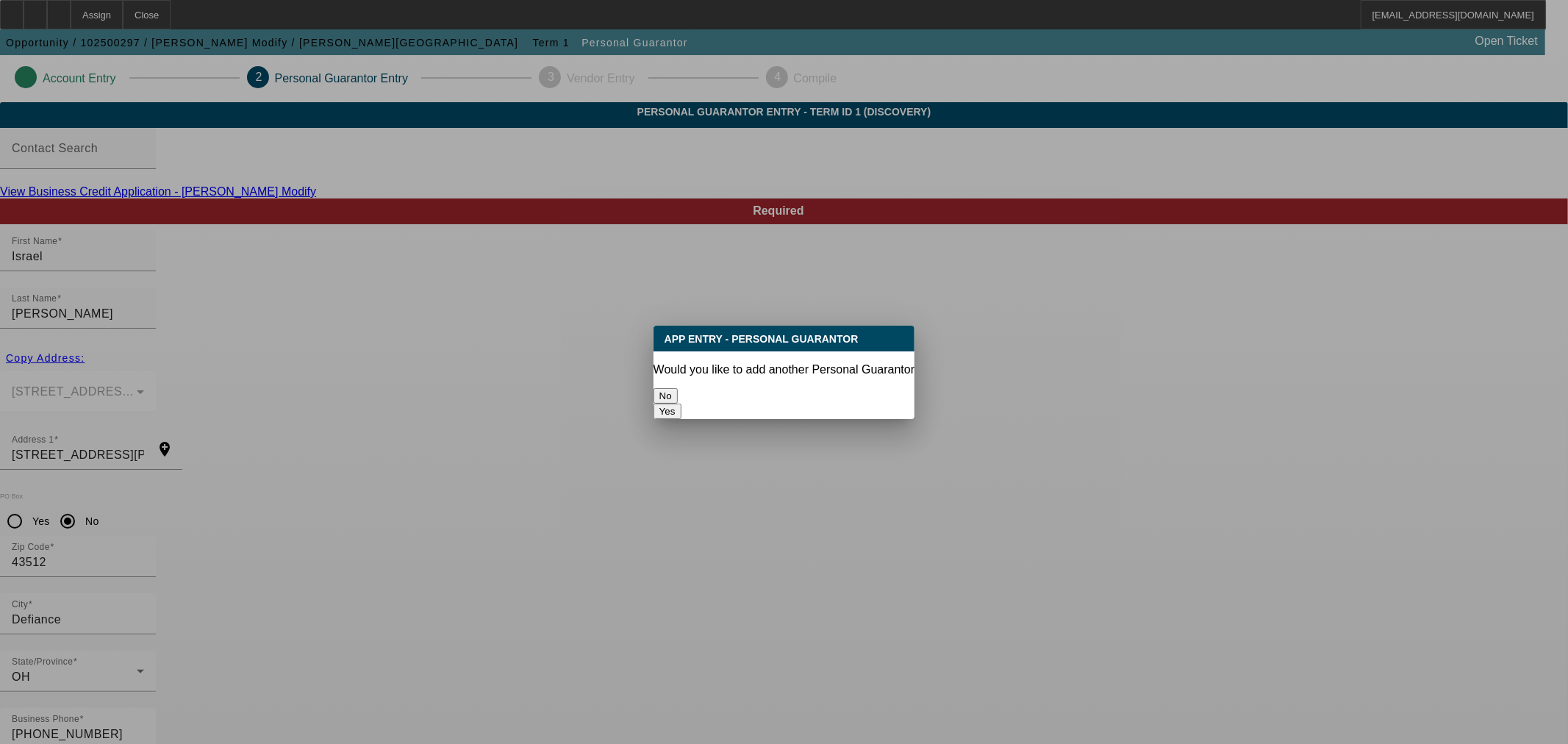
click at [681, 404] on button "Yes" at bounding box center [668, 412] width 28 height 16
radio input "false"
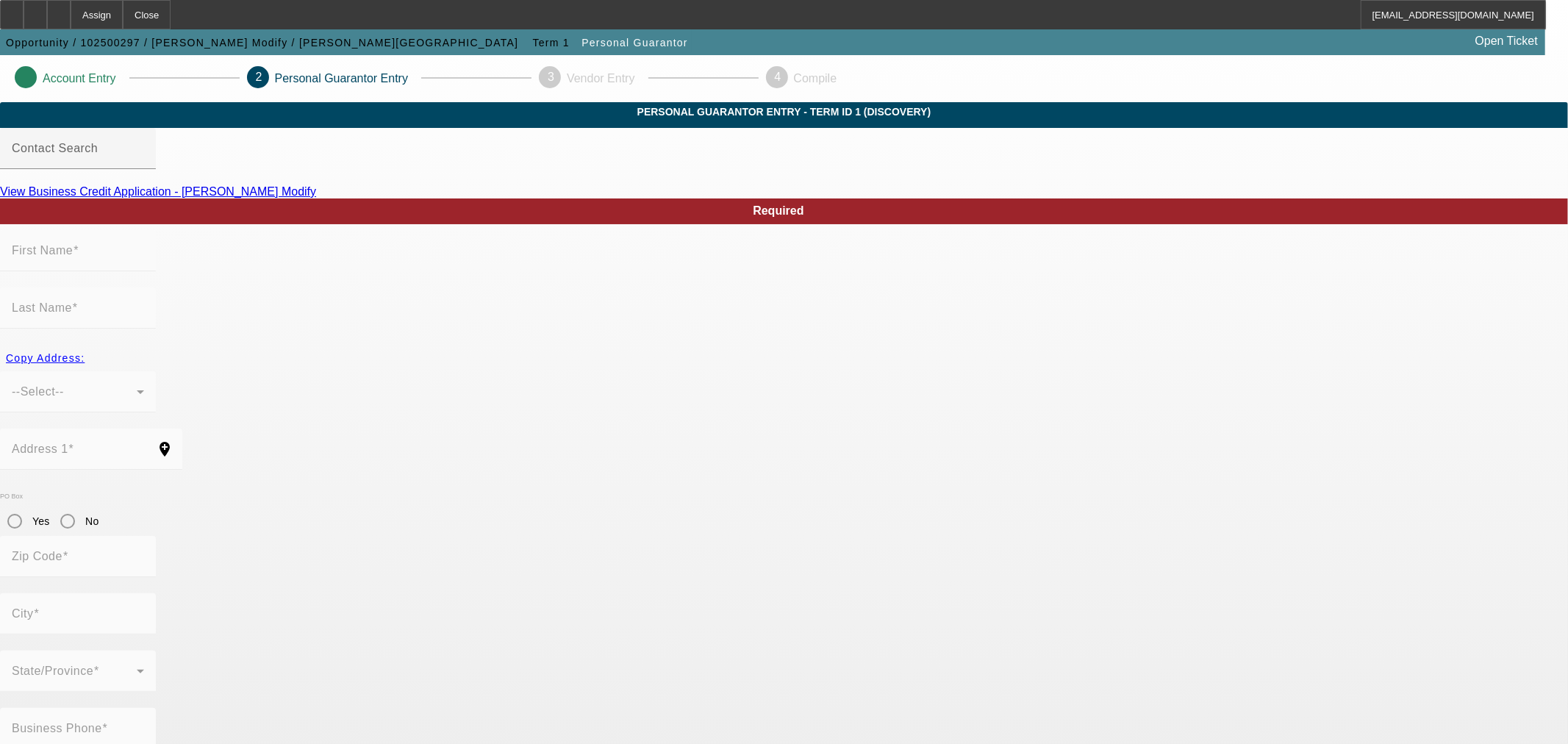
click at [415, 198] on div "View Business Credit Application - Miller Modify" at bounding box center [784, 191] width 1568 height 13
click at [533, 37] on span "Term 1" at bounding box center [551, 42] width 37 height 12
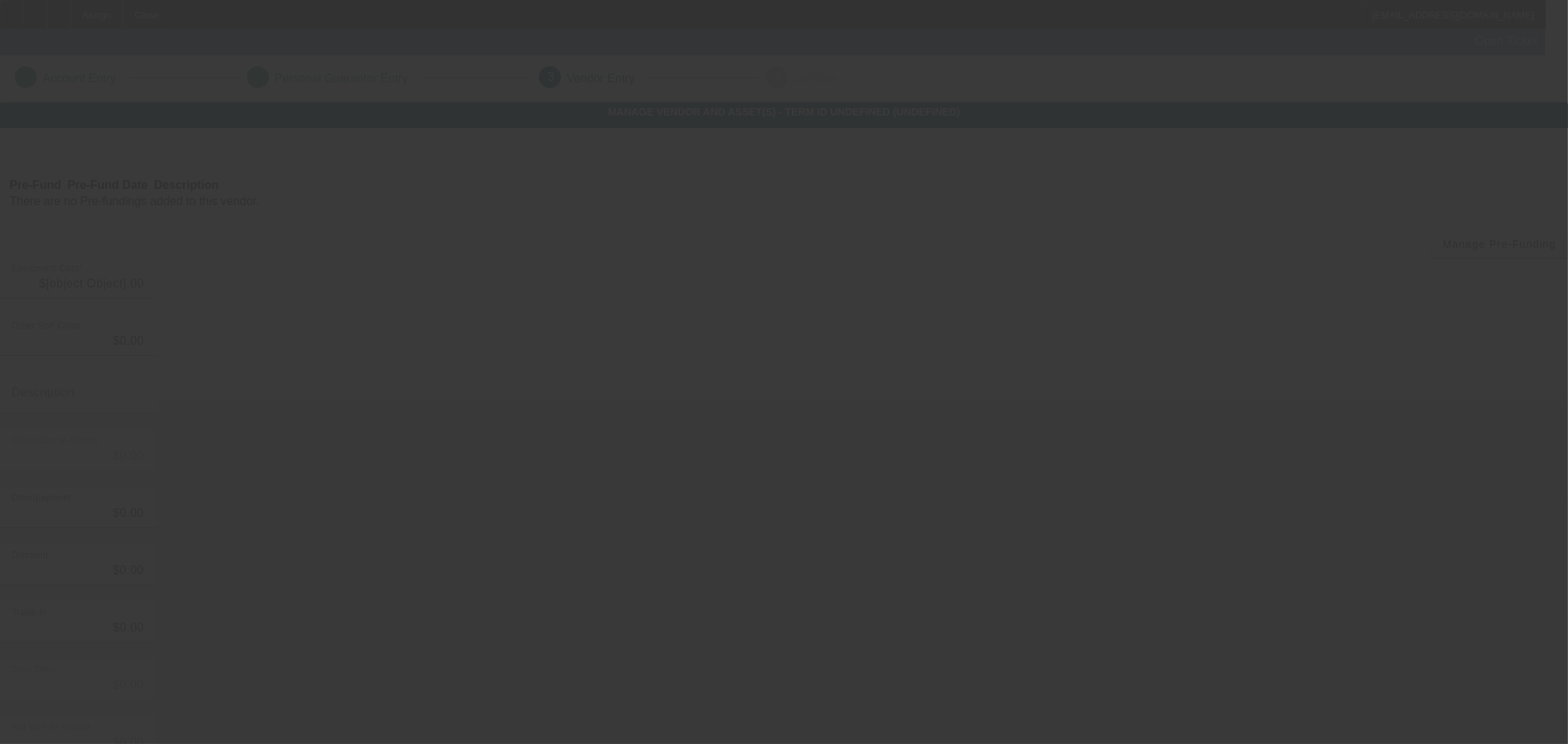
type input "$10,000.00"
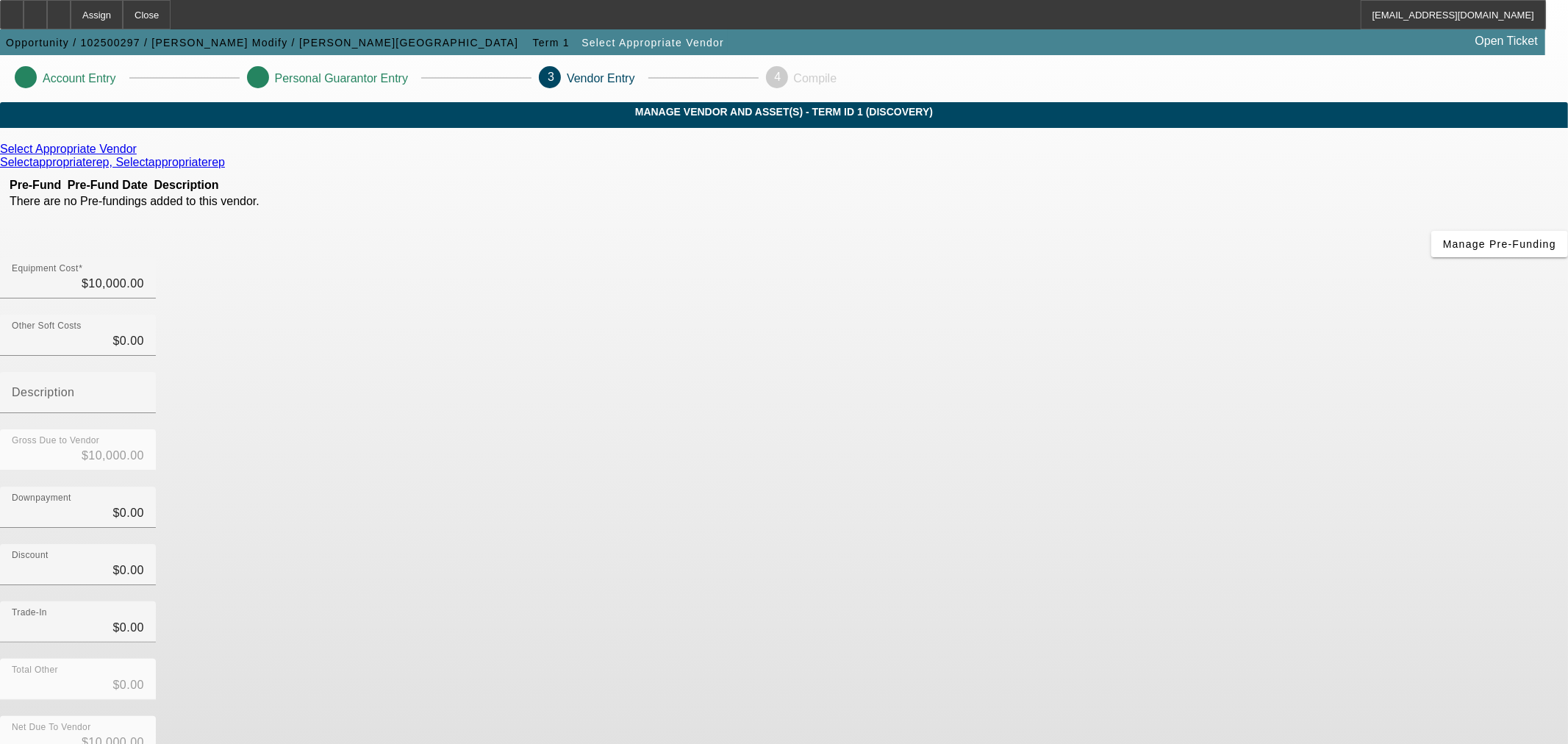
click at [140, 155] on icon at bounding box center [140, 149] width 0 height 13
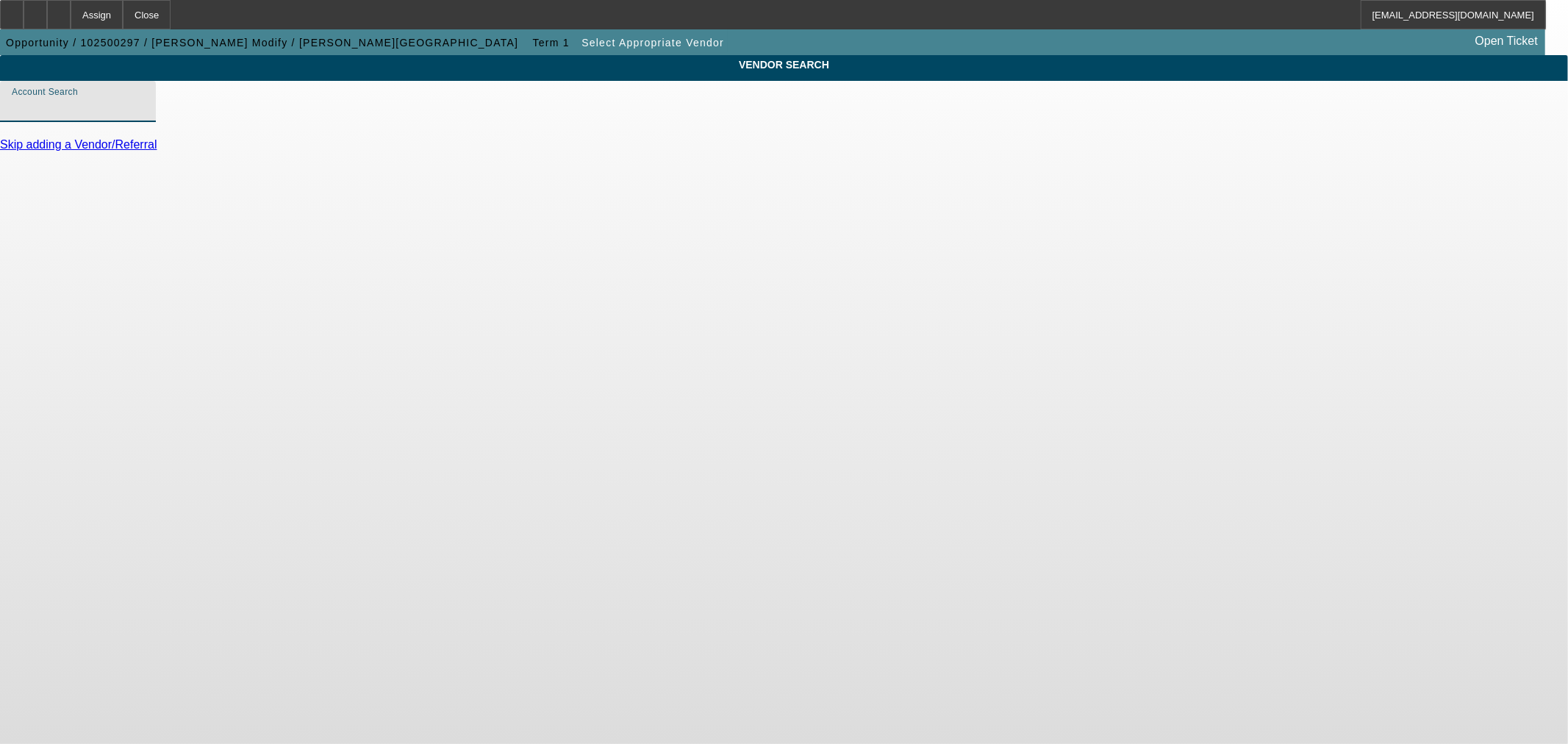
click at [144, 116] on input "Account Search" at bounding box center [78, 107] width 132 height 18
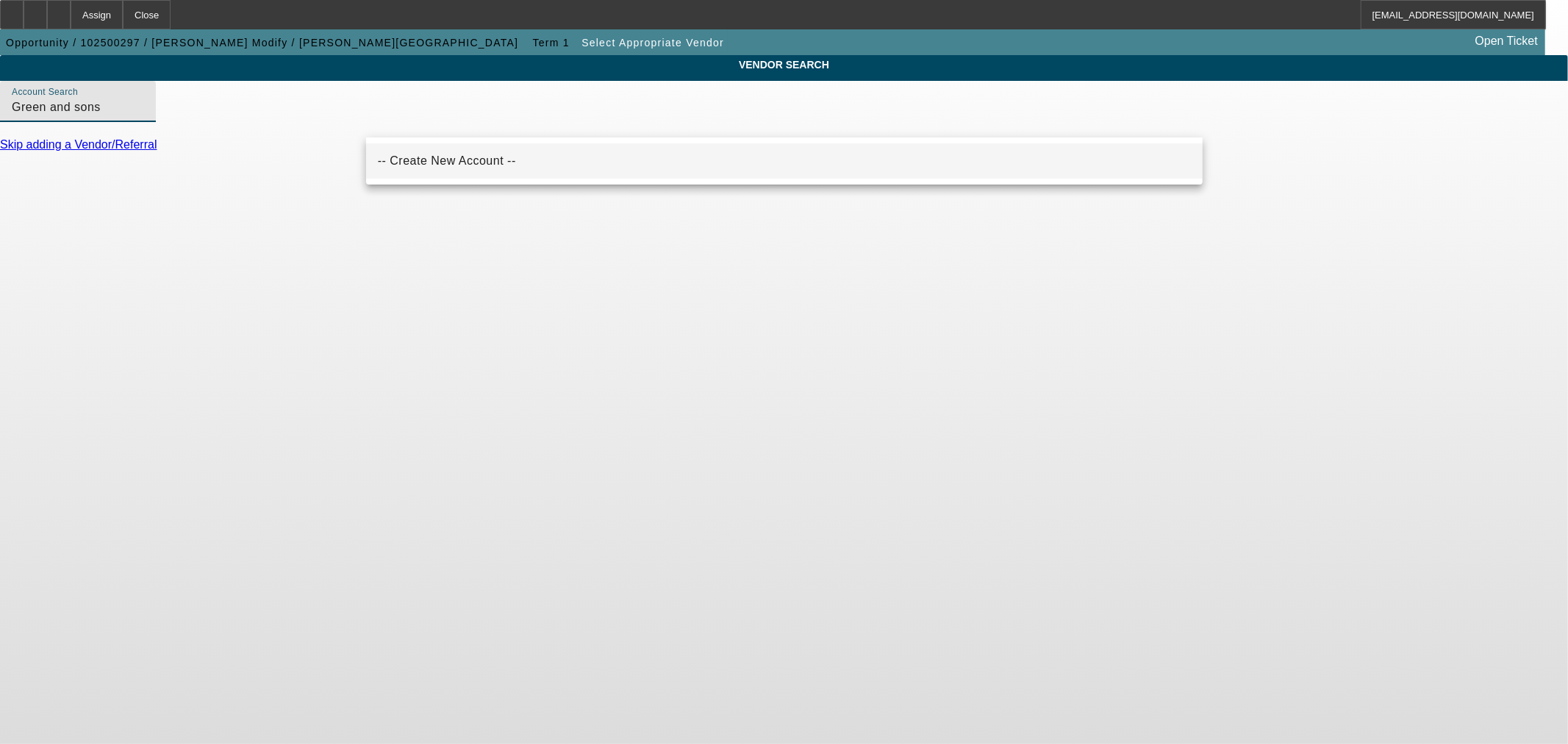
click at [450, 159] on span "-- Create New Account --" at bounding box center [447, 161] width 138 height 13
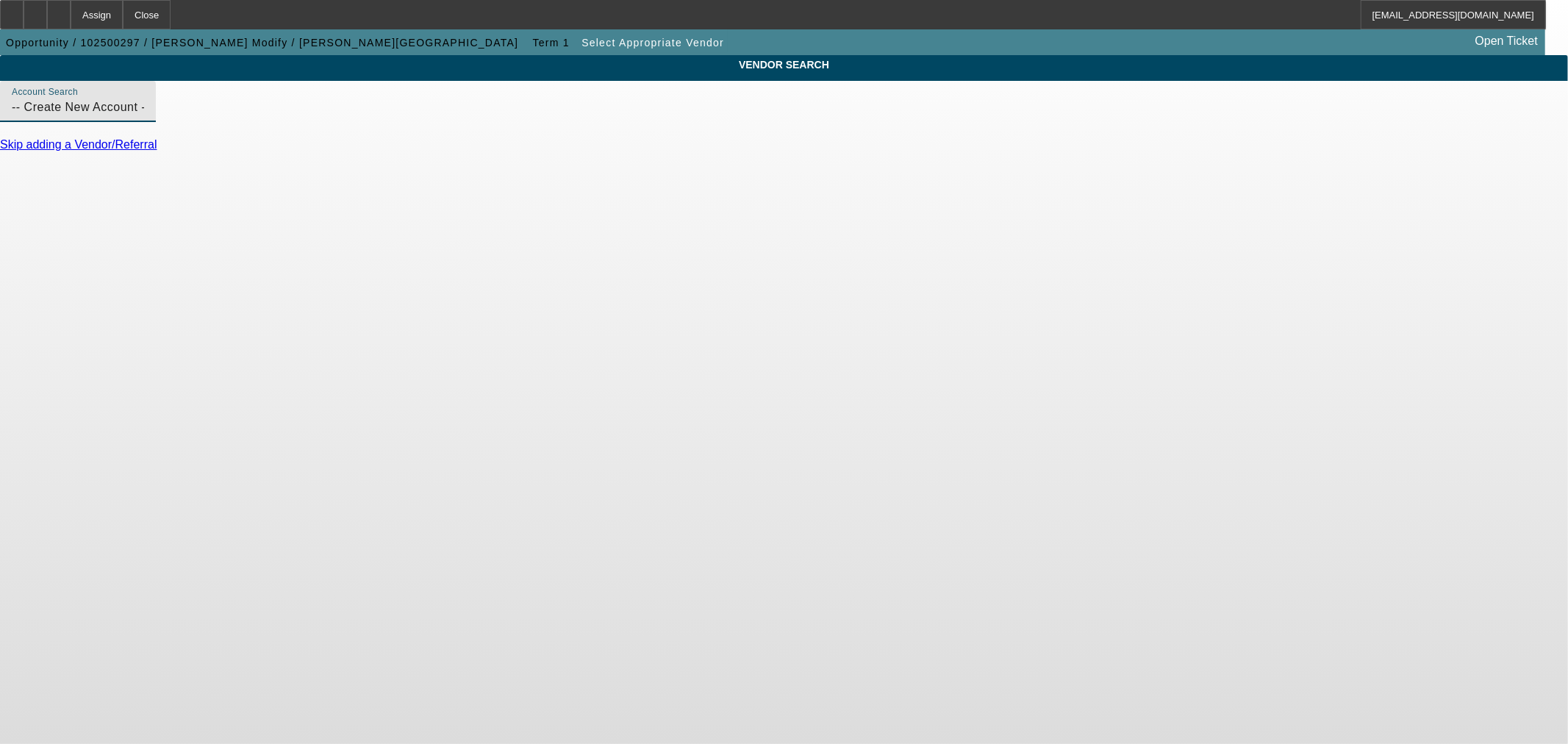
click at [144, 116] on input "-- Create New Account --" at bounding box center [78, 107] width 132 height 18
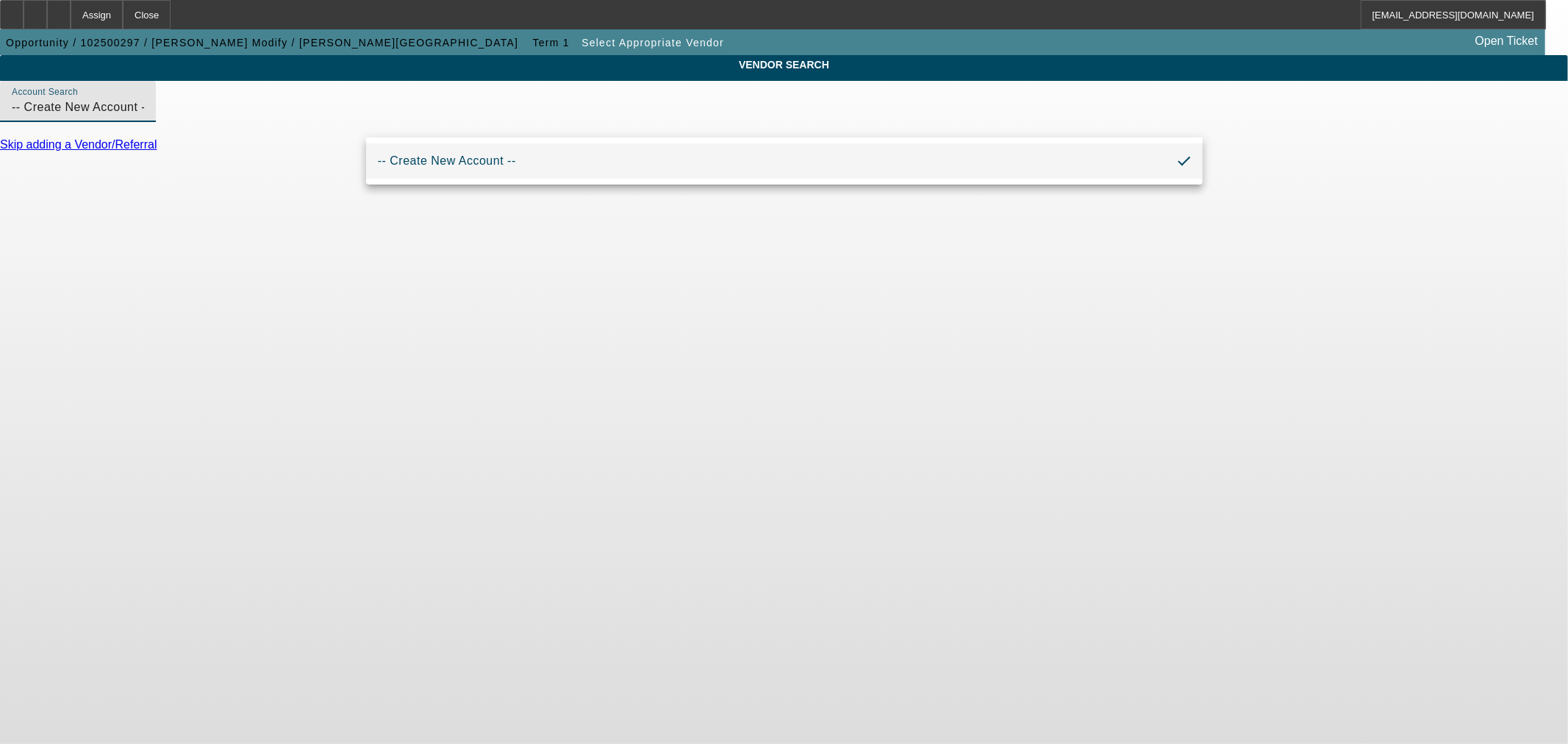
click at [144, 116] on input "-- Create New Account --" at bounding box center [78, 107] width 132 height 18
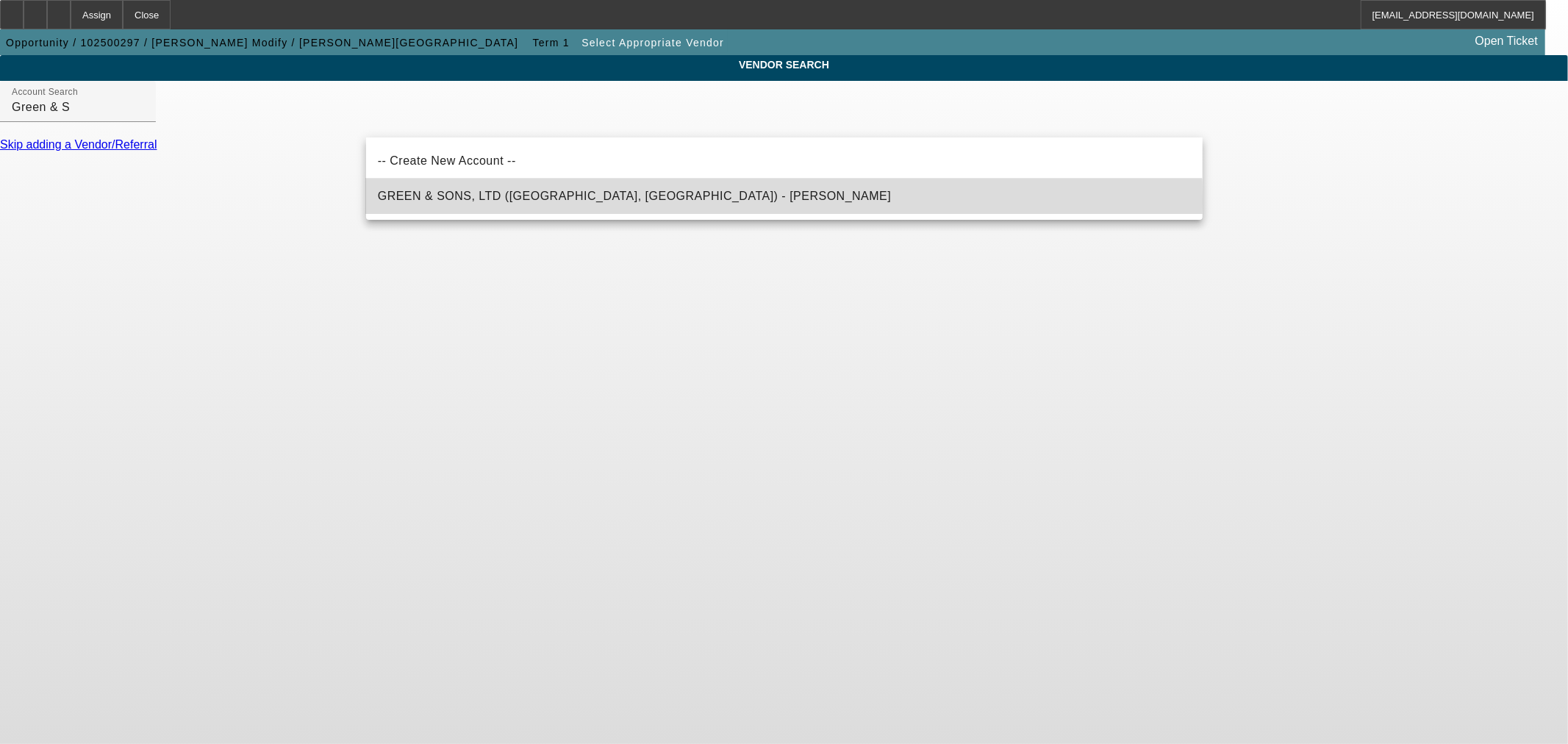
click at [544, 201] on span "GREEN & SONS, LTD (Raymond, OH) - Green, Bill" at bounding box center [634, 196] width 514 height 18
type input "GREEN & SONS, LTD (Raymond, OH) - Green, Bill"
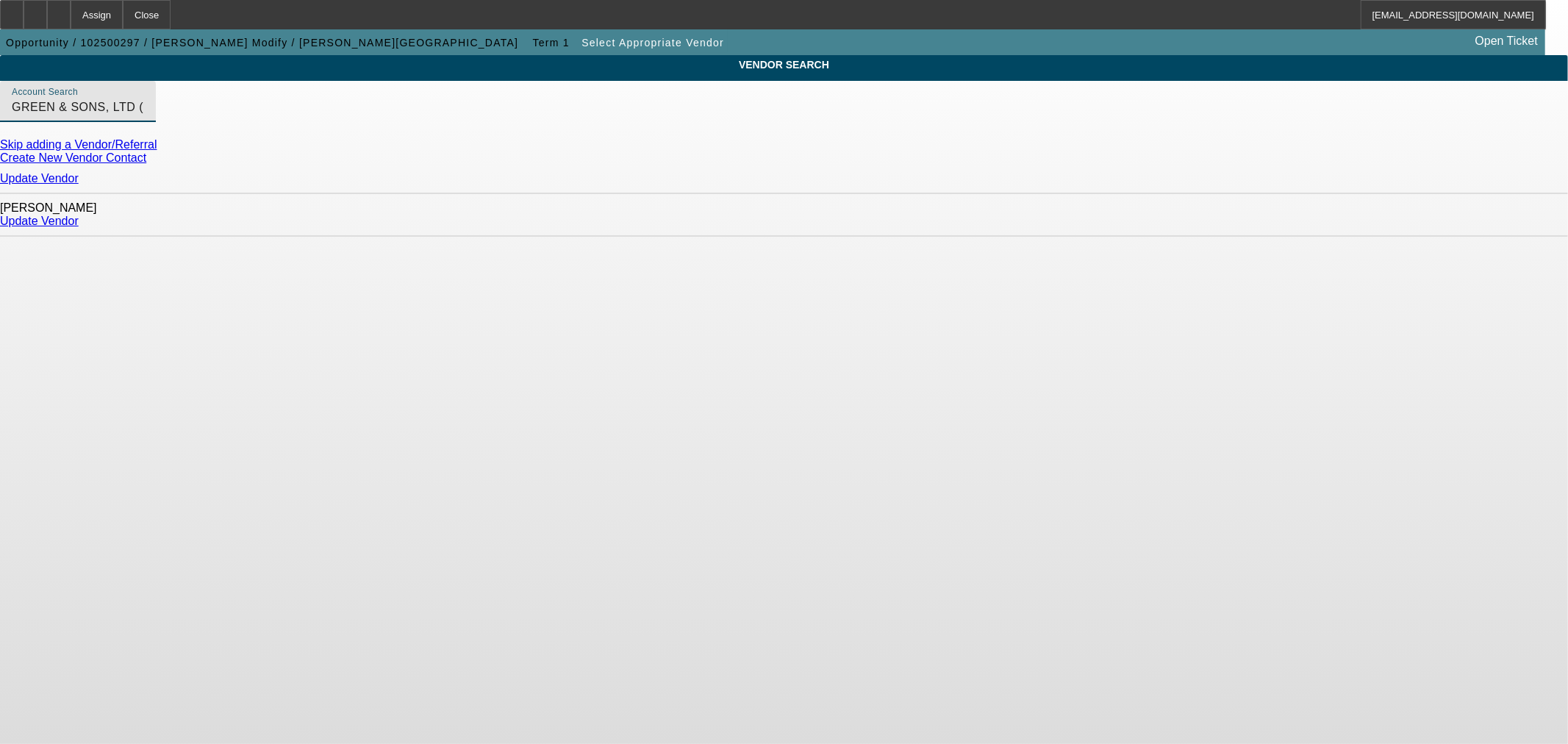
click at [78, 184] on link "Update Vendor" at bounding box center [39, 178] width 78 height 13
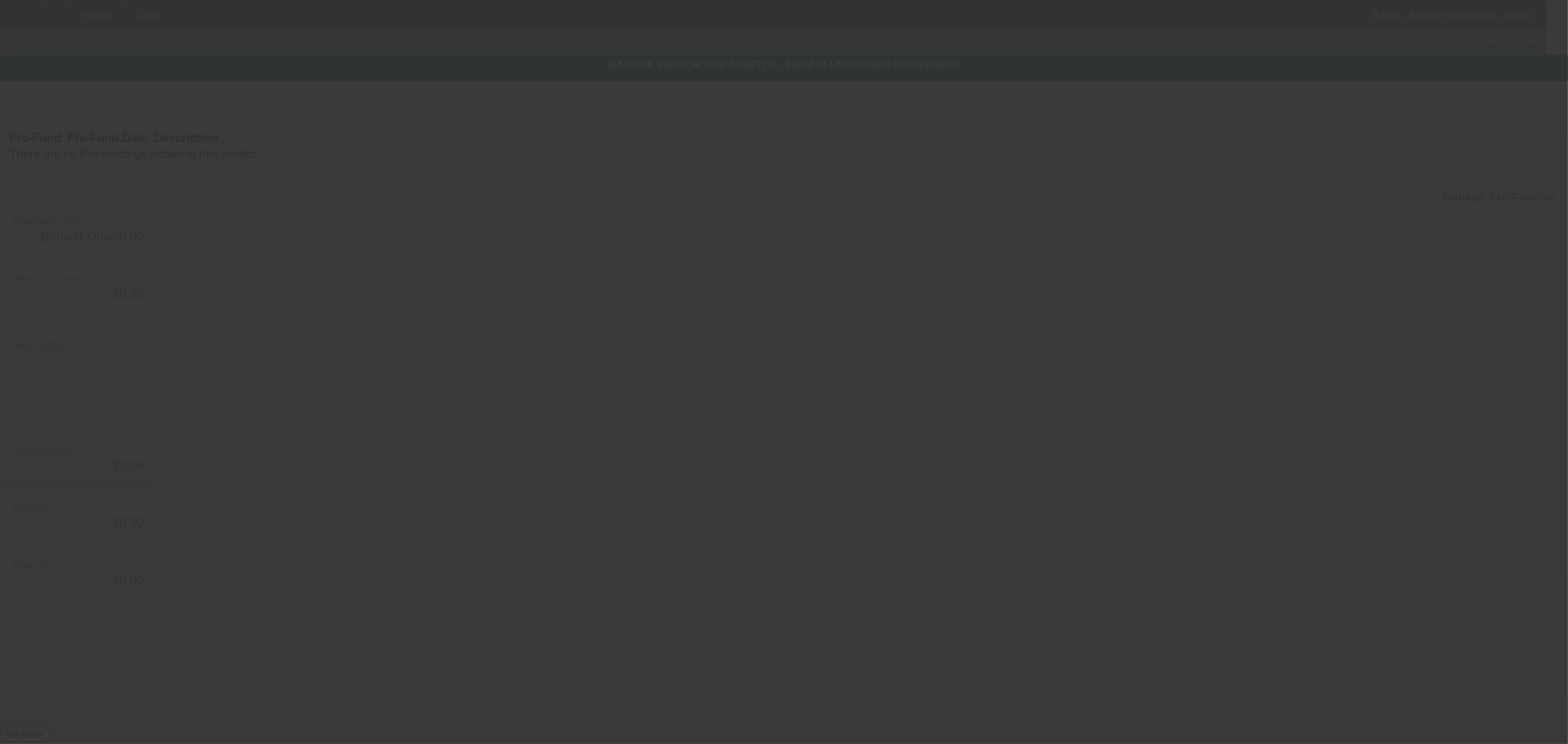
type input "$10,000.00"
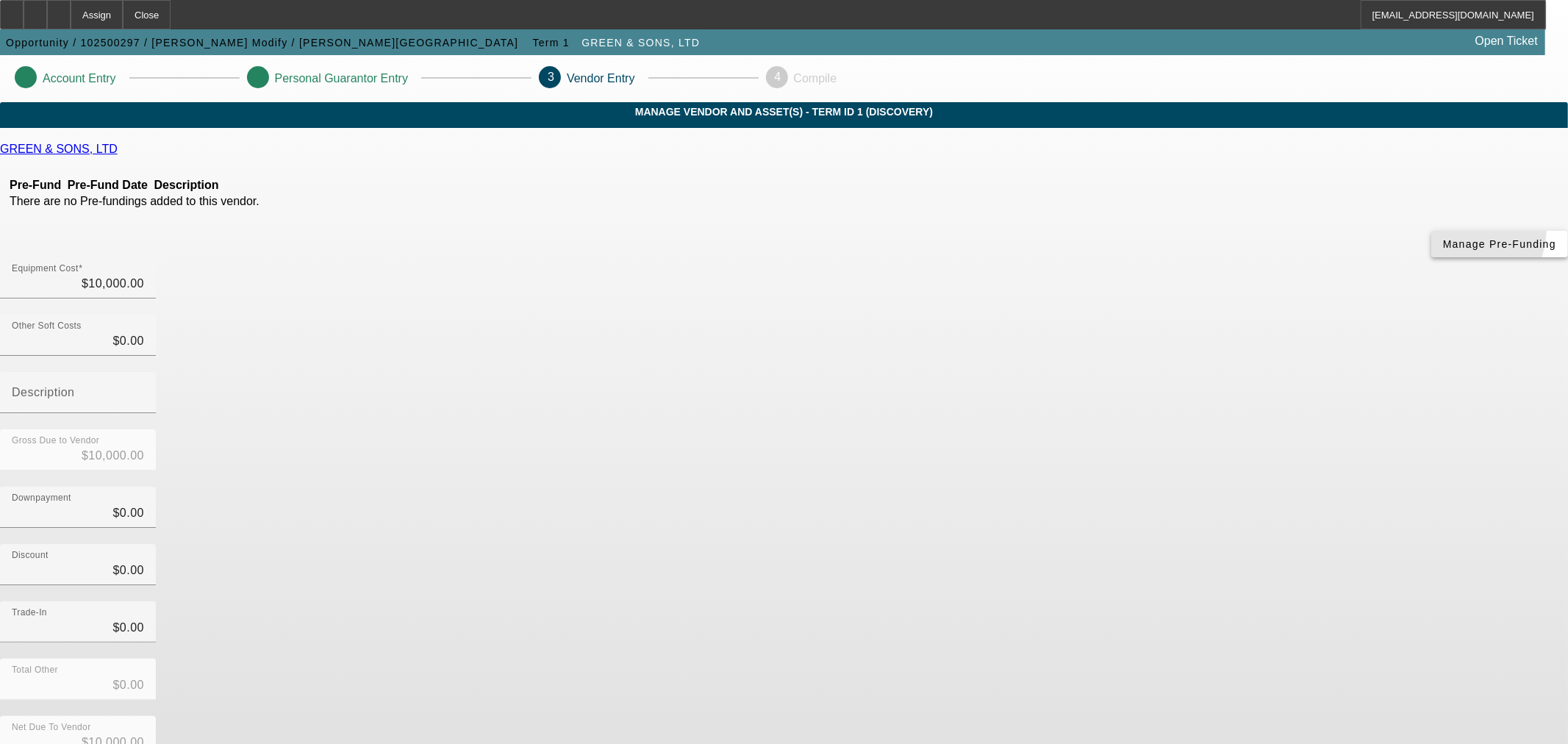
click at [1432, 262] on span "button" at bounding box center [1500, 244] width 136 height 35
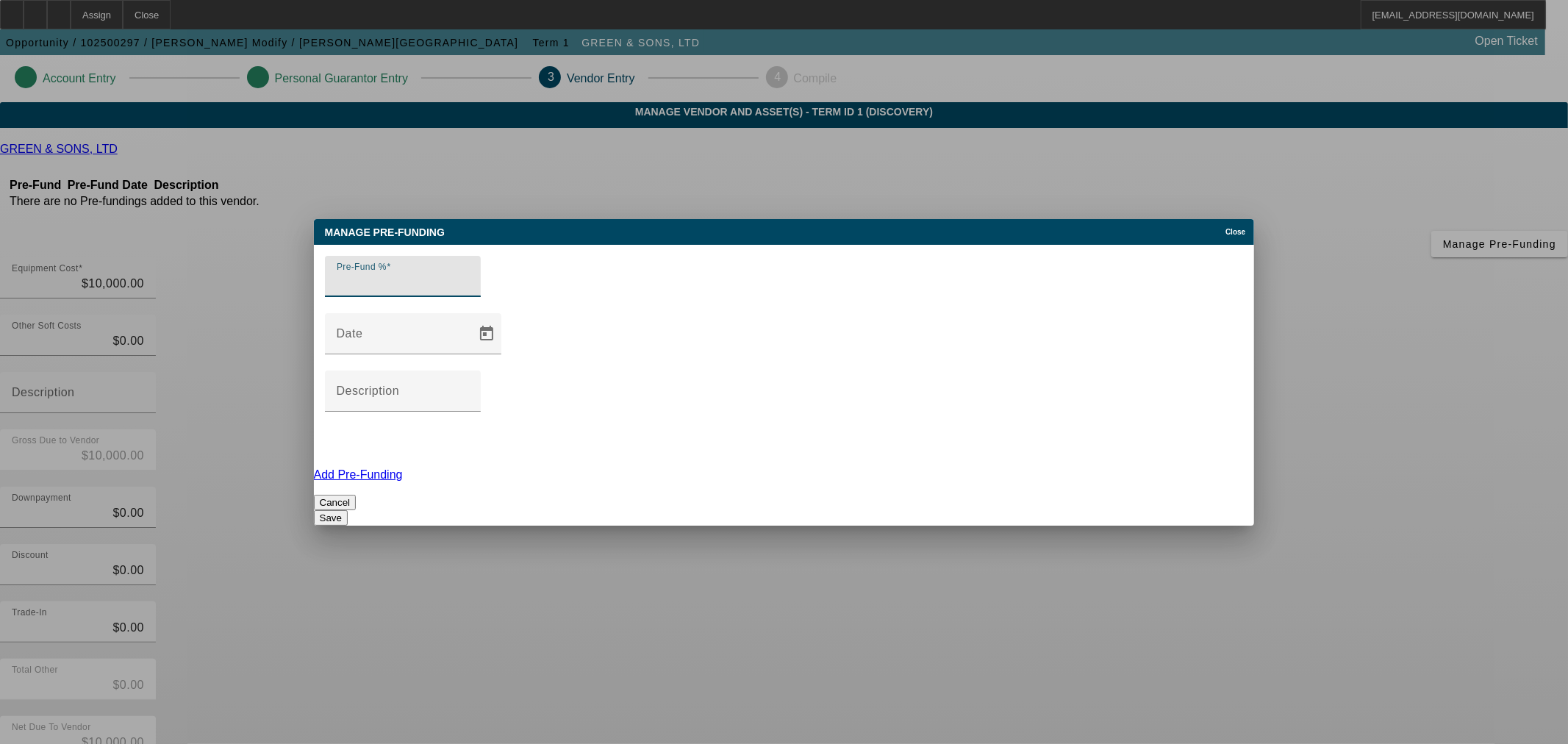
click at [469, 291] on input "Pre-Fund %" at bounding box center [402, 282] width 132 height 18
type input "0"
click at [348, 510] on button "Save" at bounding box center [330, 518] width 34 height 16
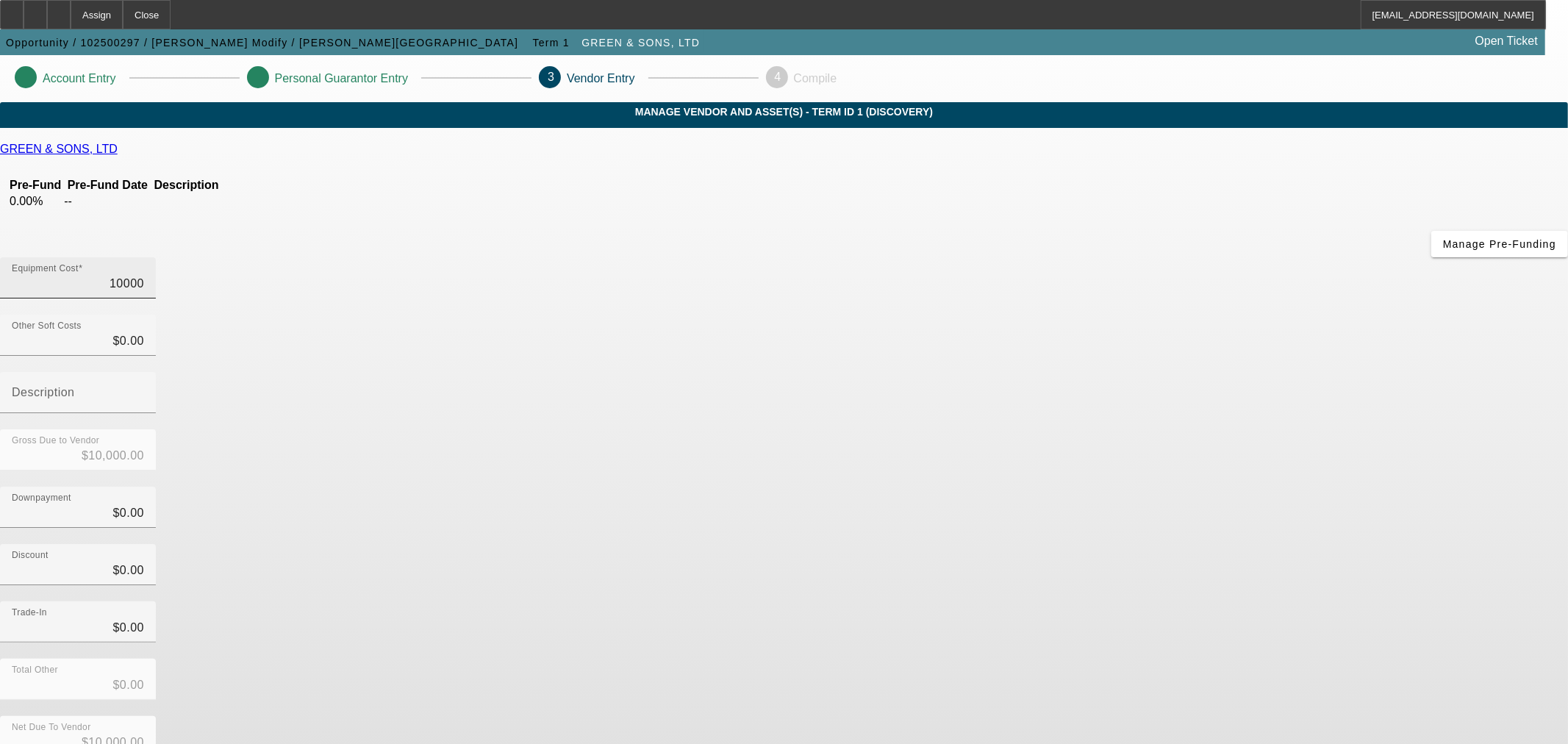
click at [144, 275] on input "10000" at bounding box center [78, 284] width 132 height 18
type input "9"
type input "$9.00"
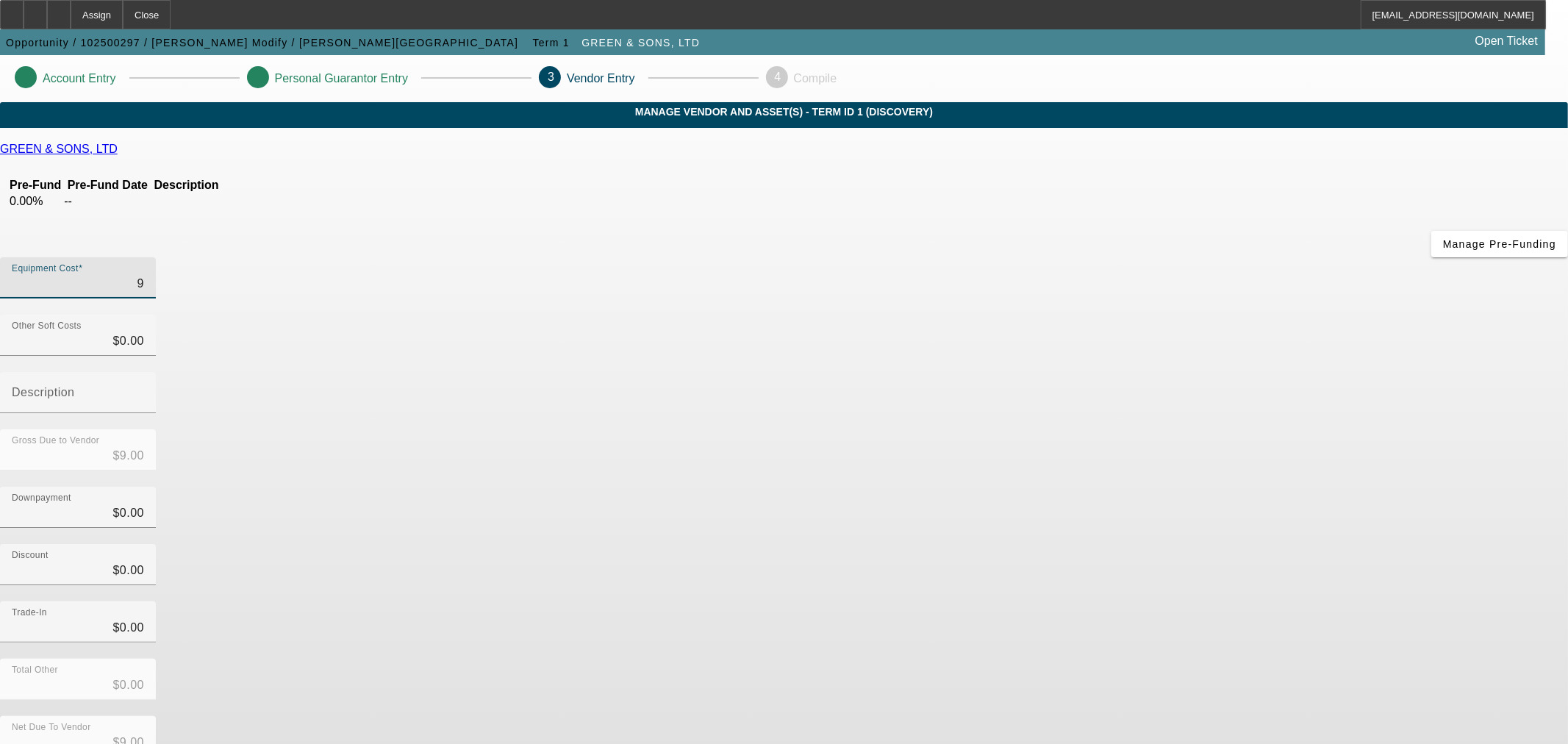
type input "99"
type input "$99.00"
type input "995"
type input "$995.00"
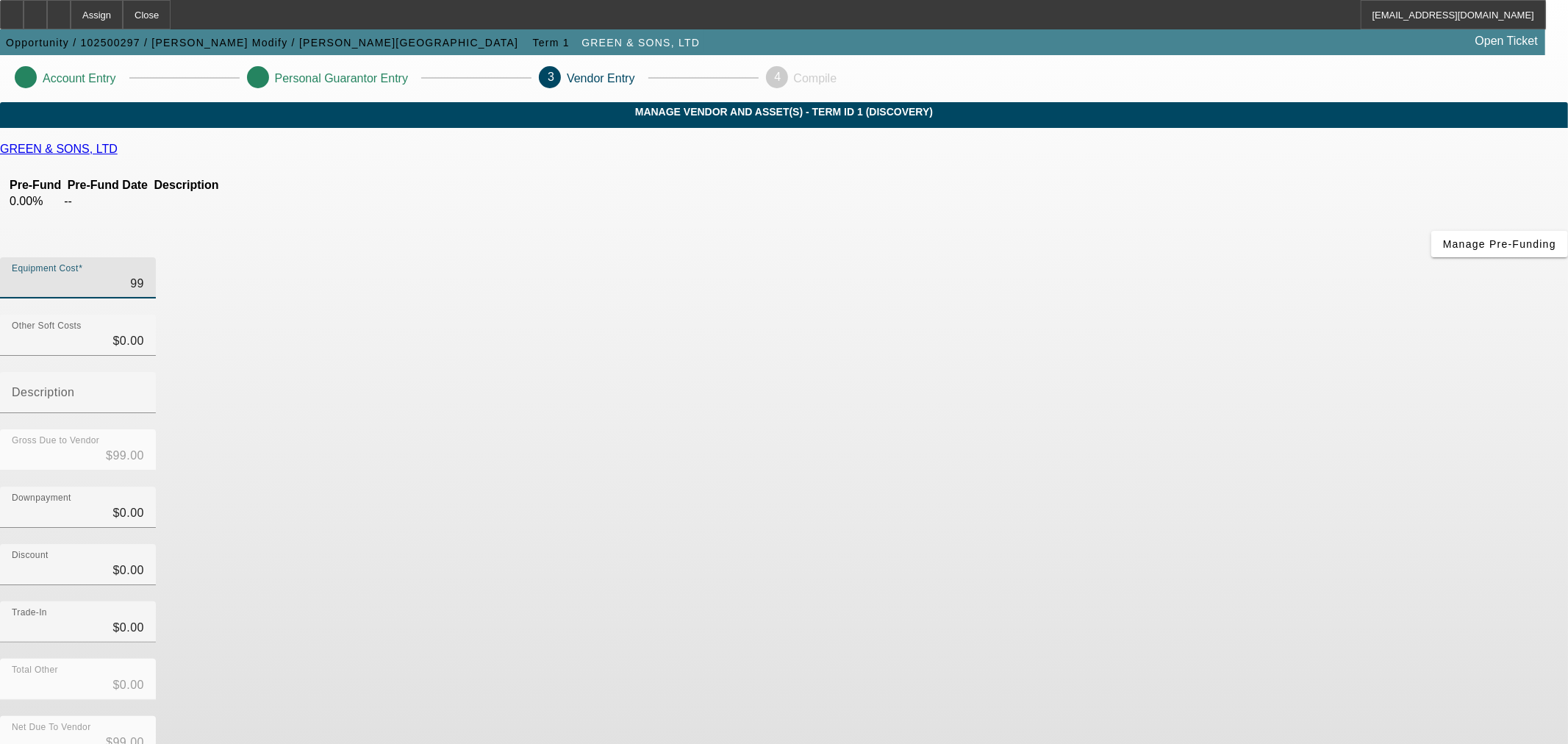
type input "$995.00"
type input "9950"
type input "$9,950.00"
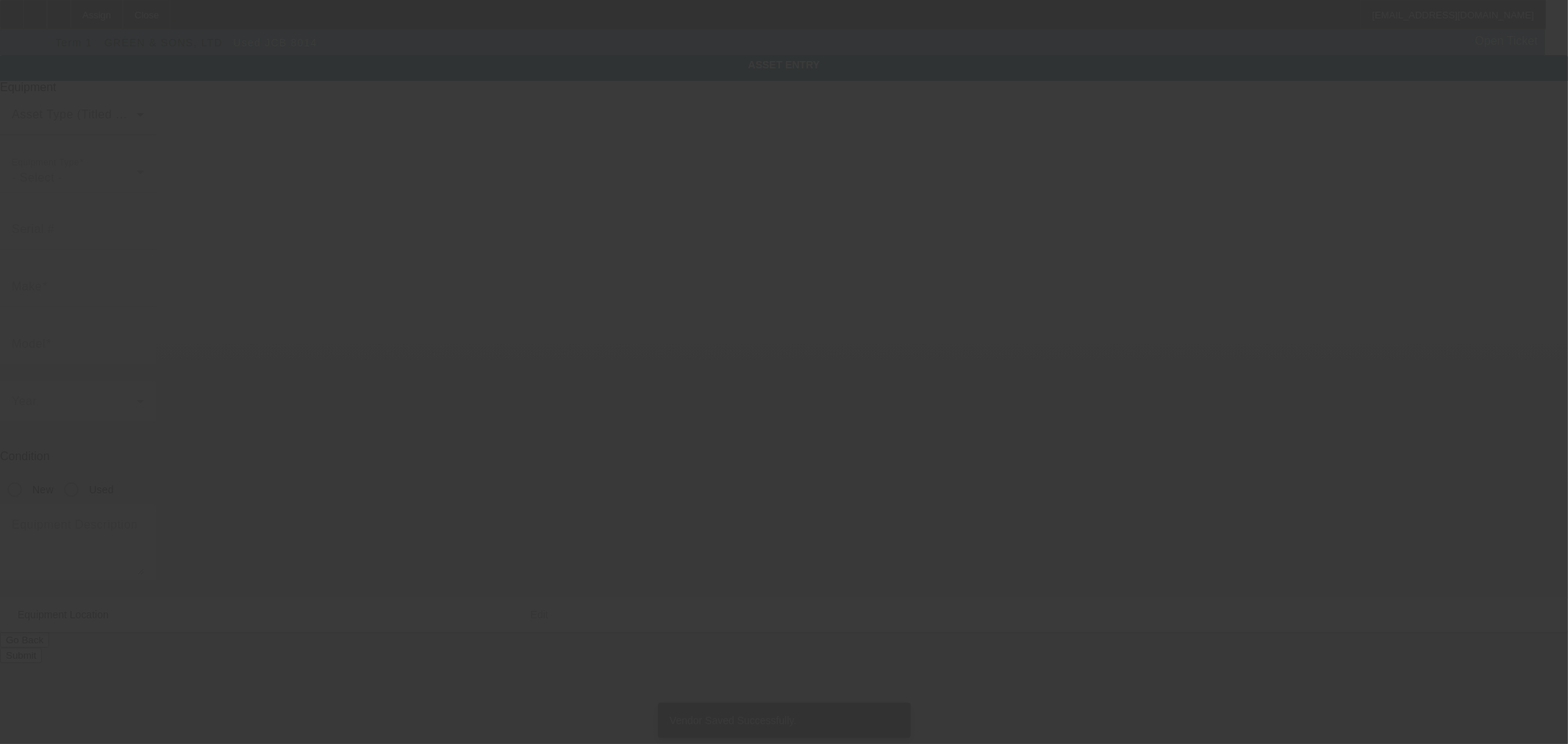
type input "JCB"
type input "8014"
radio input "true"
type textarea "VIN/Serial: 722888 Category: Mini (up to 12,000 lbs) URL: https://www.machinery…"
type input "18987 St Rt 347"
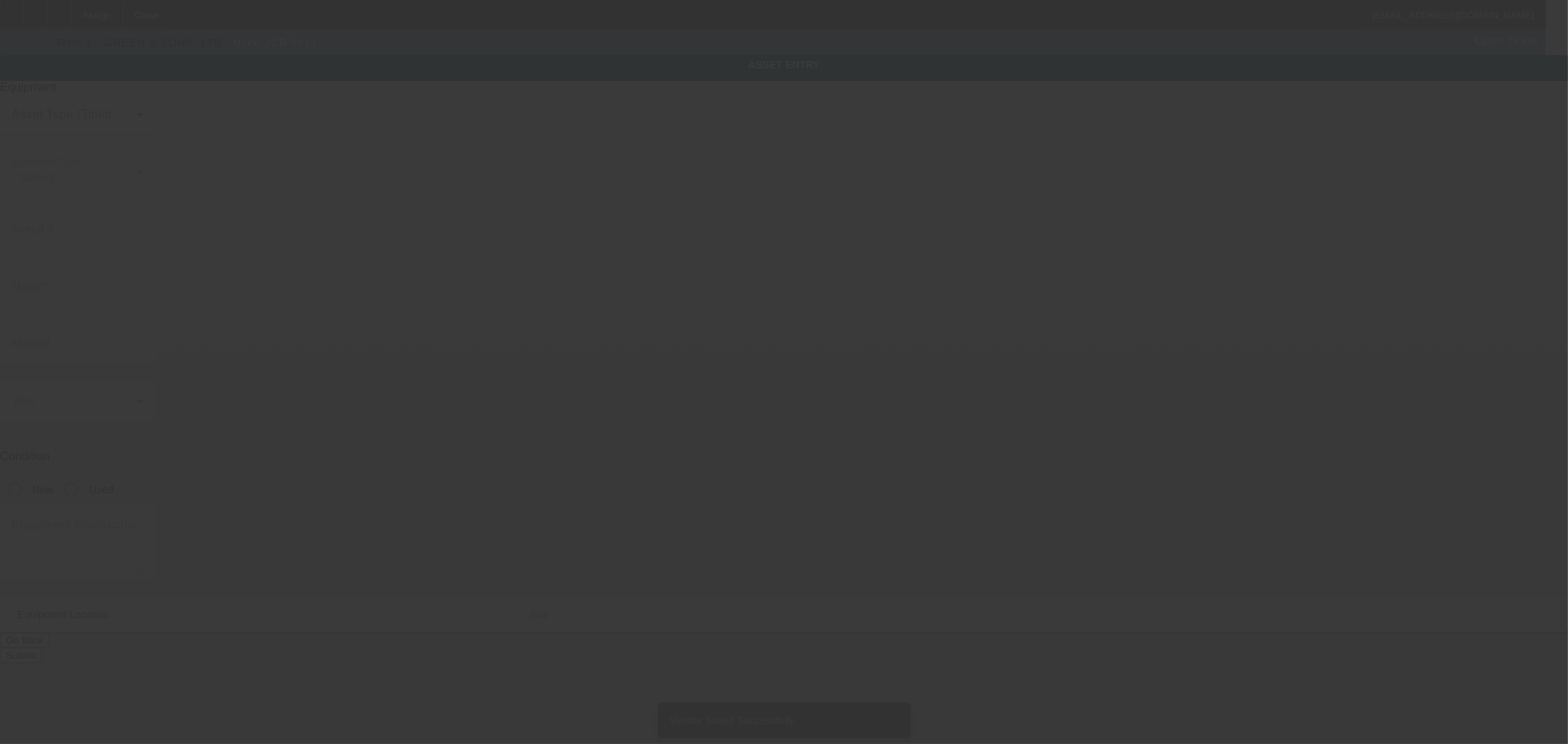
type input "Raymond"
type input "43067"
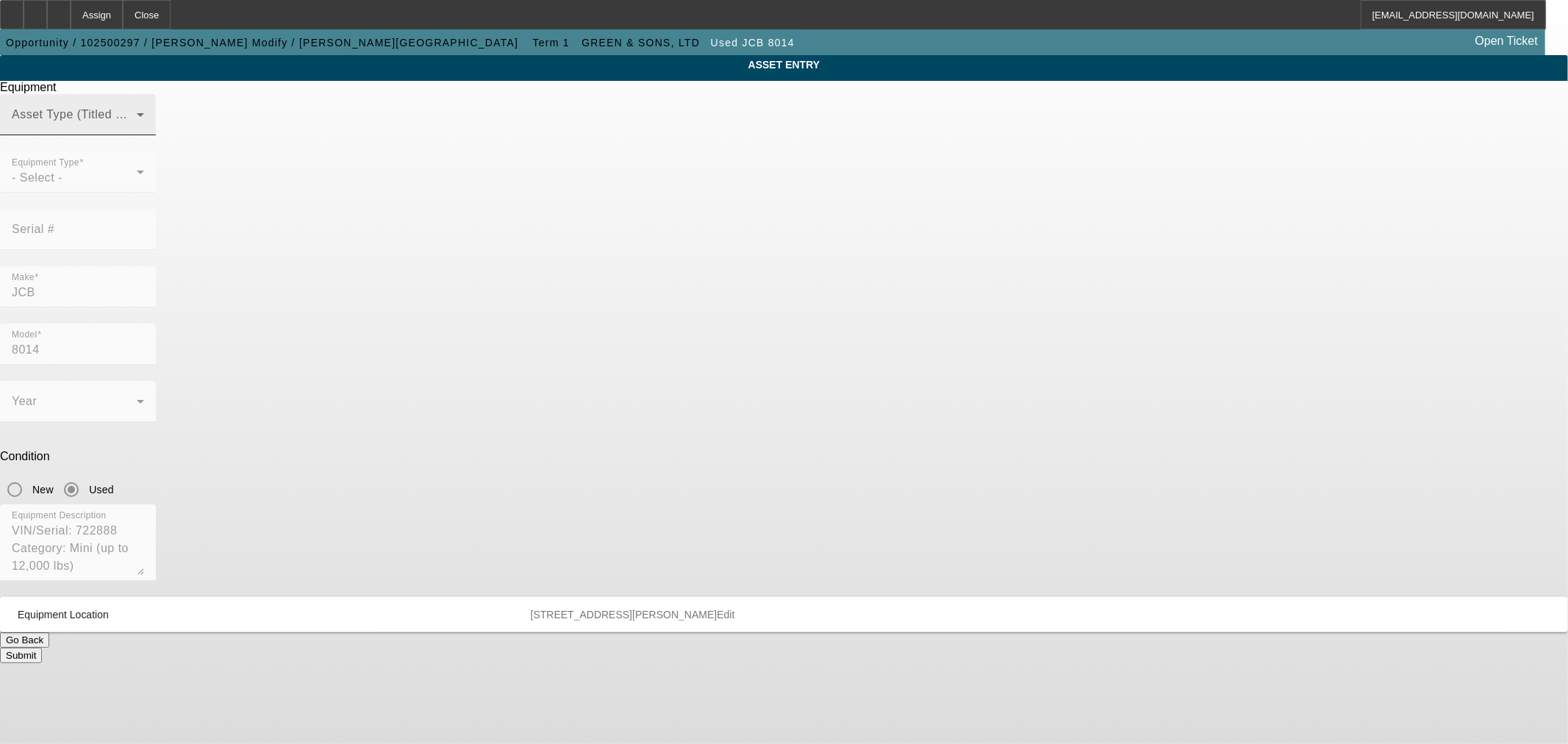
click at [136, 129] on span at bounding box center [74, 121] width 125 height 18
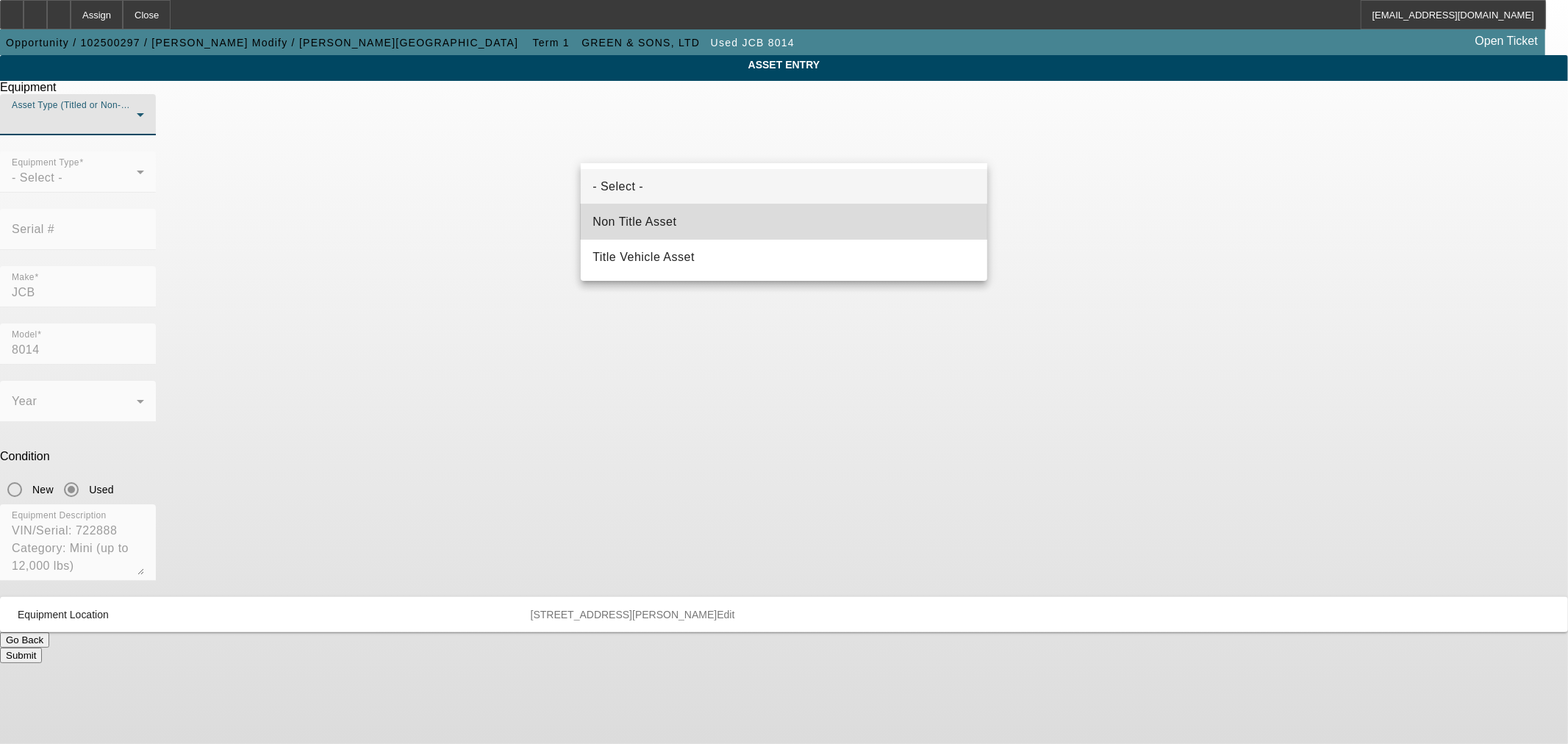
click at [744, 217] on mat-option "Non Title Asset" at bounding box center [784, 222] width 407 height 35
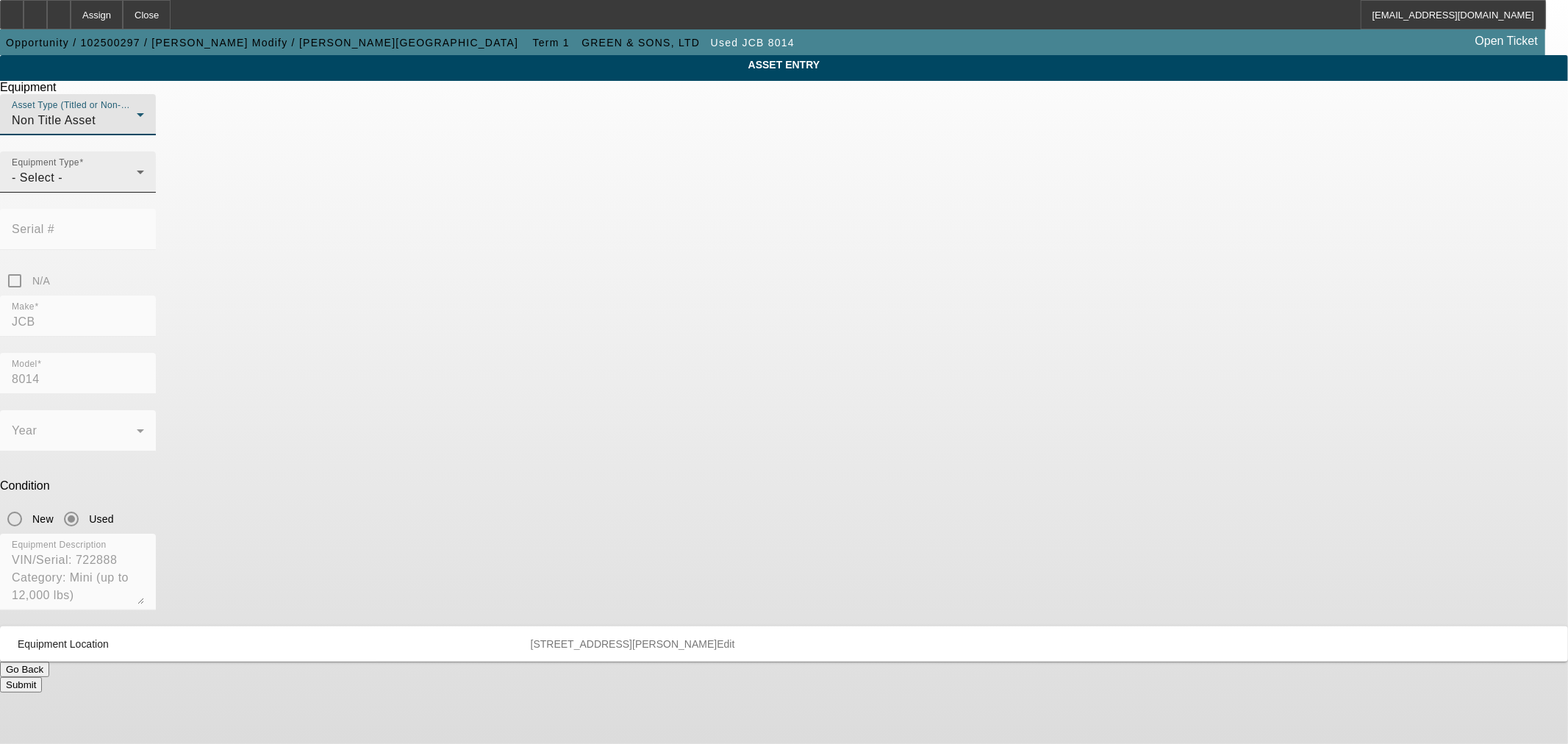
click at [136, 187] on div "- Select -" at bounding box center [74, 178] width 125 height 18
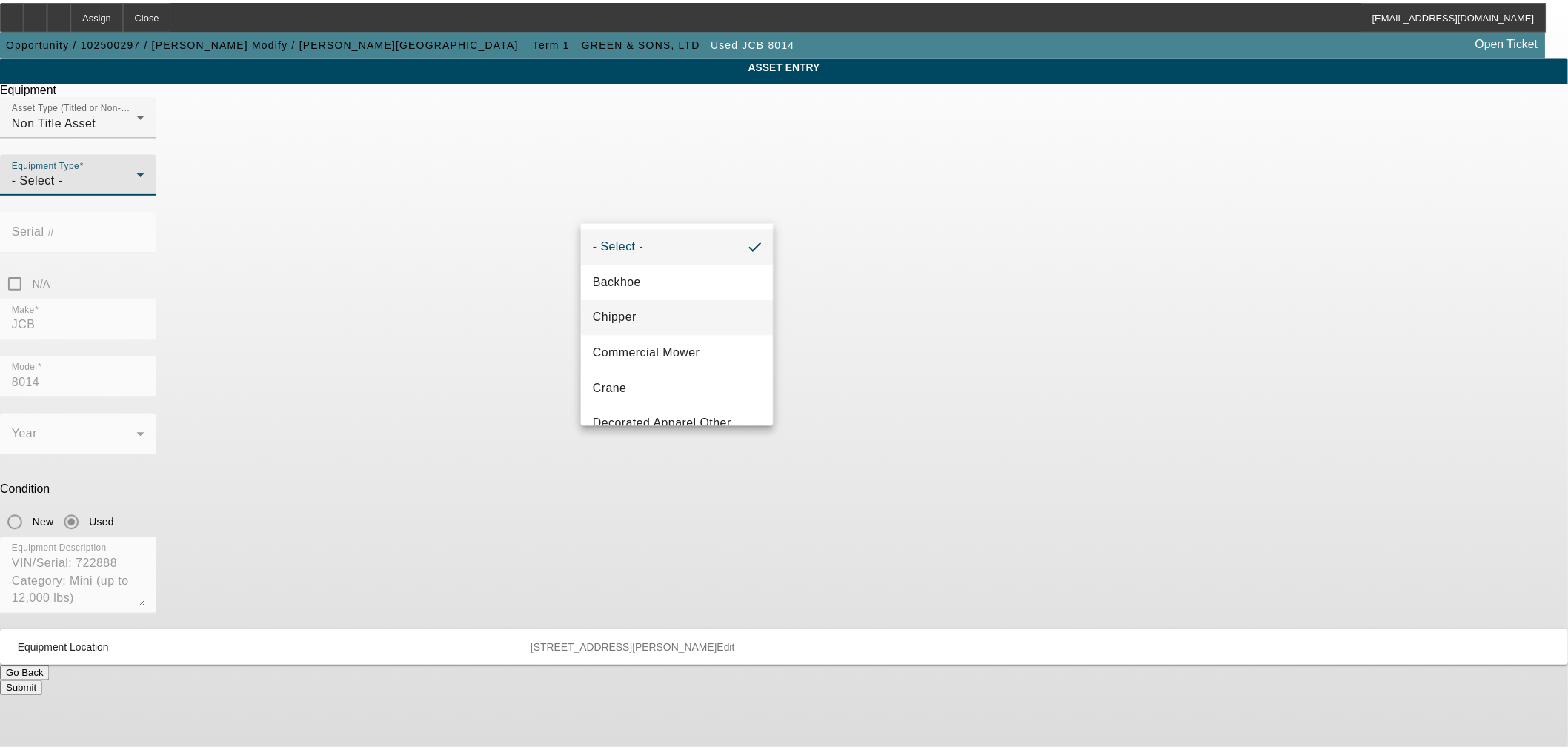
scroll to position [137, 0]
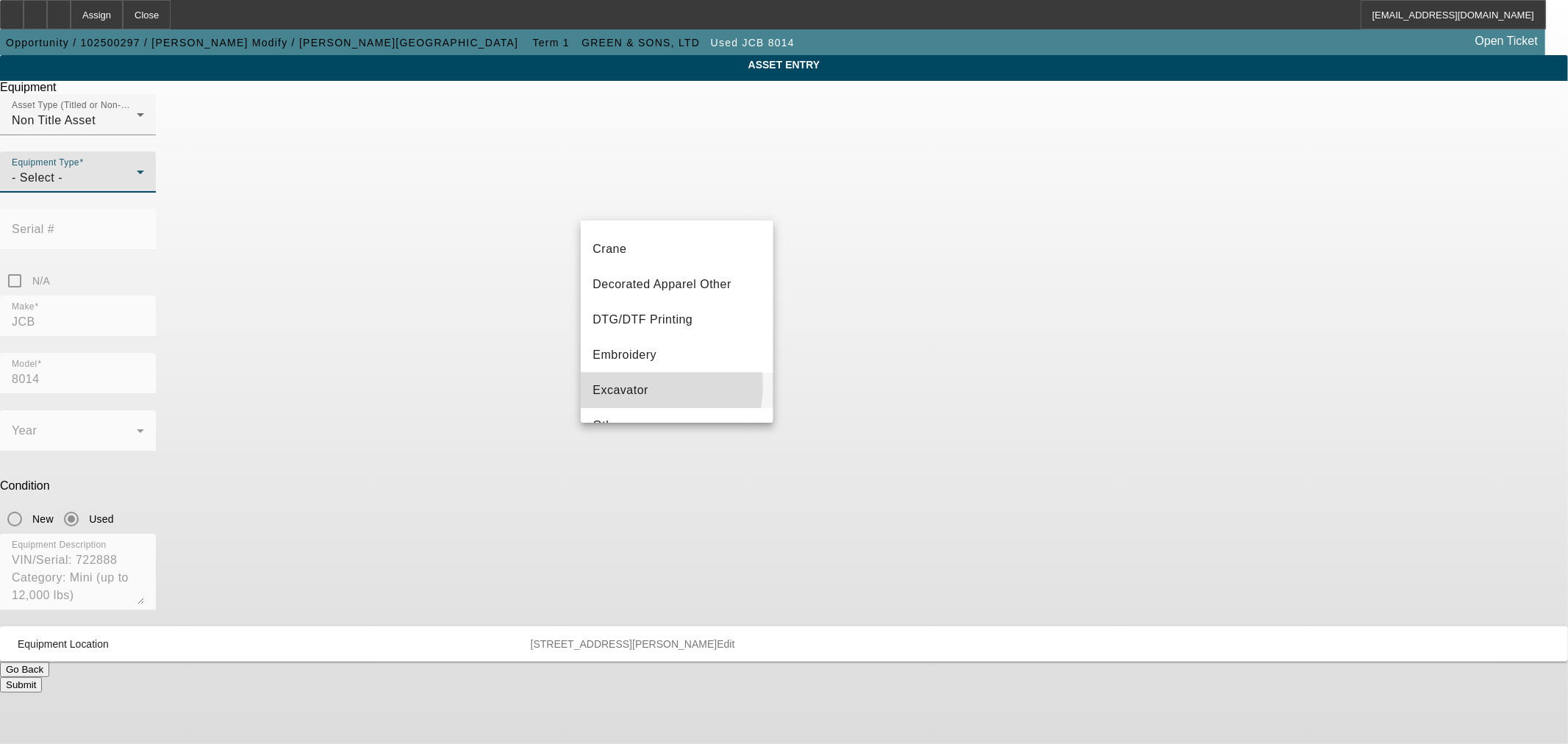
click at [643, 384] on span "Excavator" at bounding box center [620, 390] width 56 height 18
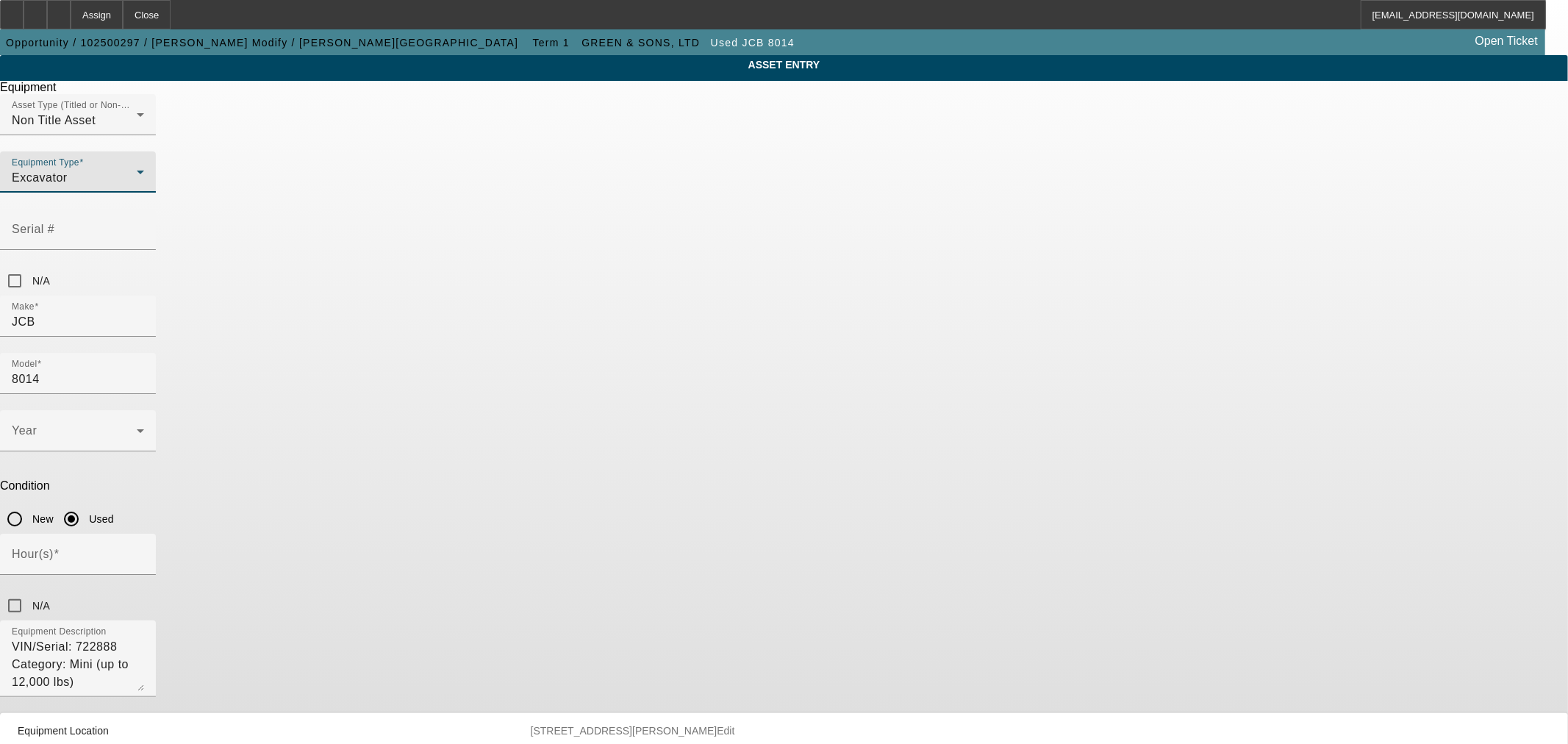
click at [408, 314] on div "ASSET ENTRY Delete asset Equipment Asset Type (Titled or Non-Titled) Non Title …" at bounding box center [784, 417] width 1568 height 724
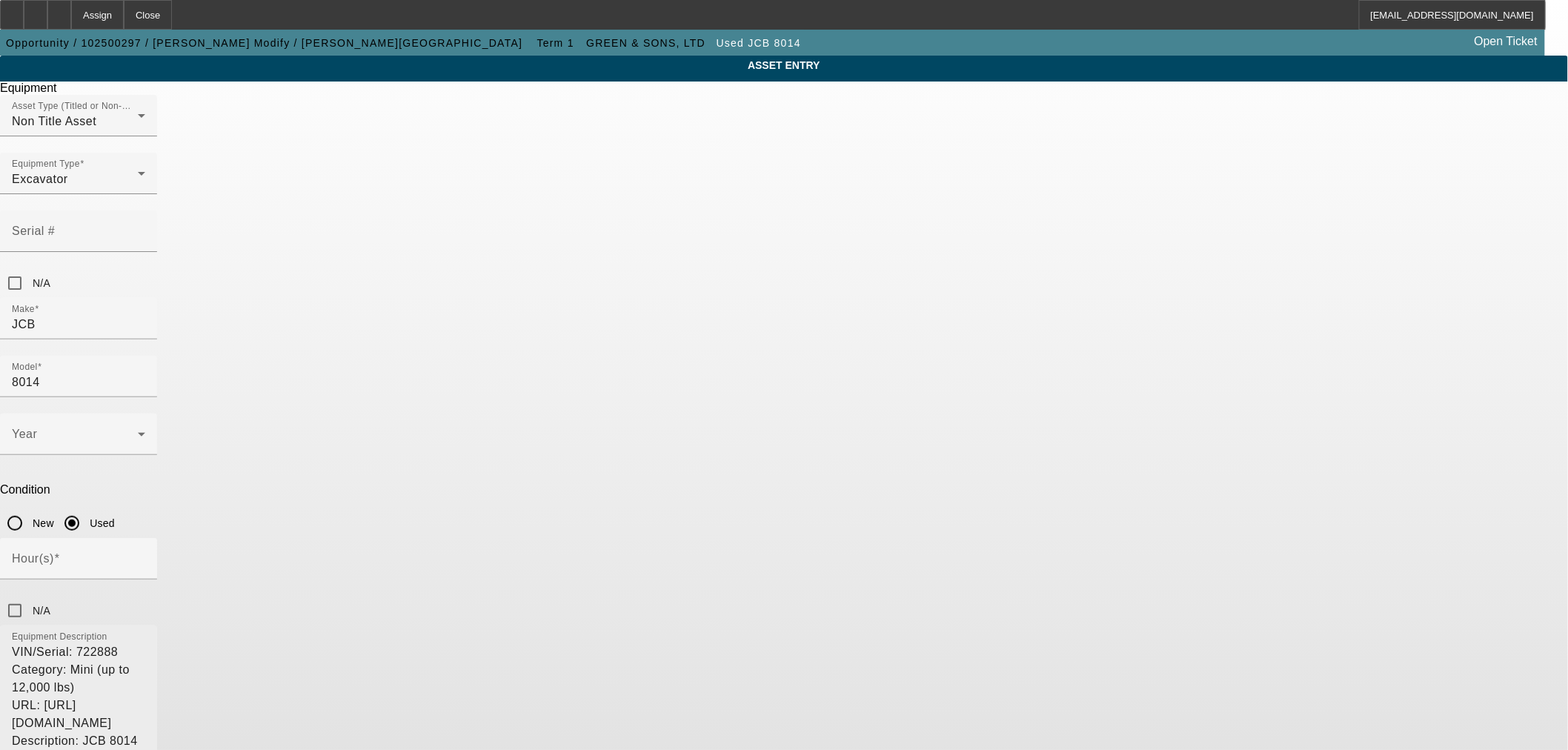
drag, startPoint x: 979, startPoint y: 480, endPoint x: 955, endPoint y: 624, distance: 146.0
click at [145, 643] on textarea "VIN/Serial: 722888 Category: Mini (up to 12,000 lbs) URL: https://www.machinery…" at bounding box center [78, 741] width 134 height 197
drag, startPoint x: 684, startPoint y: 433, endPoint x: 640, endPoint y: 437, distance: 44.2
click at [145, 643] on textarea "VIN/Serial: 722888 Category: Mini (up to 12,000 lbs) URL: https://www.machinery…" at bounding box center [78, 741] width 134 height 197
click at [55, 224] on mat-label "Serial #" at bounding box center [33, 231] width 43 height 13
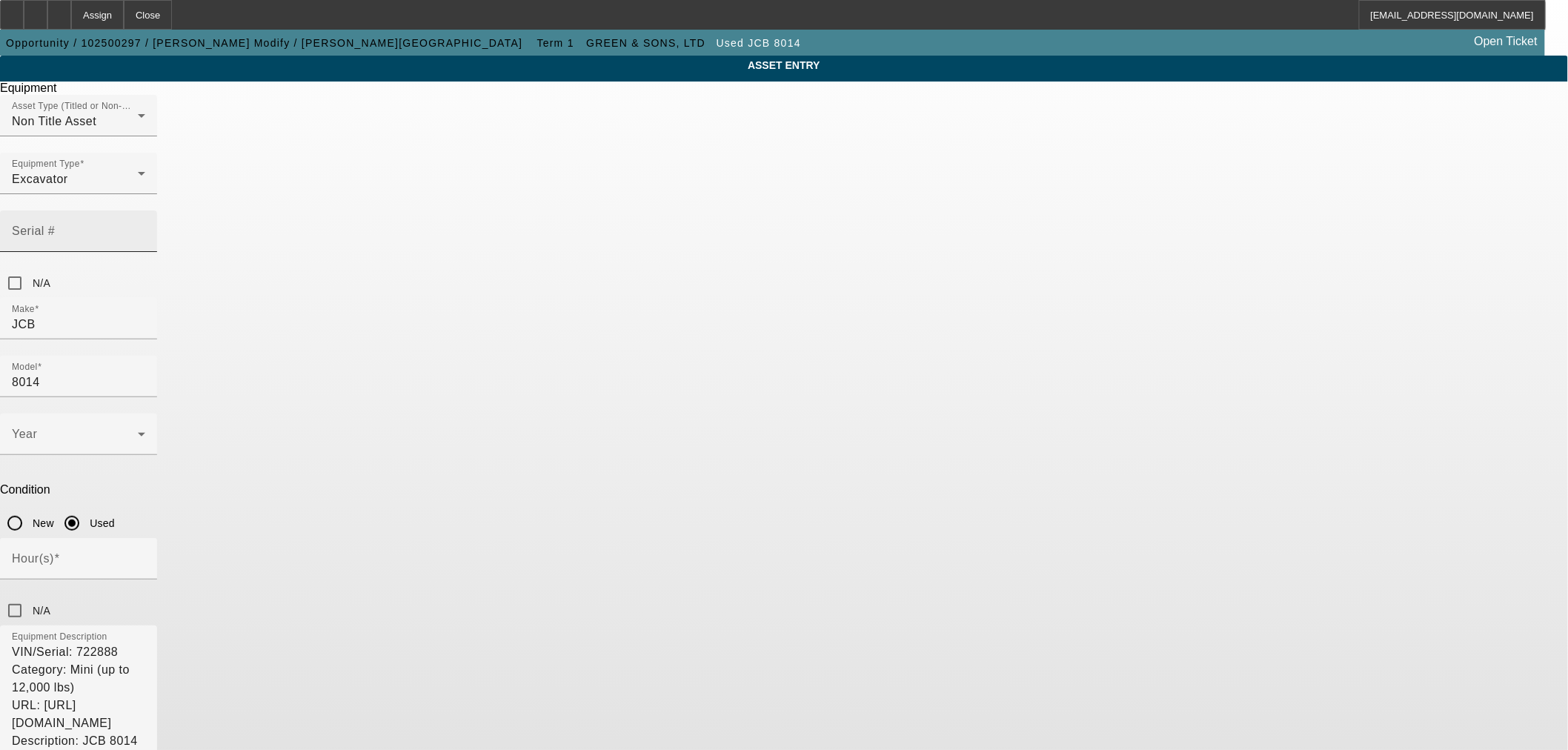
click at [145, 228] on input "Serial #" at bounding box center [78, 237] width 134 height 18
paste input "722888"
type input "722888"
click at [30, 268] on input "N/A" at bounding box center [15, 283] width 30 height 30
checkbox input "true"
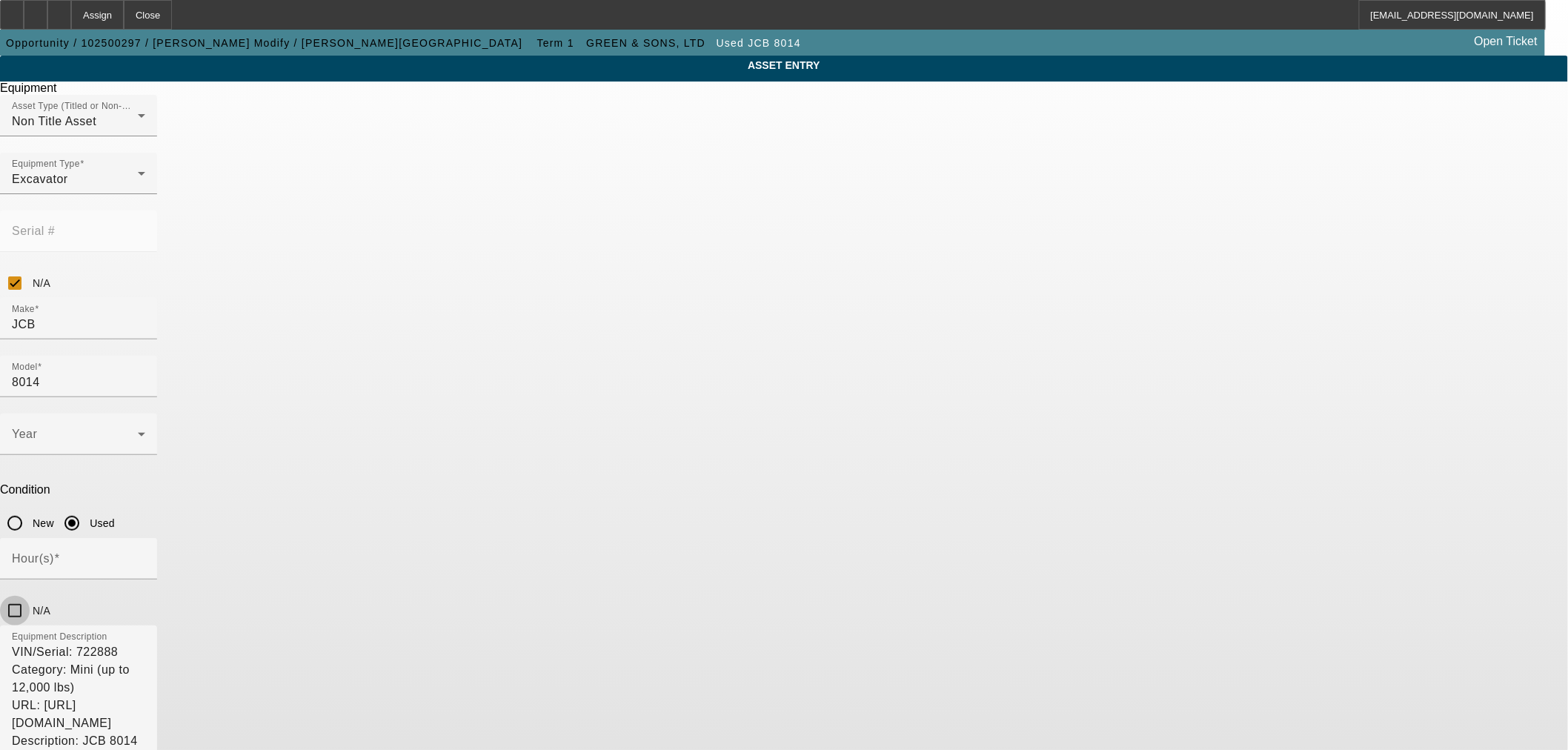
click at [30, 596] on input "N/A" at bounding box center [15, 611] width 30 height 30
checkbox input "true"
click at [138, 432] on span at bounding box center [74, 440] width 126 height 18
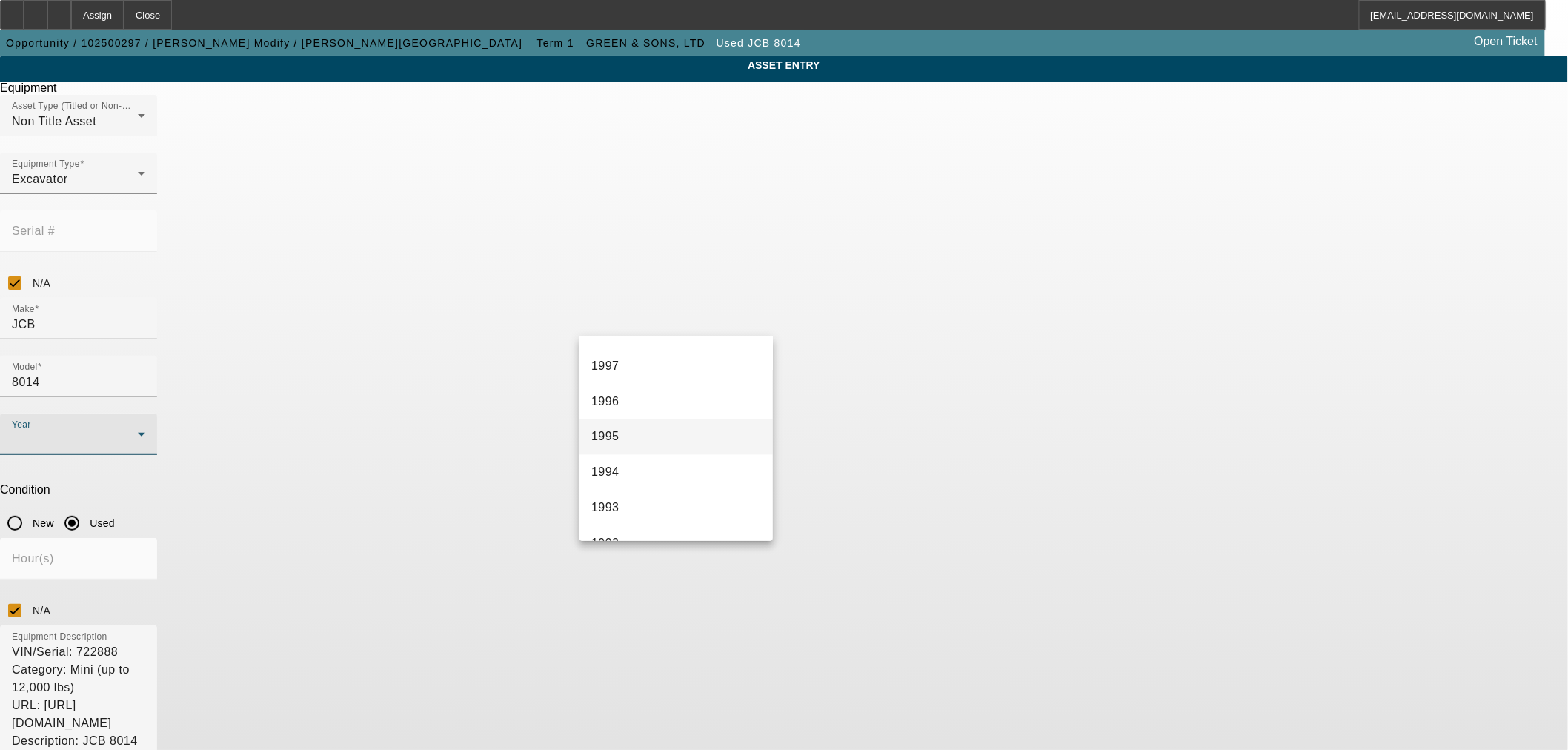
scroll to position [960, 0]
drag, startPoint x: 669, startPoint y: 471, endPoint x: 842, endPoint y: 515, distance: 178.5
click at [668, 471] on mat-option "1998" at bounding box center [676, 467] width 194 height 36
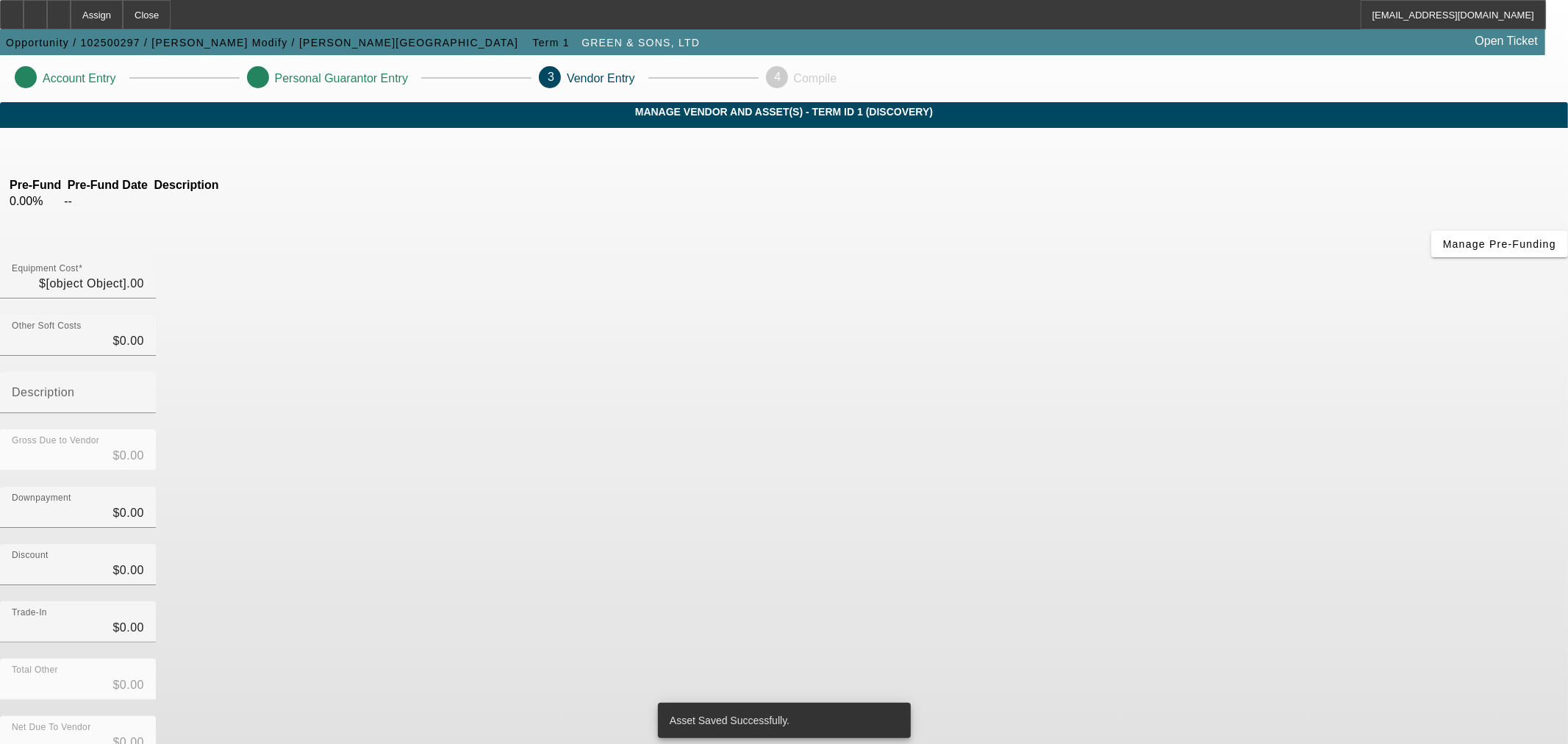
type input "$9,950.00"
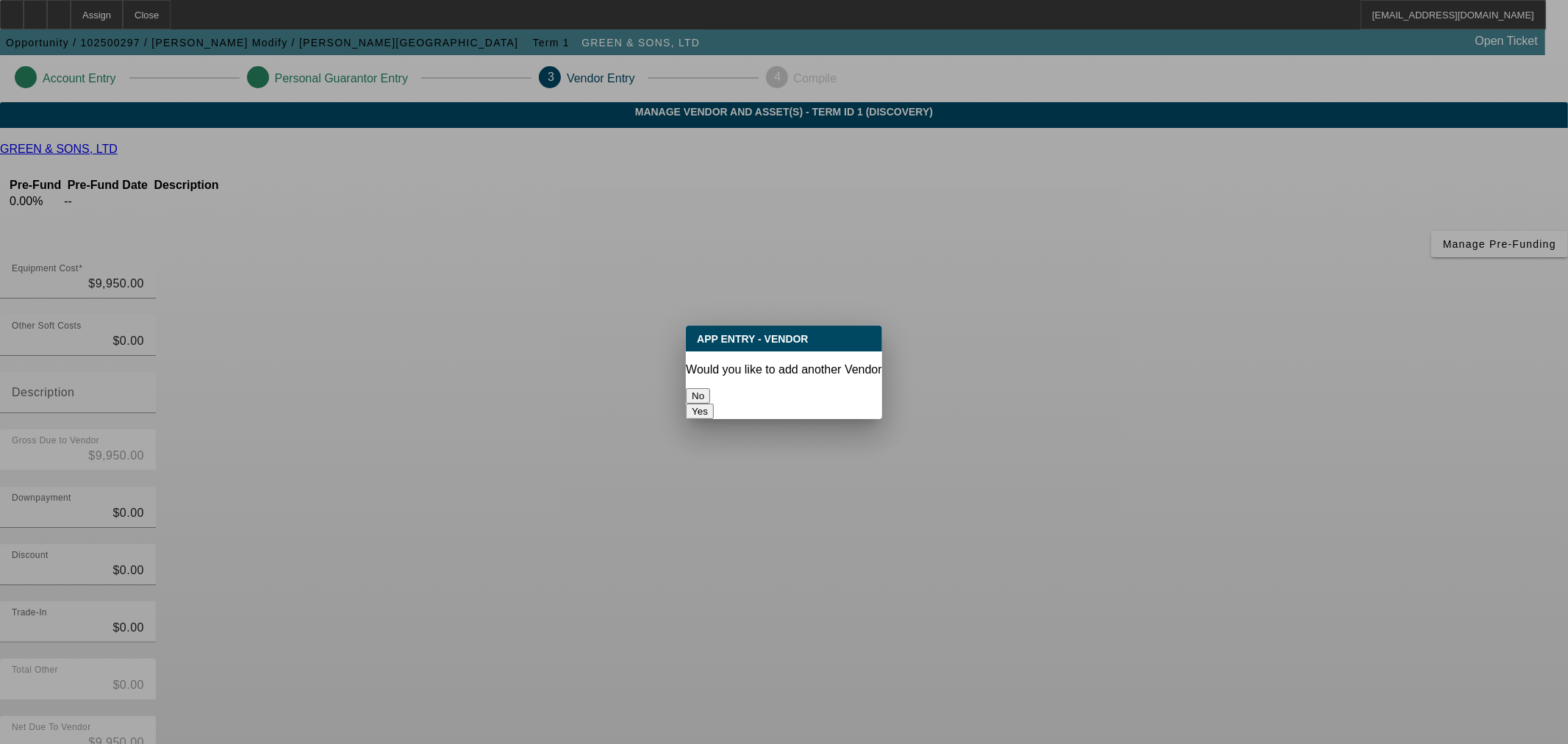
drag, startPoint x: 750, startPoint y: 383, endPoint x: 884, endPoint y: 416, distance: 138.0
click at [710, 388] on button "No" at bounding box center [698, 396] width 24 height 16
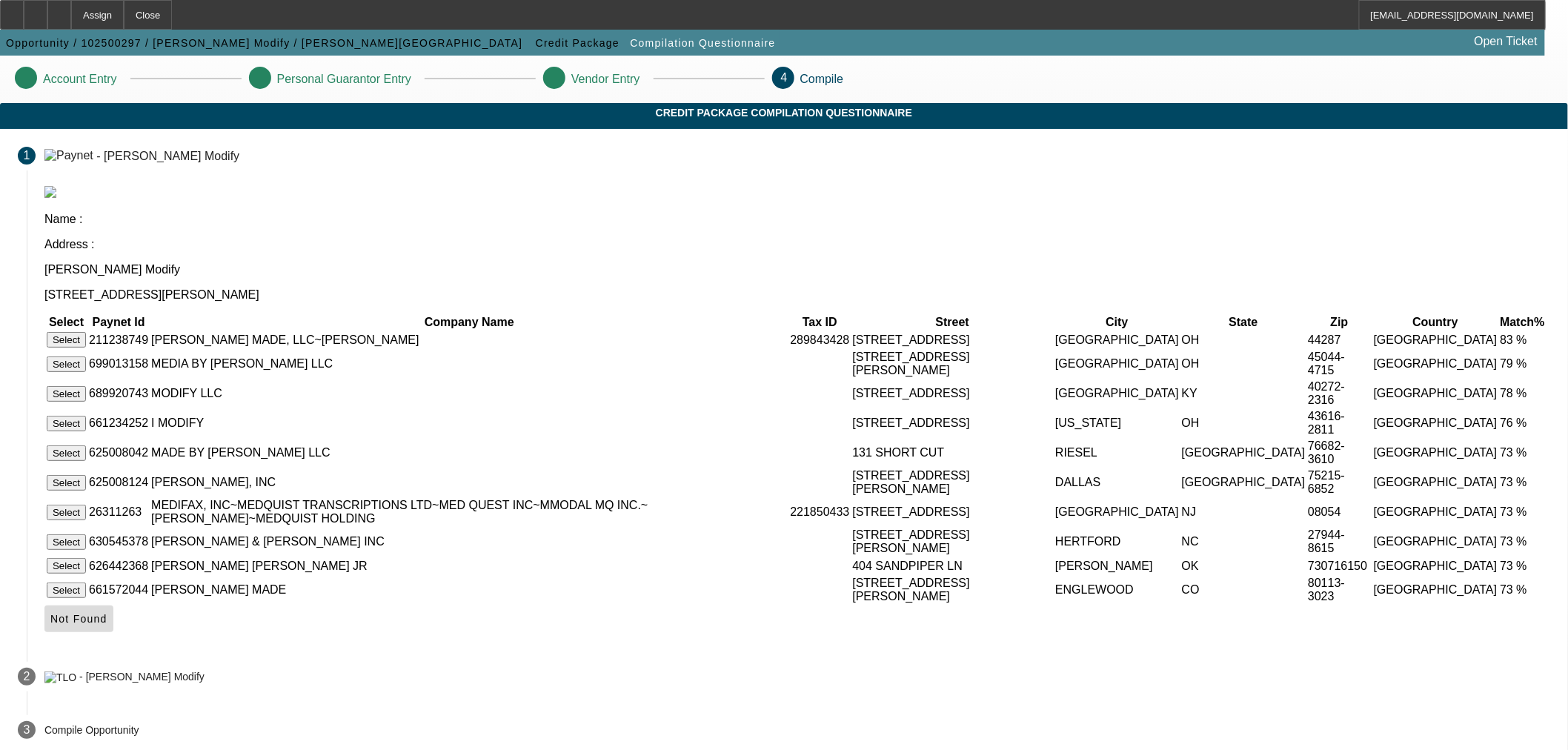
click at [51, 624] on icon at bounding box center [51, 618] width 0 height 12
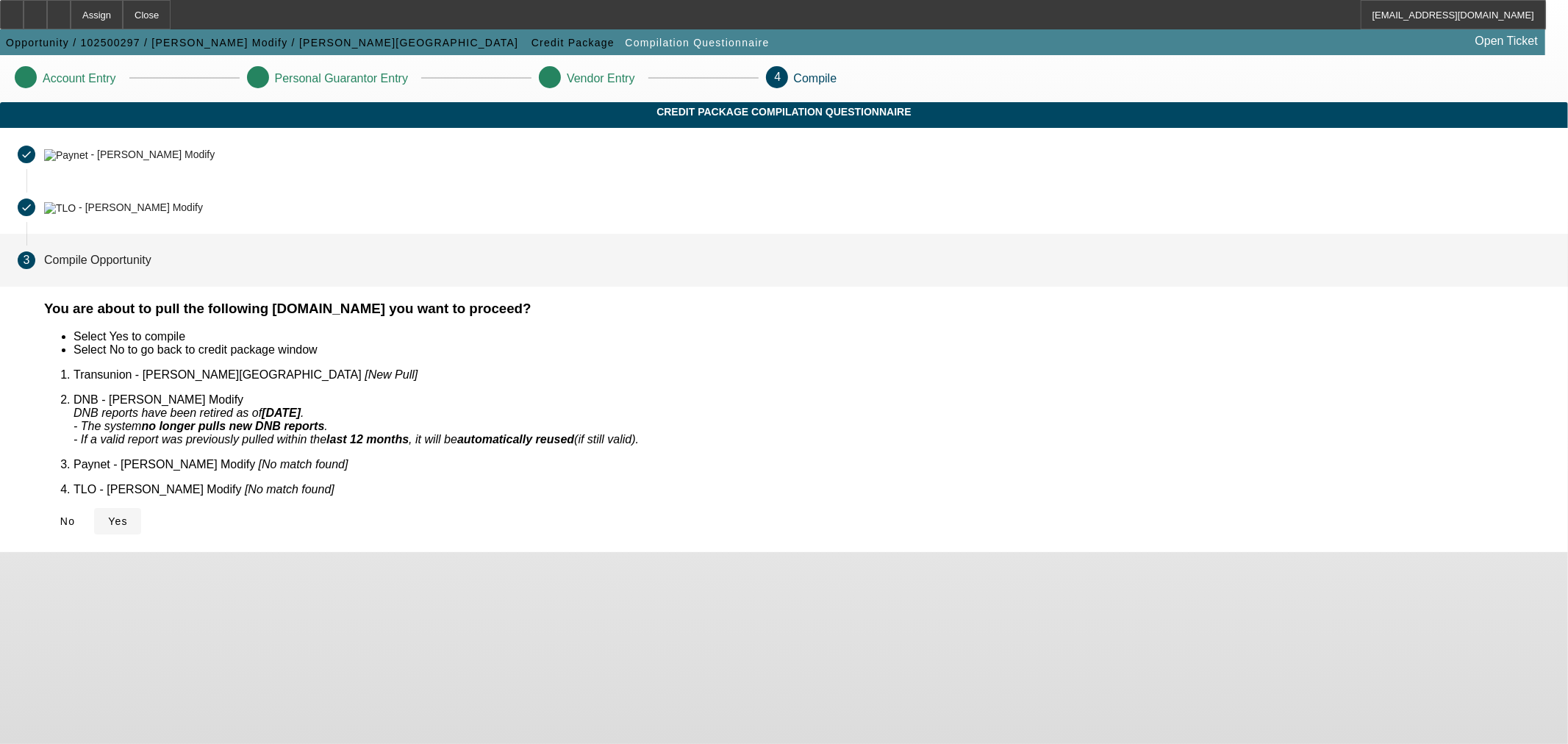
click at [108, 515] on icon at bounding box center [108, 521] width 0 height 12
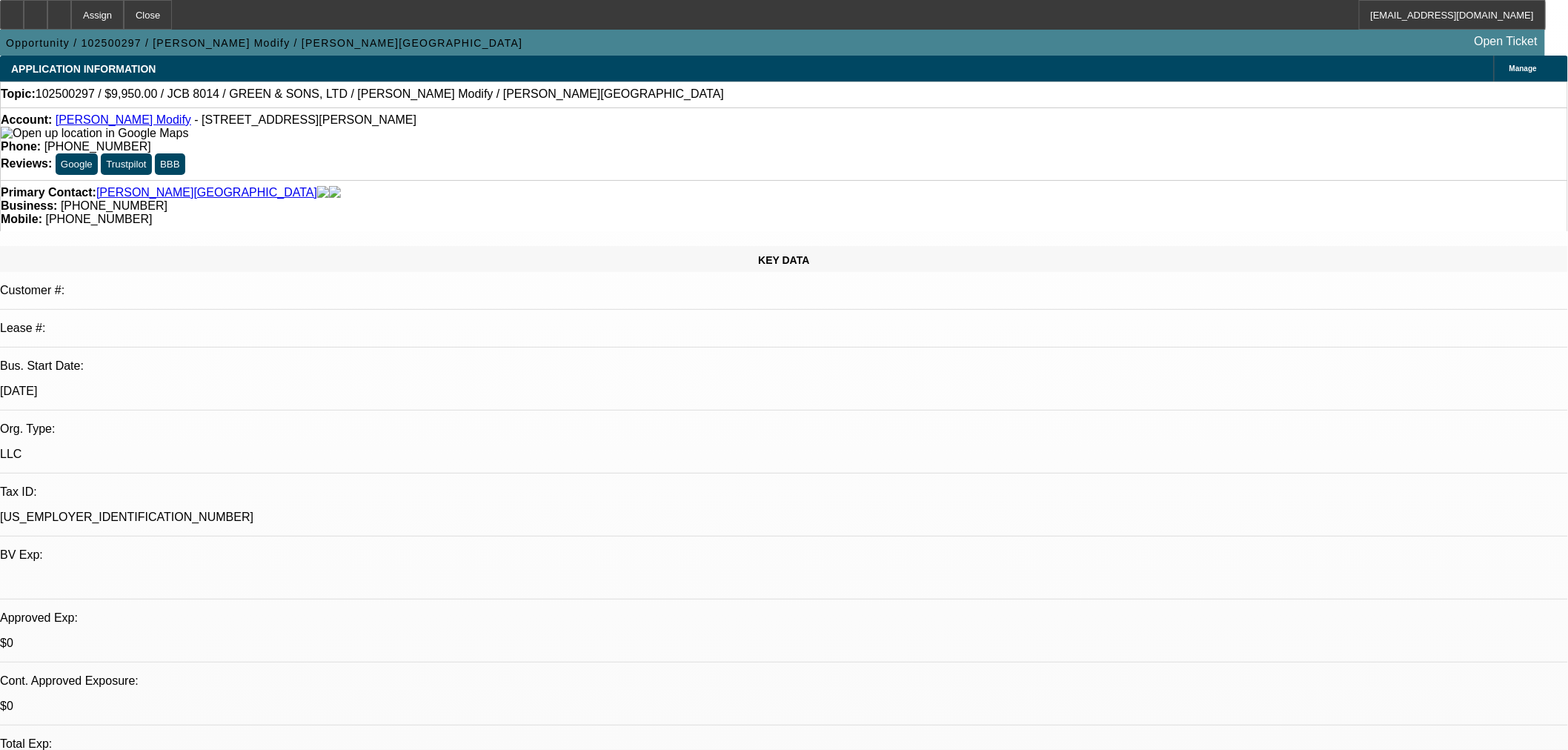
select select "0"
select select "2"
select select "0"
select select "6"
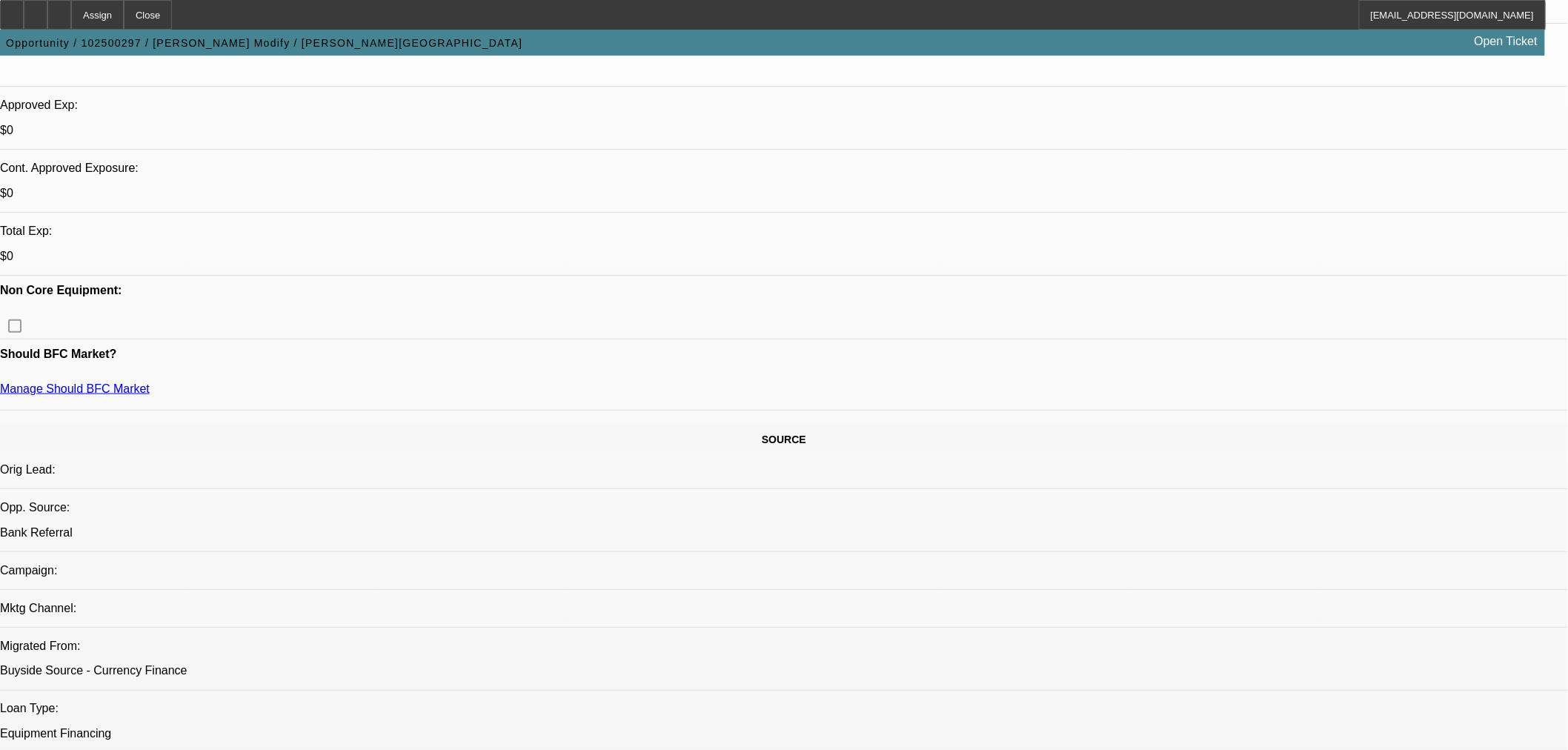
scroll to position [549, 0]
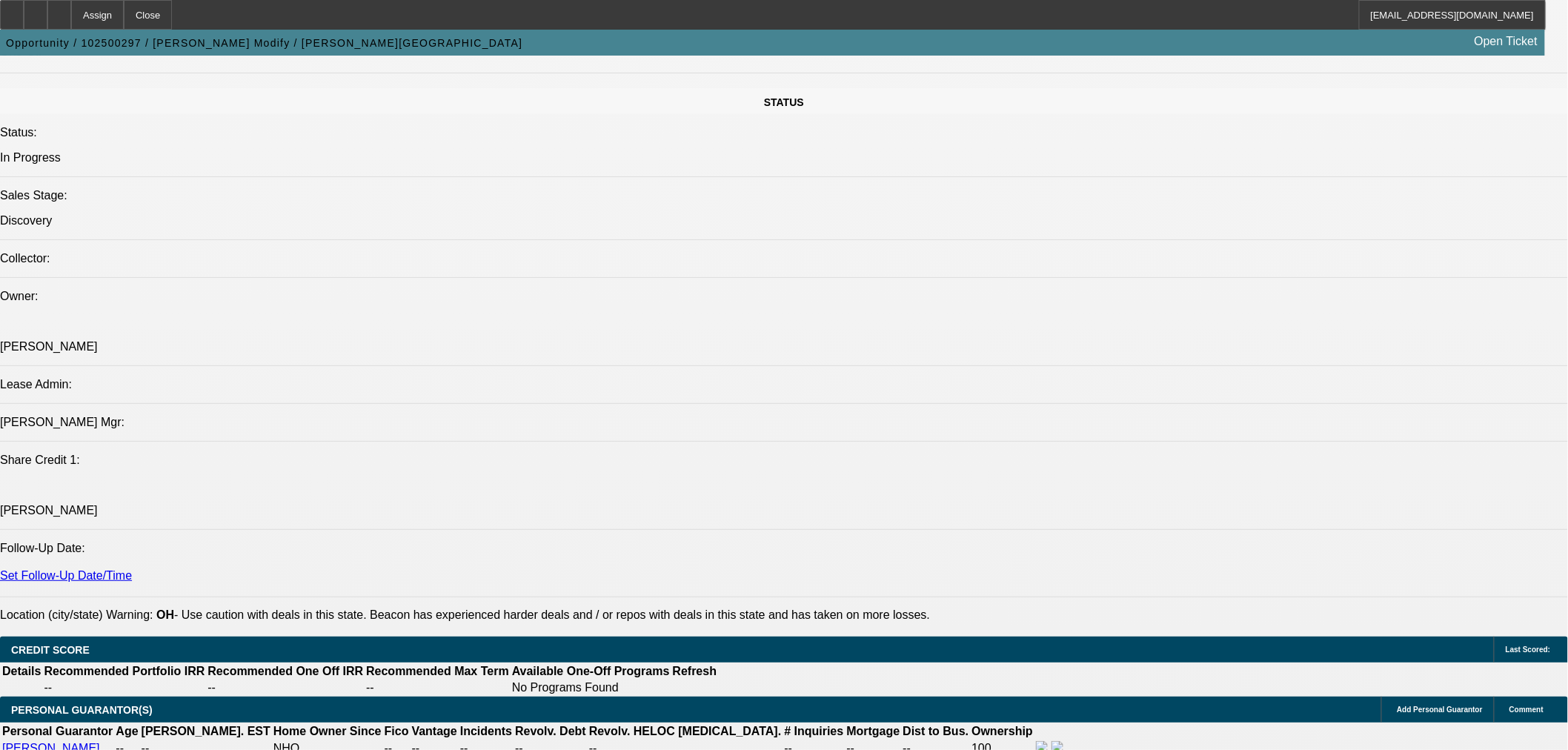
scroll to position [1921, 0]
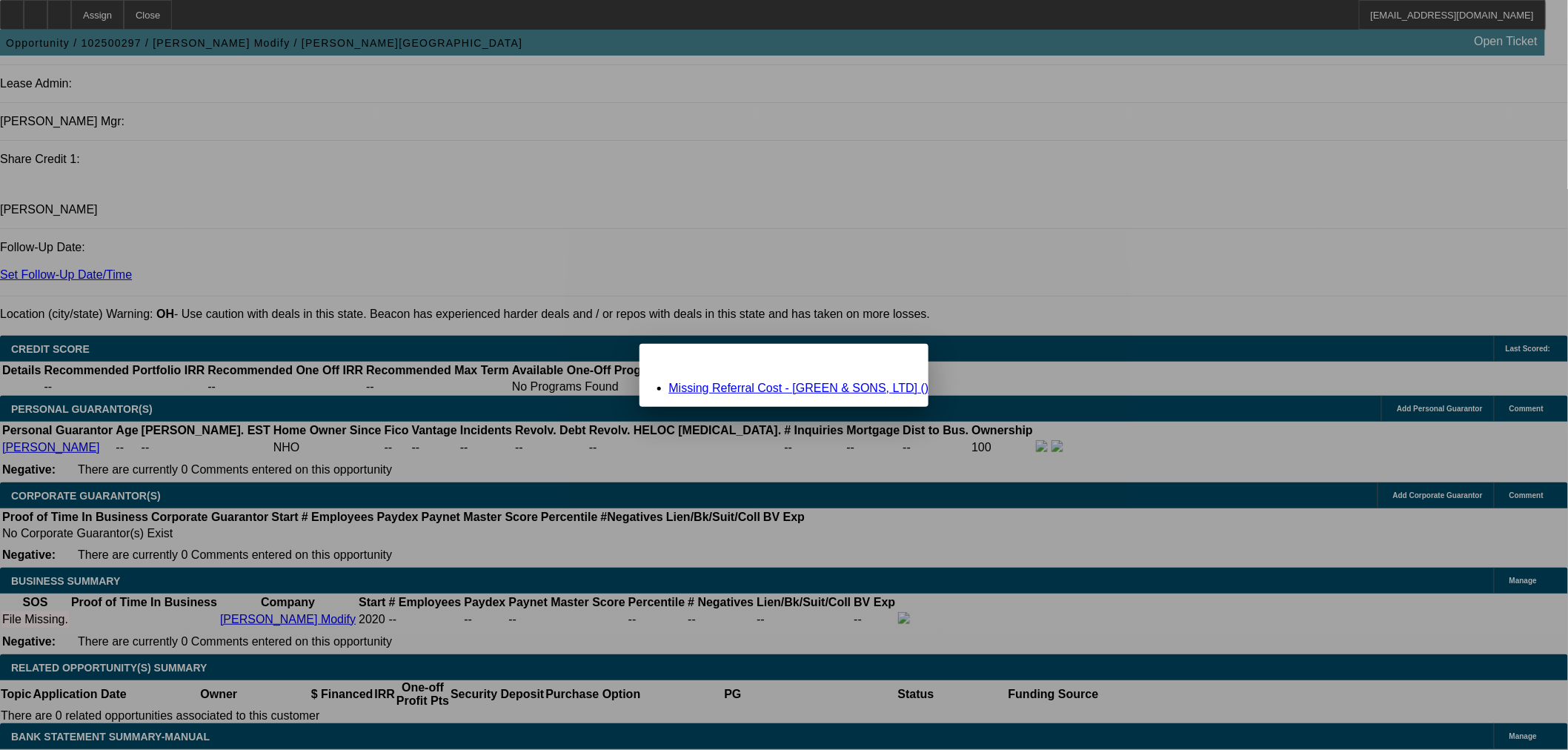
click at [716, 388] on link "Missing Referral Cost - [GREEN & SONS, LTD] ()" at bounding box center [799, 388] width 260 height 13
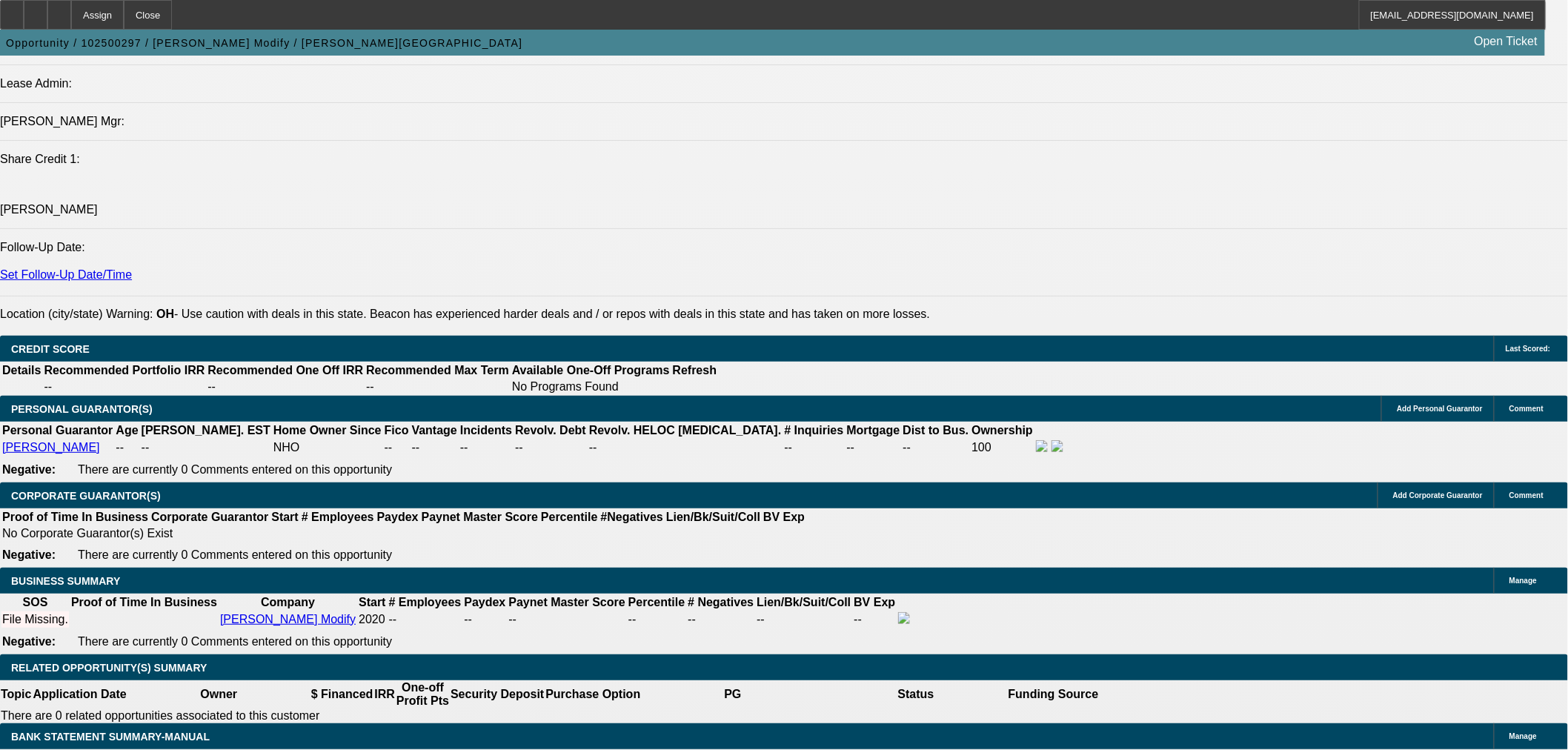
scroll to position [1921, 0]
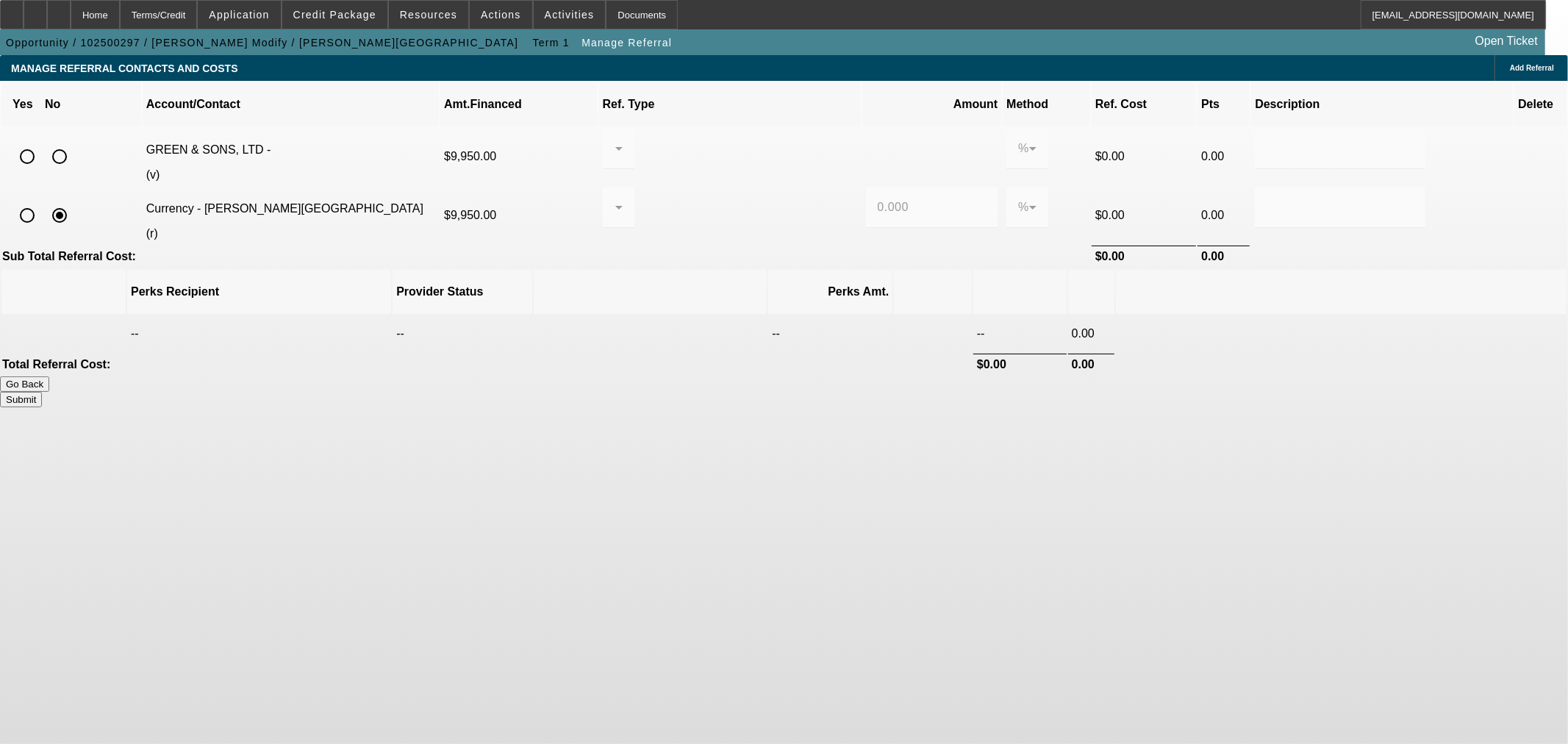
click at [74, 143] on input "radio" at bounding box center [60, 157] width 30 height 30
radio input "true"
click at [42, 392] on button "Submit" at bounding box center [20, 400] width 42 height 16
type input "0.000"
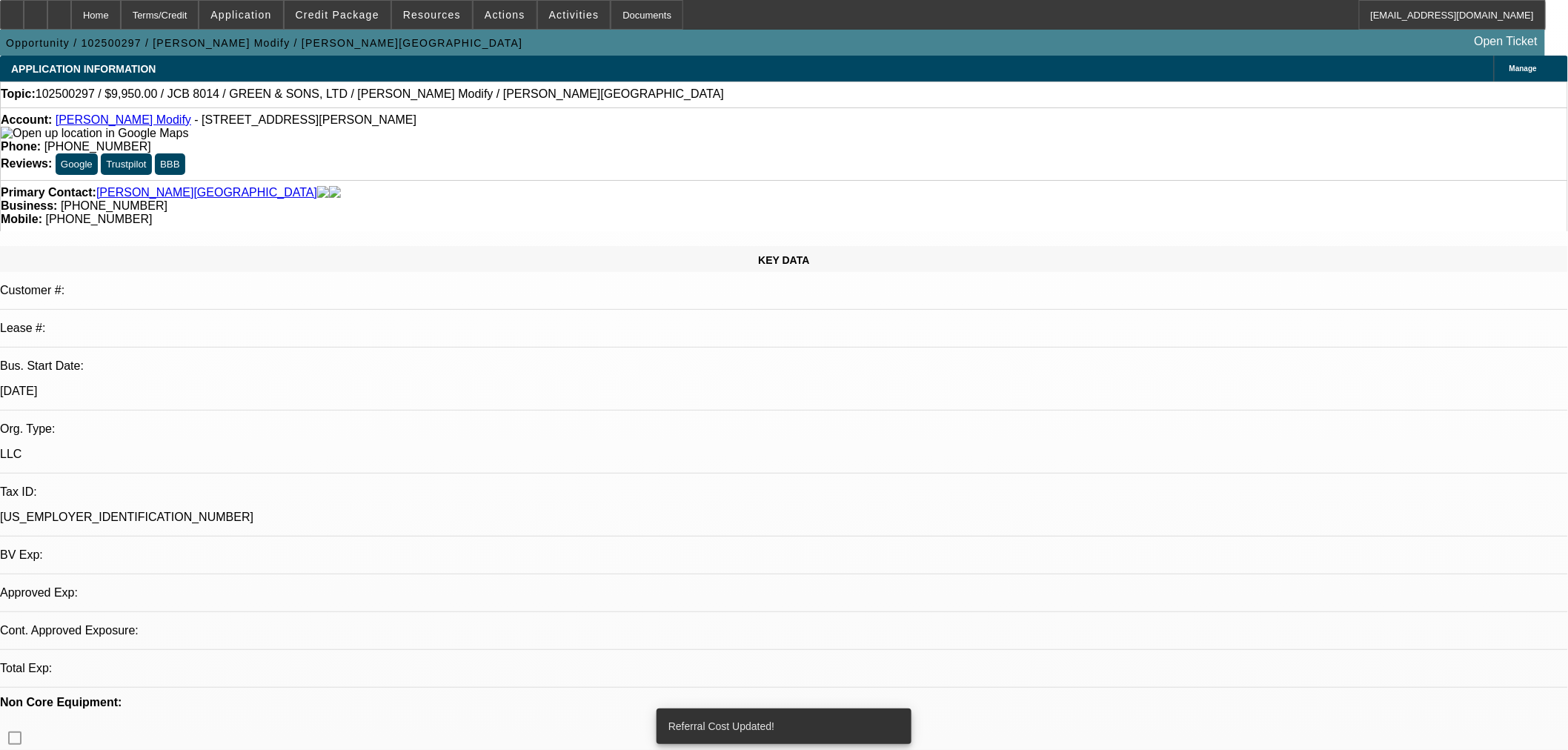
select select "0"
select select "2"
select select "0"
select select "6"
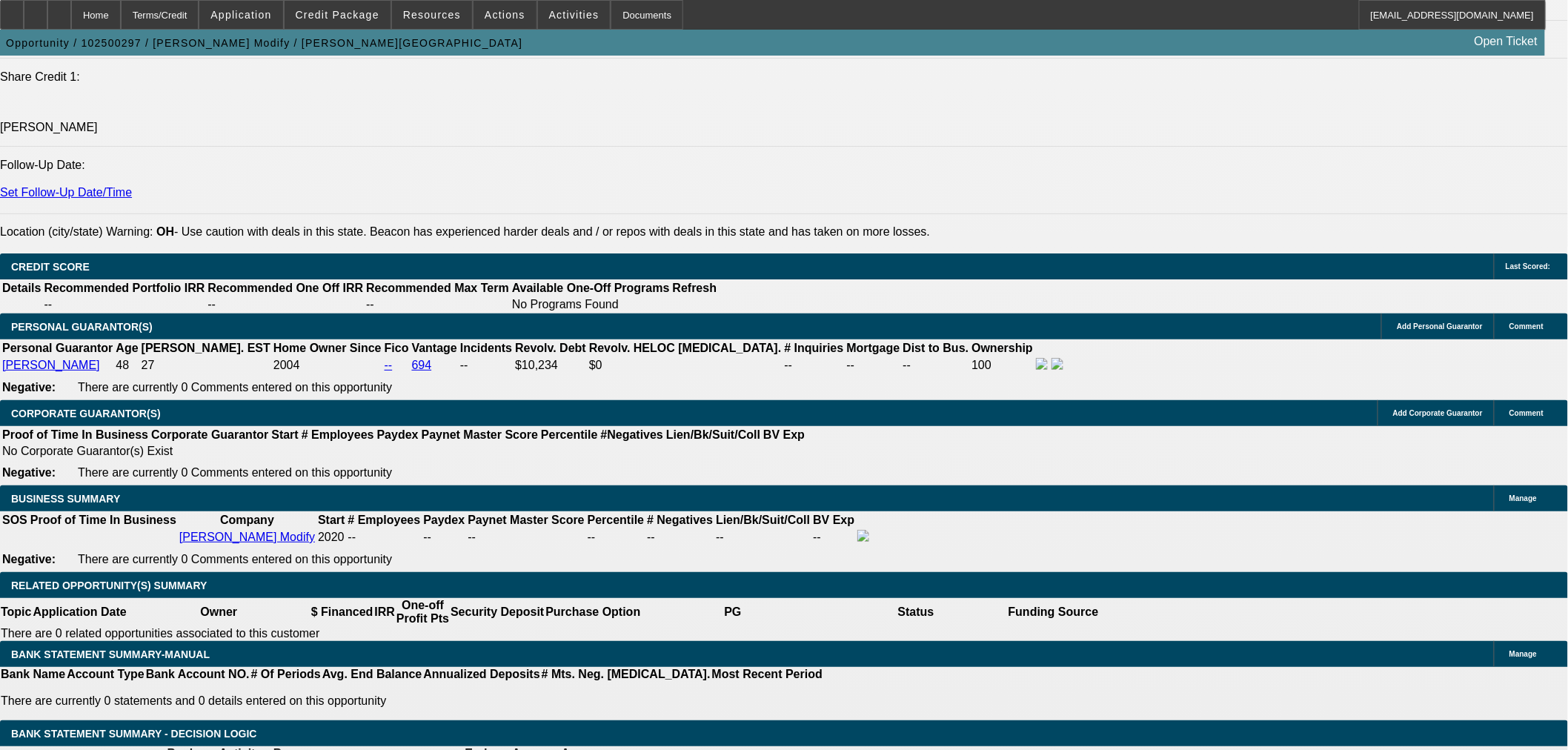
scroll to position [2058, 0]
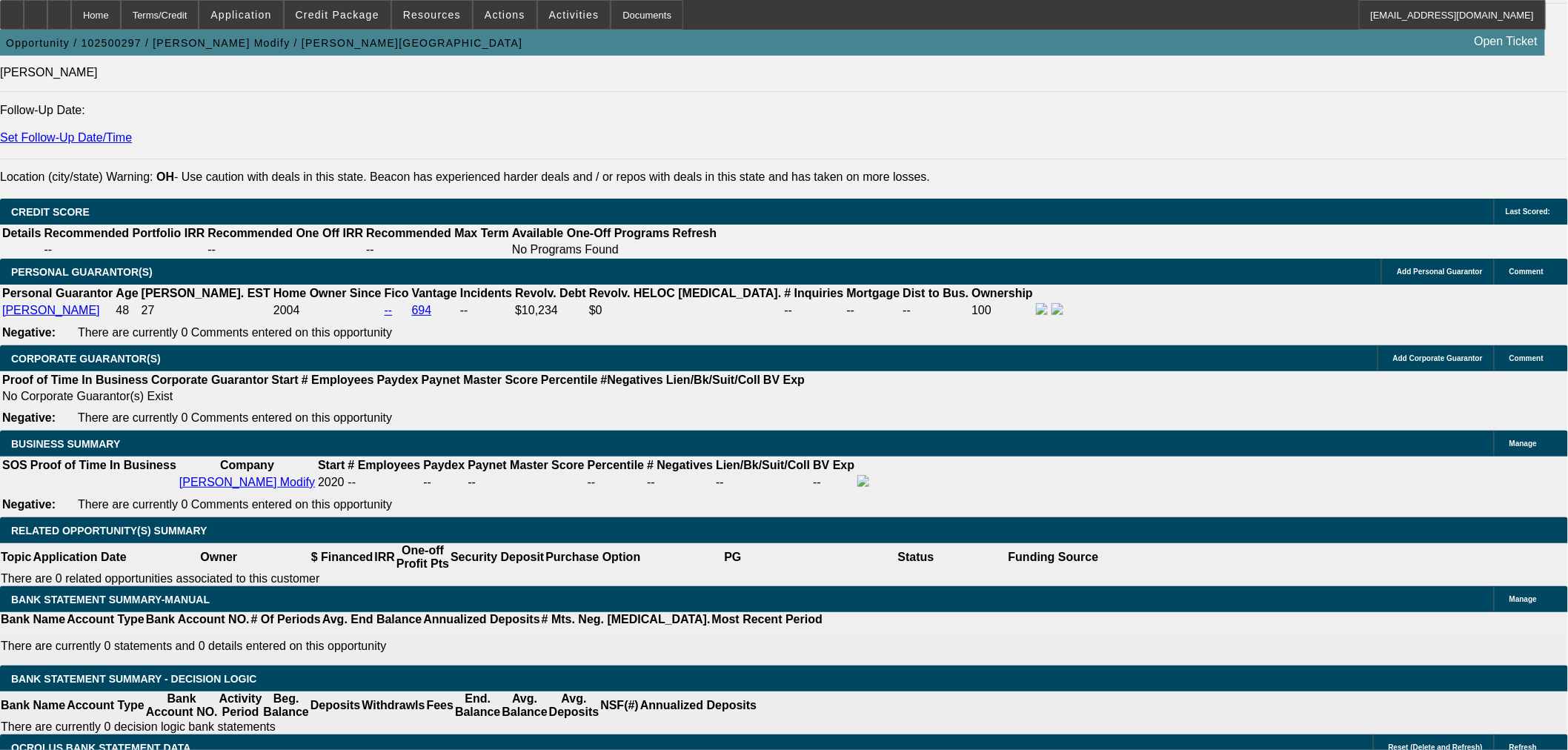
select select "0.15"
type input "$1,492.50"
type input "UNKNOWN"
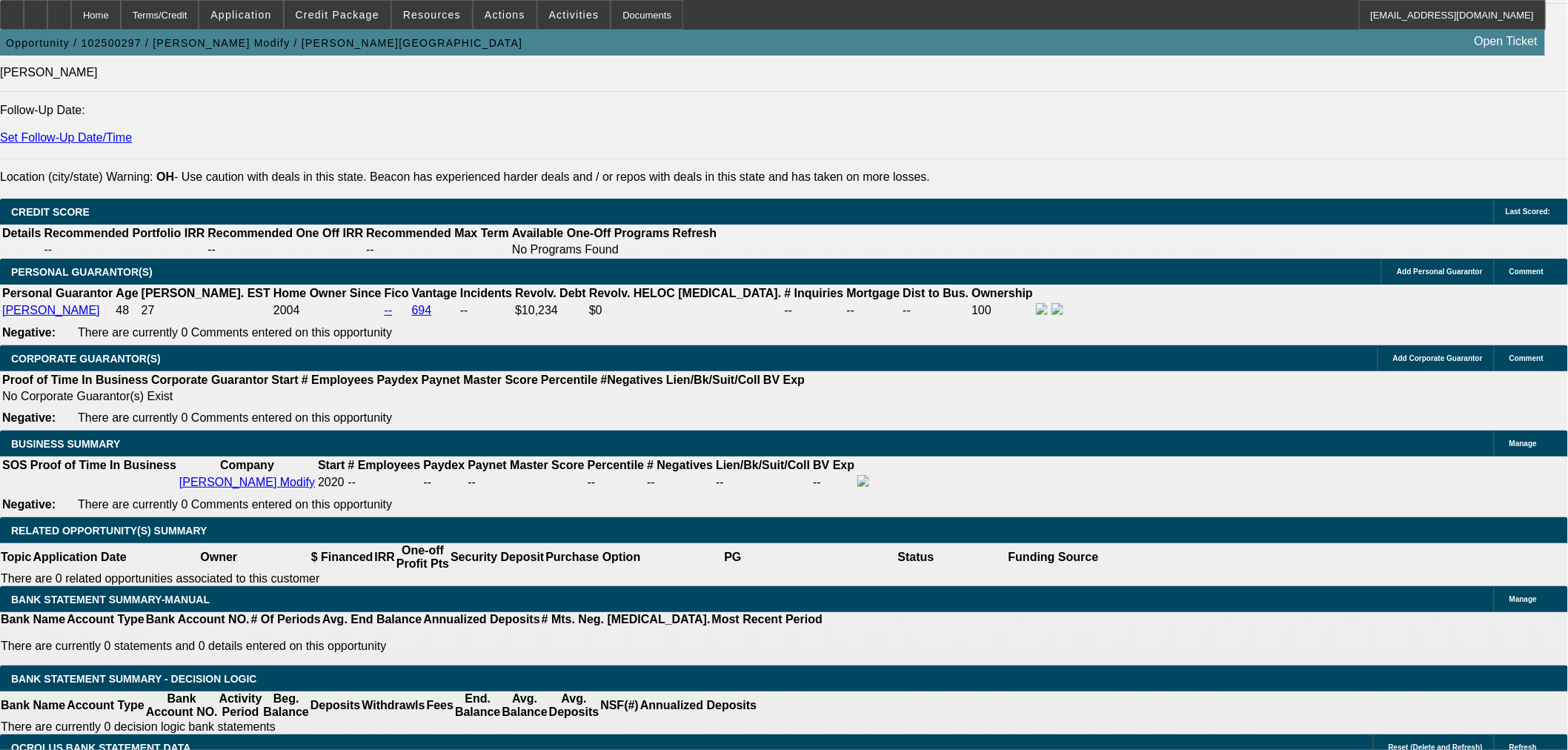
scroll to position [2195, 0]
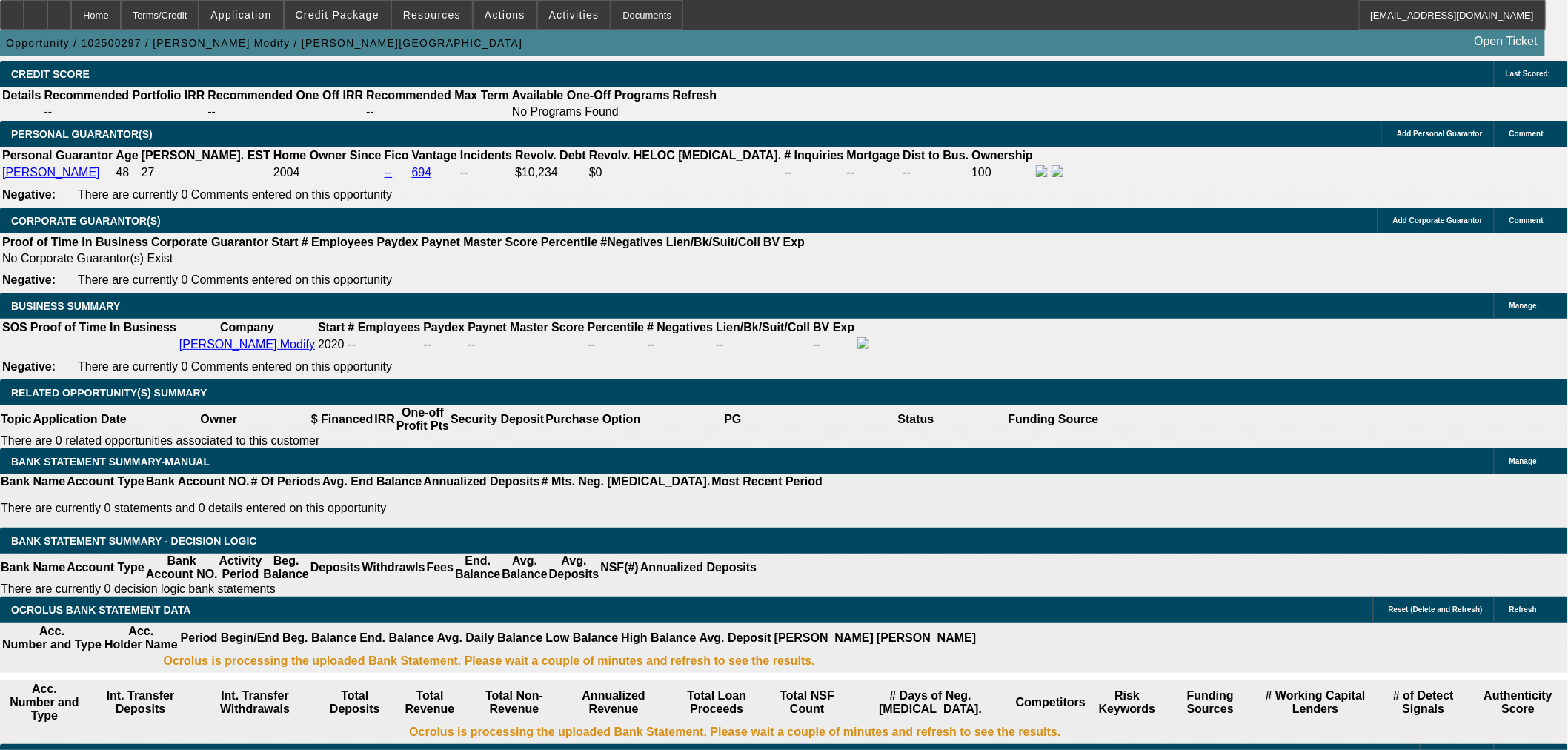
type input "12"
type input "24"
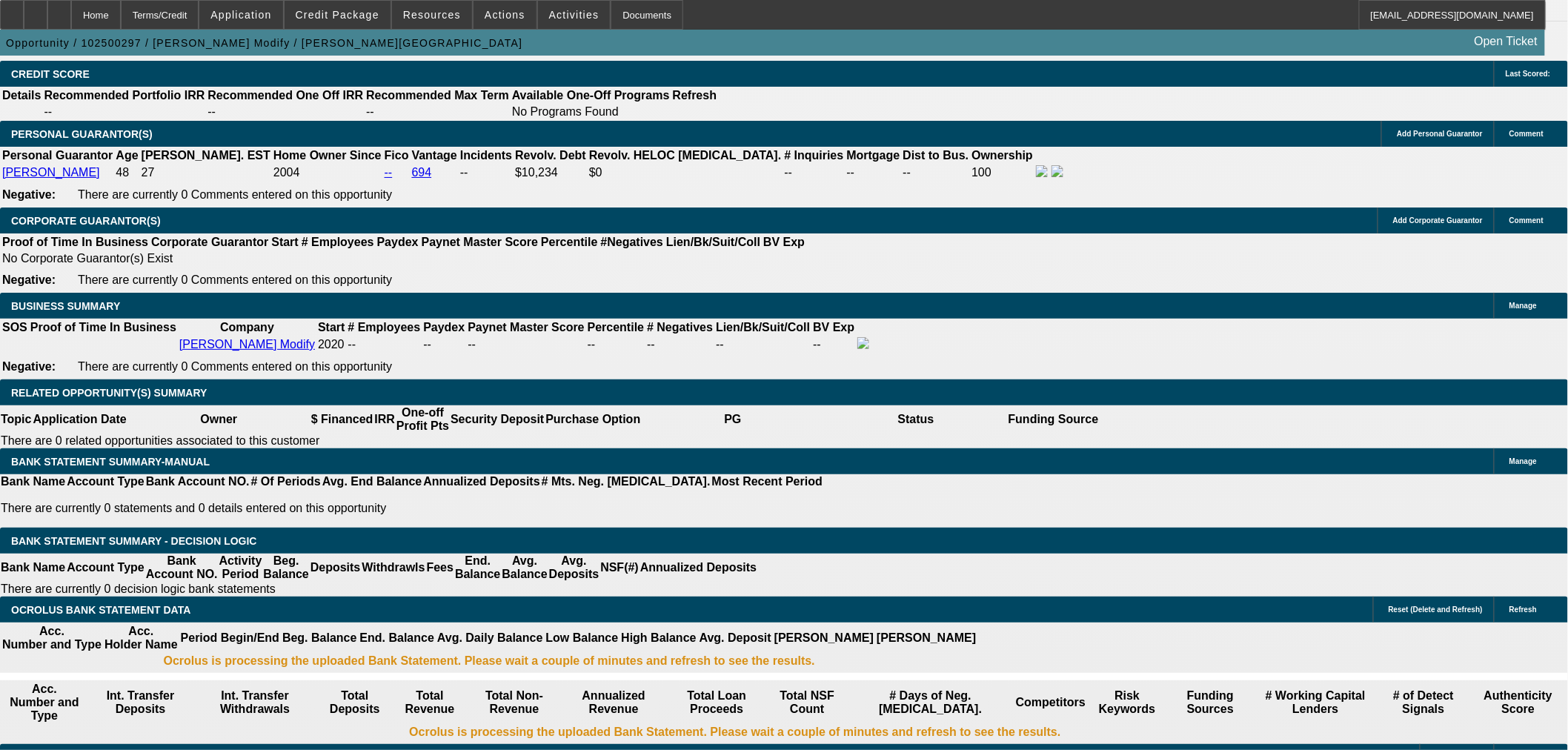
type input "$712.45"
type input "$1,424.90"
type input "$799.74"
type input "$1,599.48"
type input "24"
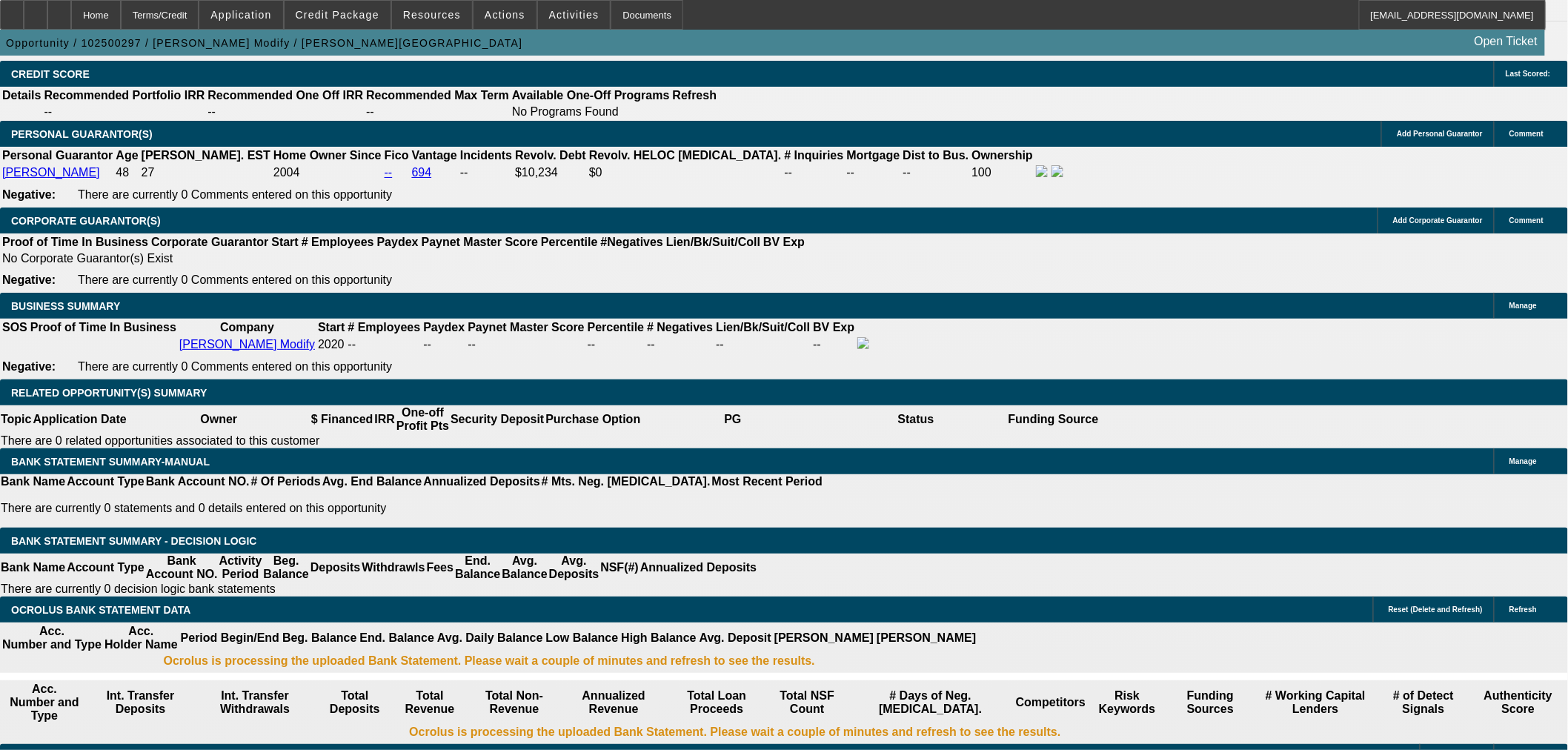
drag, startPoint x: 254, startPoint y: 343, endPoint x: 428, endPoint y: 347, distance: 174.0
type input "80"
type input "$160.00"
type input "800"
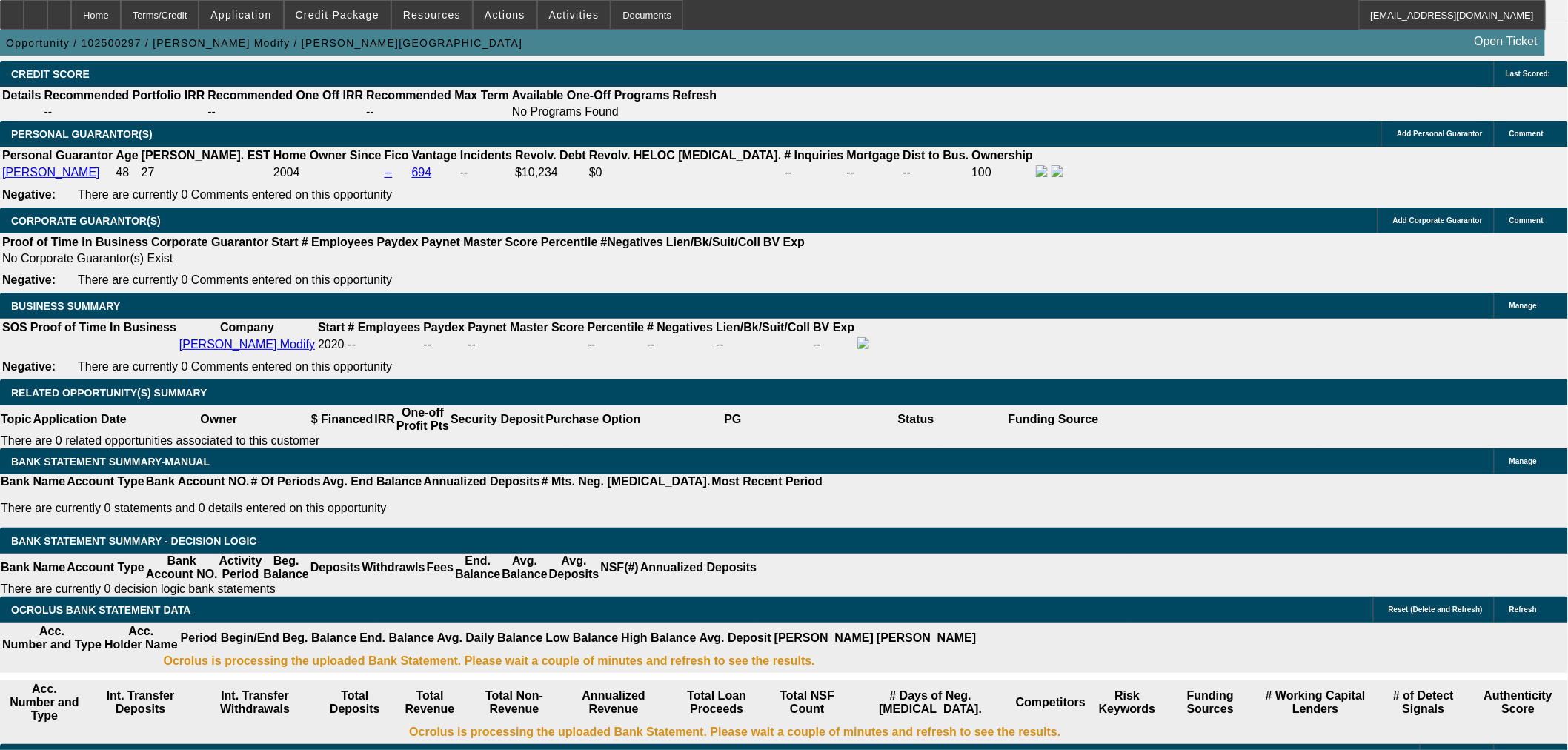
type input "24.1"
type input "$1,600.00"
type input "$800.00"
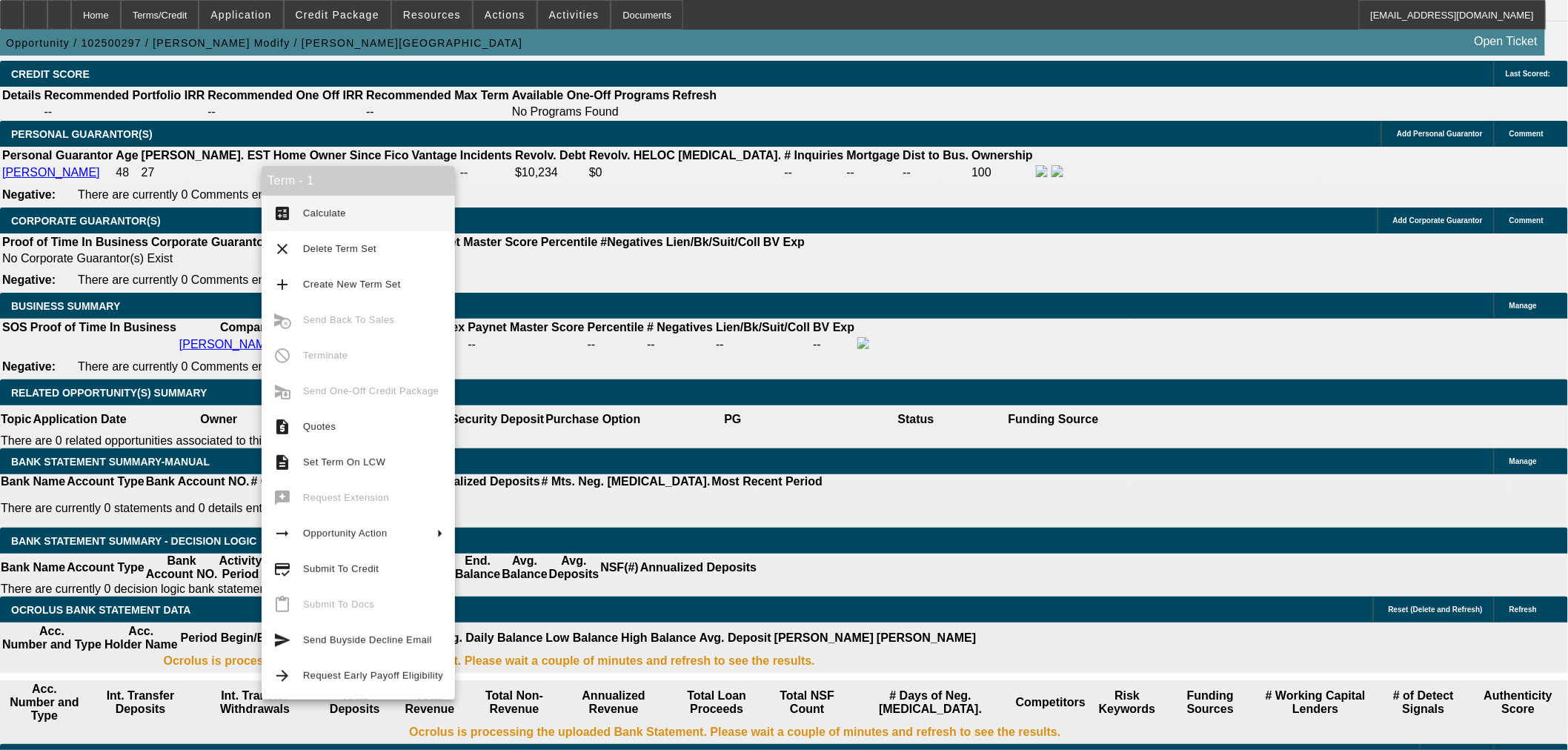
drag, startPoint x: 321, startPoint y: 217, endPoint x: 654, endPoint y: 268, distance: 336.9
click at [321, 217] on span "Calculate" at bounding box center [325, 213] width 43 height 11
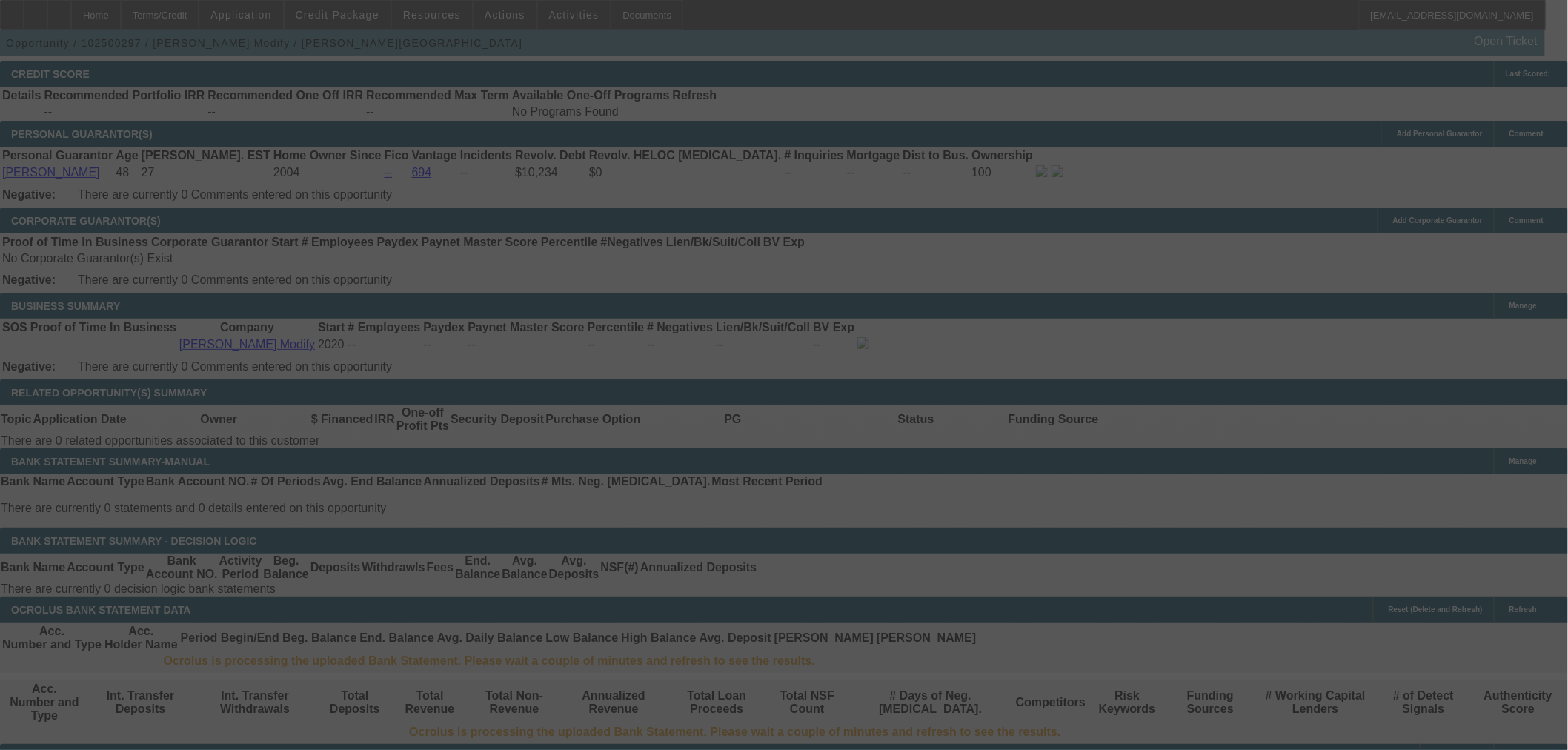
select select "0.15"
select select "2"
select select "0"
select select "6"
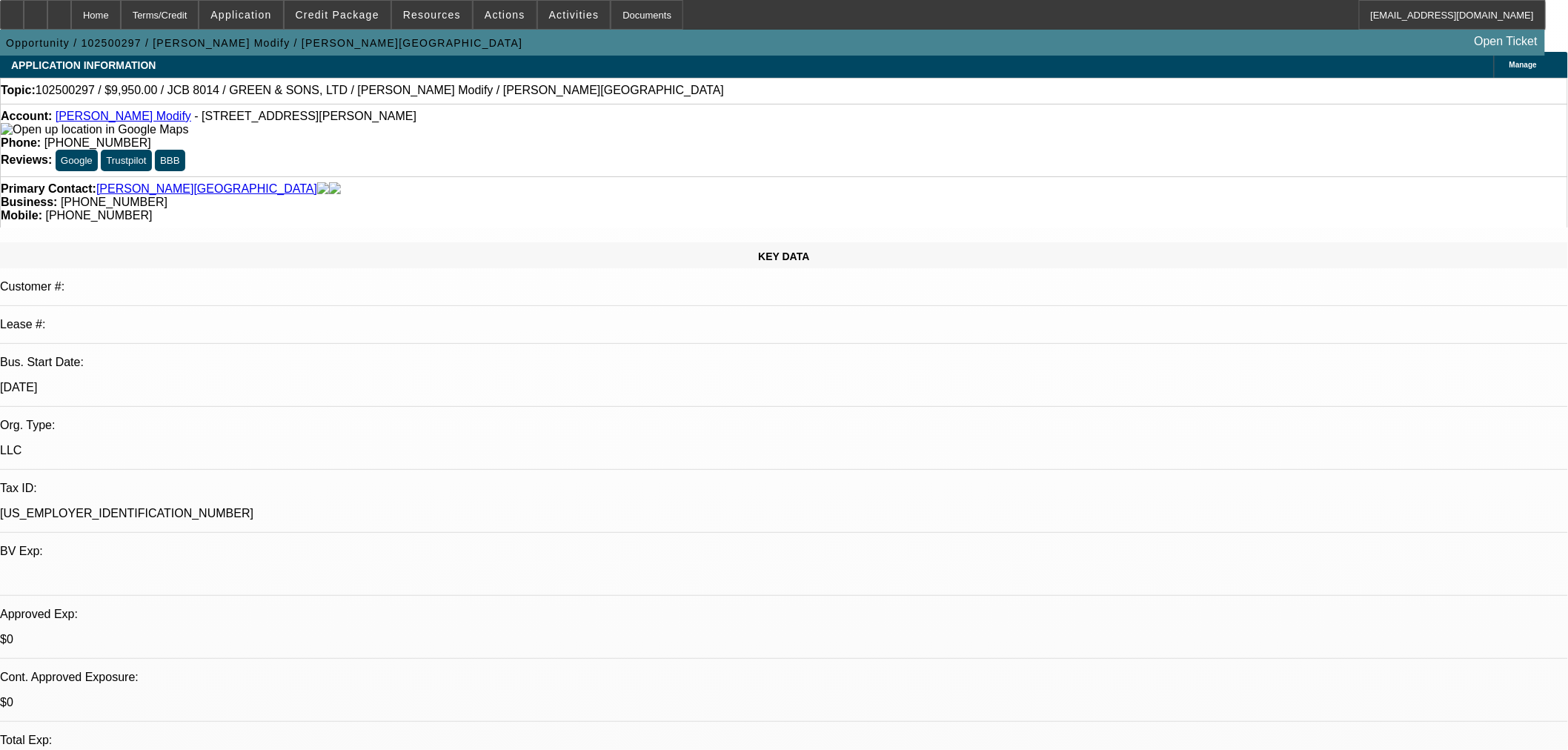
scroll to position [0, 0]
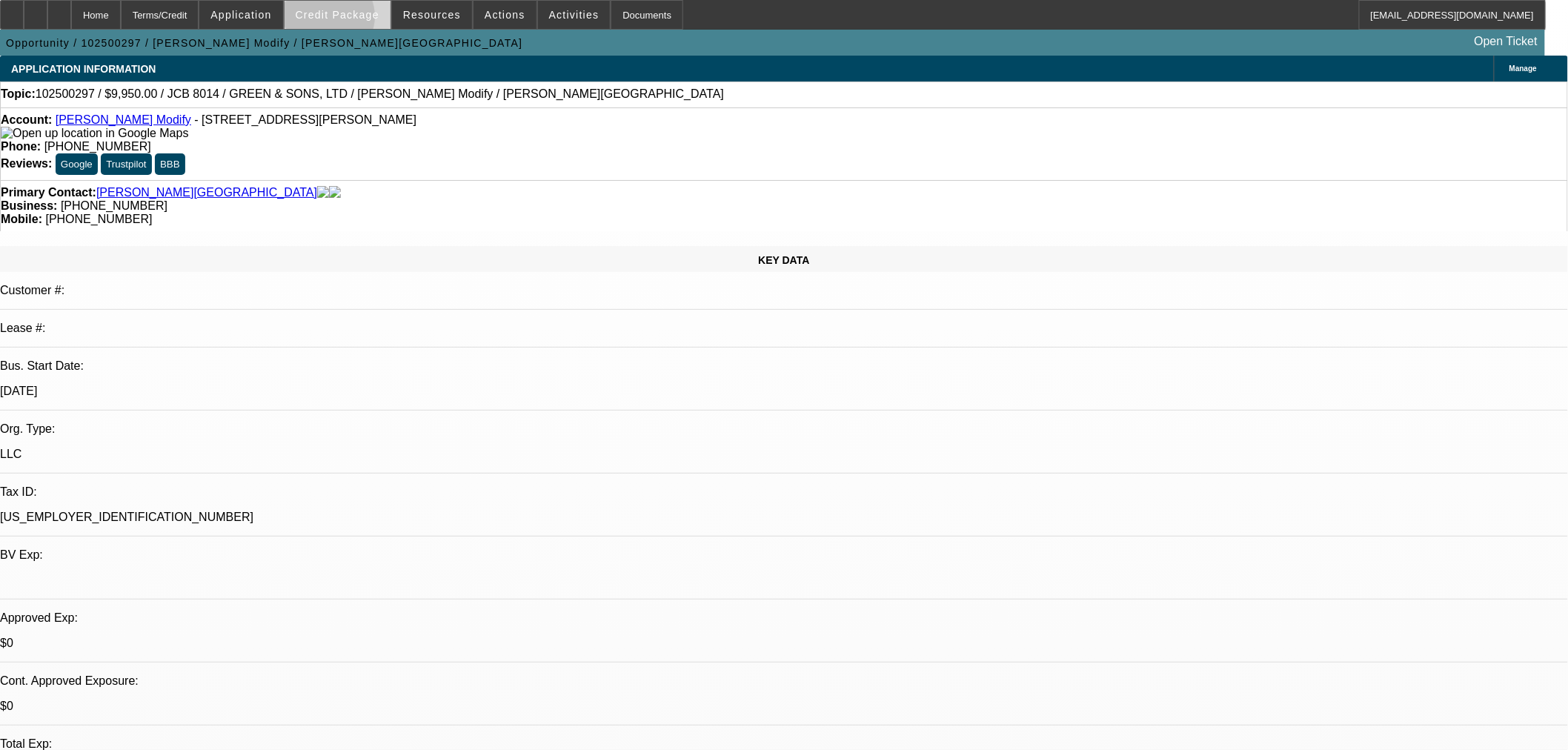
click at [351, 20] on span at bounding box center [337, 14] width 106 height 36
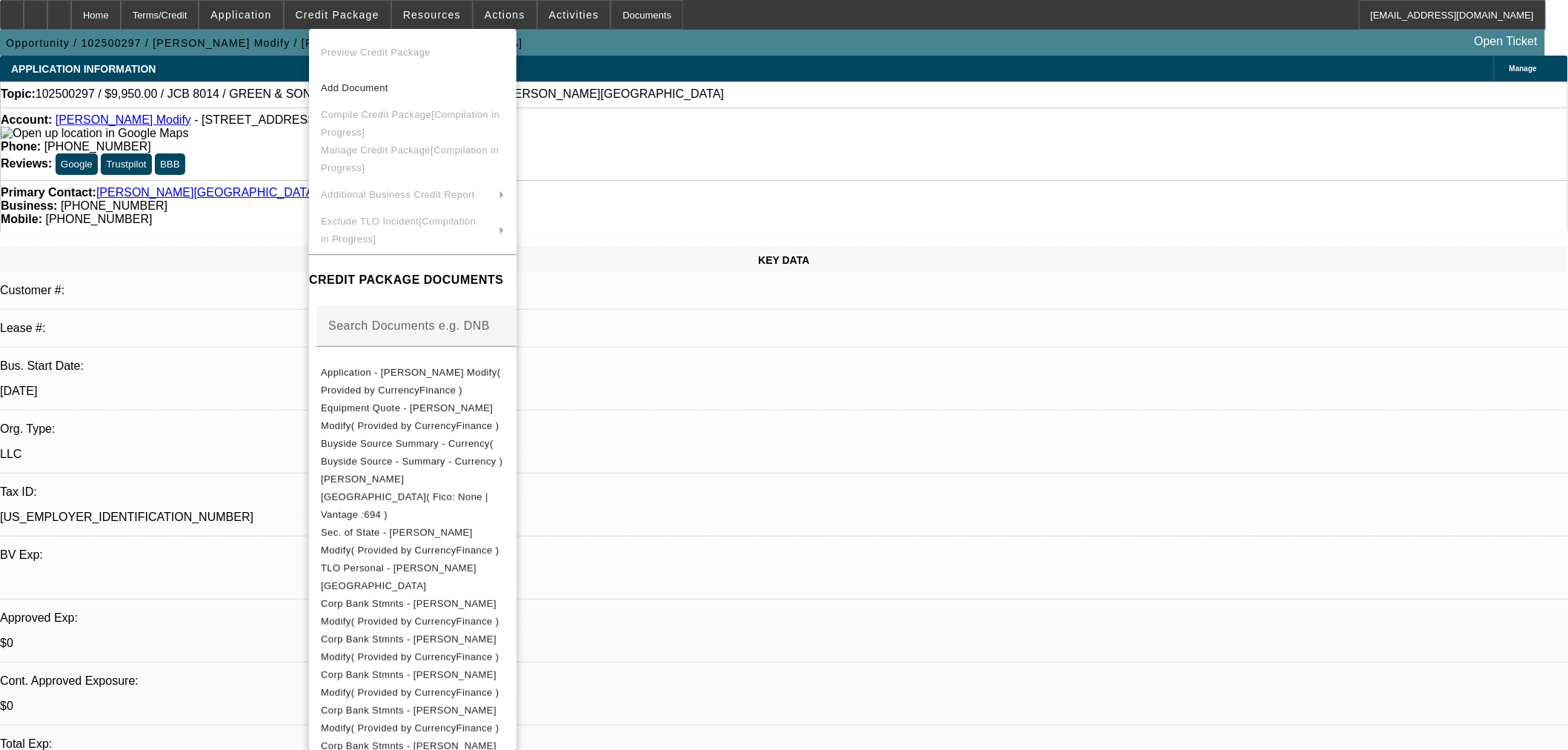
click at [803, 426] on div at bounding box center [784, 375] width 1568 height 750
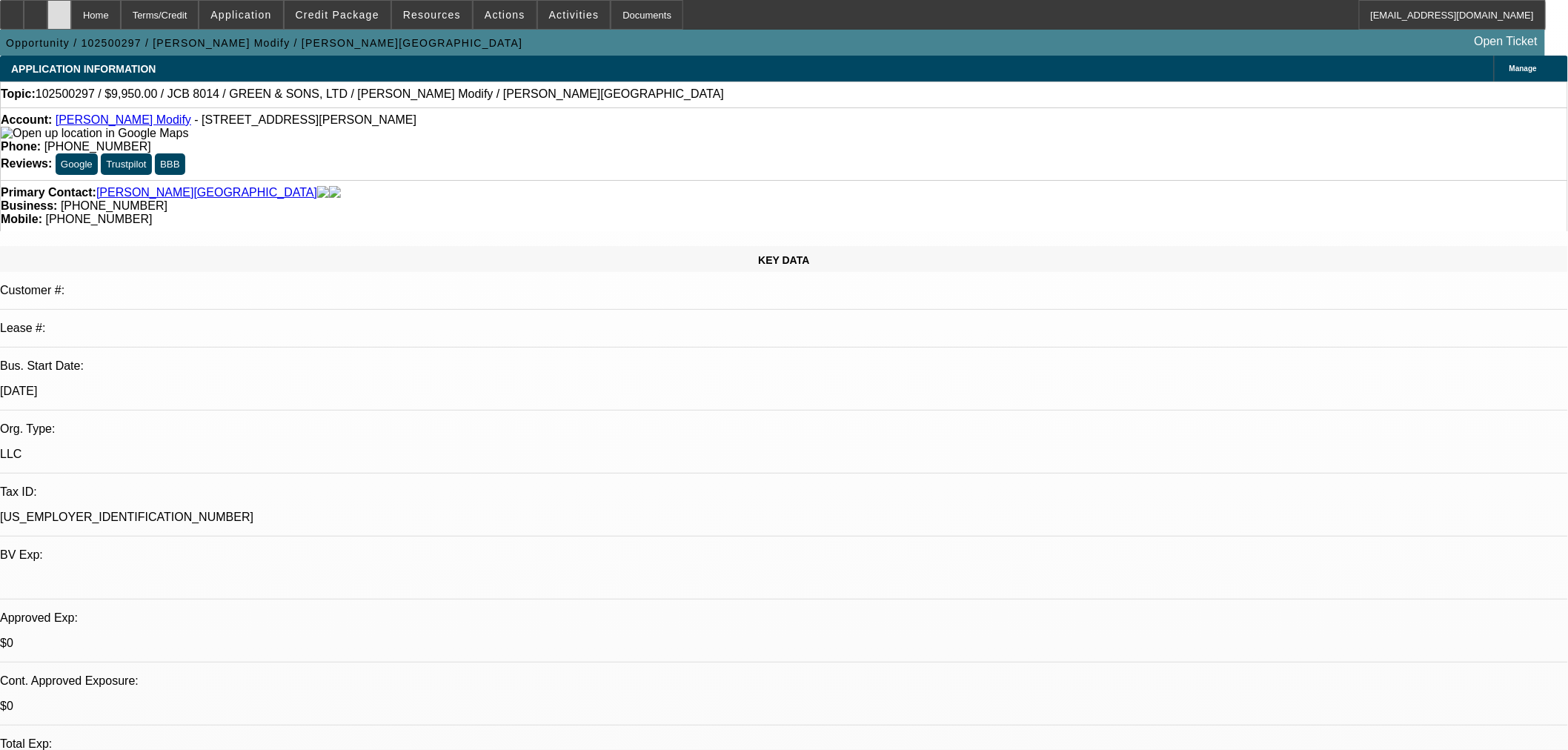
click at [71, 8] on div at bounding box center [59, 15] width 24 height 30
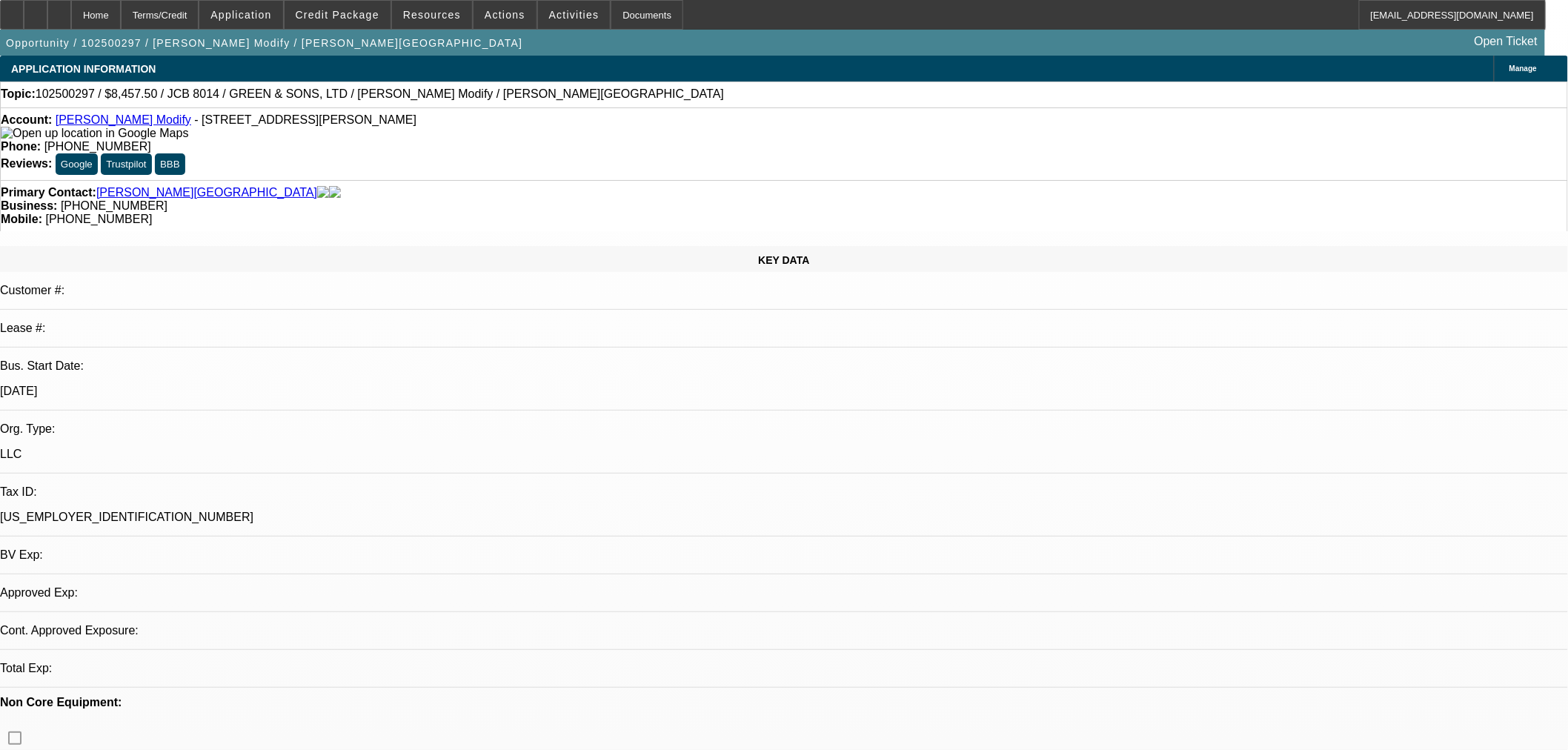
select select "0.15"
select select "2"
select select "0"
select select "6"
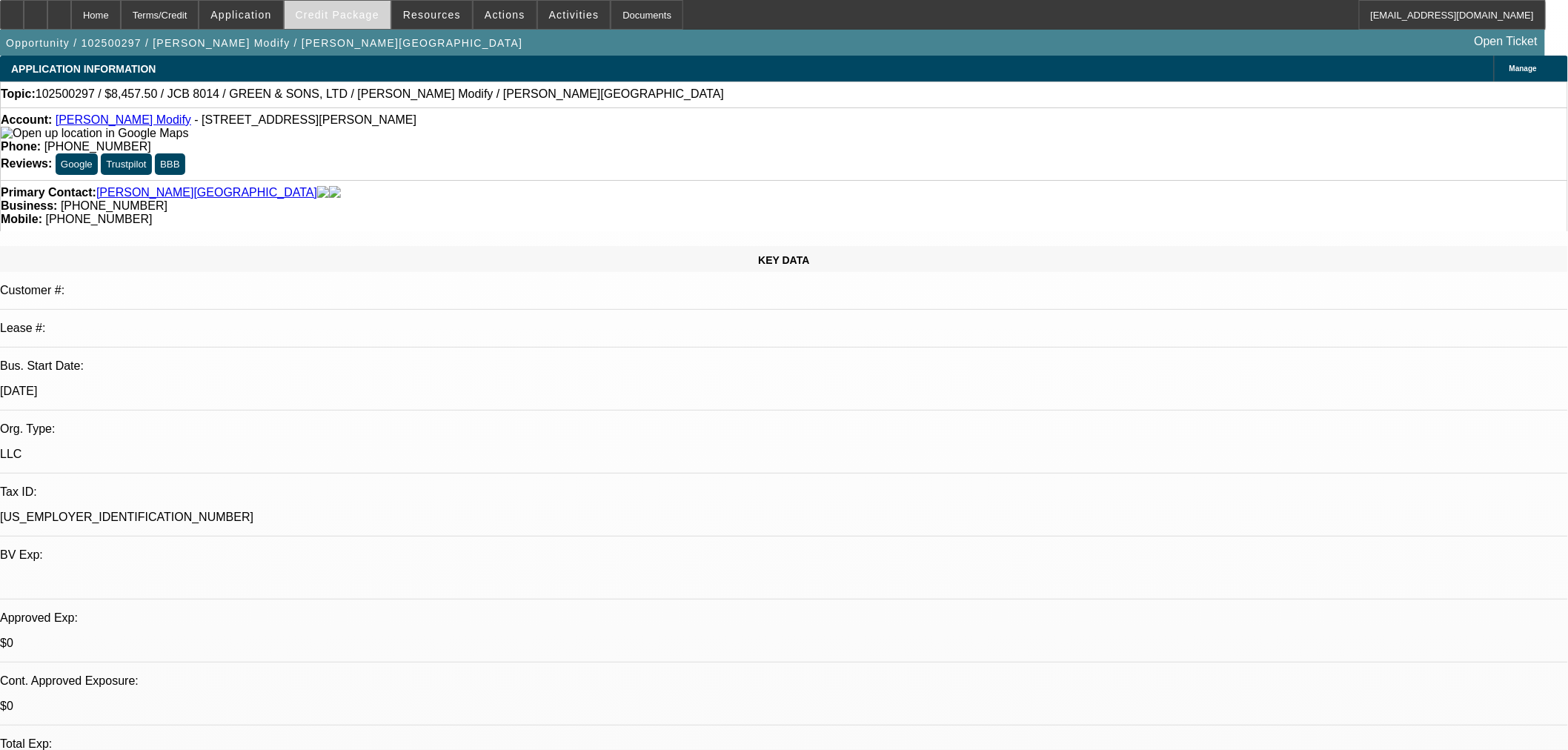
click at [354, 18] on span "Credit Package" at bounding box center [337, 14] width 84 height 12
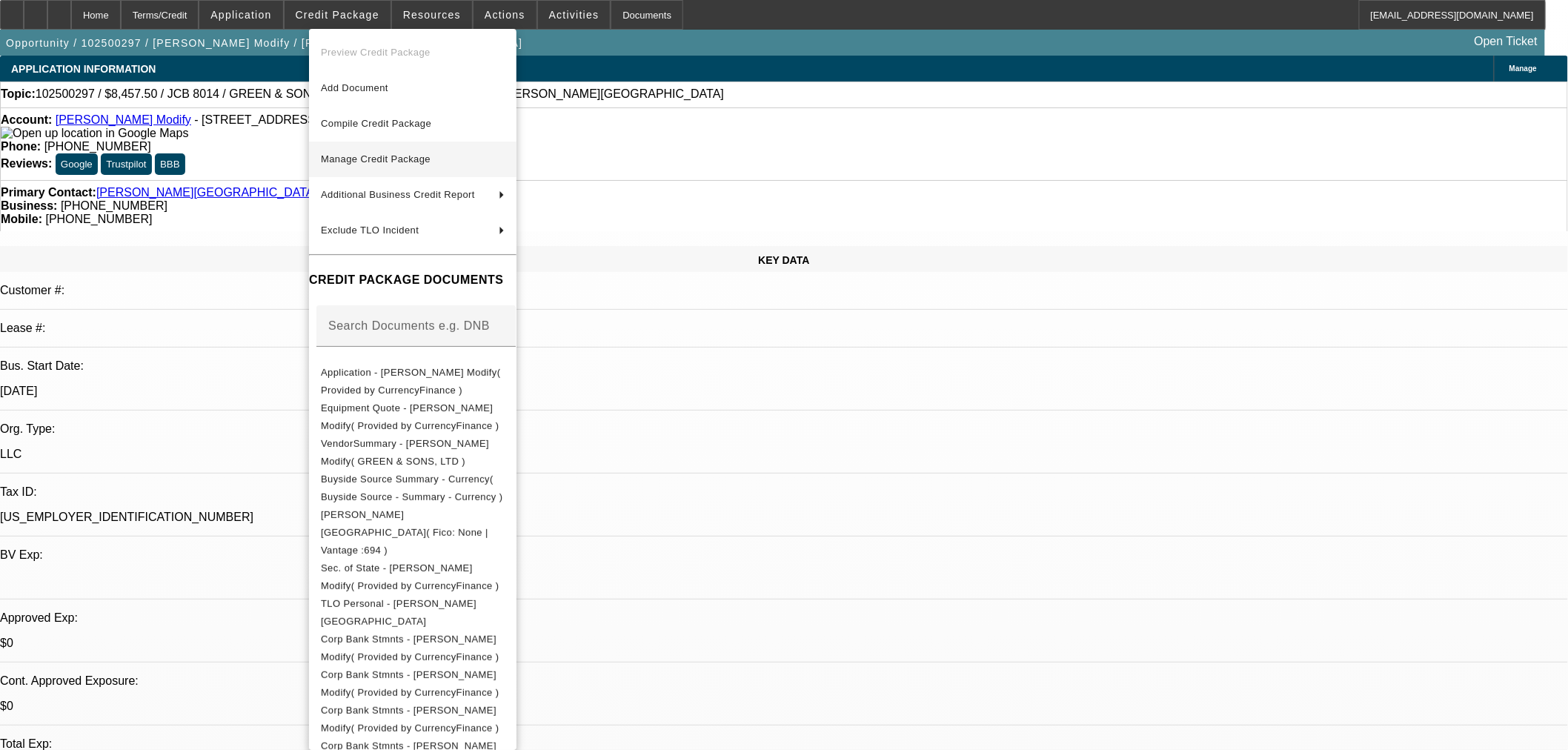
click at [410, 160] on span "Manage Credit Package" at bounding box center [375, 159] width 110 height 11
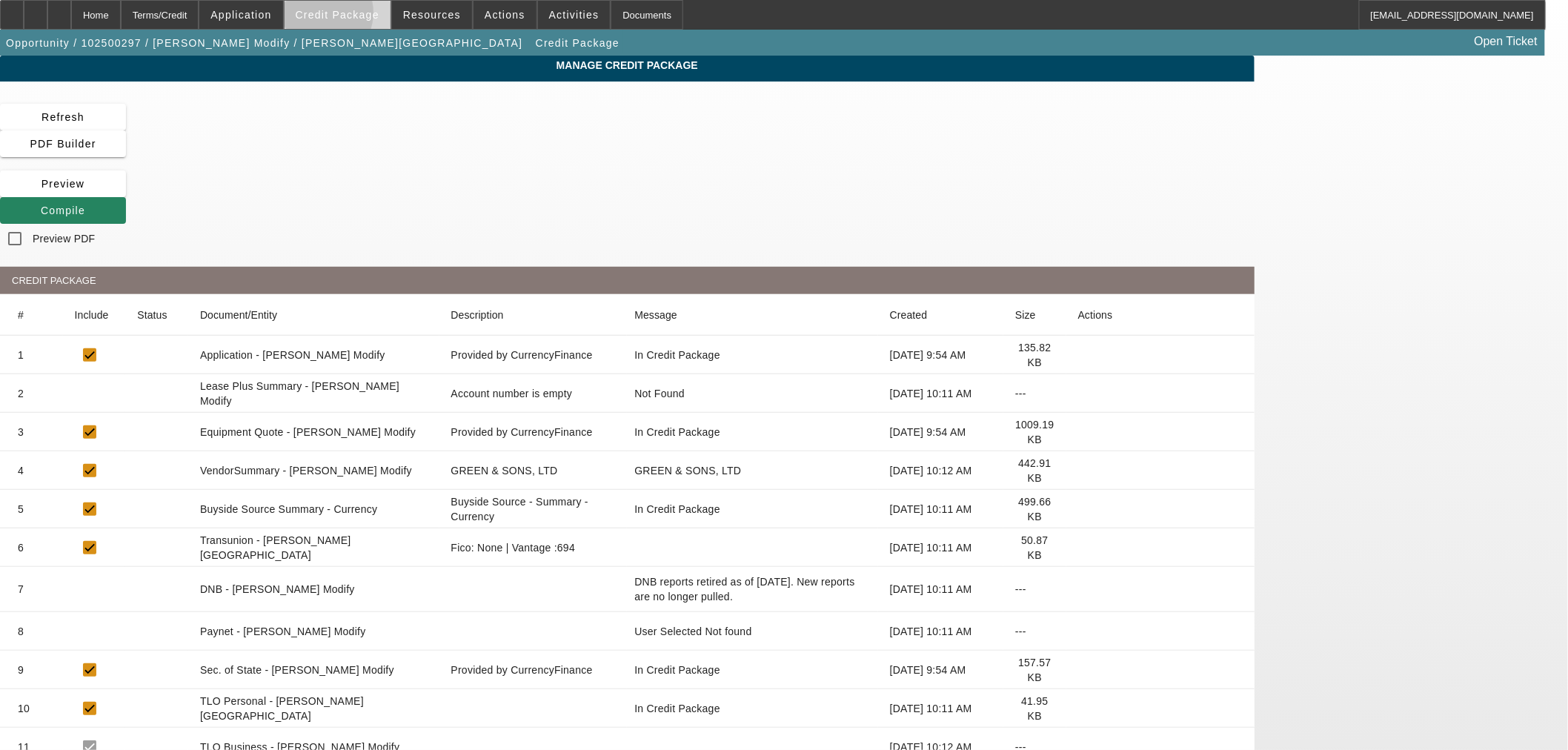
click at [342, 17] on span "Credit Package" at bounding box center [337, 14] width 84 height 12
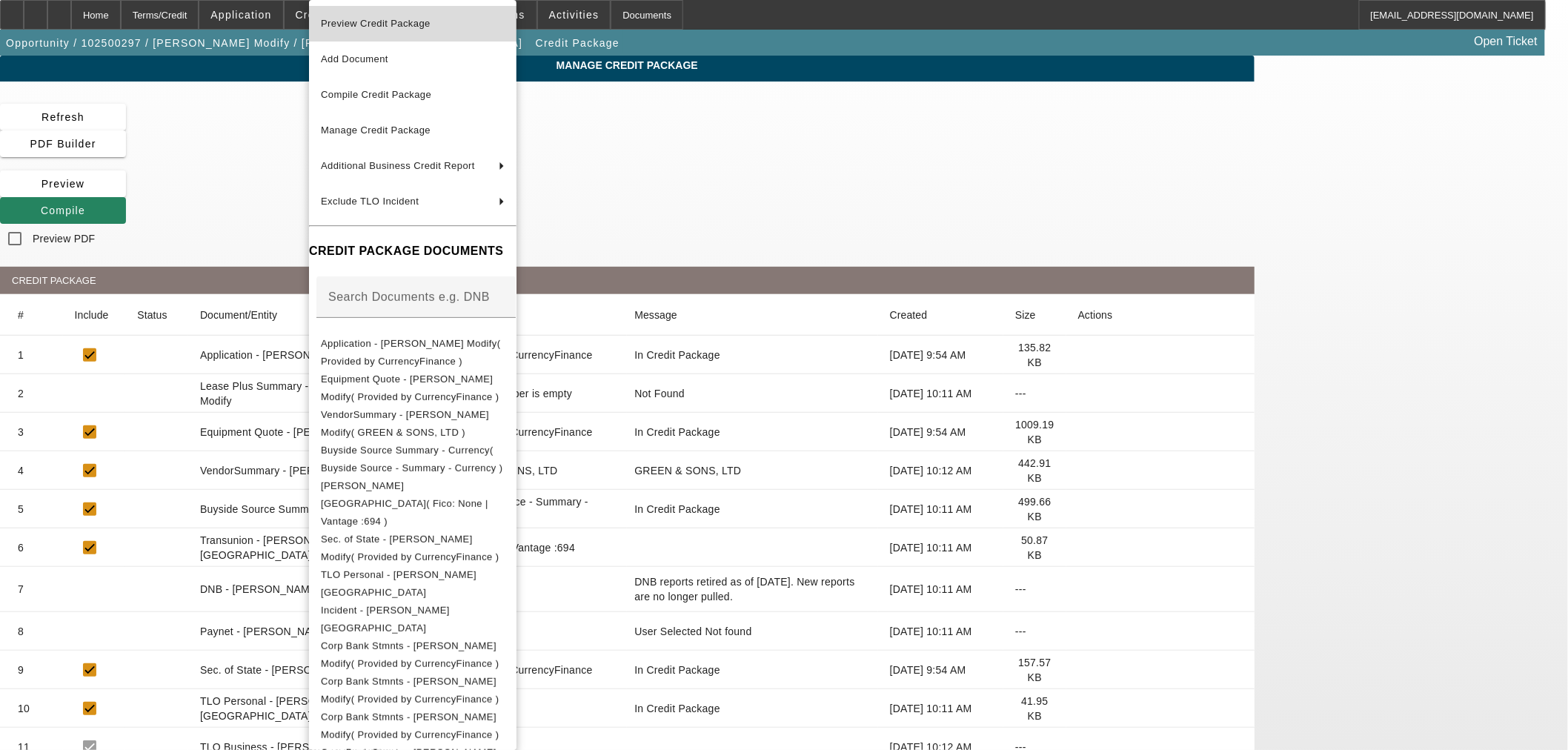
click at [383, 25] on span "Preview Credit Package" at bounding box center [375, 24] width 110 height 11
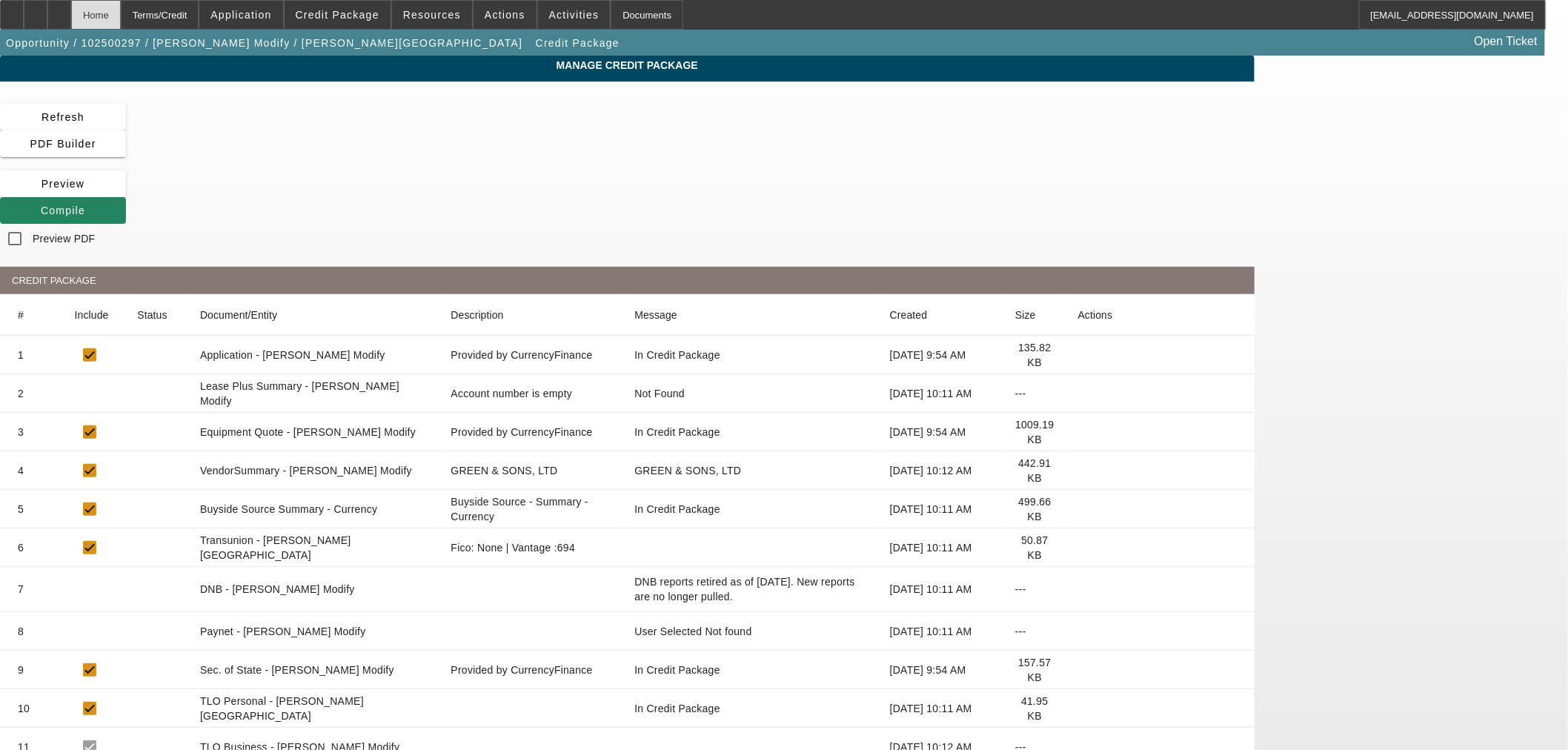
click at [121, 18] on div "Home" at bounding box center [96, 15] width 50 height 30
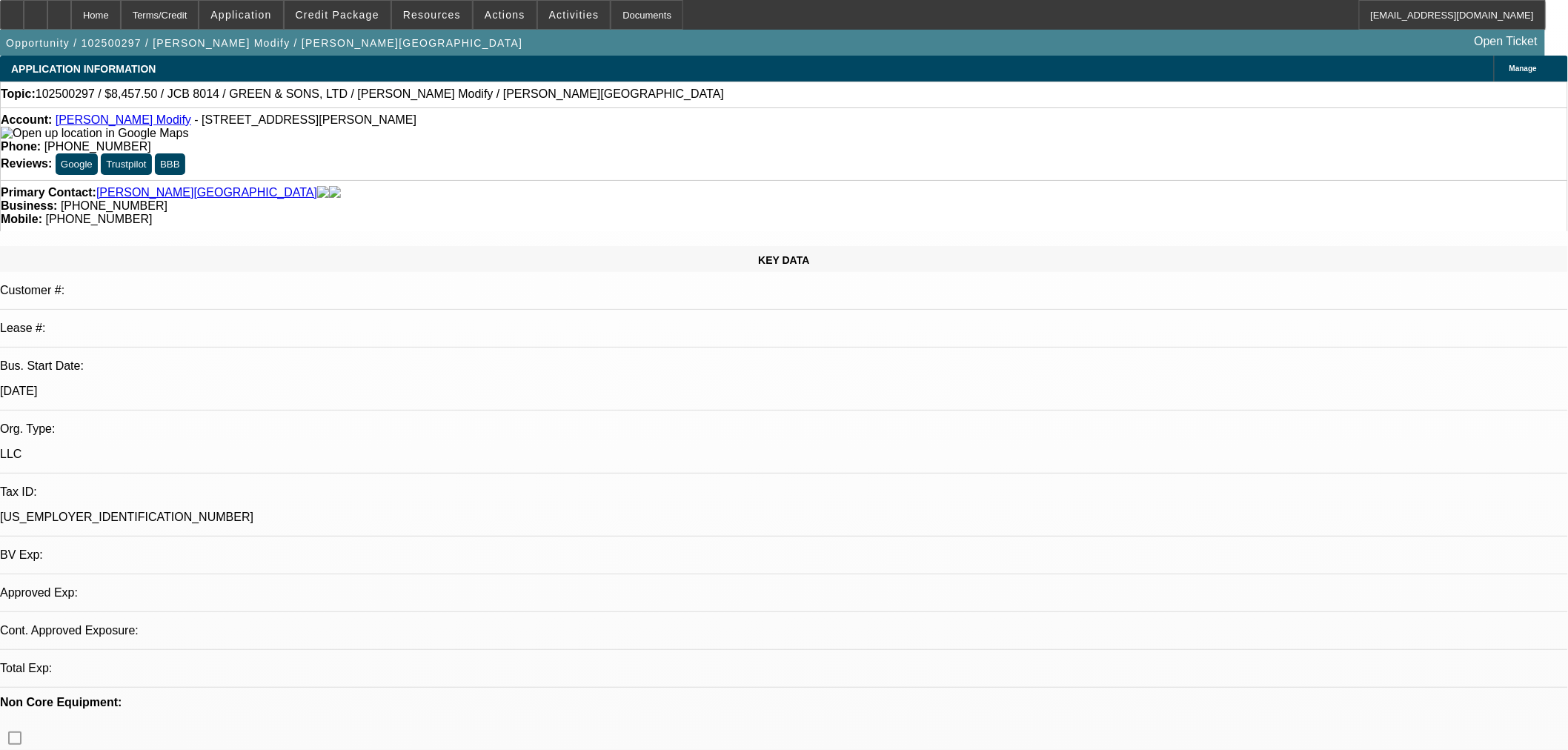
select select "0.15"
select select "2"
select select "0"
select select "6"
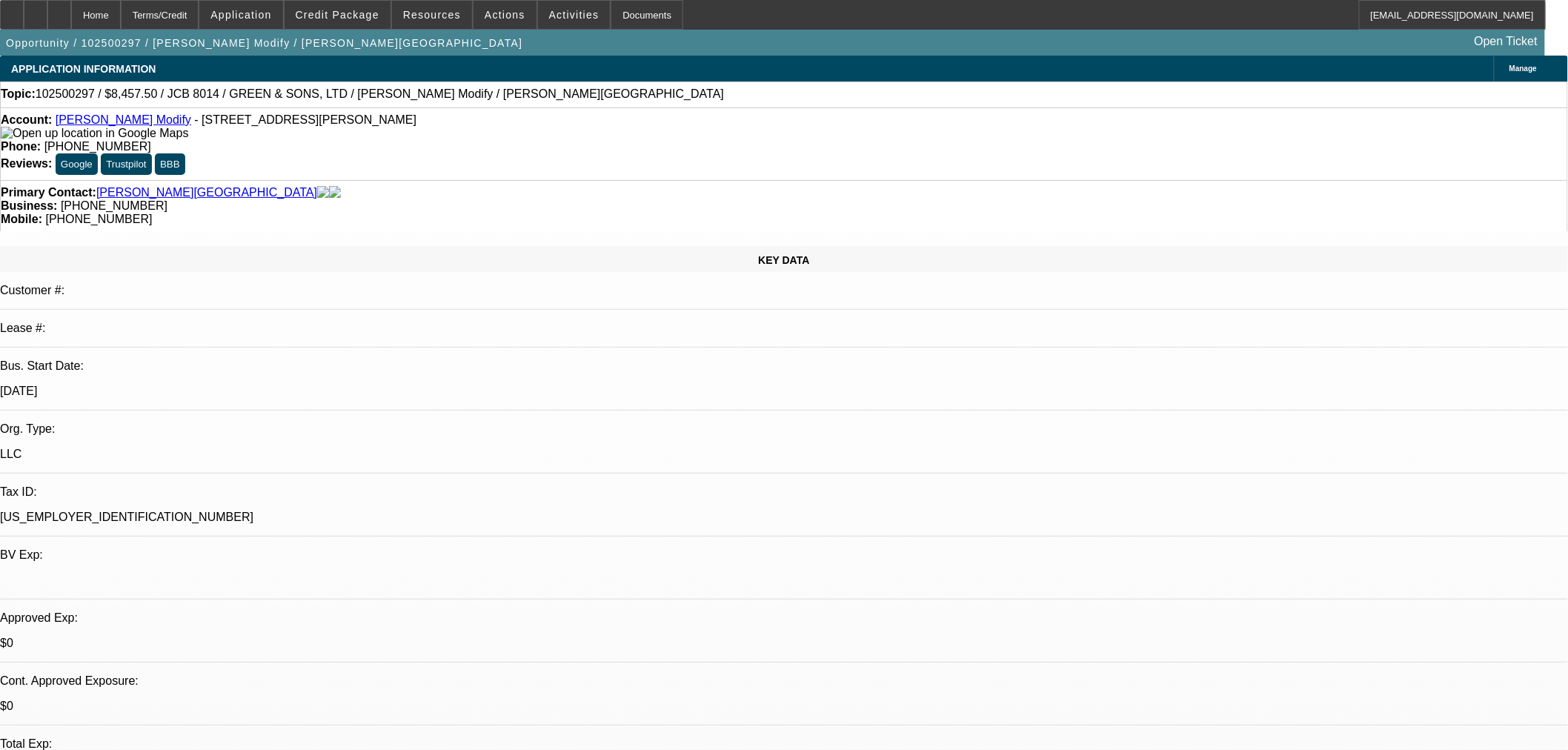
click at [1510, 66] on span "Manage" at bounding box center [1523, 69] width 28 height 8
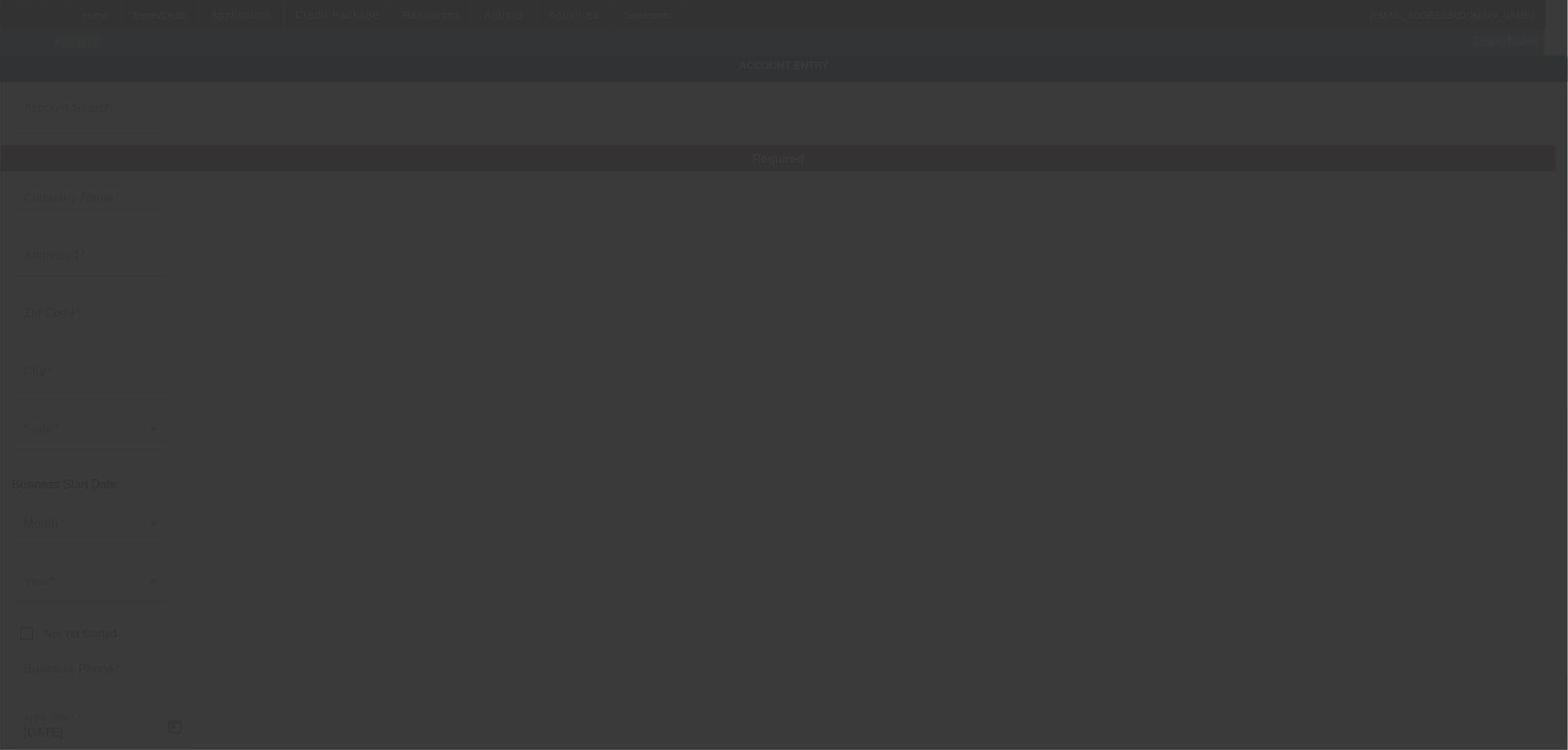
type input "[PERSON_NAME] Modify"
type input "[STREET_ADDRESS][PERSON_NAME]"
type input "43512"
type input "Defiance"
type input "[PHONE_NUMBER]"
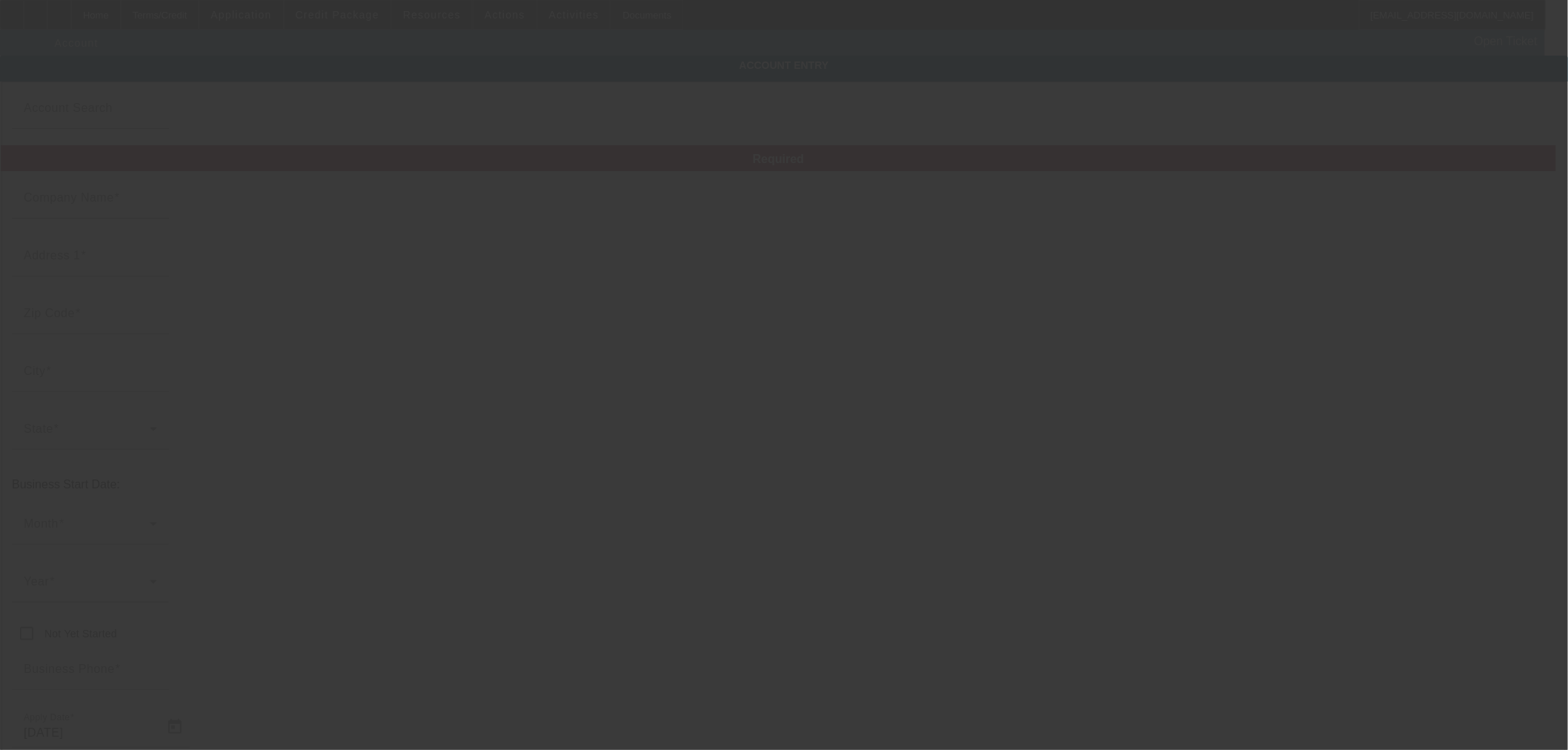
type input "[EMAIL_ADDRESS][DOMAIN_NAME]"
type input "Defiance"
type input "[US_EMPLOYER_IDENTIFICATION_NUMBER]"
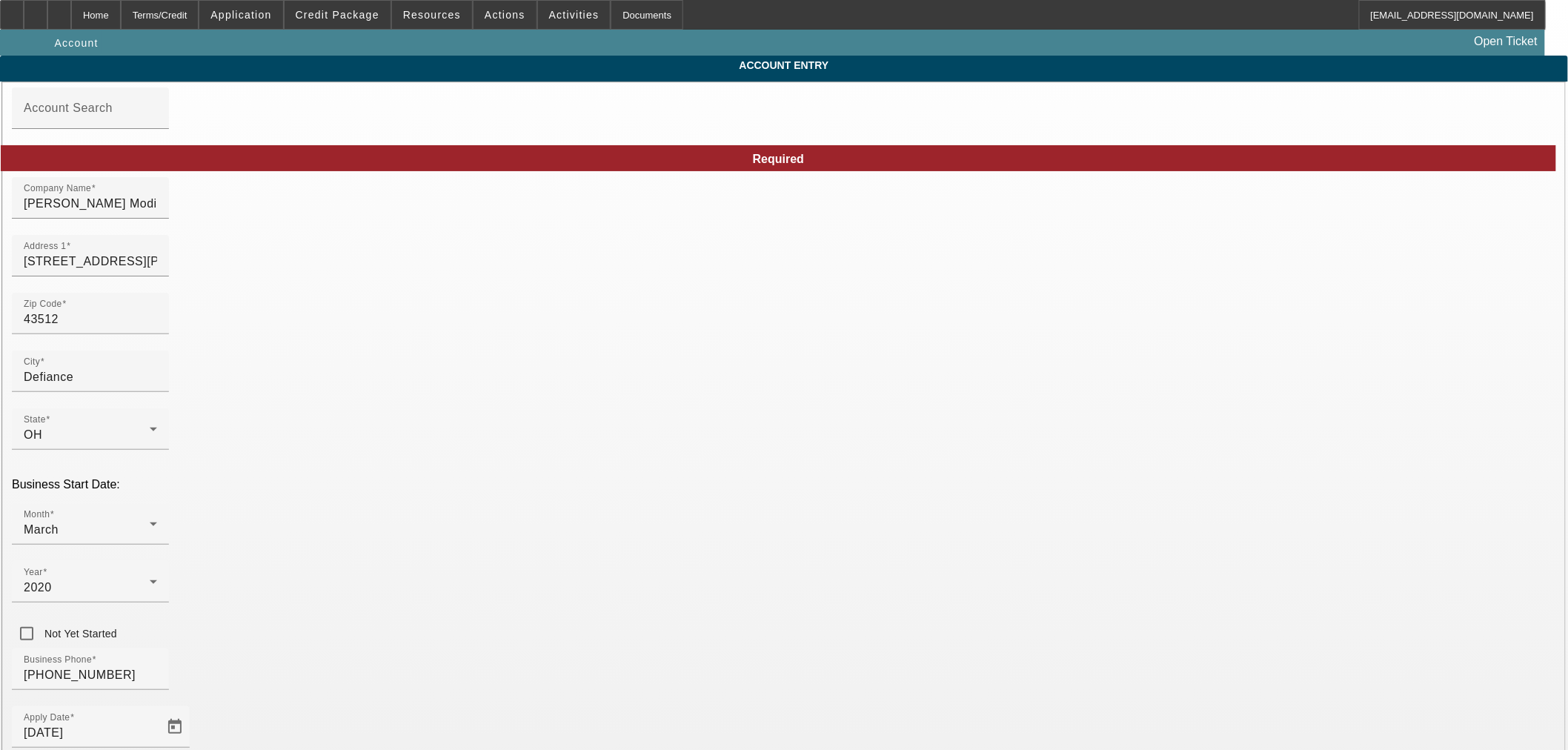
type input "Currency"
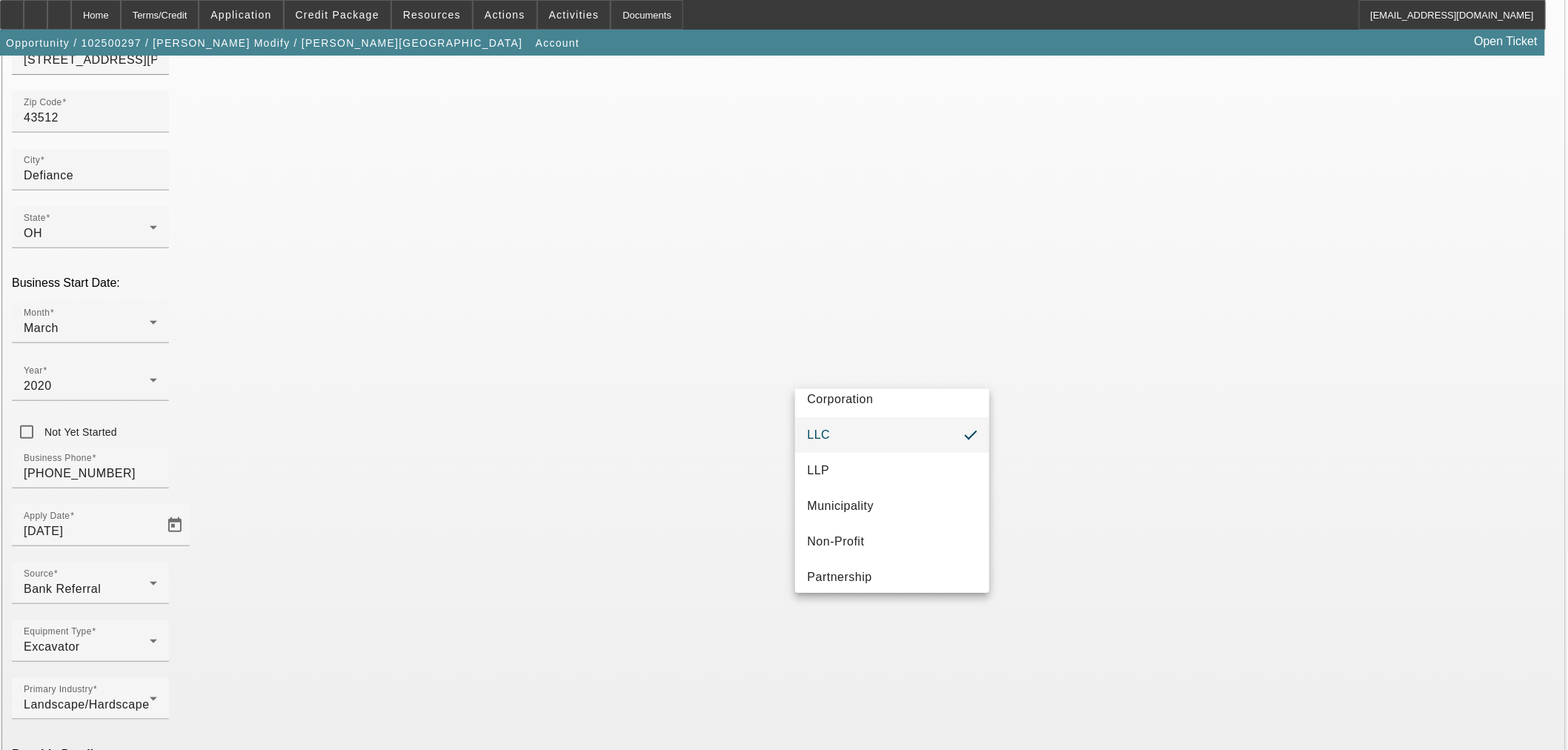
scroll to position [92, 0]
click at [875, 572] on span "Proprietorship" at bounding box center [846, 570] width 79 height 18
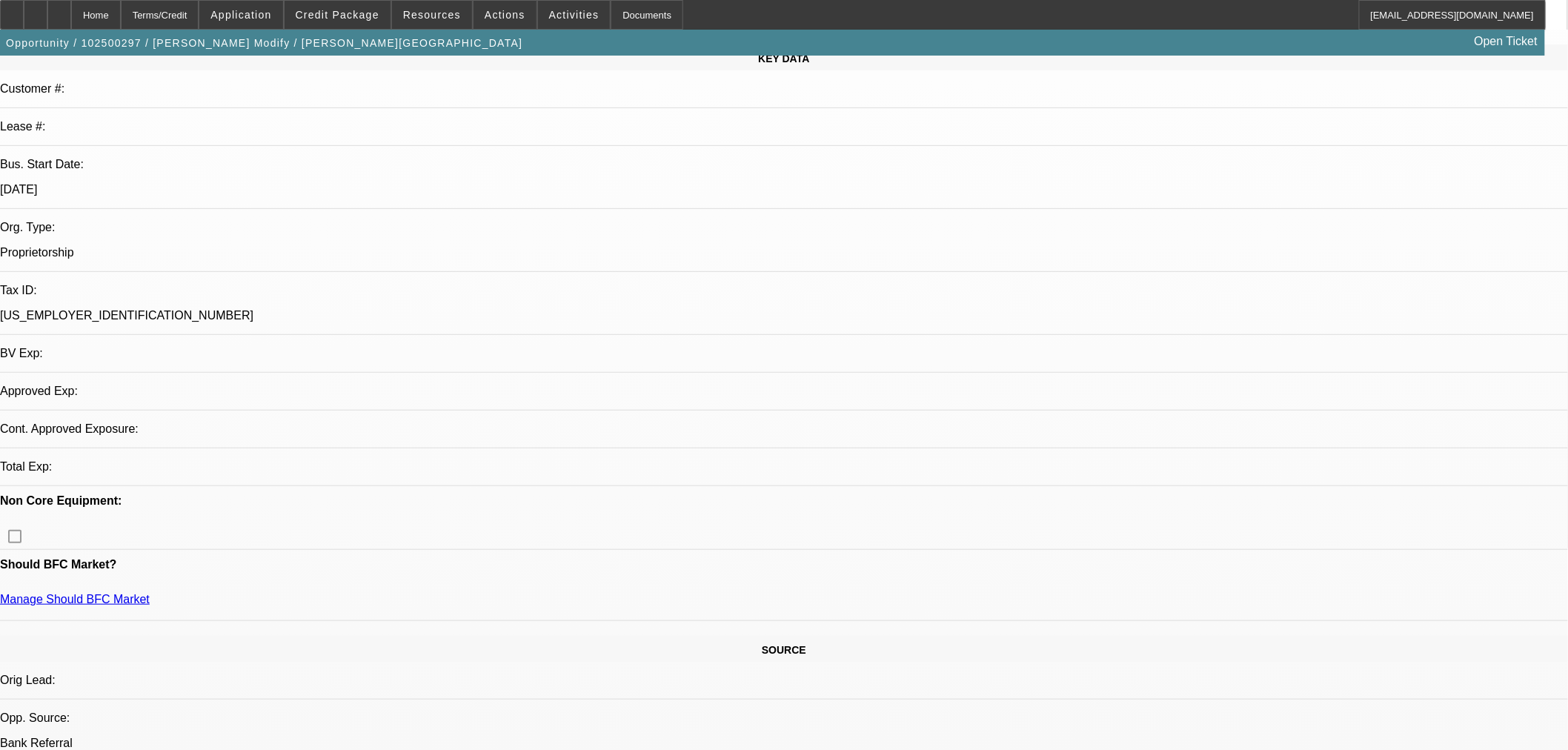
select select "0.15"
select select "2"
select select "0"
select select "6"
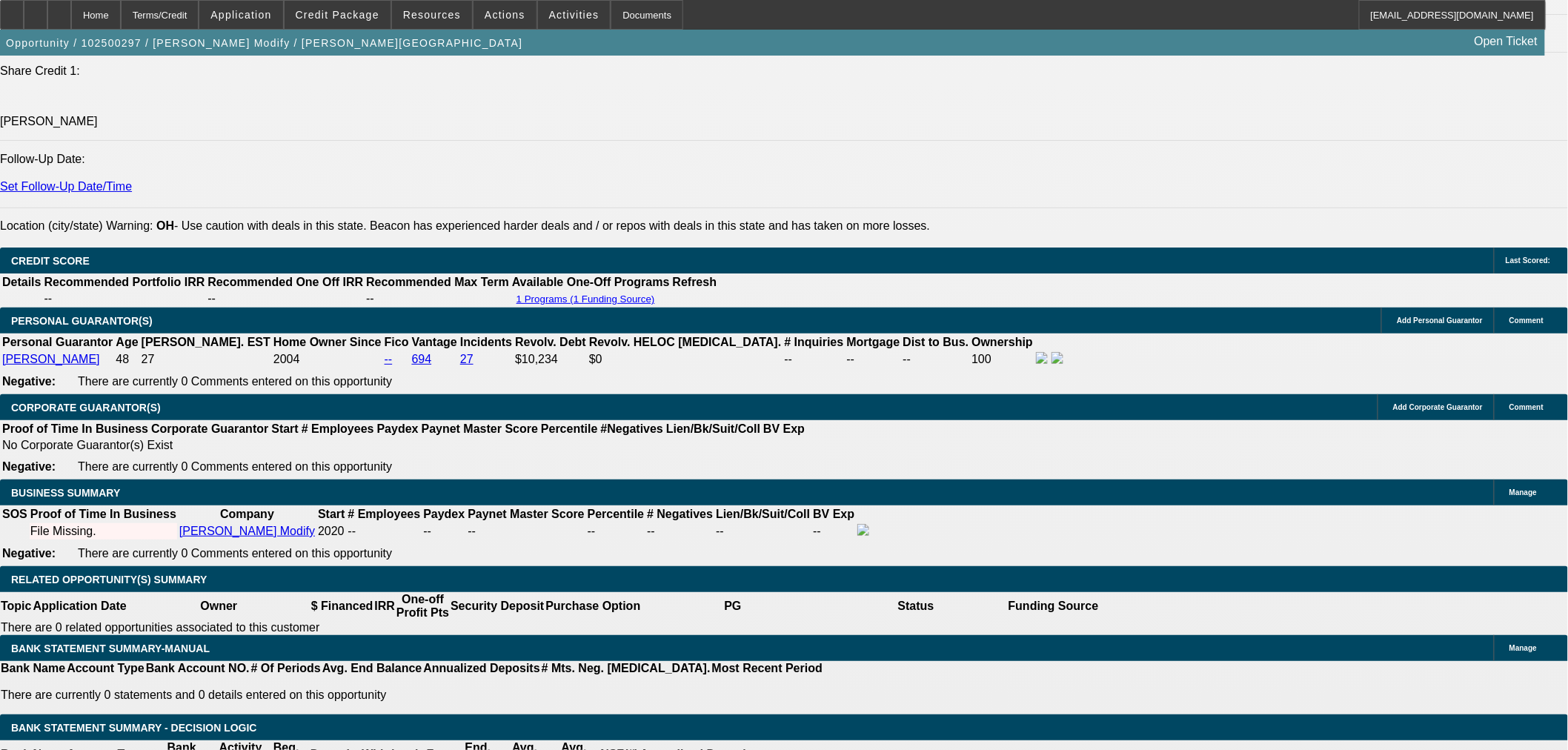
scroll to position [2058, 0]
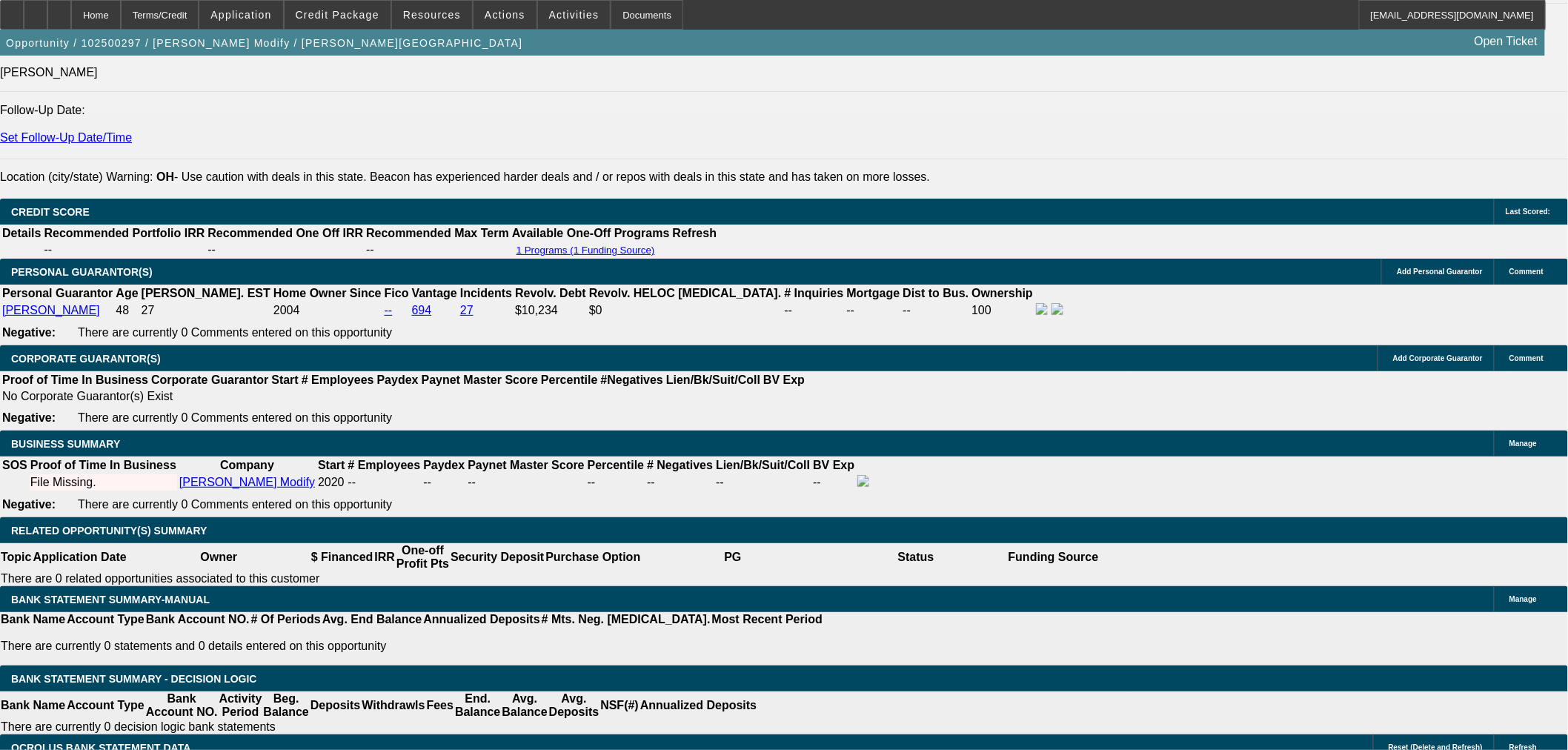
drag, startPoint x: 1291, startPoint y: 518, endPoint x: 1204, endPoint y: 519, distance: 87.0
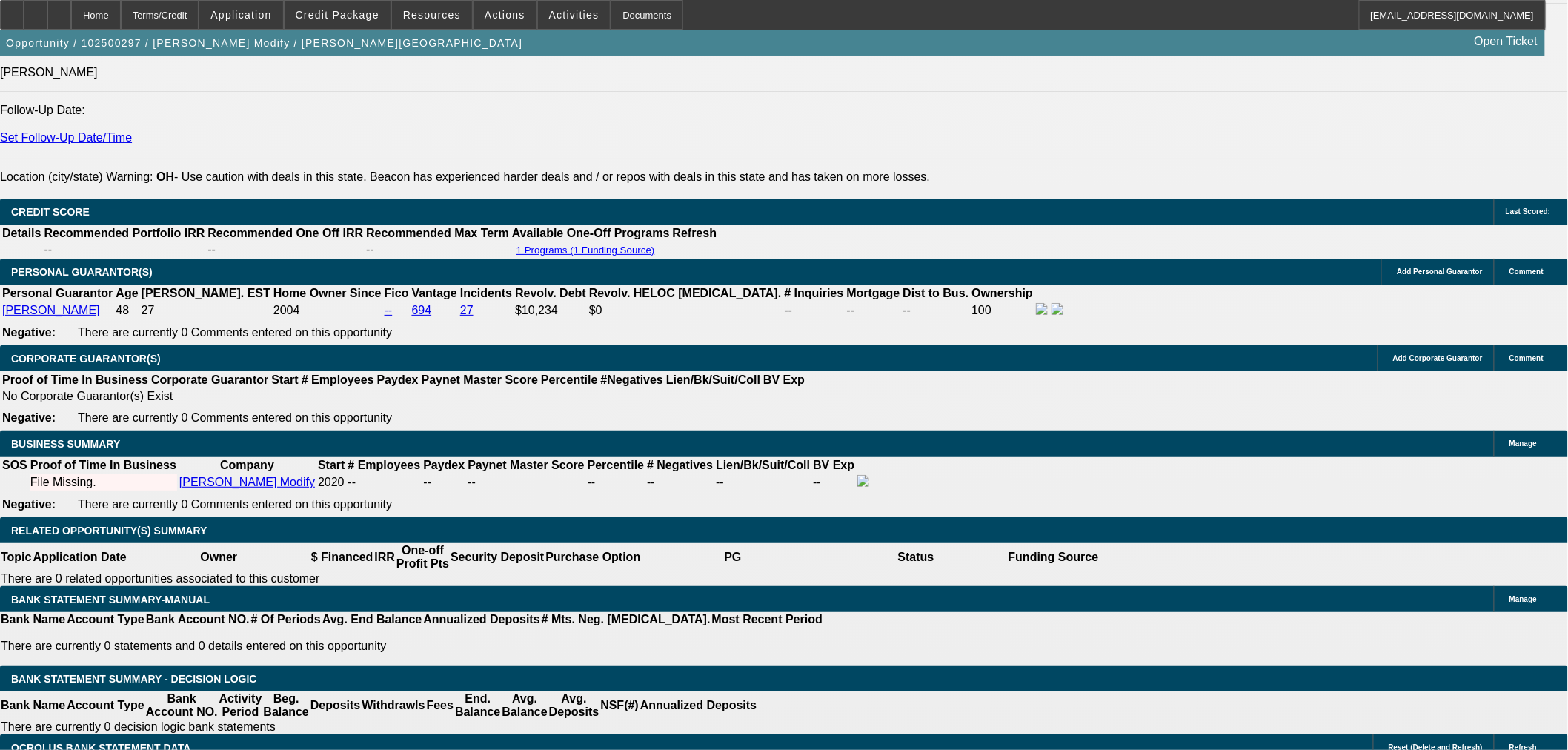
copy td "[PHONE_NUMBER]"
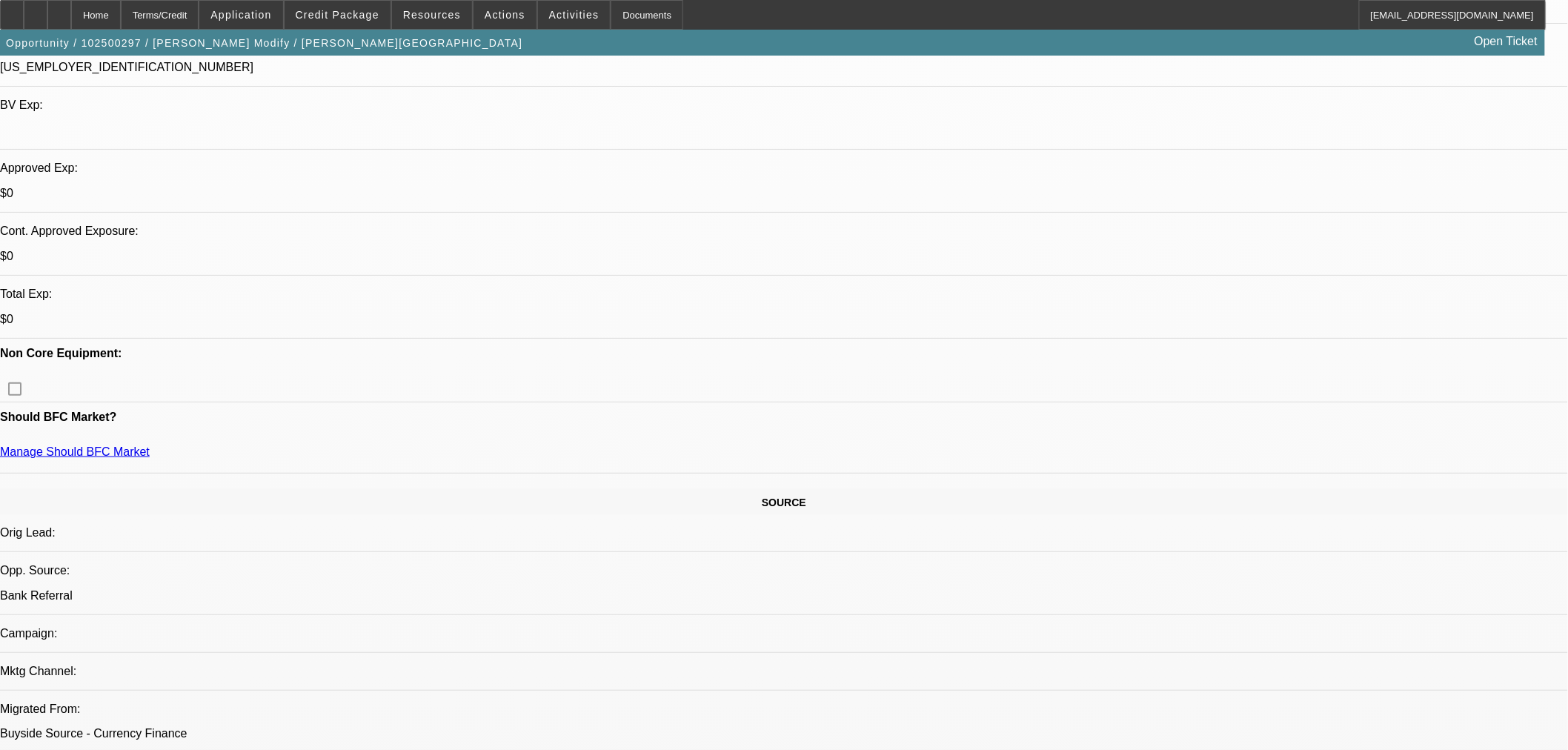
scroll to position [411, 0]
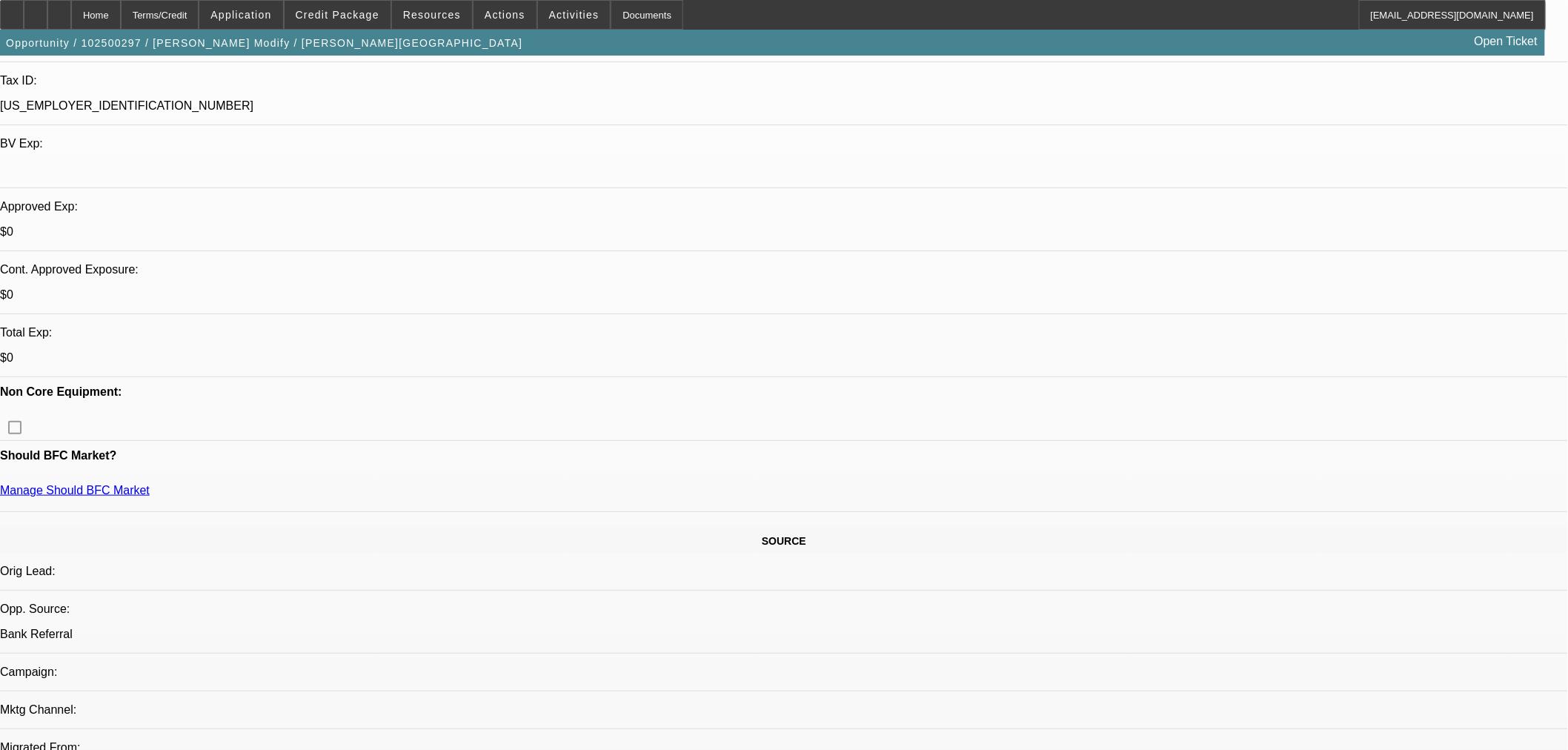
radio input "true"
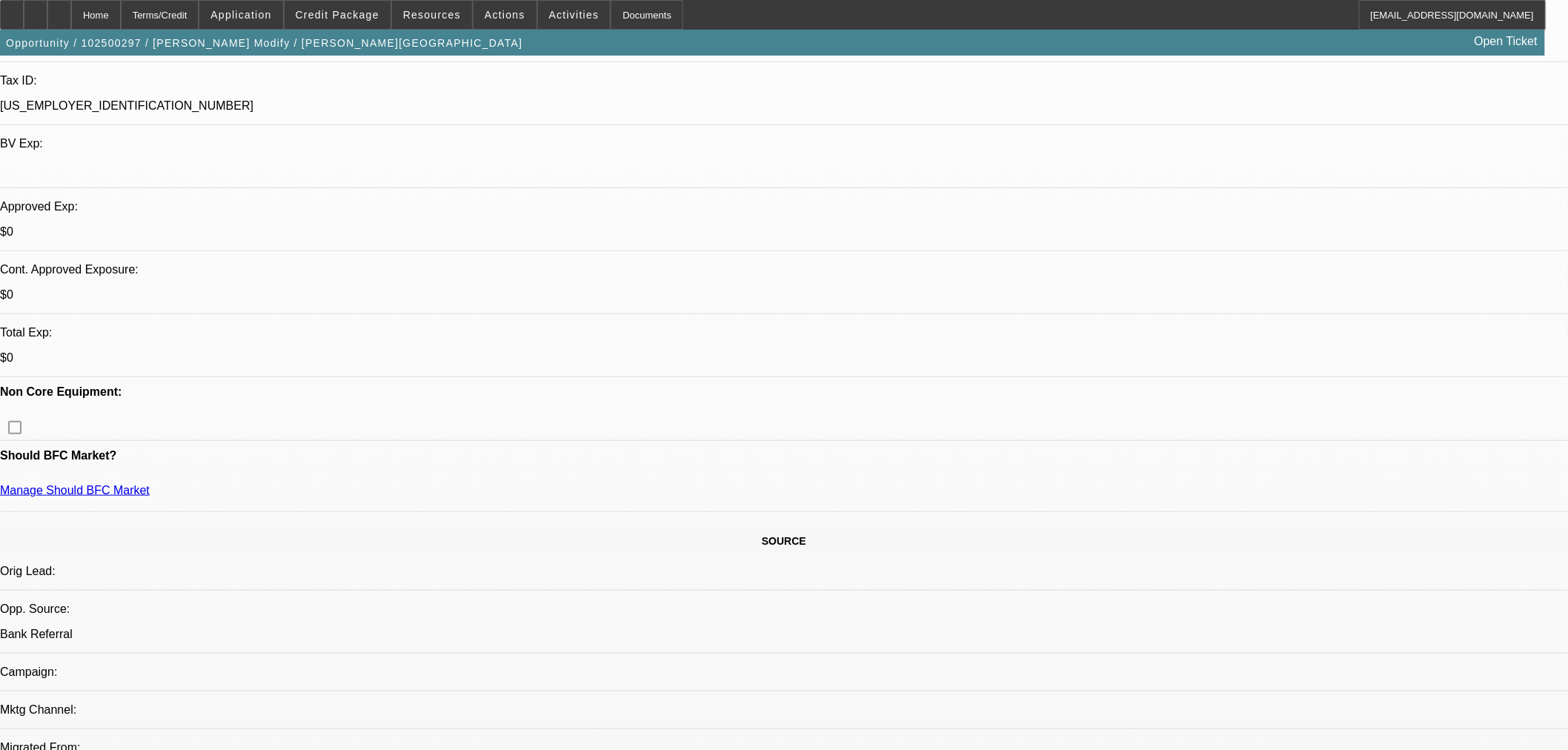
type textarea "Owes $4500 on a card he closed in May. Need PDF banks. REALLY old machine. Need…"
radio input "true"
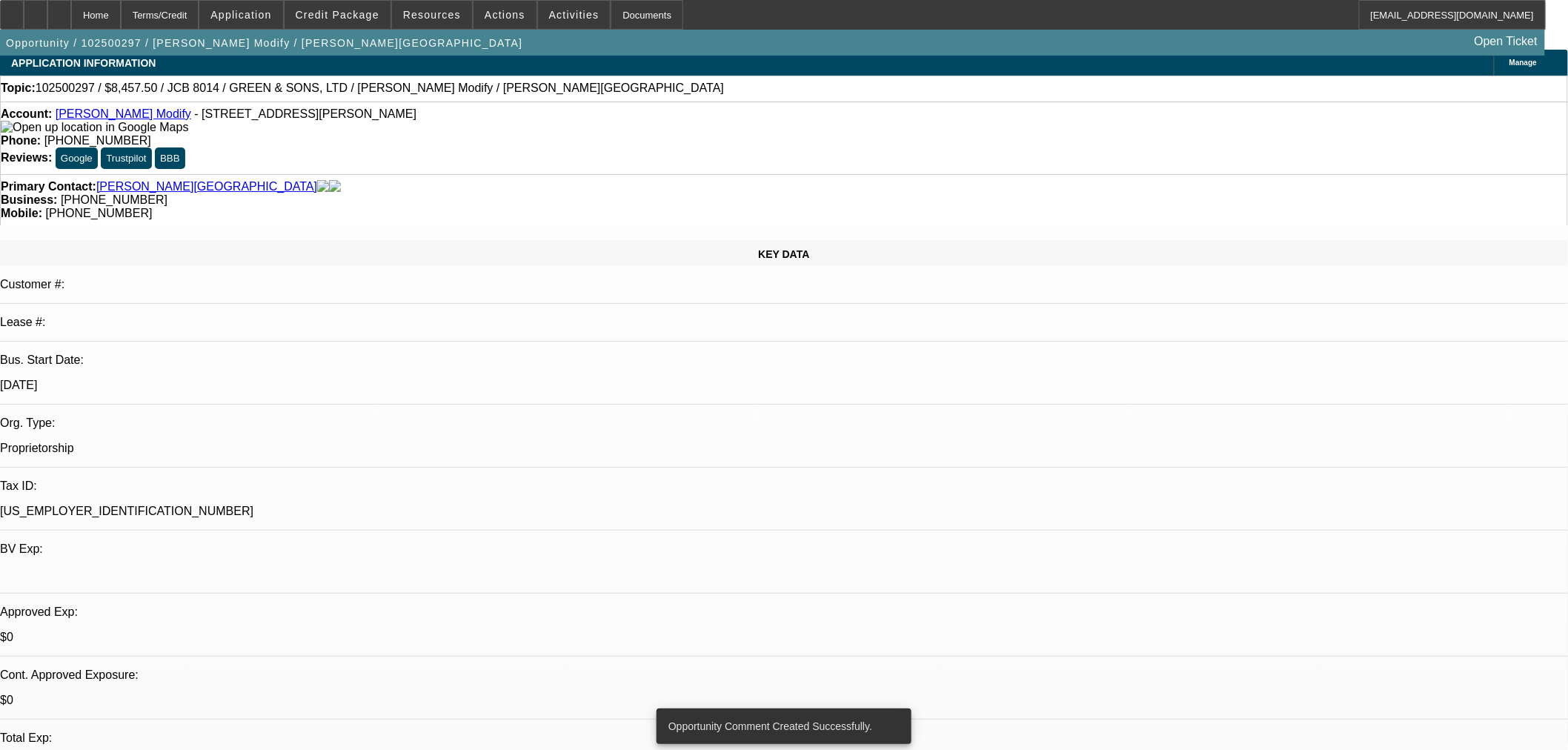
scroll to position [0, 0]
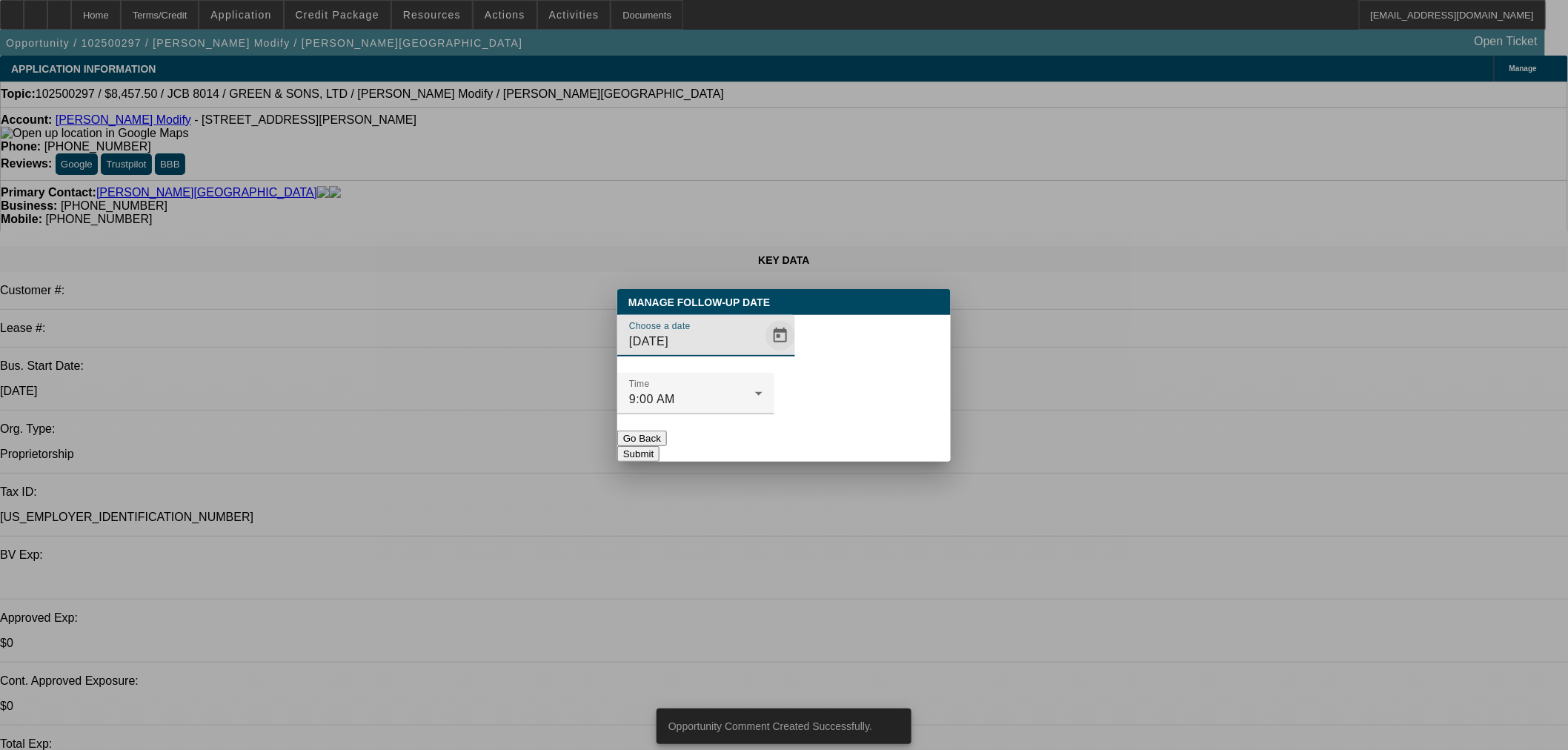
click at [763, 353] on span "Open calendar" at bounding box center [780, 335] width 36 height 36
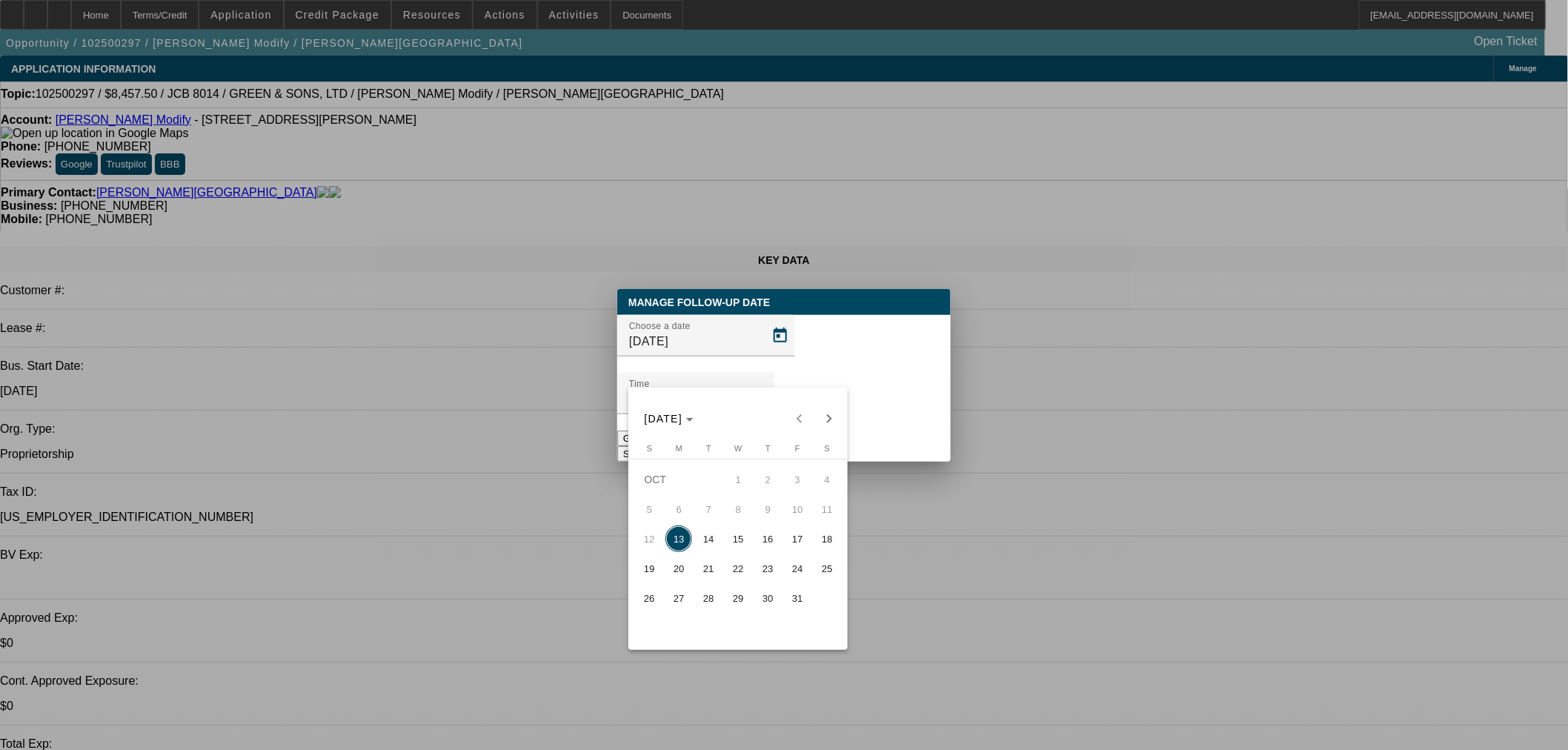
click at [708, 544] on span "14" at bounding box center [709, 539] width 27 height 27
type input "[DATE]"
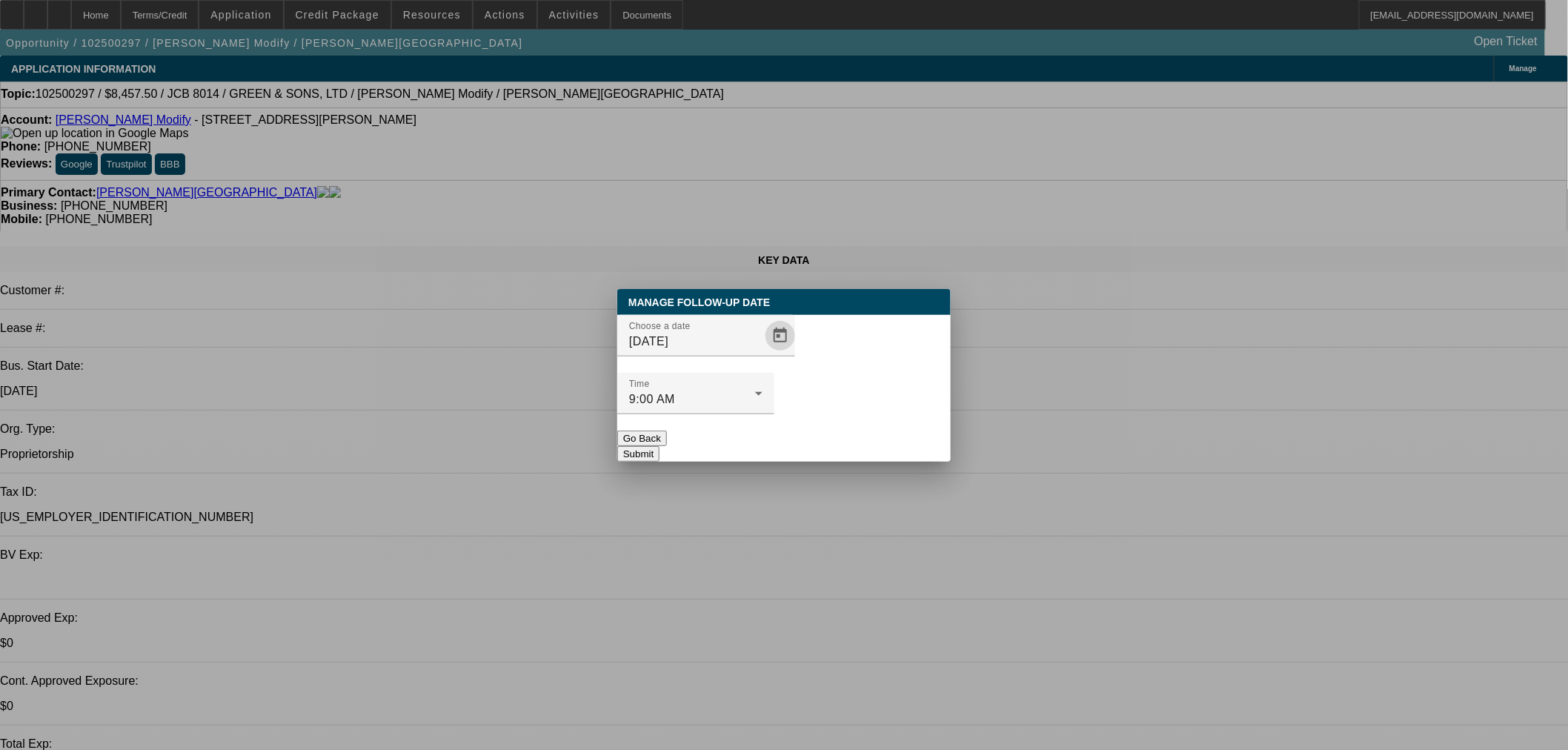
click at [660, 447] on button "Submit" at bounding box center [638, 454] width 42 height 16
